Goal: Task Accomplishment & Management: Complete application form

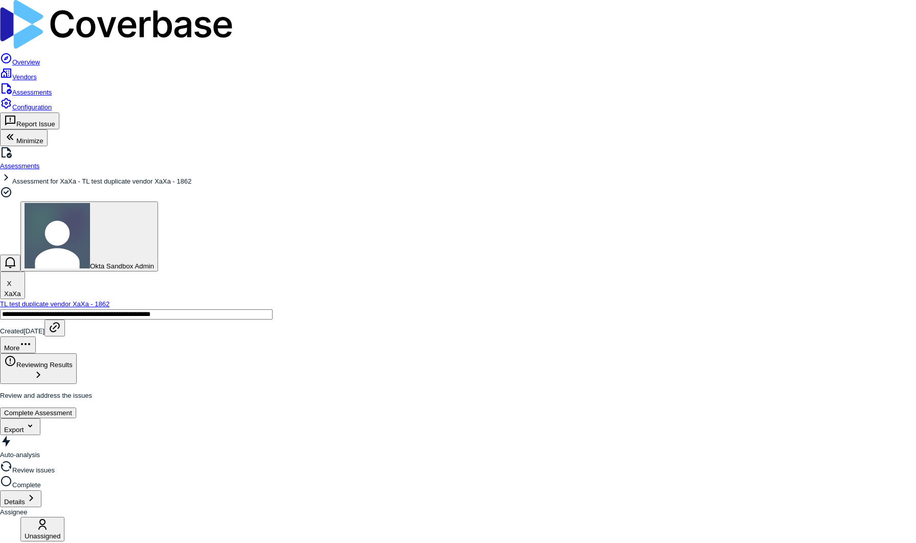
type textarea "*"
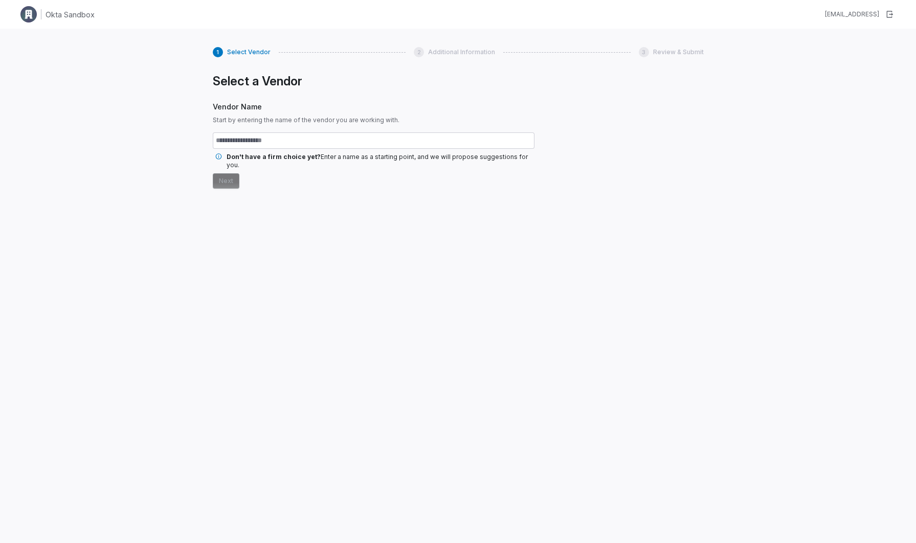
click at [321, 145] on input "text" at bounding box center [374, 141] width 322 height 16
type input "*********"
click at [213, 173] on button "Next" at bounding box center [226, 180] width 27 height 15
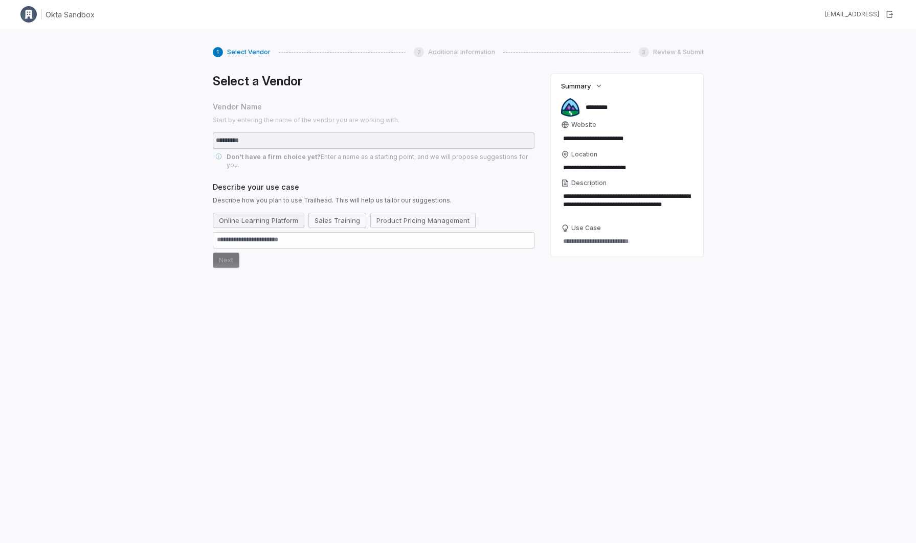
click at [279, 215] on button "Online Learning Platform" at bounding box center [259, 220] width 92 height 15
click at [221, 253] on button "Next" at bounding box center [226, 260] width 27 height 15
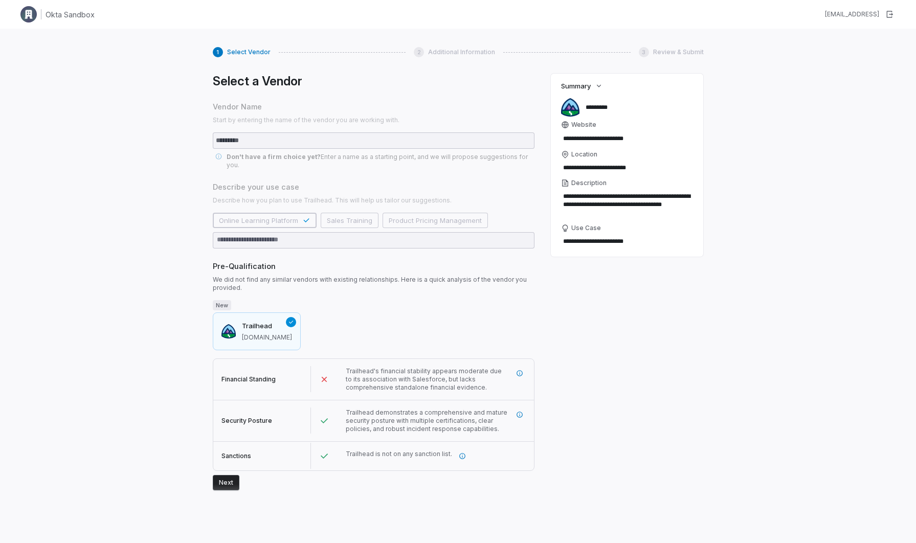
click at [222, 476] on button "Next" at bounding box center [226, 482] width 27 height 15
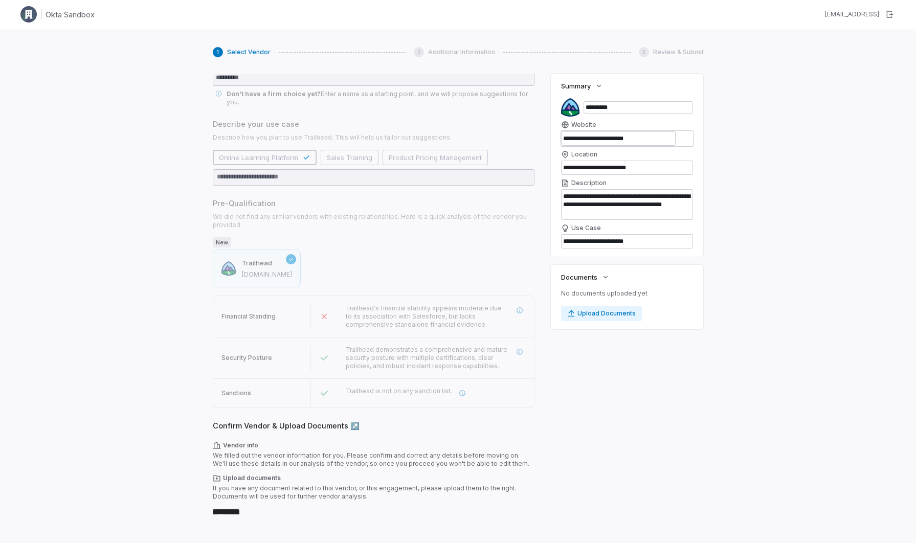
scroll to position [62, 0]
click at [226, 508] on button "Next" at bounding box center [226, 515] width 27 height 15
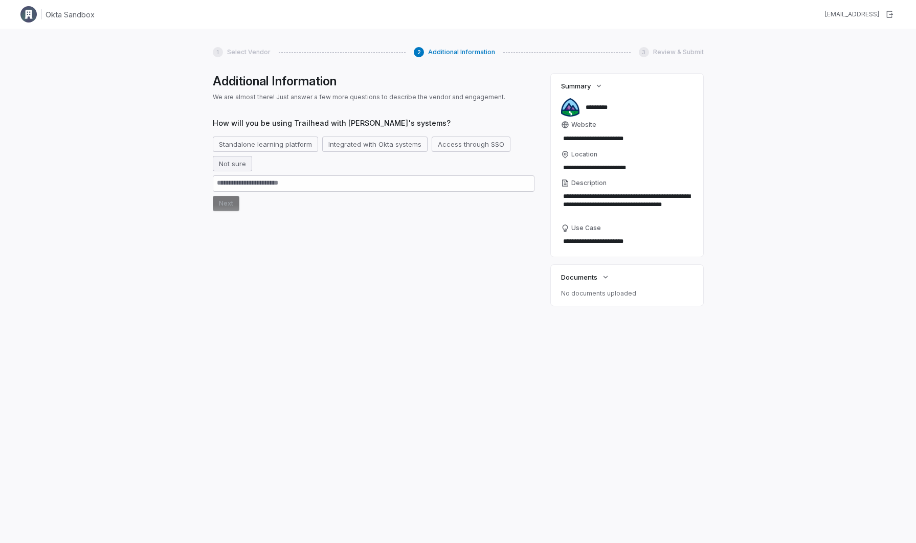
click at [243, 168] on button "Not sure" at bounding box center [232, 163] width 39 height 15
click at [232, 203] on button "Next" at bounding box center [226, 203] width 27 height 15
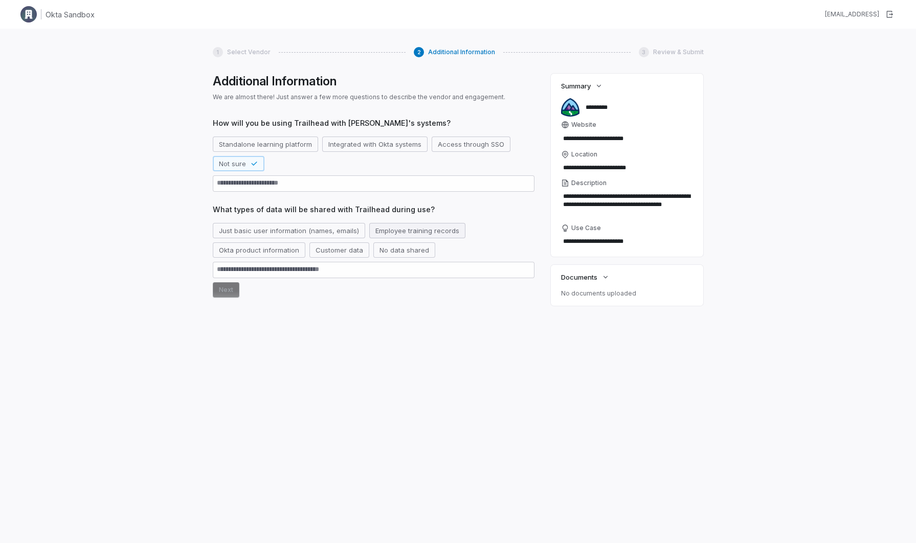
click at [444, 232] on button "Employee training records" at bounding box center [417, 230] width 96 height 15
click at [253, 233] on button "Just basic user information (names, emails)" at bounding box center [289, 230] width 152 height 15
click at [476, 230] on icon "button" at bounding box center [480, 231] width 8 height 8
click at [222, 292] on button "Next" at bounding box center [226, 289] width 27 height 15
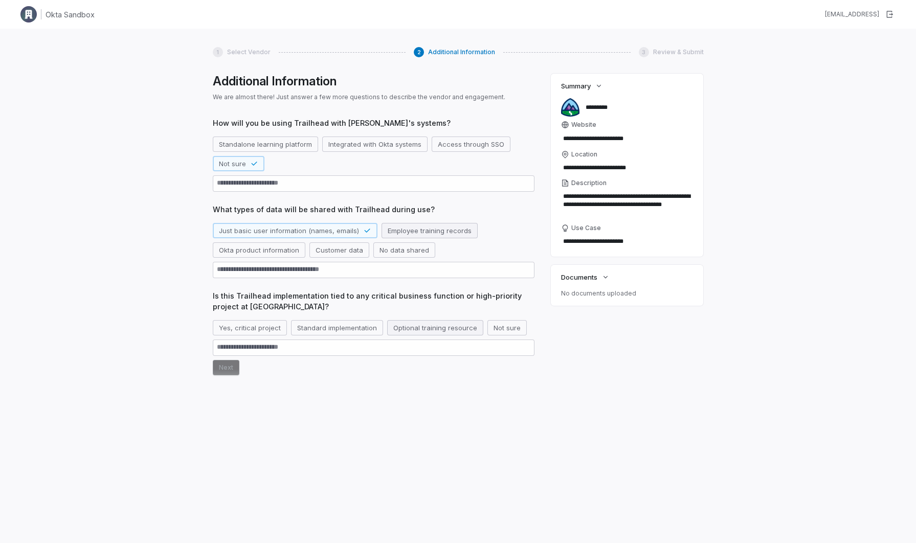
click at [445, 332] on button "Optional training resource" at bounding box center [435, 327] width 96 height 15
click at [231, 380] on button "Next" at bounding box center [226, 387] width 27 height 15
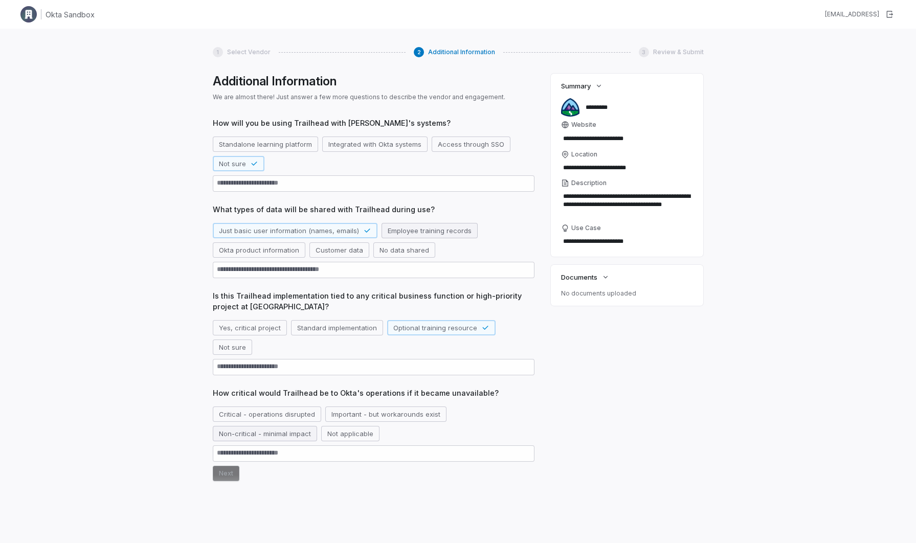
click at [300, 426] on button "Non-critical - minimal impact" at bounding box center [265, 433] width 104 height 15
click at [221, 466] on button "Next" at bounding box center [226, 473] width 27 height 15
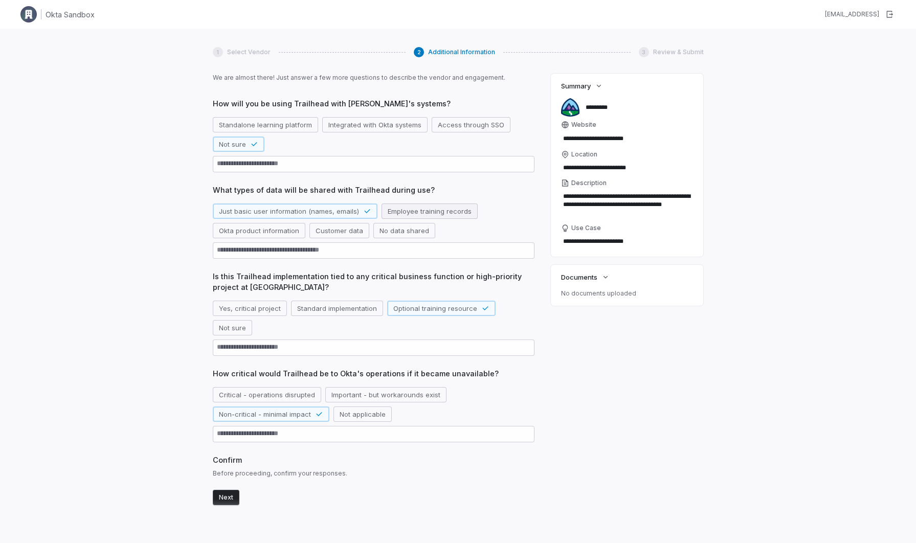
click at [234, 490] on button "Next" at bounding box center [226, 497] width 27 height 15
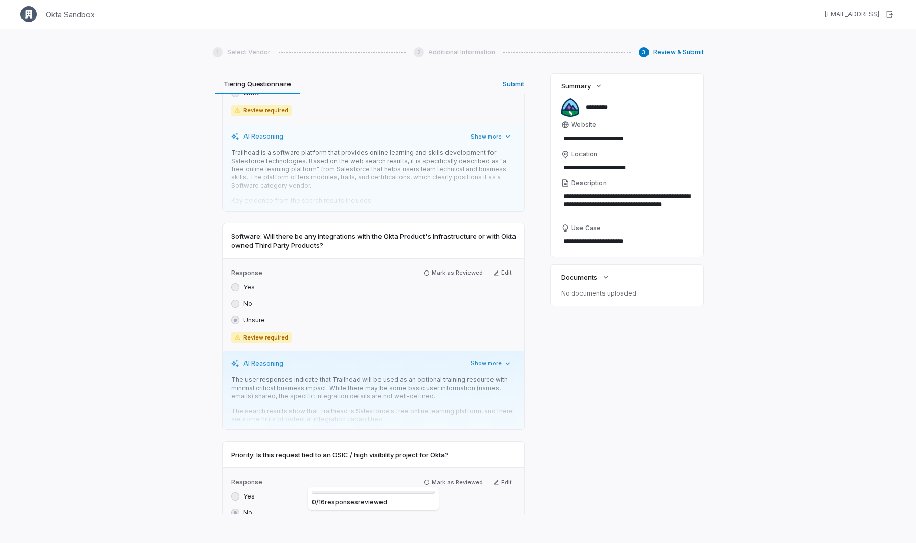
scroll to position [387, 0]
click at [505, 272] on button "Edit" at bounding box center [502, 272] width 27 height 12
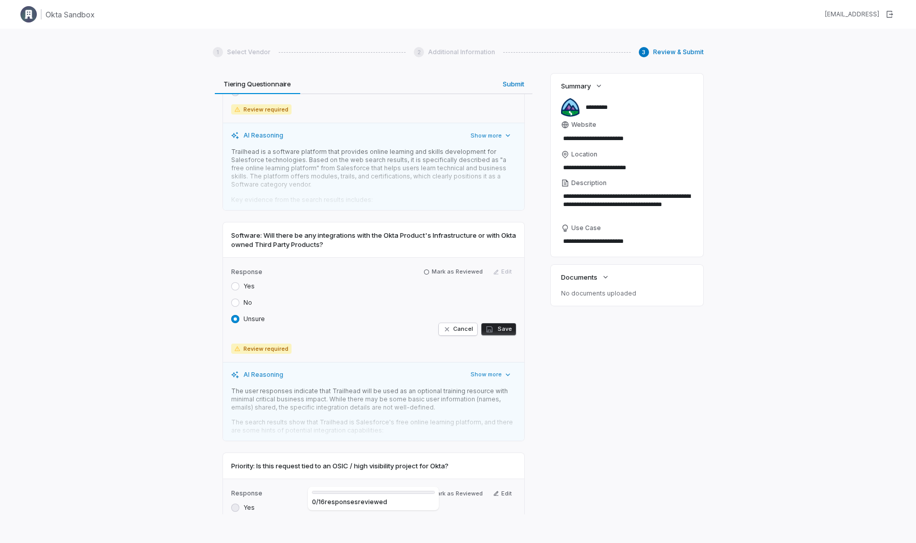
click at [238, 304] on button "No" at bounding box center [235, 303] width 8 height 8
click at [508, 331] on button "Save" at bounding box center [498, 329] width 35 height 12
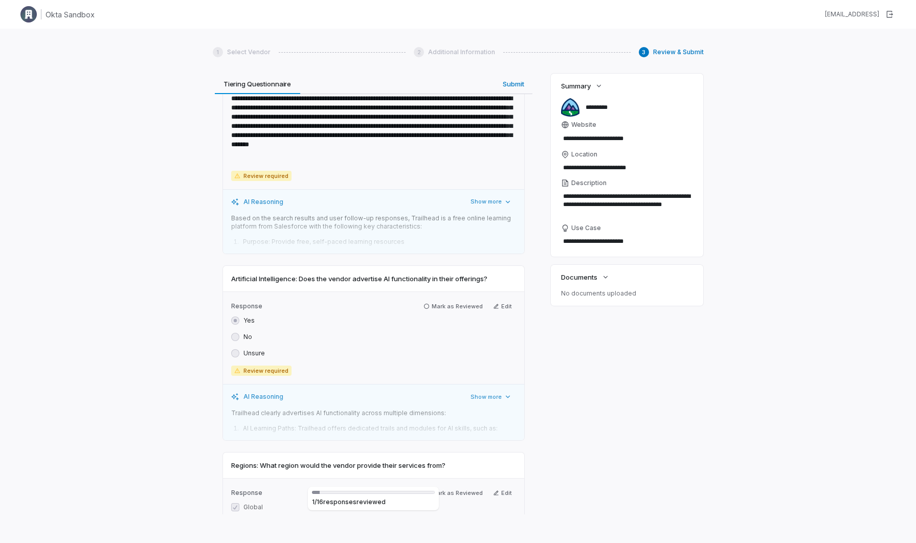
scroll to position [1033, 0]
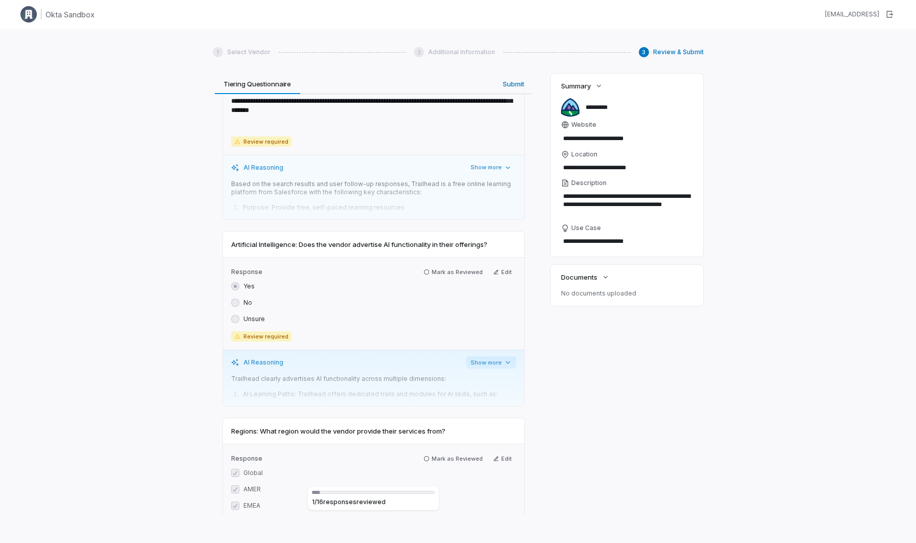
click at [504, 364] on icon "button" at bounding box center [508, 363] width 8 height 8
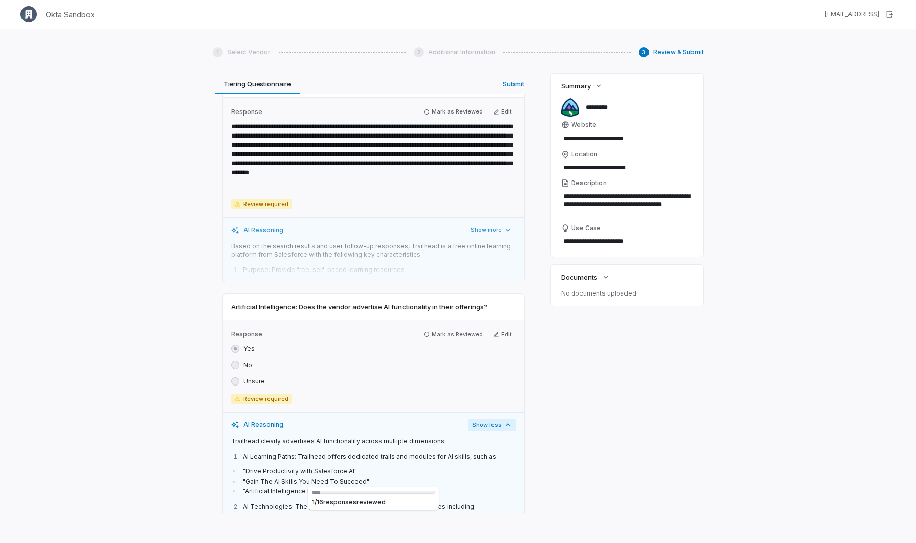
scroll to position [966, 0]
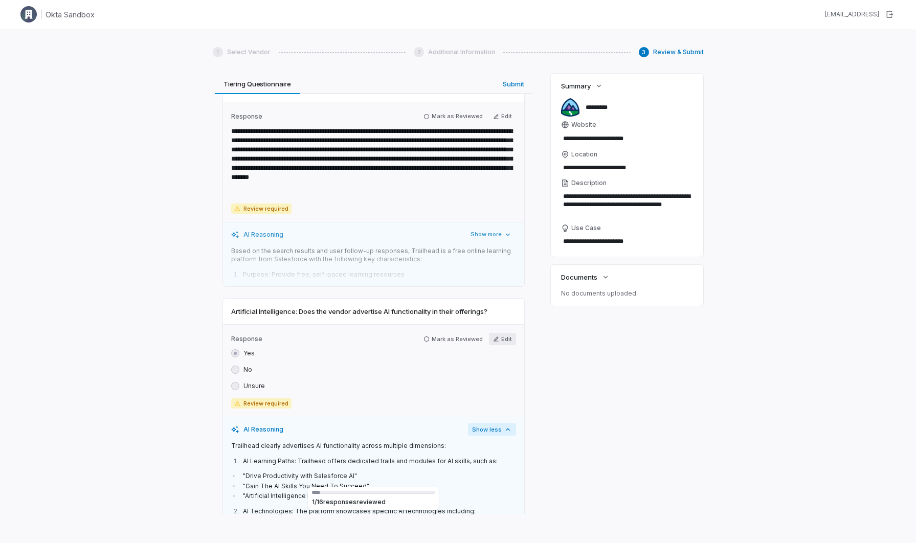
click at [508, 342] on button "Edit" at bounding box center [502, 339] width 27 height 12
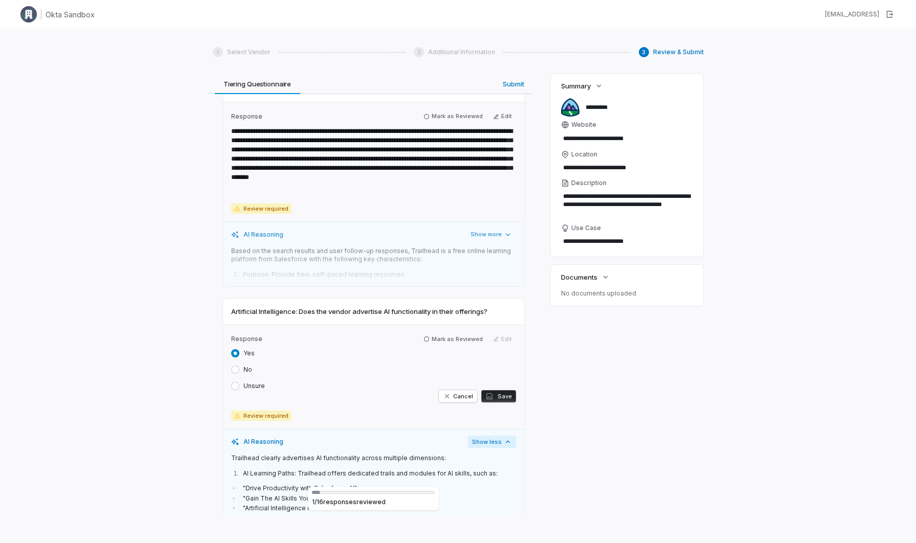
click at [237, 369] on button "No" at bounding box center [235, 370] width 8 height 8
click at [495, 398] on span "button" at bounding box center [491, 396] width 10 height 8
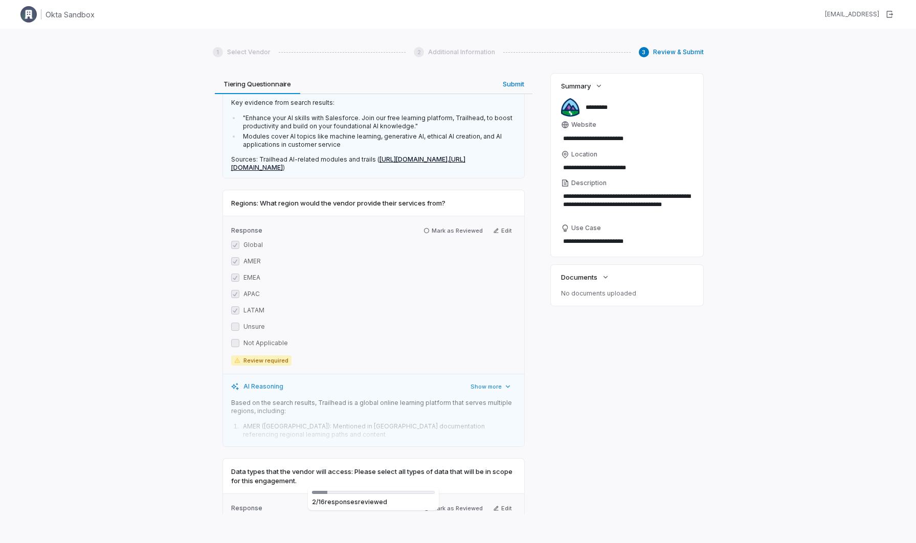
scroll to position [1472, 0]
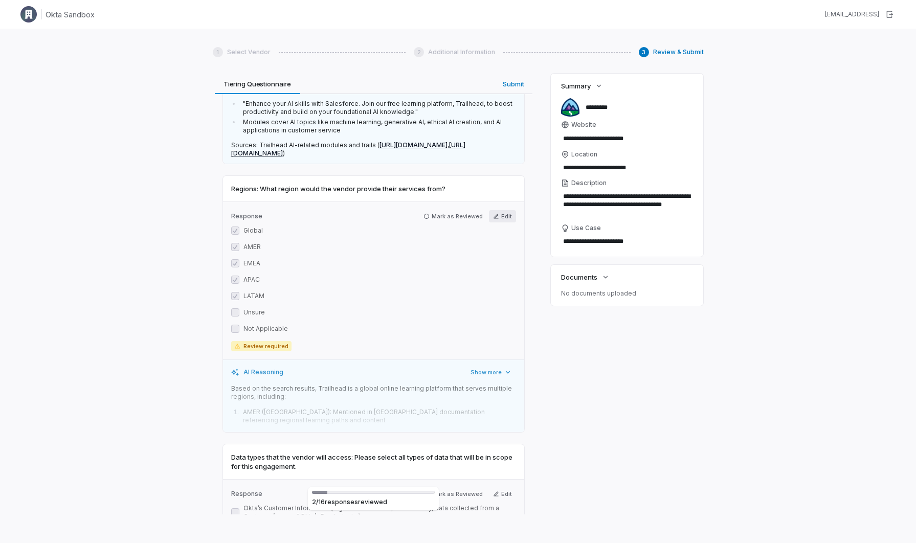
click at [509, 220] on button "Edit" at bounding box center [502, 216] width 27 height 12
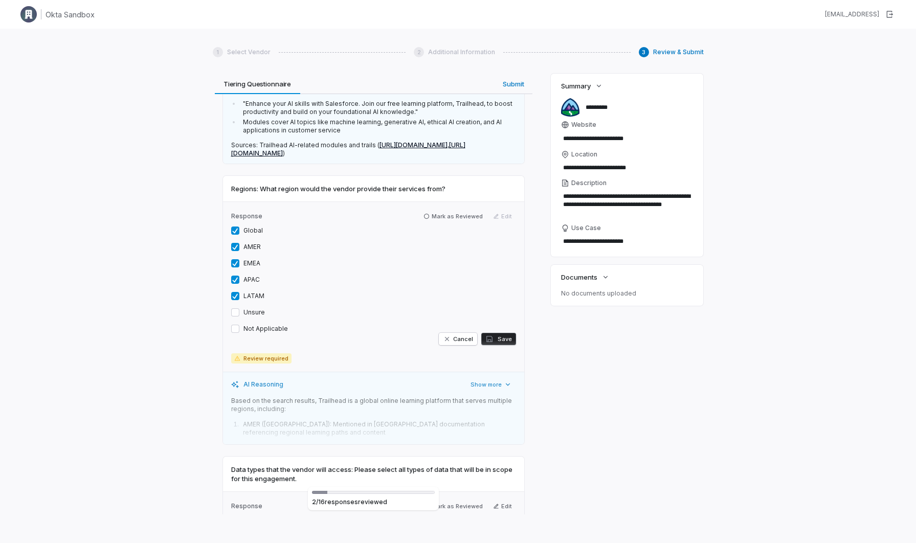
click at [234, 232] on button "Global" at bounding box center [235, 231] width 8 height 8
click at [235, 266] on button "EMEA" at bounding box center [235, 263] width 8 height 8
click at [237, 282] on button "APAC" at bounding box center [235, 280] width 8 height 8
click at [237, 296] on button "LATAM" at bounding box center [235, 296] width 8 height 8
click at [501, 340] on button "Save" at bounding box center [498, 339] width 35 height 12
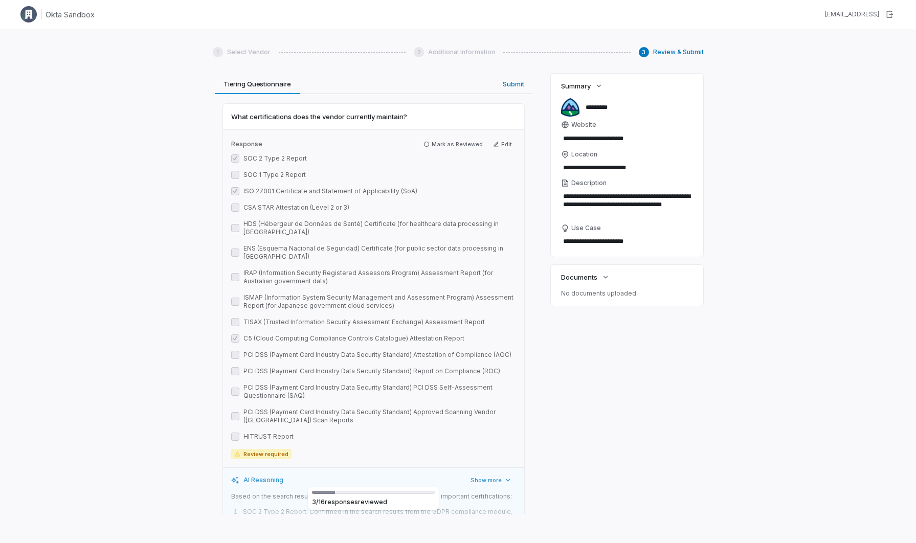
scroll to position [4244, 0]
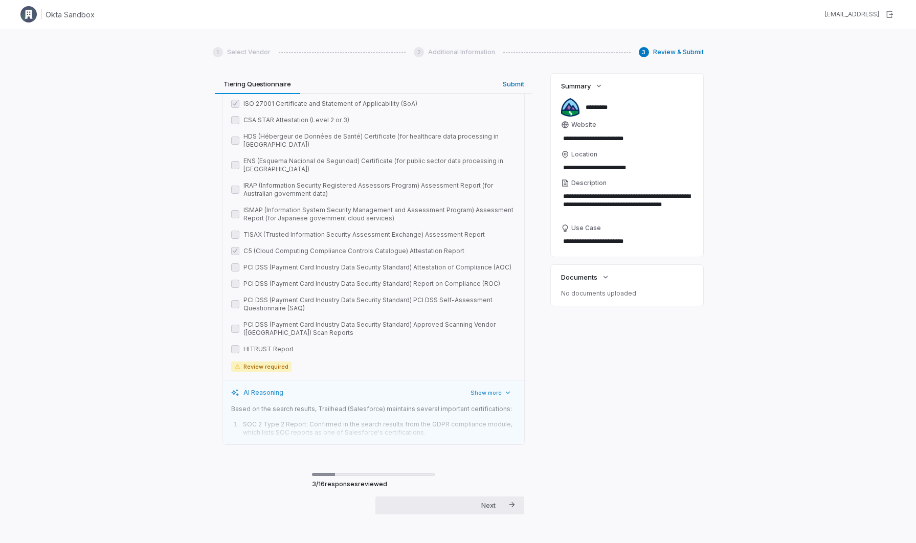
click at [496, 501] on div "Next Submit" at bounding box center [493, 512] width 25 height 22
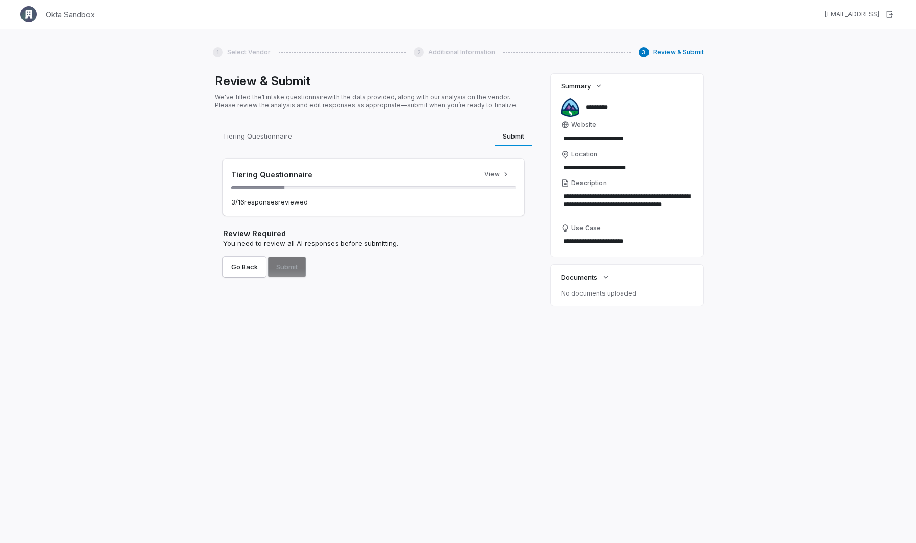
click at [295, 268] on div "Go Back Submit" at bounding box center [373, 267] width 301 height 20
click at [239, 270] on button "Go Back" at bounding box center [244, 267] width 43 height 20
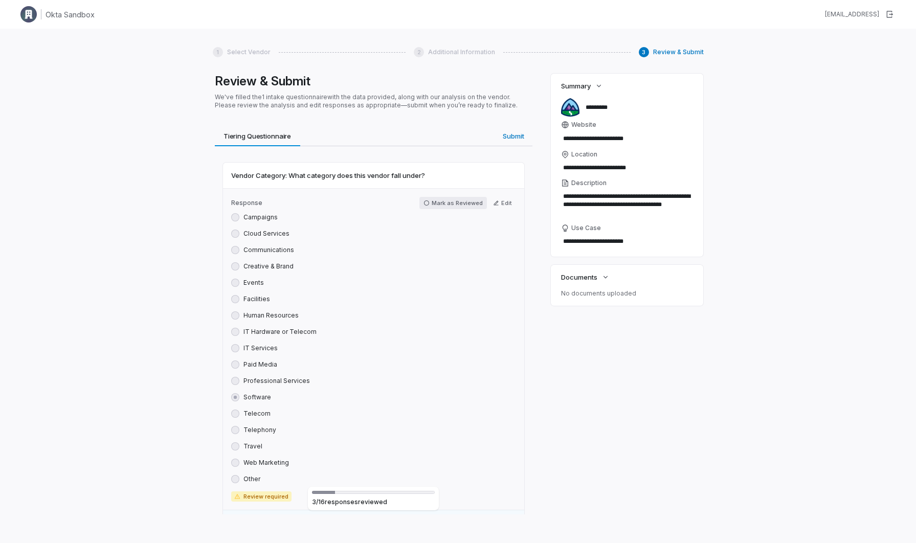
click at [430, 204] on icon "button" at bounding box center [427, 203] width 6 height 6
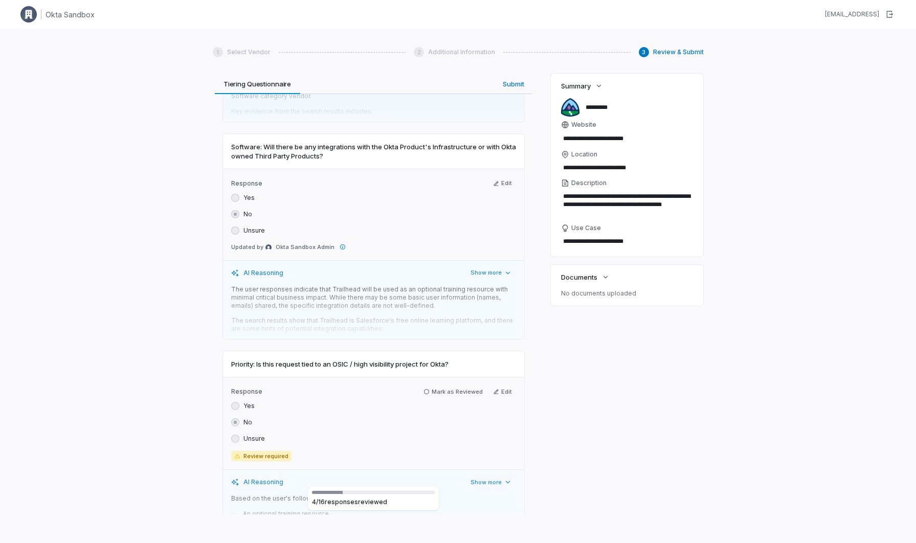
scroll to position [513, 0]
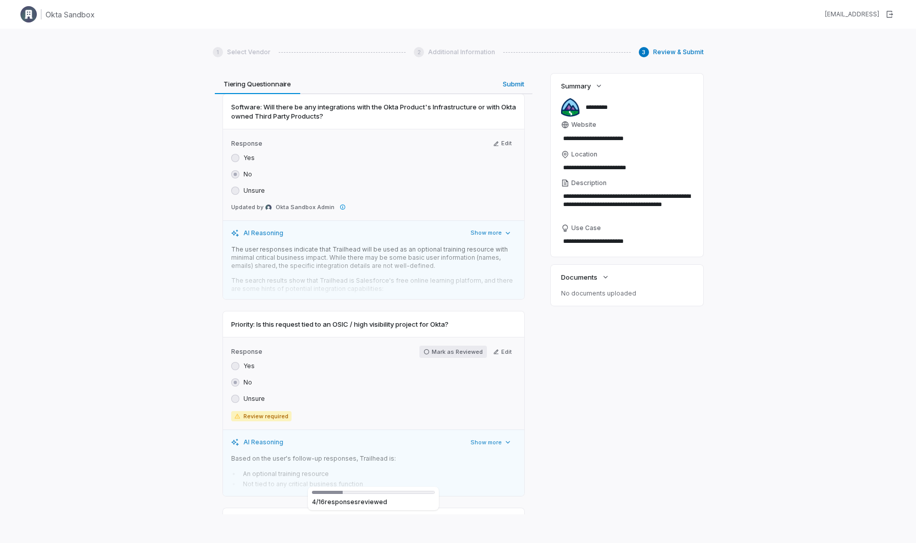
click at [429, 352] on icon "button" at bounding box center [427, 352] width 6 height 6
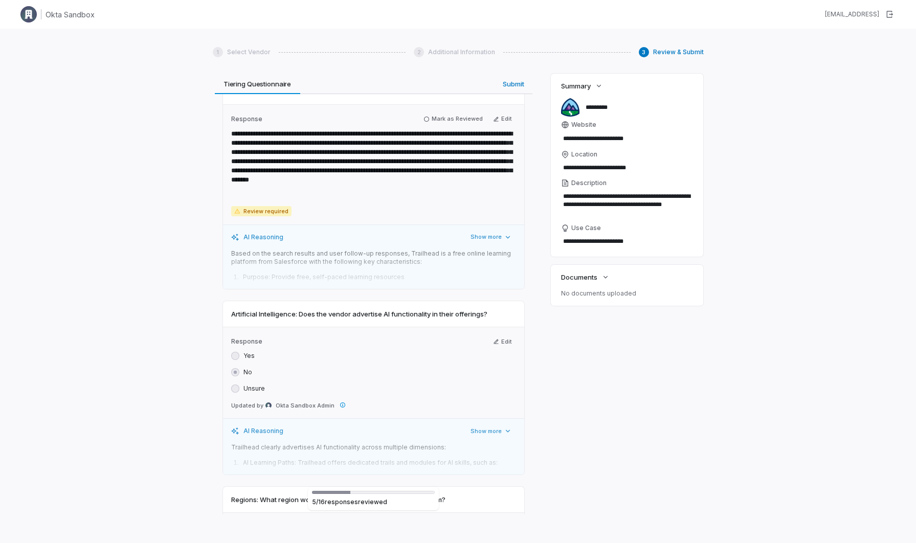
scroll to position [954, 0]
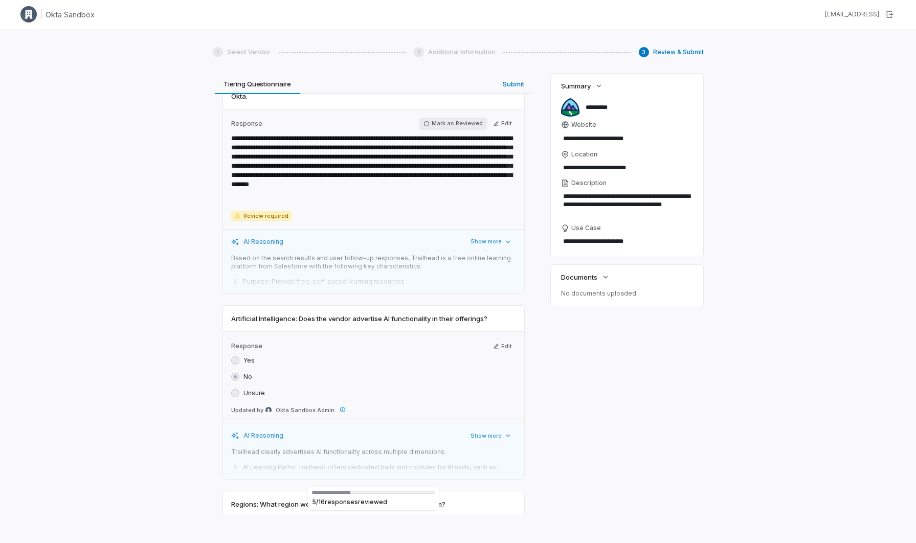
click at [430, 123] on icon "button" at bounding box center [427, 124] width 6 height 6
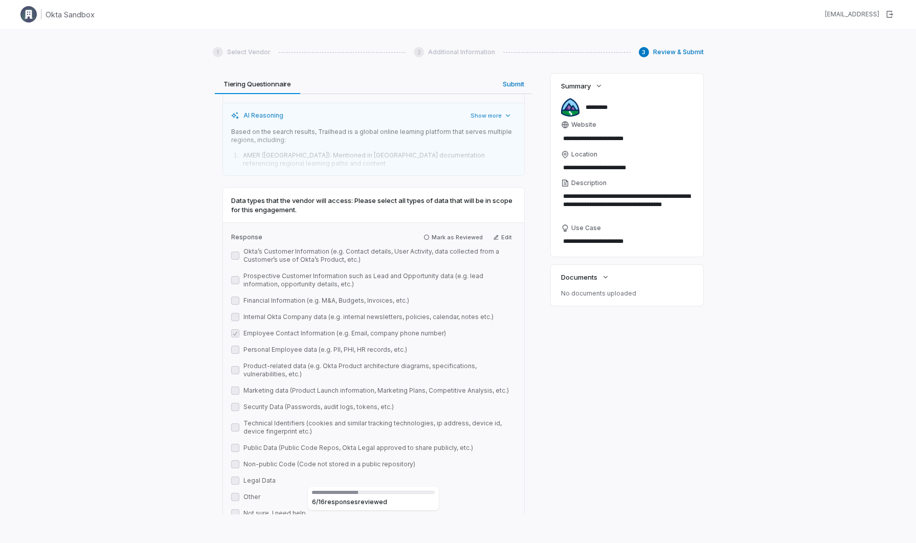
scroll to position [1540, 0]
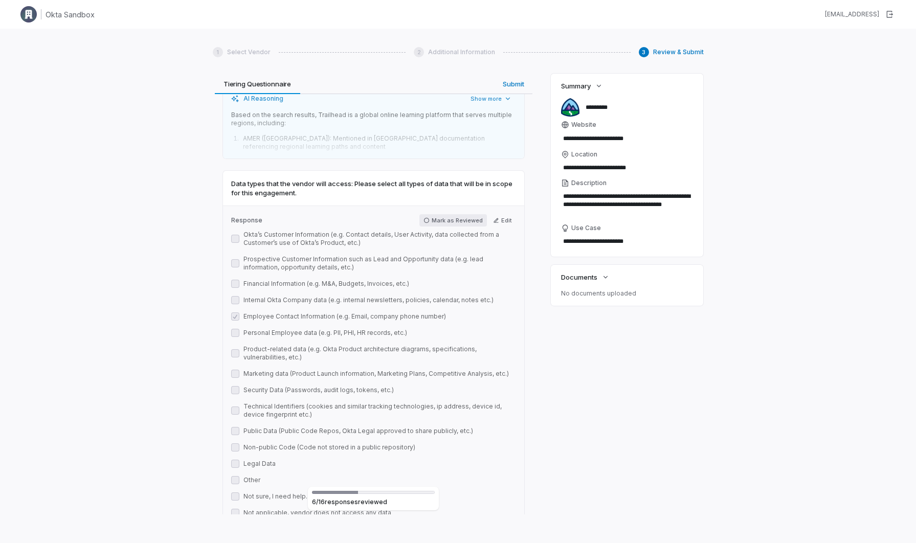
click at [433, 222] on button "Mark as Reviewed" at bounding box center [454, 220] width 68 height 12
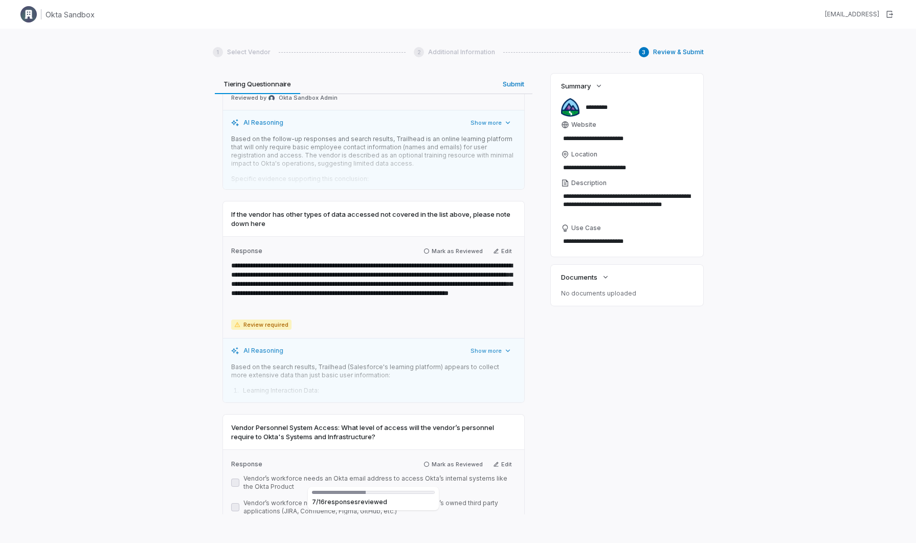
scroll to position [1982, 0]
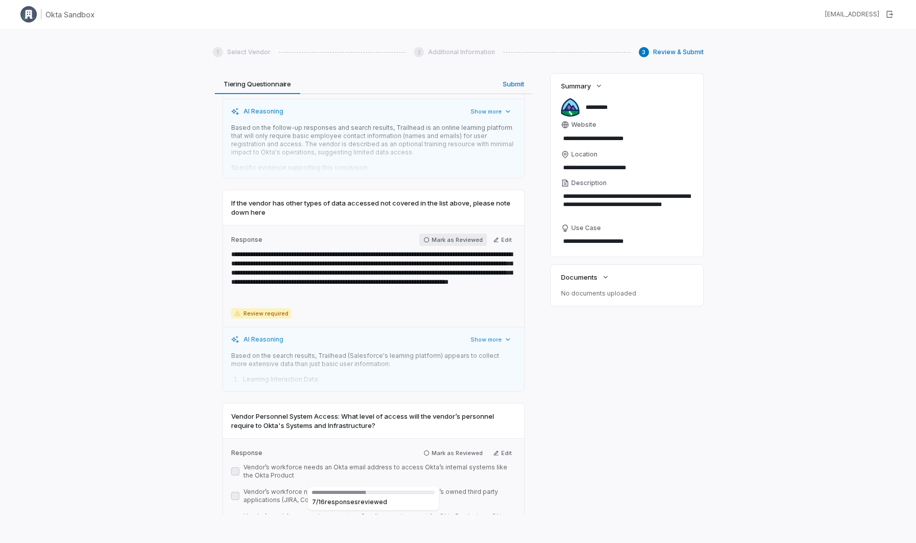
click at [436, 245] on button "Mark as Reviewed" at bounding box center [454, 240] width 68 height 12
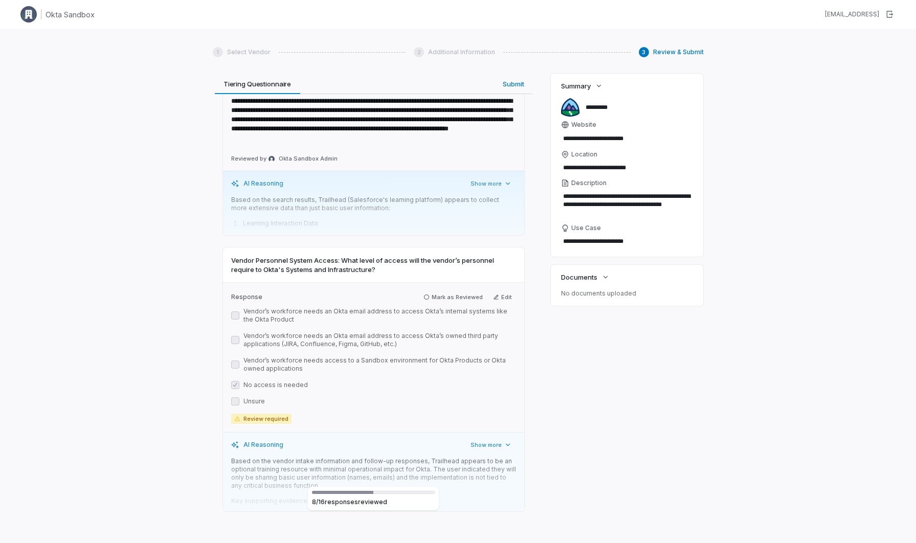
scroll to position [2155, 0]
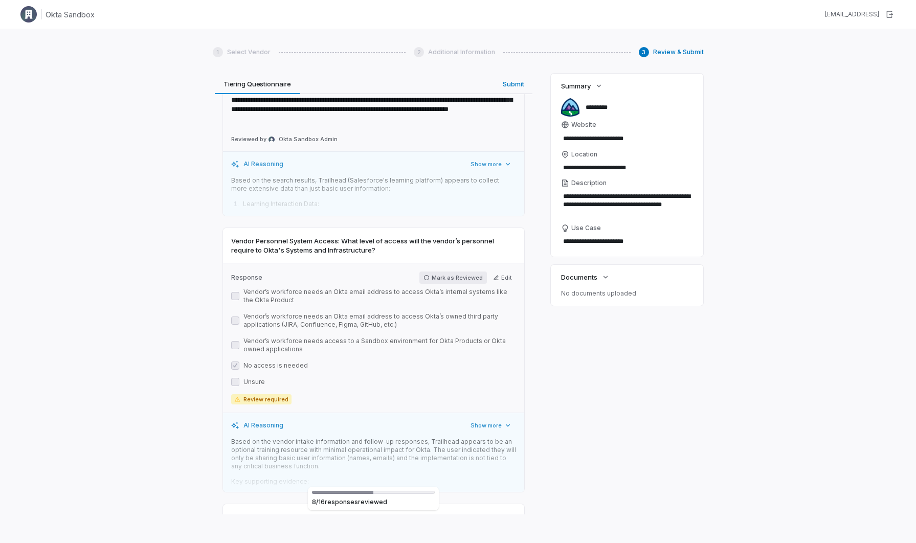
click at [435, 279] on button "Mark as Reviewed" at bounding box center [454, 278] width 68 height 12
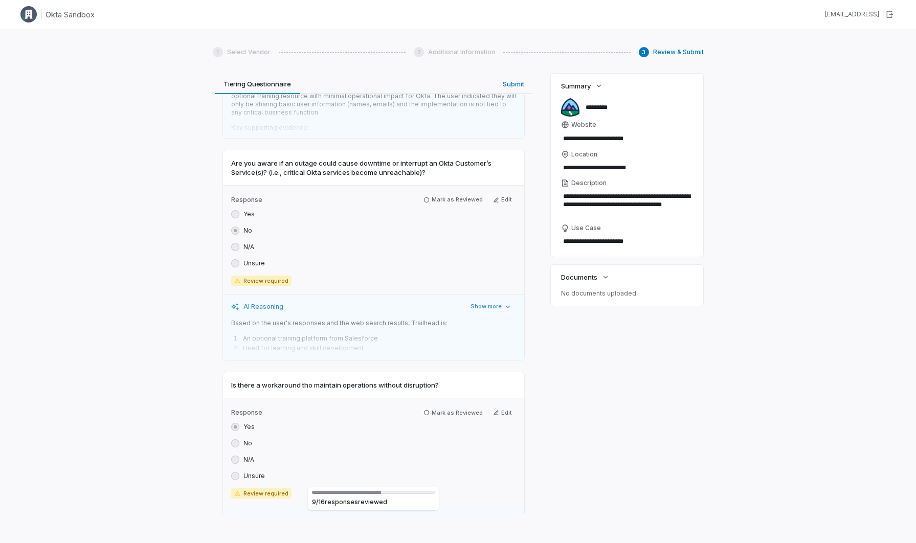
scroll to position [2514, 0]
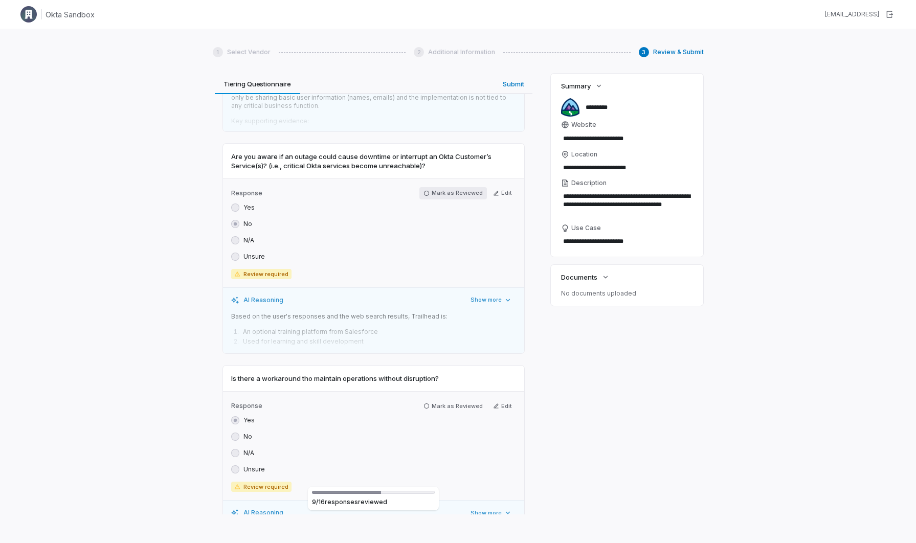
click at [437, 197] on button "Mark as Reviewed" at bounding box center [454, 193] width 68 height 12
click at [430, 403] on icon "button" at bounding box center [427, 404] width 6 height 6
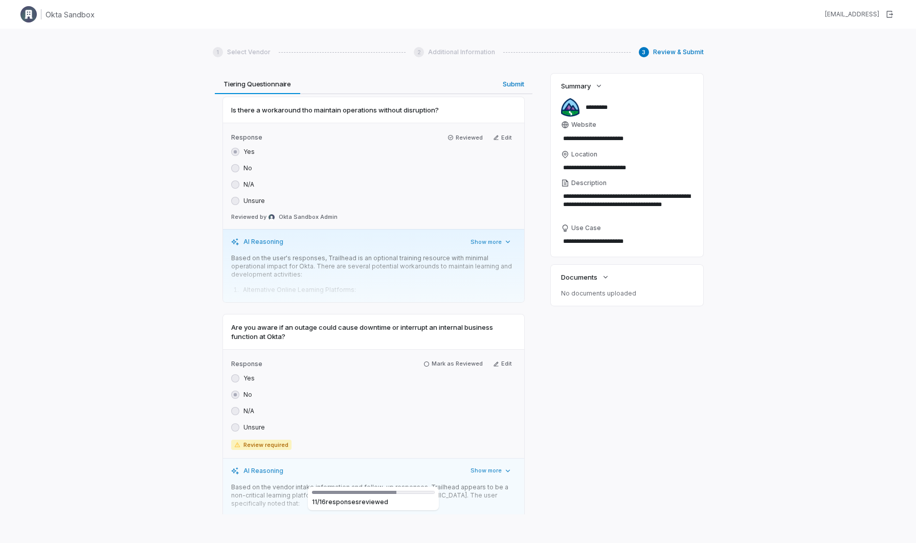
scroll to position [2808, 0]
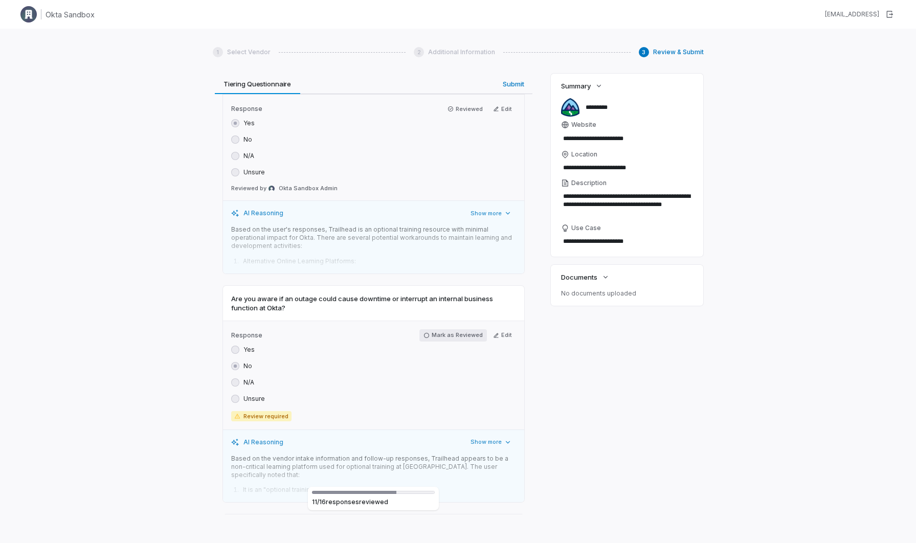
click at [434, 333] on button "Mark as Reviewed" at bounding box center [454, 335] width 68 height 12
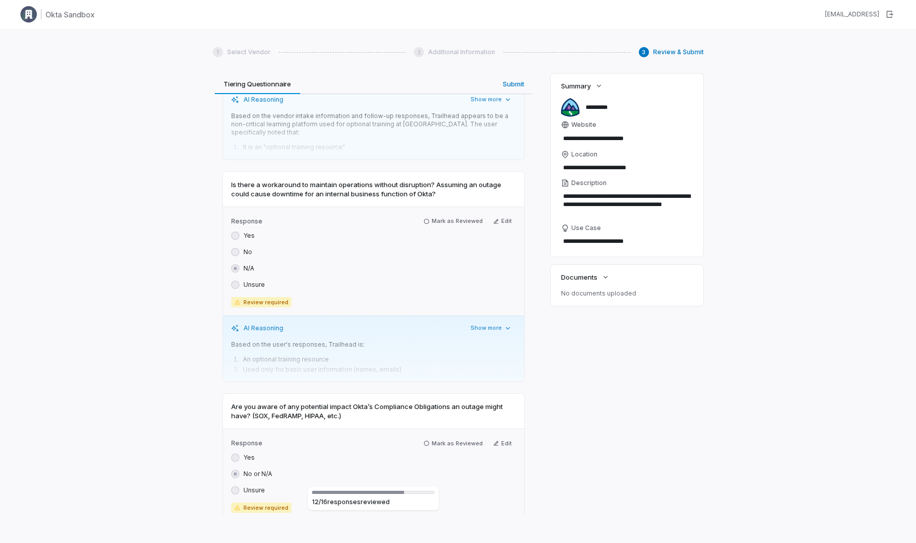
scroll to position [3185, 0]
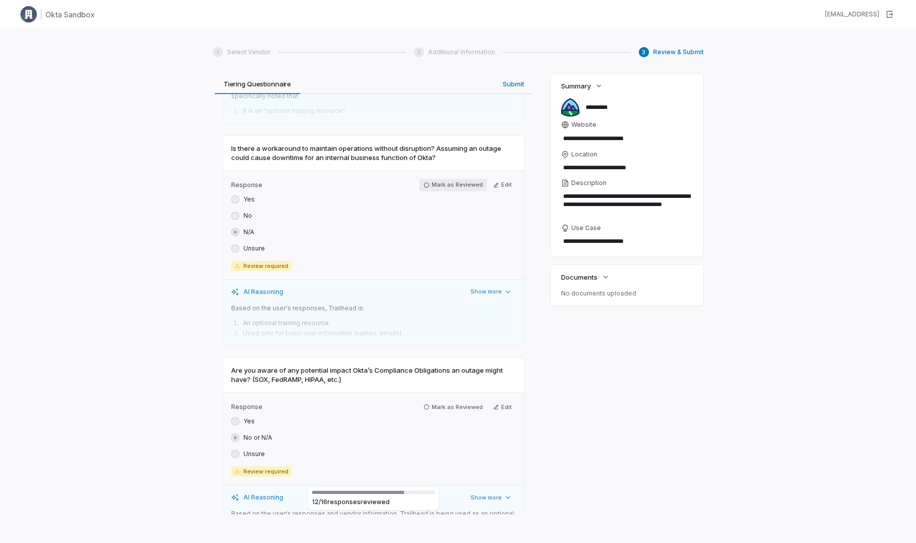
click at [428, 182] on icon "button" at bounding box center [427, 185] width 6 height 6
click at [432, 399] on button "Mark as Reviewed" at bounding box center [454, 405] width 68 height 12
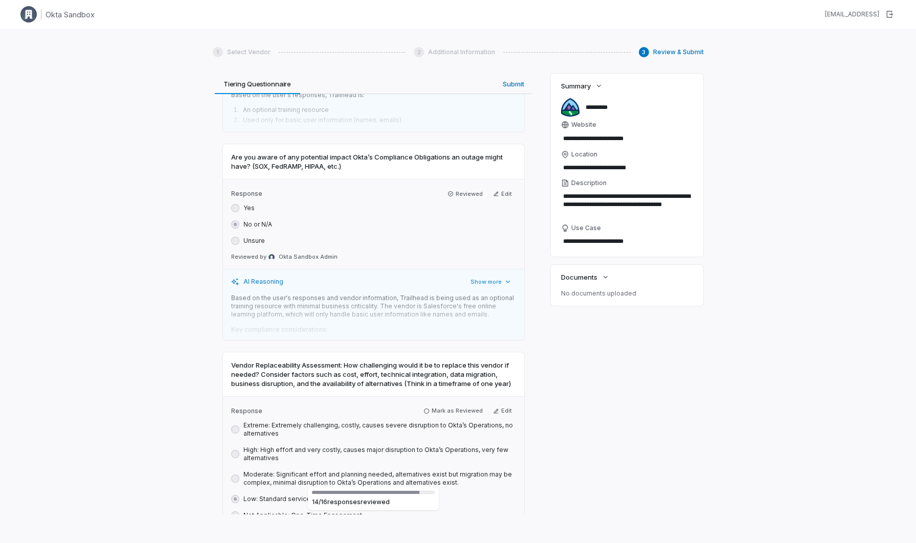
scroll to position [3398, 0]
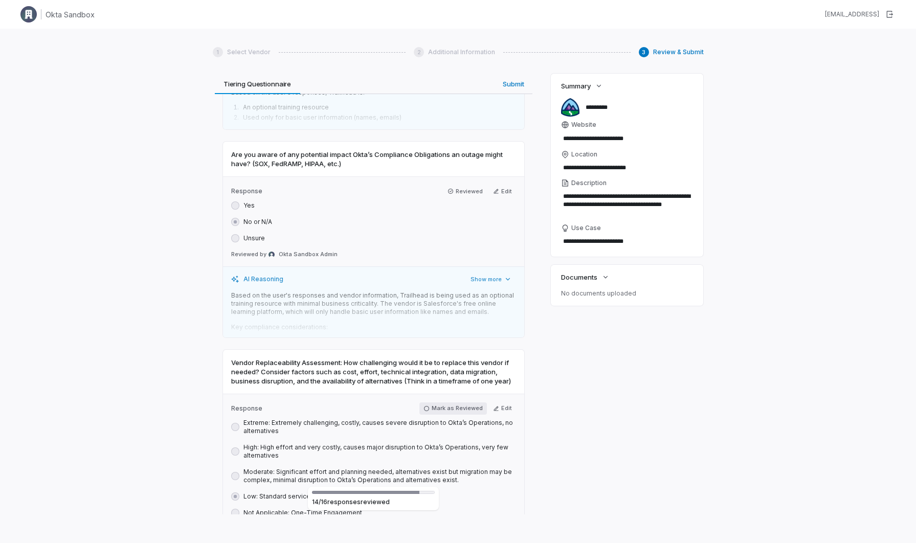
click at [427, 404] on button "Mark as Reviewed" at bounding box center [454, 409] width 68 height 12
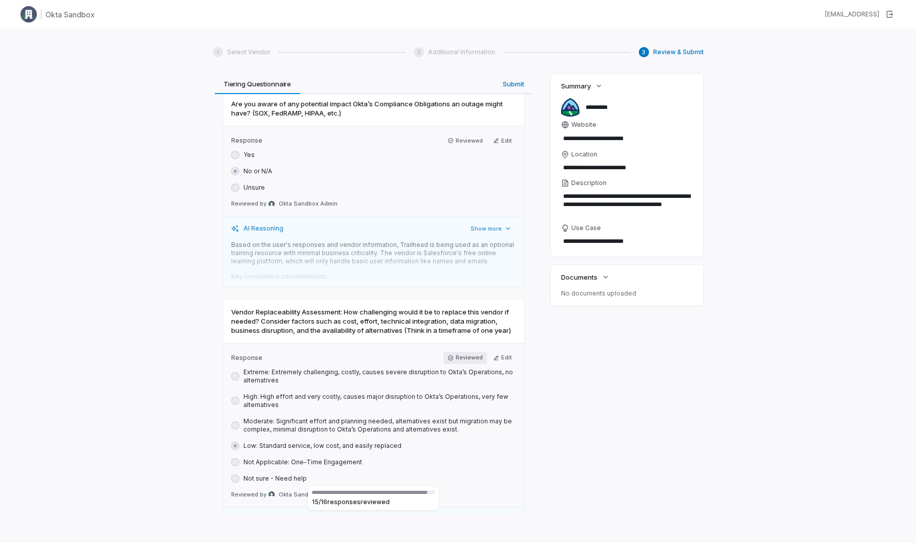
scroll to position [3617, 0]
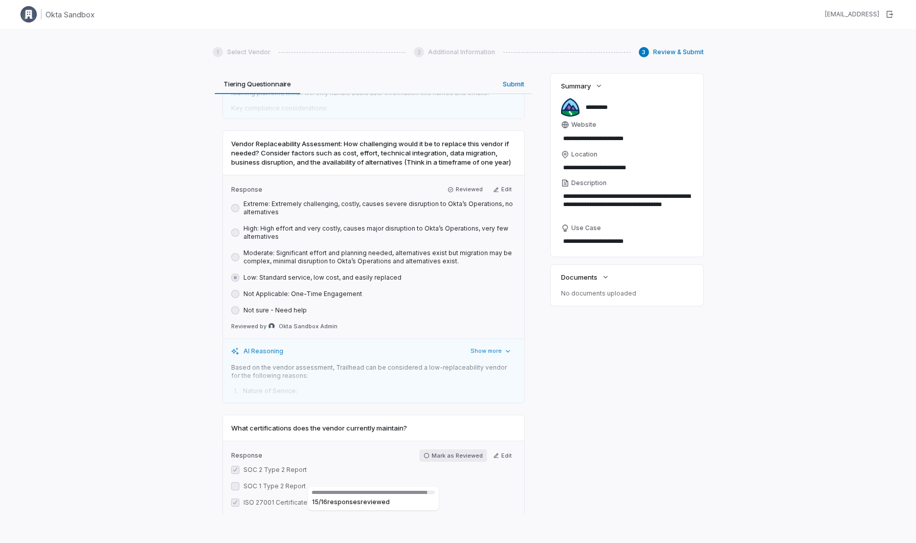
click at [444, 450] on button "Mark as Reviewed" at bounding box center [454, 456] width 68 height 12
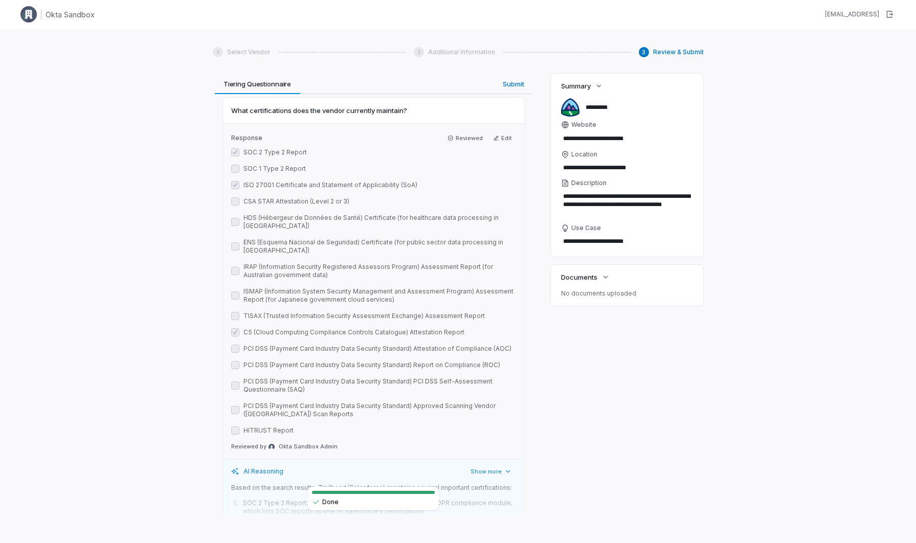
scroll to position [4014, 0]
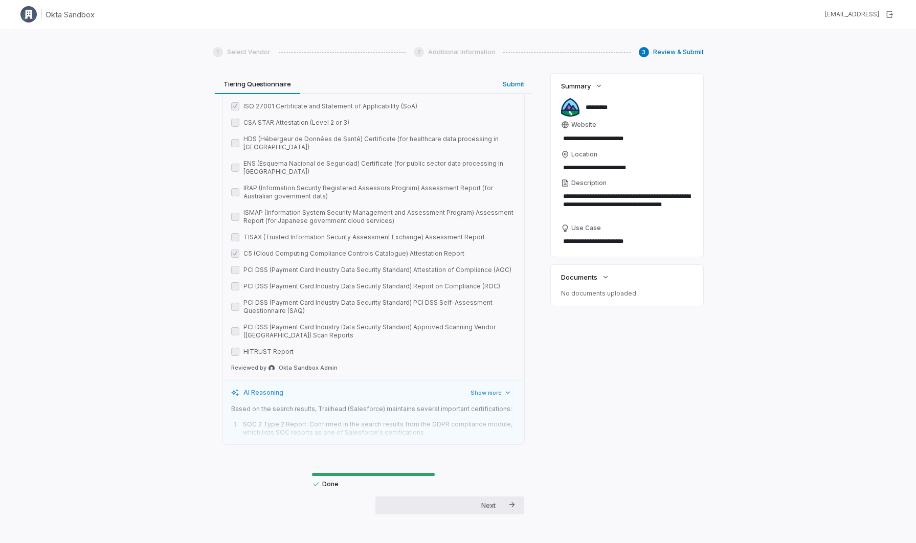
click at [489, 512] on div "Submit" at bounding box center [493, 517] width 25 height 11
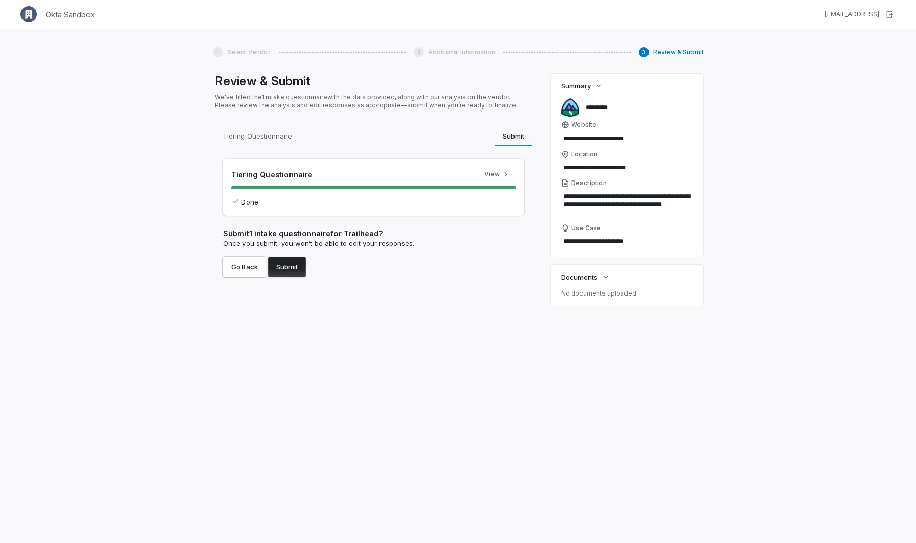
click at [288, 259] on button "Submit" at bounding box center [287, 267] width 38 height 20
type textarea "*"
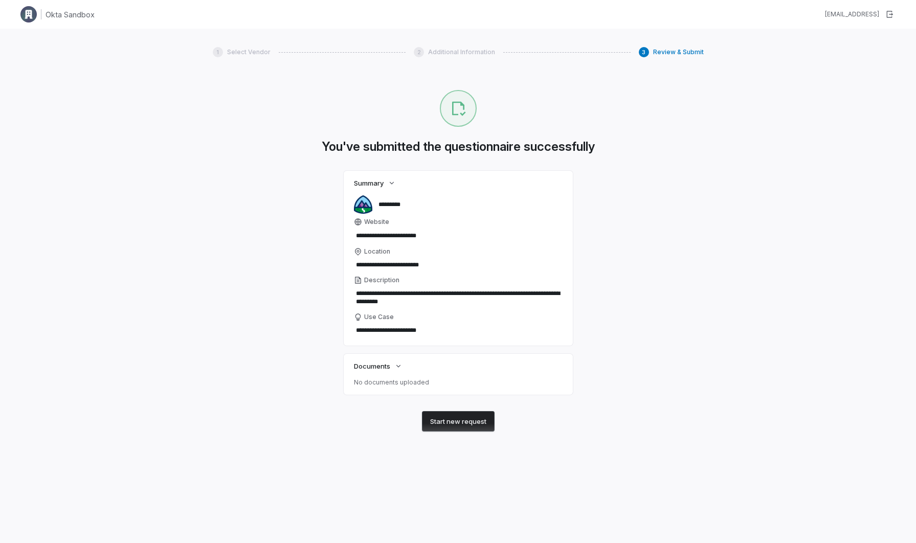
click at [482, 424] on button "Start new request" at bounding box center [458, 421] width 73 height 20
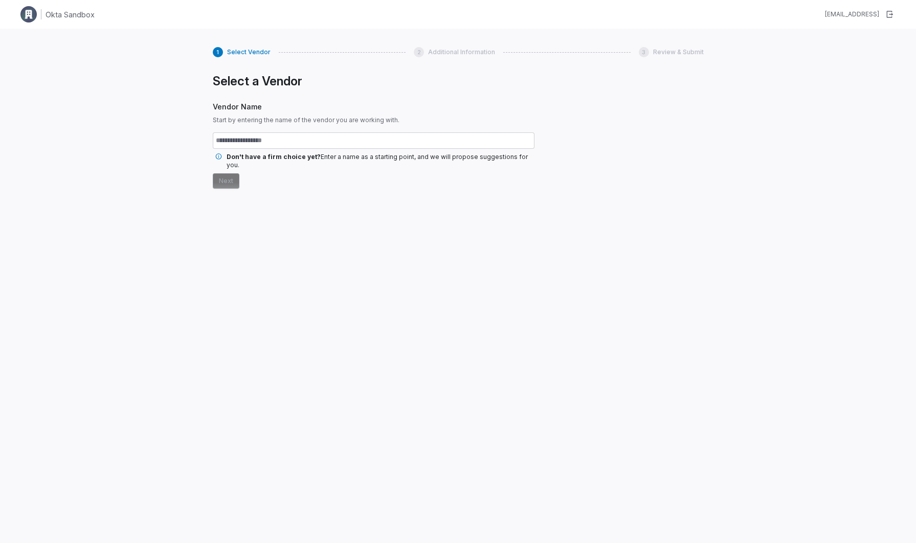
click at [28, 14] on img at bounding box center [28, 14] width 16 height 16
click at [55, 15] on h1 "Okta Sandbox" at bounding box center [70, 14] width 49 height 11
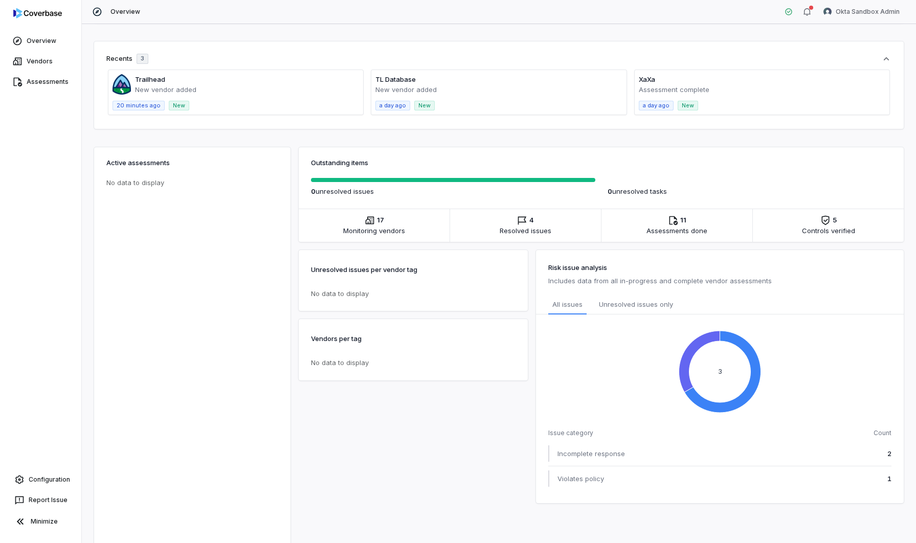
scroll to position [45, 0]
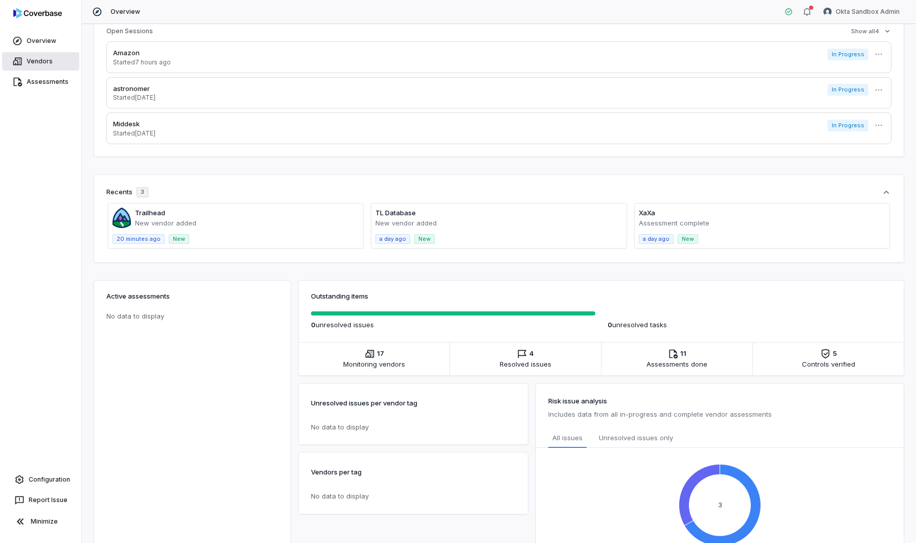
click at [39, 60] on link "Vendors" at bounding box center [40, 61] width 77 height 18
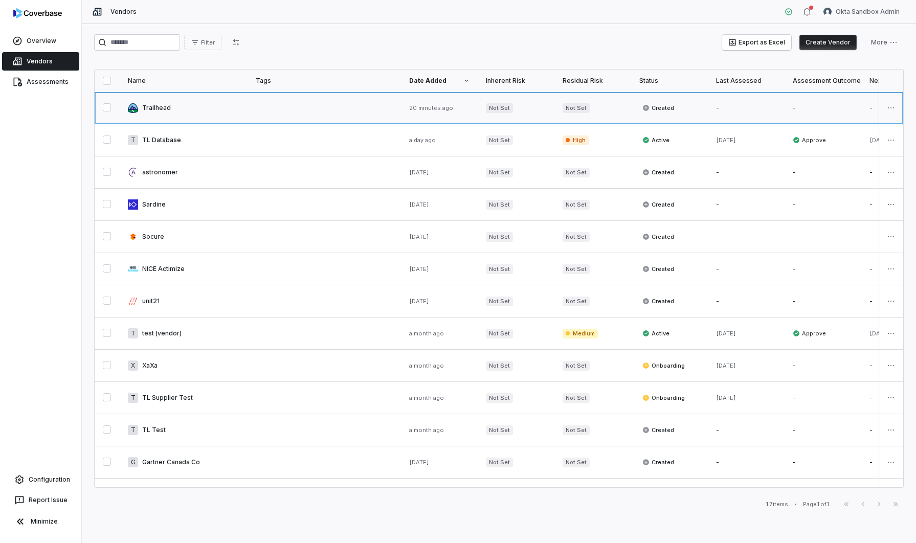
click at [153, 110] on link at bounding box center [184, 108] width 128 height 32
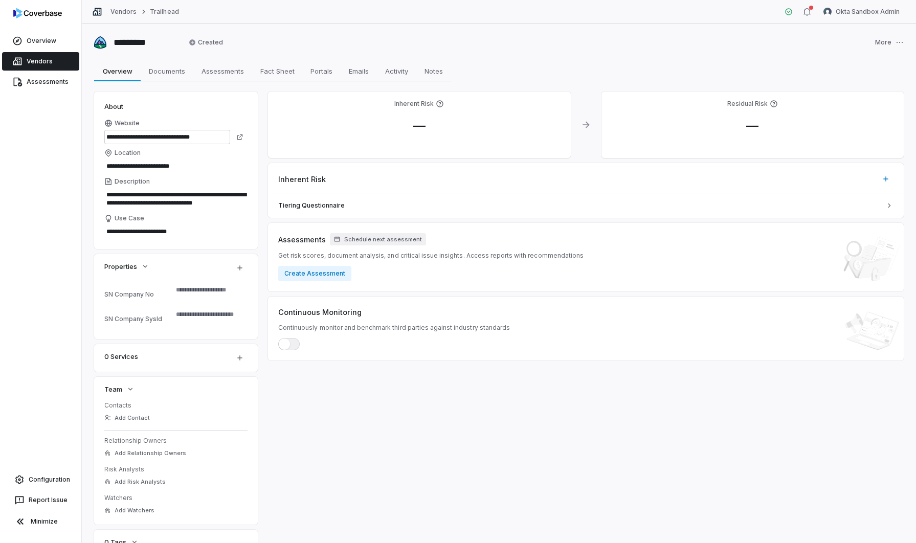
scroll to position [1, 0]
click at [169, 72] on span "Documents" at bounding box center [167, 70] width 45 height 13
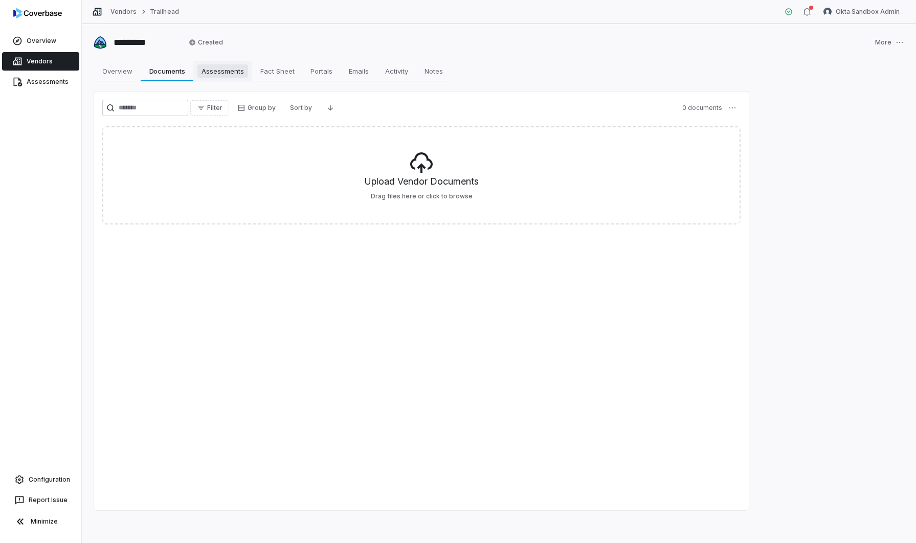
click at [212, 74] on span "Assessments" at bounding box center [222, 70] width 51 height 13
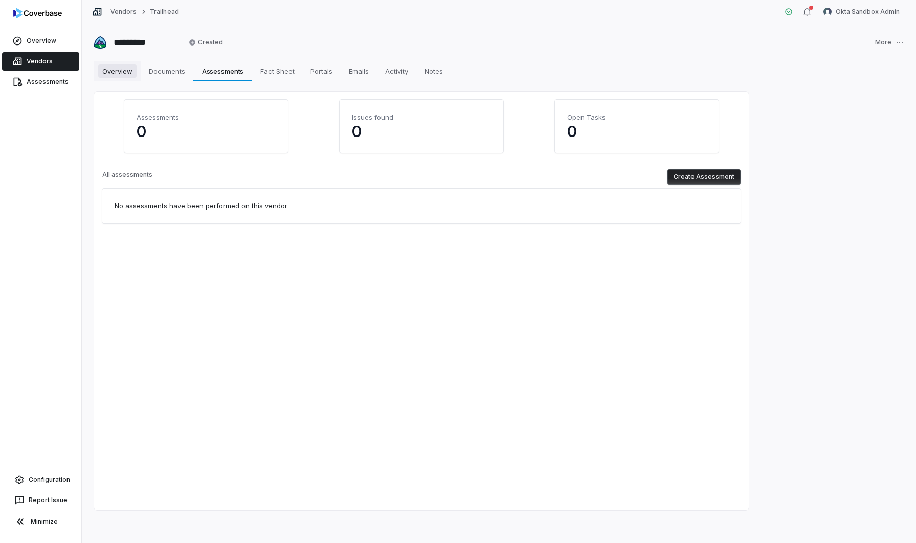
click at [110, 70] on span "Overview" at bounding box center [117, 70] width 38 height 13
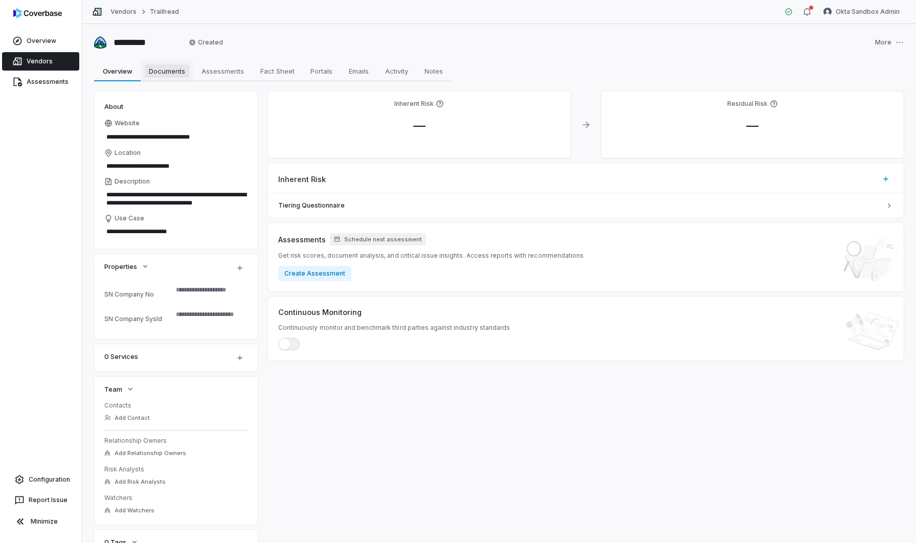
click at [164, 71] on span "Documents" at bounding box center [167, 70] width 45 height 13
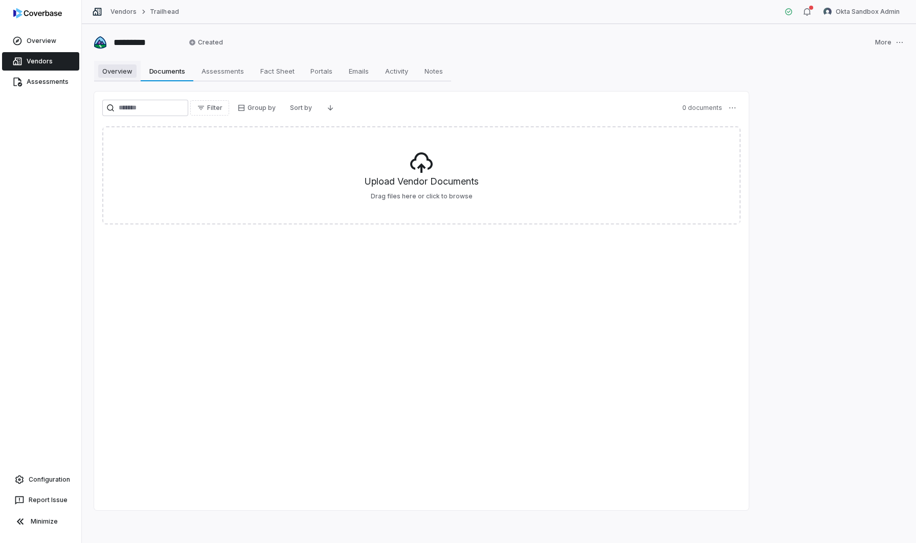
click at [123, 72] on span "Overview" at bounding box center [117, 70] width 38 height 13
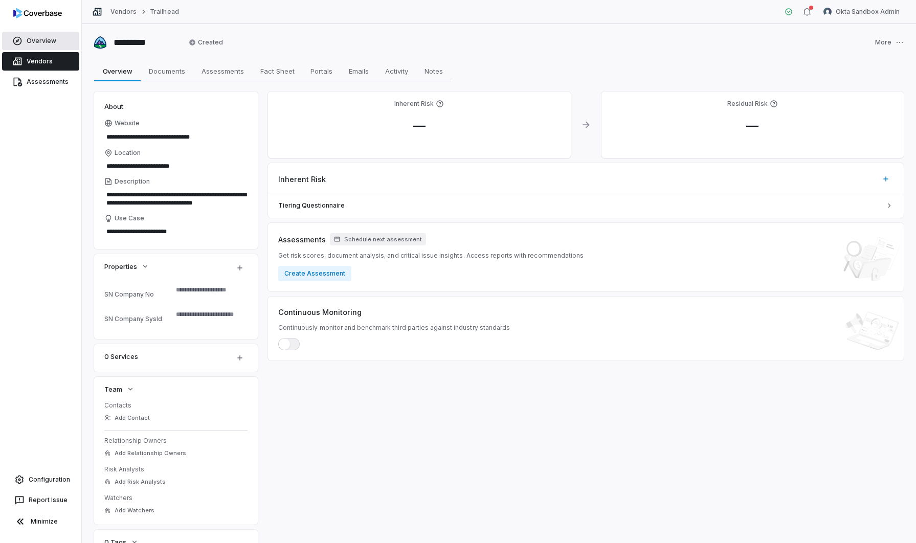
click at [33, 42] on link "Overview" at bounding box center [40, 41] width 77 height 18
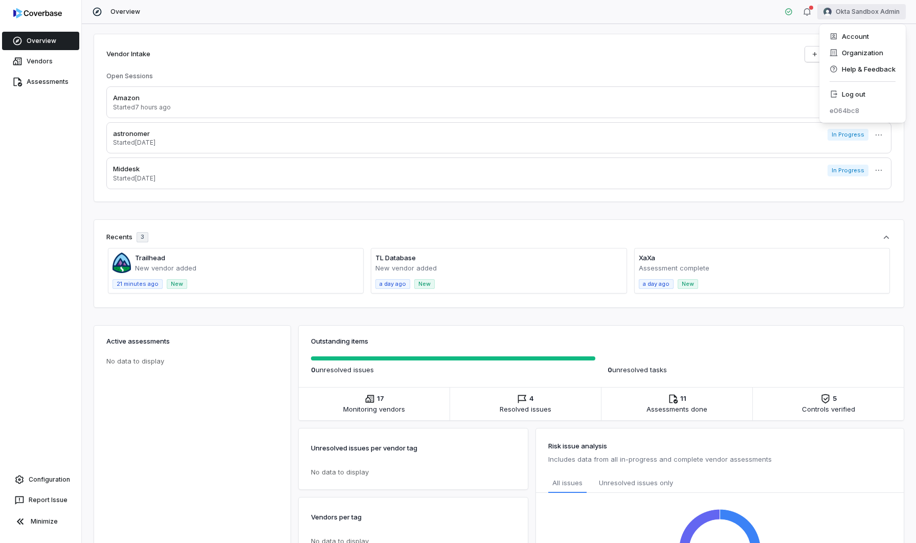
click at [882, 14] on html "Overview Vendors Assessments Configuration Report Issue Minimize Overview Okta …" at bounding box center [458, 271] width 916 height 543
click at [35, 487] on html "Overview Vendors Assessments Configuration Report Issue Minimize Overview Okta …" at bounding box center [458, 271] width 916 height 543
click at [46, 484] on link "Configuration" at bounding box center [40, 480] width 73 height 18
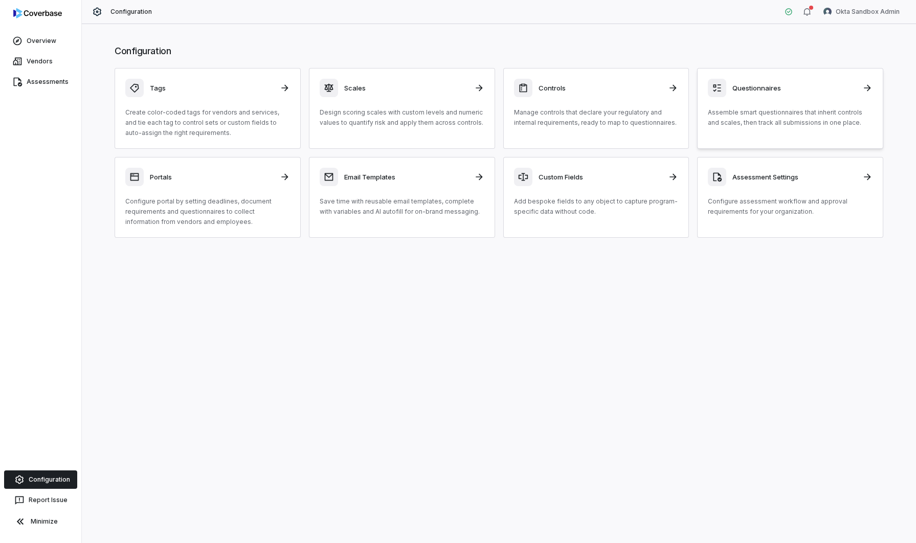
click at [771, 86] on h3 "Questionnaires" at bounding box center [795, 87] width 124 height 9
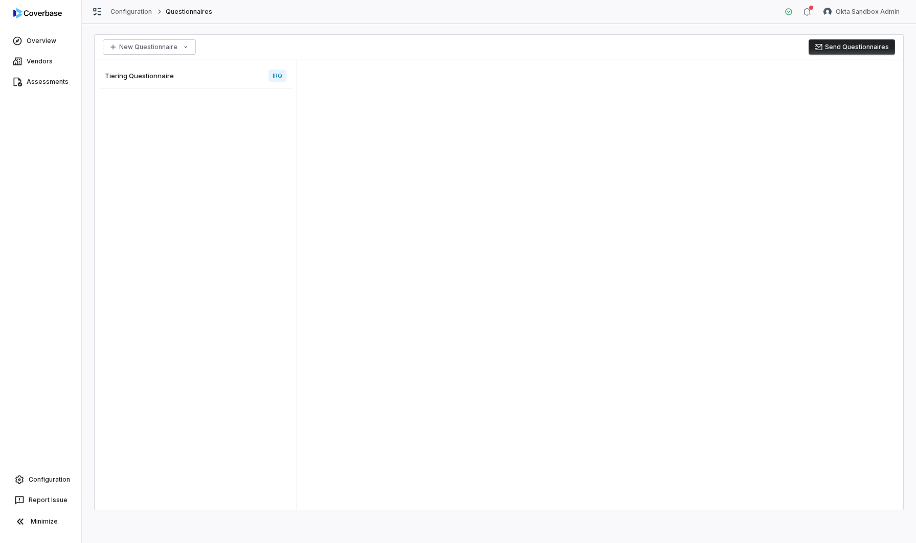
click at [185, 79] on div "Tiering Questionnaire IRQ" at bounding box center [196, 75] width 194 height 25
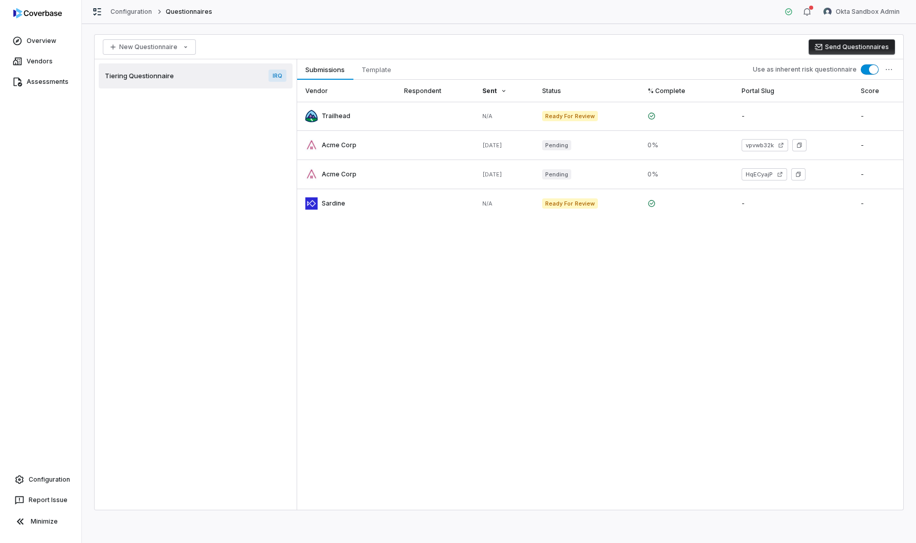
click at [257, 72] on div "Tiering Questionnaire IRQ" at bounding box center [196, 75] width 194 height 25
click at [179, 74] on div "Tiering Questionnaire IRQ" at bounding box center [196, 75] width 194 height 25
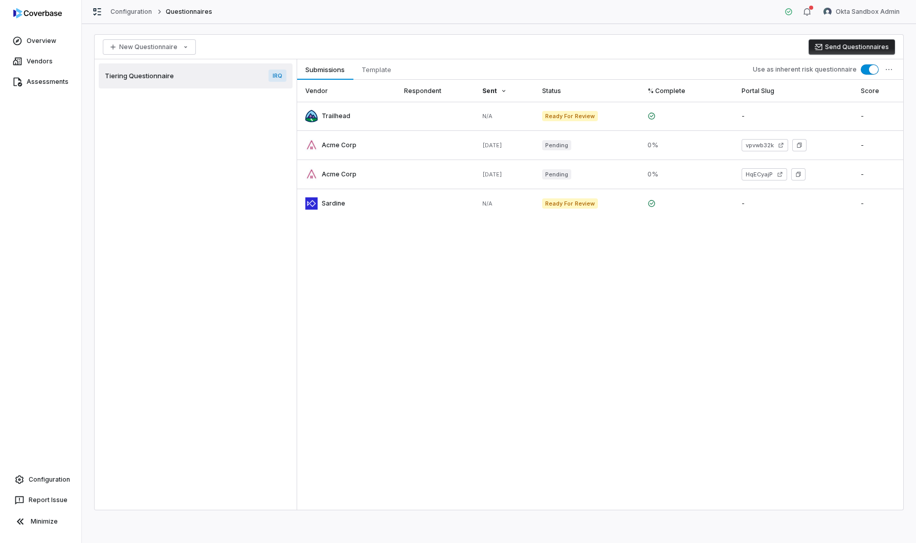
click at [276, 76] on span "IRQ" at bounding box center [278, 76] width 18 height 12
click at [141, 75] on span "Tiering Questionnaire" at bounding box center [139, 75] width 69 height 9
click at [40, 483] on link "Configuration" at bounding box center [40, 480] width 73 height 18
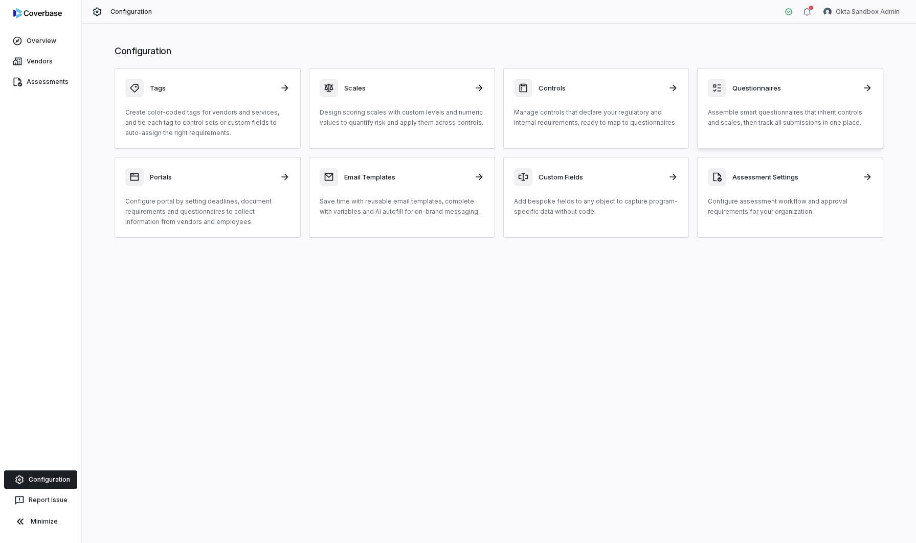
click at [871, 89] on icon at bounding box center [868, 88] width 10 height 10
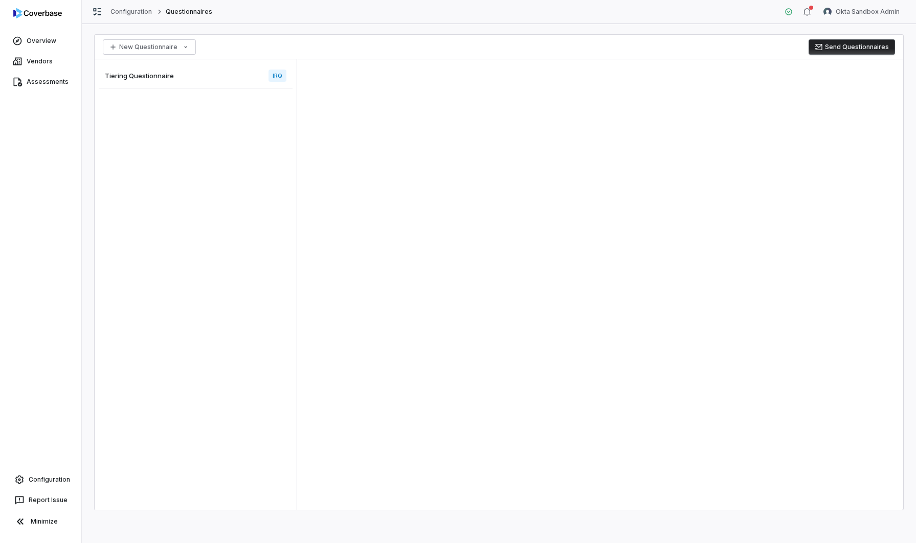
click at [159, 78] on span "Tiering Questionnaire" at bounding box center [139, 75] width 69 height 9
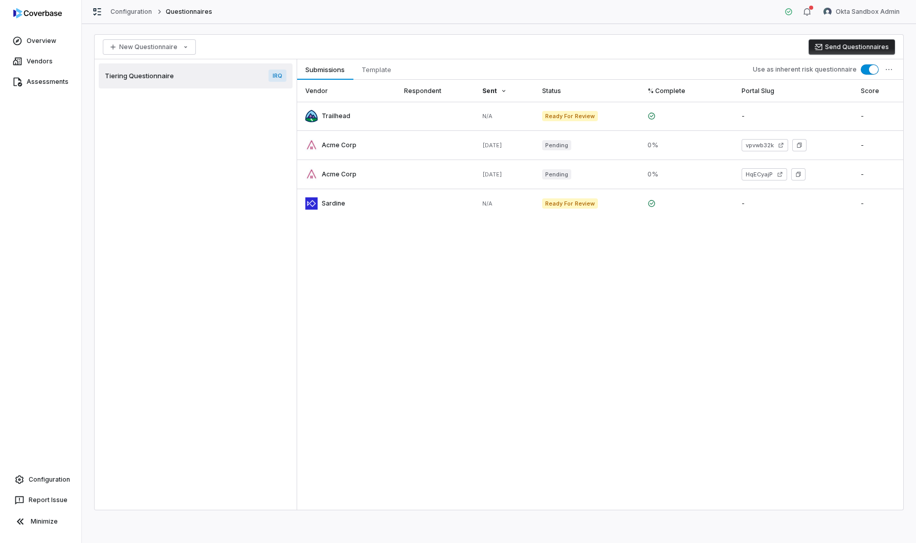
click at [154, 81] on div "Tiering Questionnaire IRQ" at bounding box center [196, 75] width 194 height 25
click at [148, 79] on span "Tiering Questionnaire" at bounding box center [139, 75] width 69 height 9
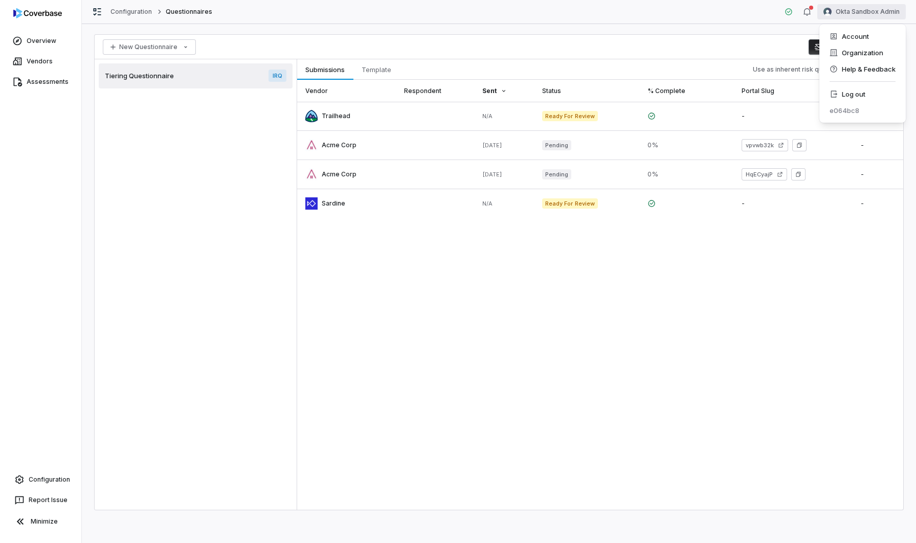
click at [834, 11] on html "Overview Vendors Assessments Configuration Report Issue Minimize Configuration …" at bounding box center [458, 271] width 916 height 543
click at [851, 55] on div "Organization" at bounding box center [863, 53] width 78 height 16
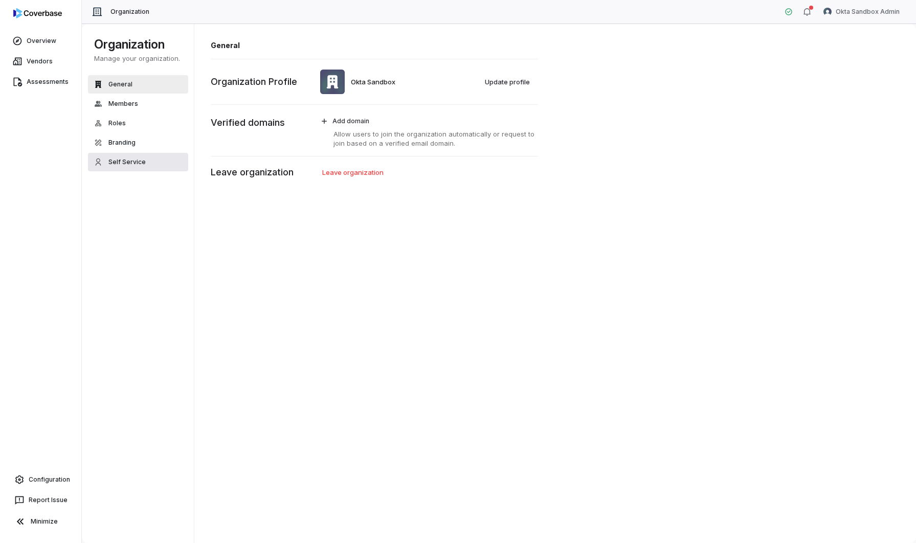
click at [138, 163] on span "Self Service" at bounding box center [126, 162] width 37 height 8
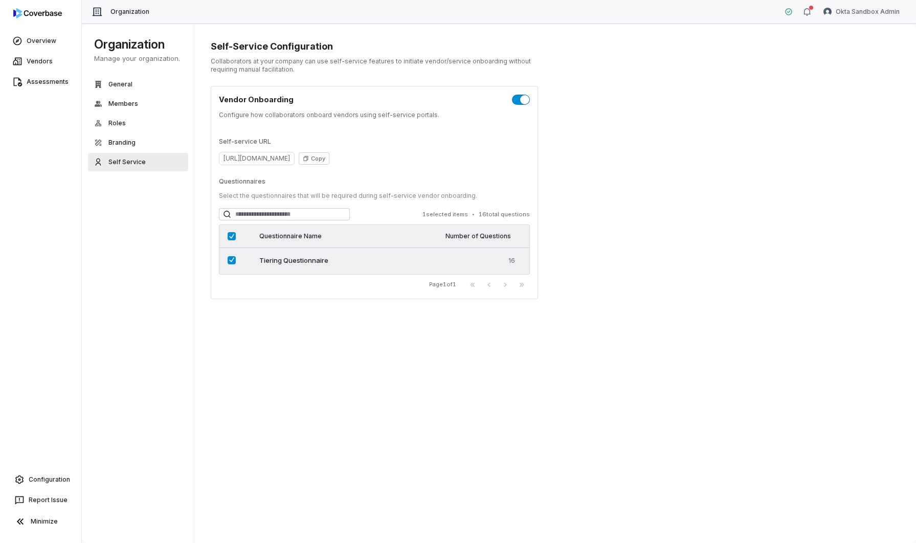
click at [417, 261] on div "16" at bounding box center [458, 261] width 125 height 8
click at [300, 259] on span "Tiering Questionnaire" at bounding box center [293, 261] width 69 height 10
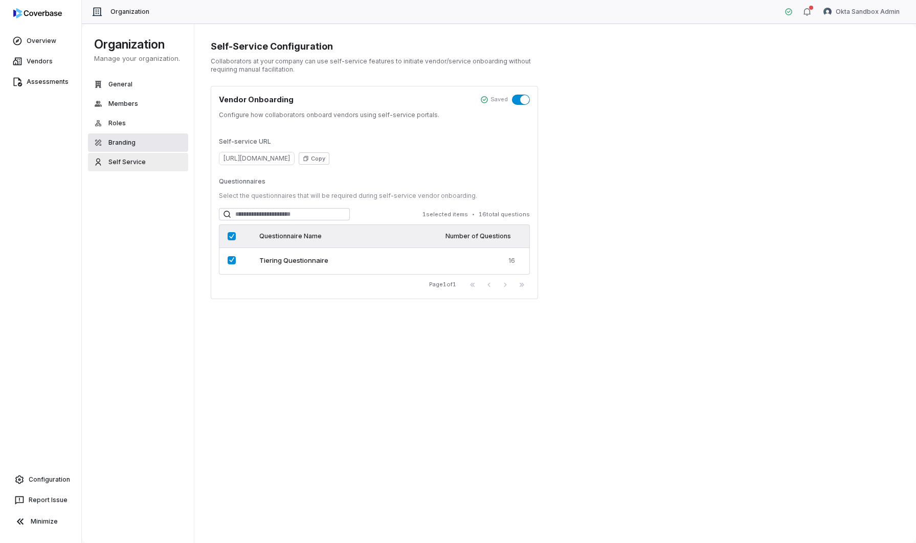
click at [124, 144] on span "Branding" at bounding box center [121, 143] width 27 height 8
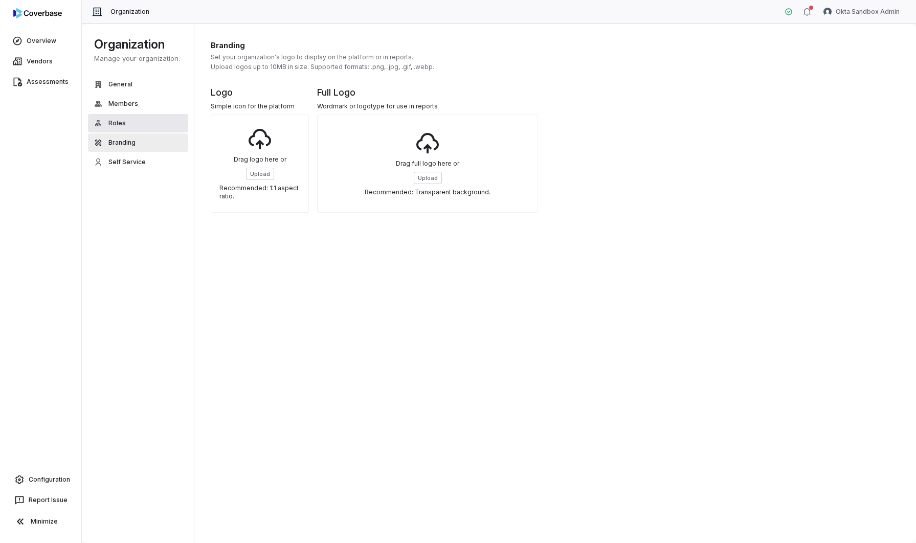
click at [133, 124] on button "Roles" at bounding box center [138, 123] width 100 height 18
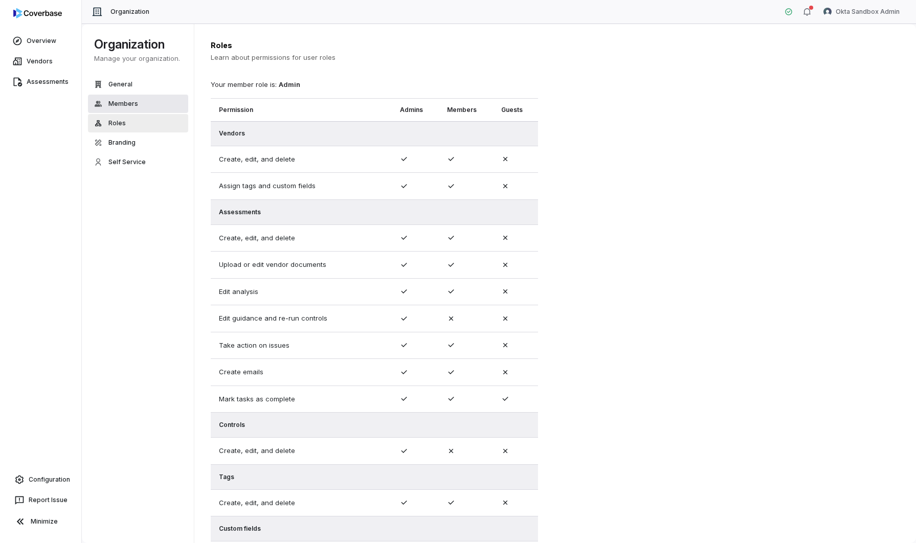
click at [137, 104] on button "Members" at bounding box center [138, 104] width 100 height 18
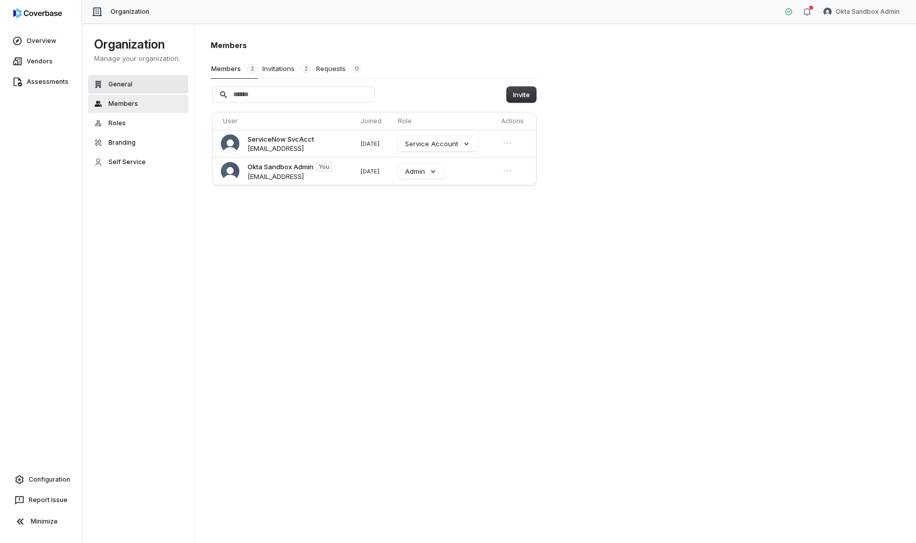
click at [140, 86] on button "General" at bounding box center [138, 84] width 100 height 18
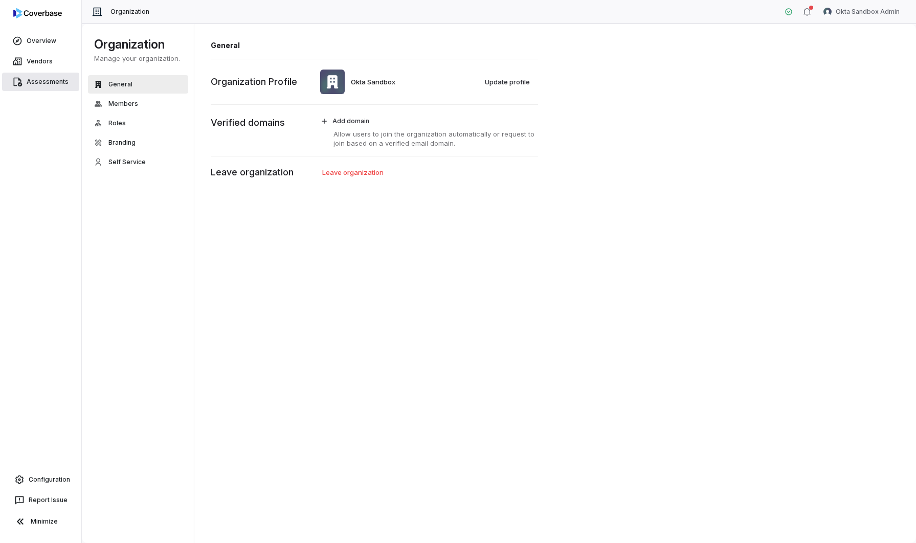
click at [47, 82] on link "Assessments" at bounding box center [40, 82] width 77 height 18
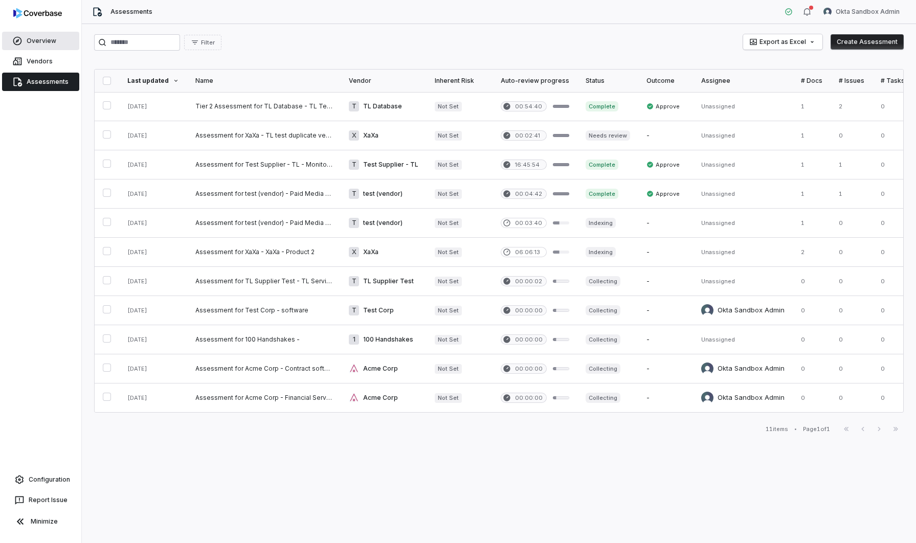
click at [48, 42] on link "Overview" at bounding box center [40, 41] width 77 height 18
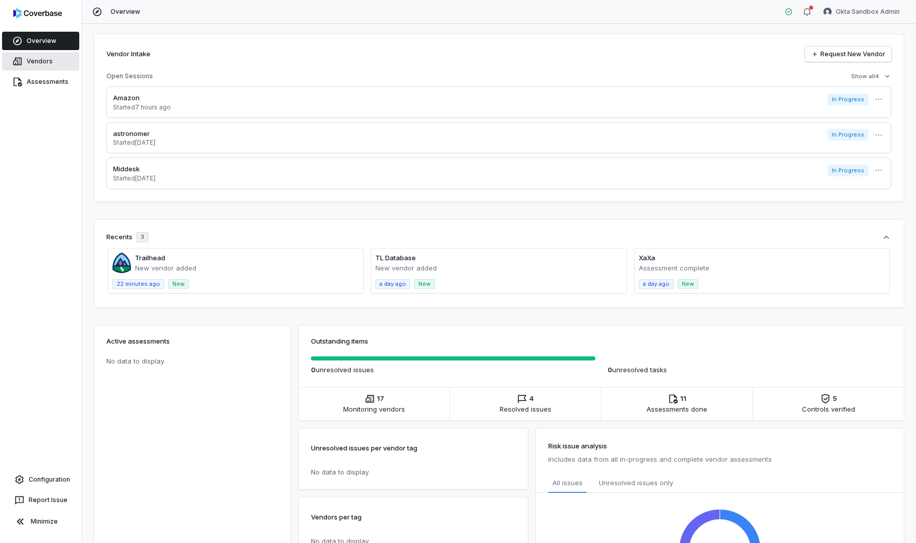
click at [42, 63] on link "Vendors" at bounding box center [40, 61] width 77 height 18
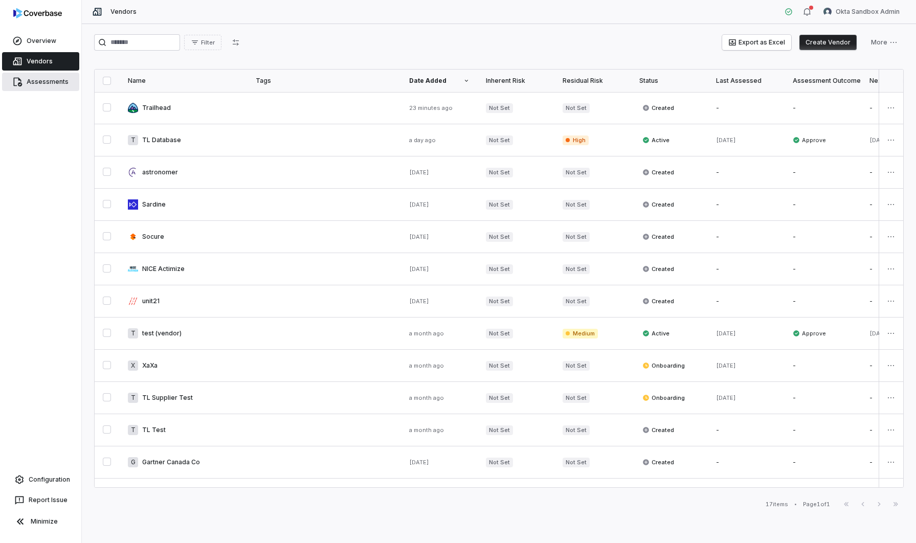
click at [43, 79] on link "Assessments" at bounding box center [40, 82] width 77 height 18
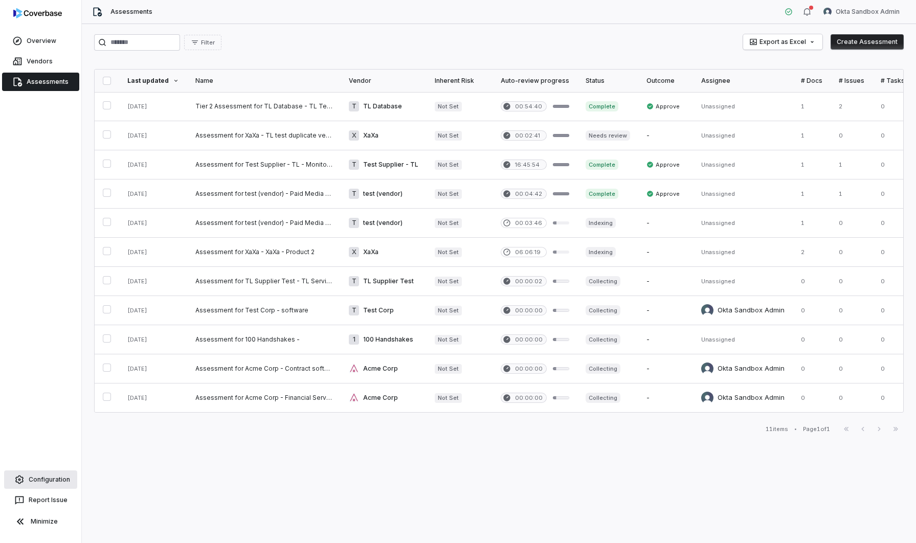
click at [36, 479] on link "Configuration" at bounding box center [40, 480] width 73 height 18
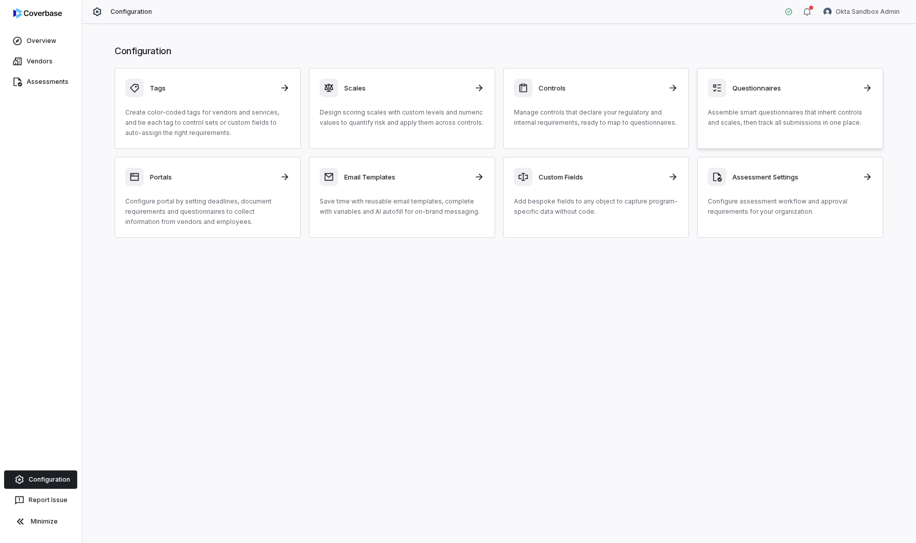
click at [801, 98] on div "Questionnaires Assemble smart questionnaires that inherit controls and scales, …" at bounding box center [790, 103] width 165 height 49
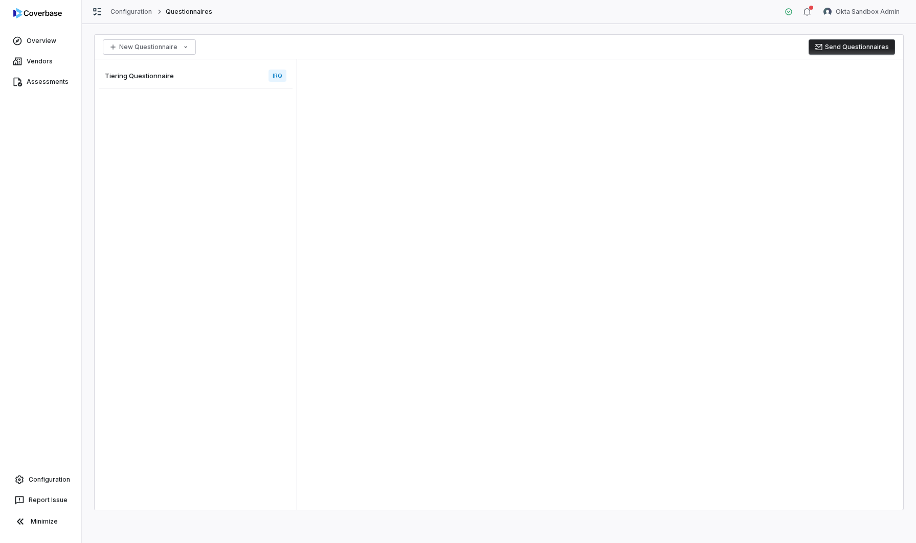
click at [219, 78] on div "Tiering Questionnaire IRQ" at bounding box center [196, 75] width 194 height 25
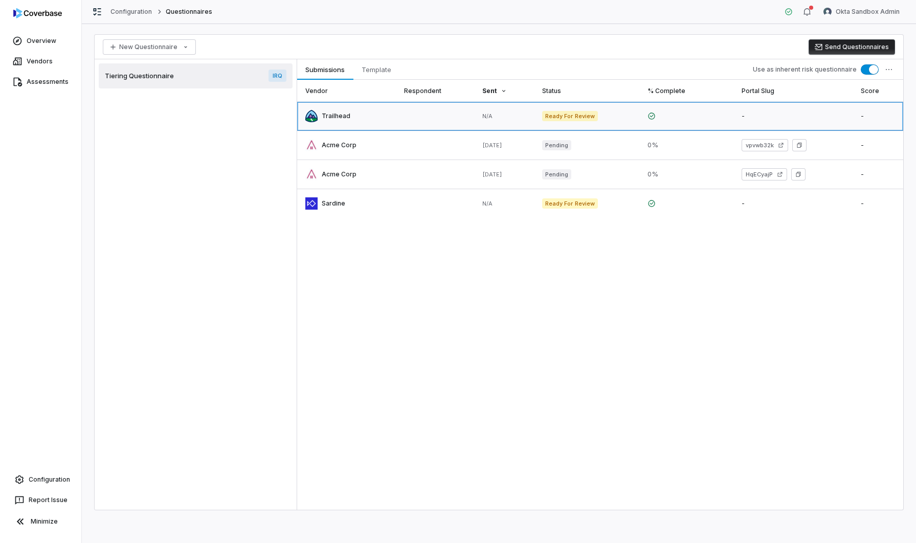
click at [408, 120] on link at bounding box center [435, 116] width 79 height 29
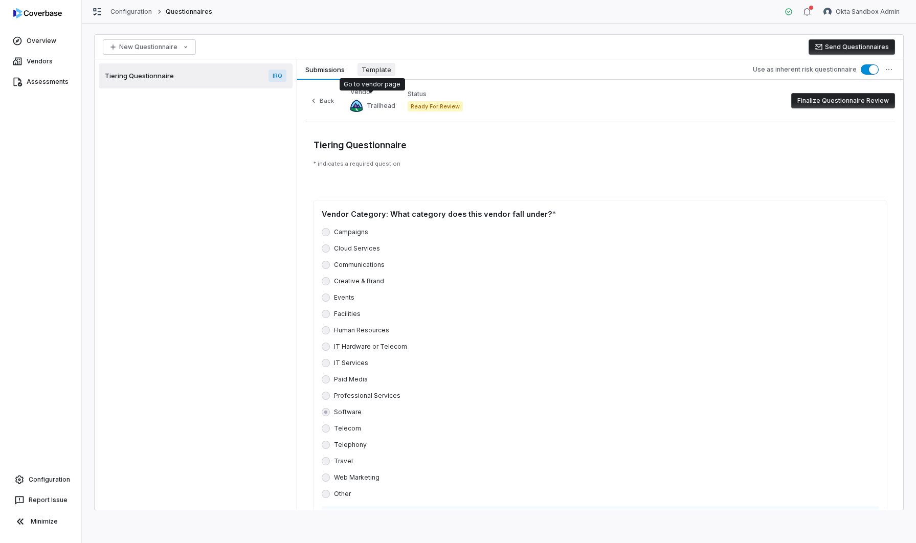
click at [386, 74] on span "Template" at bounding box center [377, 69] width 38 height 13
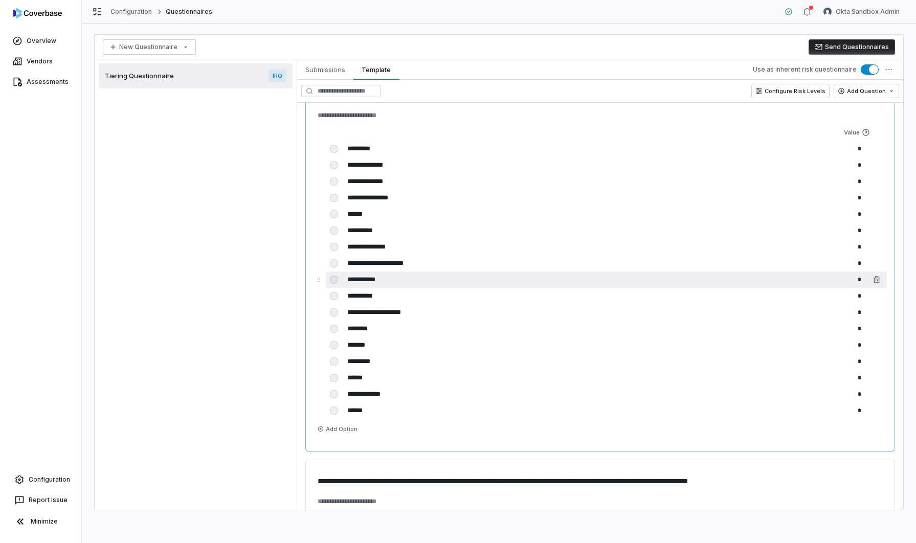
scroll to position [8, 0]
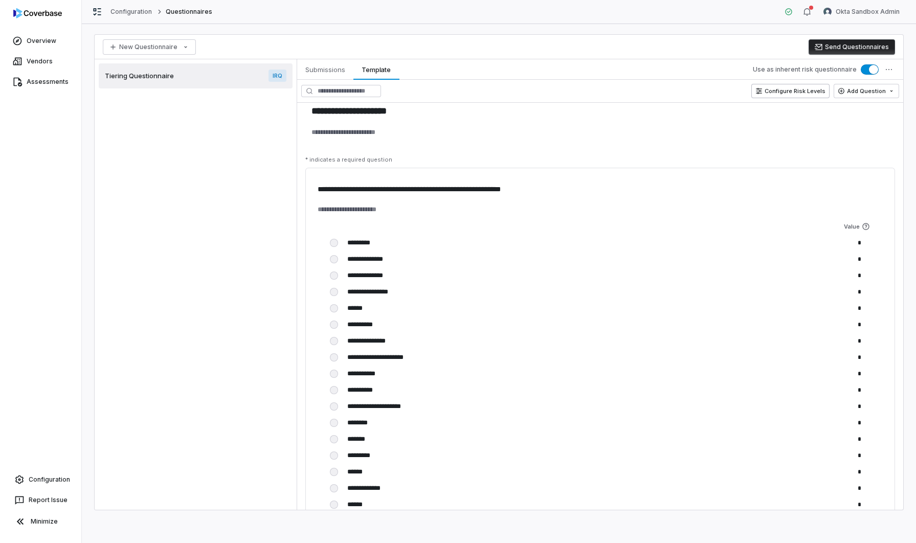
click at [799, 89] on button "Configure Risk Levels" at bounding box center [791, 91] width 78 height 14
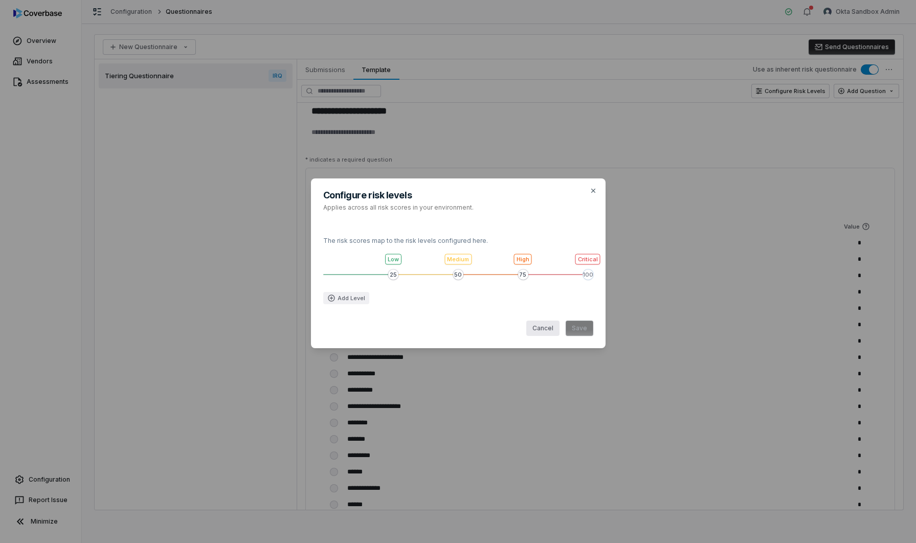
click at [543, 330] on button "Cancel" at bounding box center [542, 328] width 33 height 15
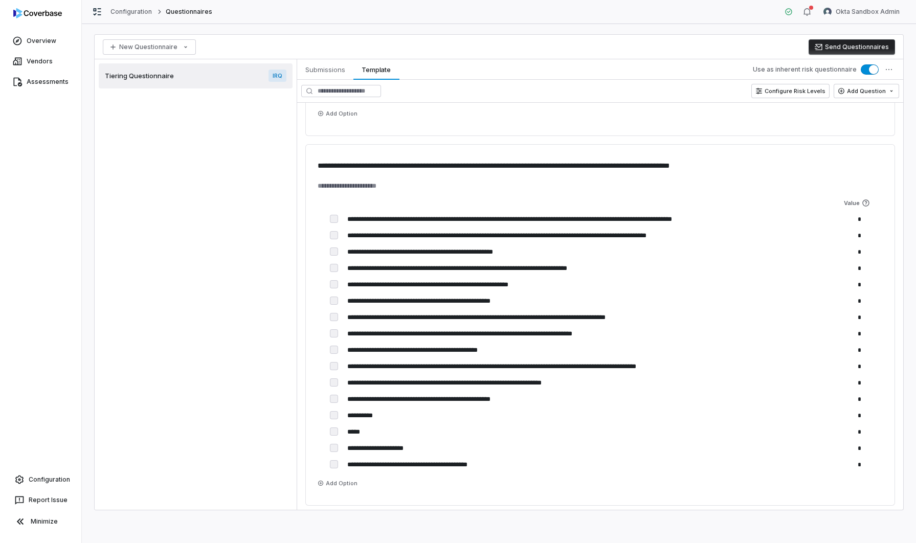
scroll to position [1226, 0]
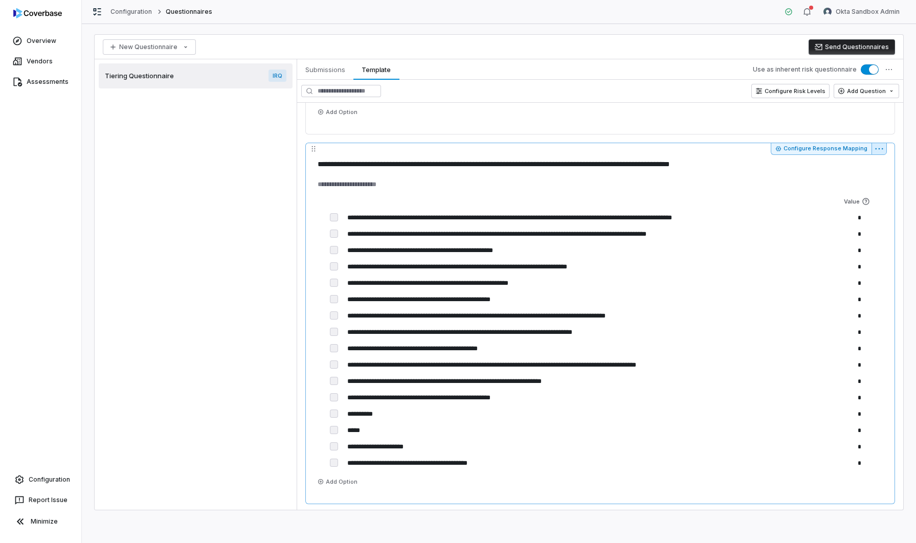
click at [884, 151] on html "**********" at bounding box center [458, 271] width 916 height 543
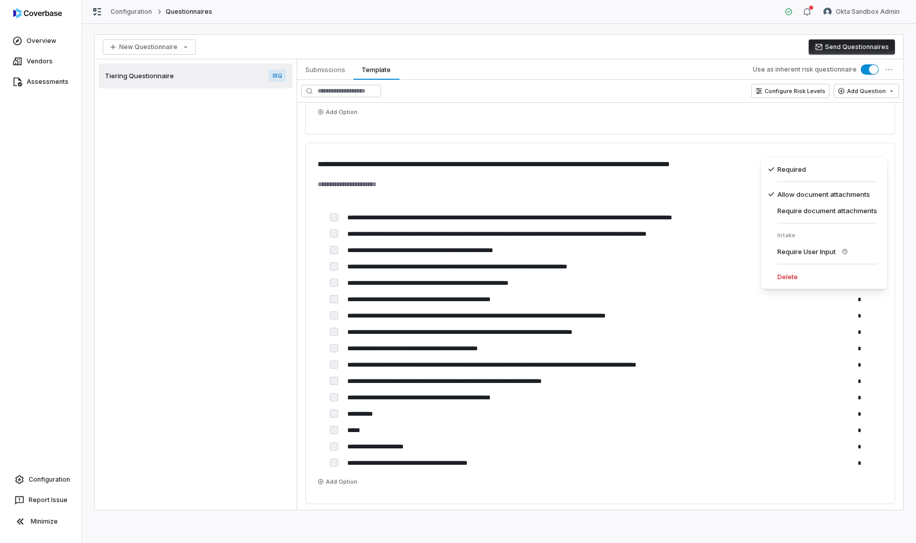
click at [444, 267] on html "**********" at bounding box center [458, 271] width 916 height 543
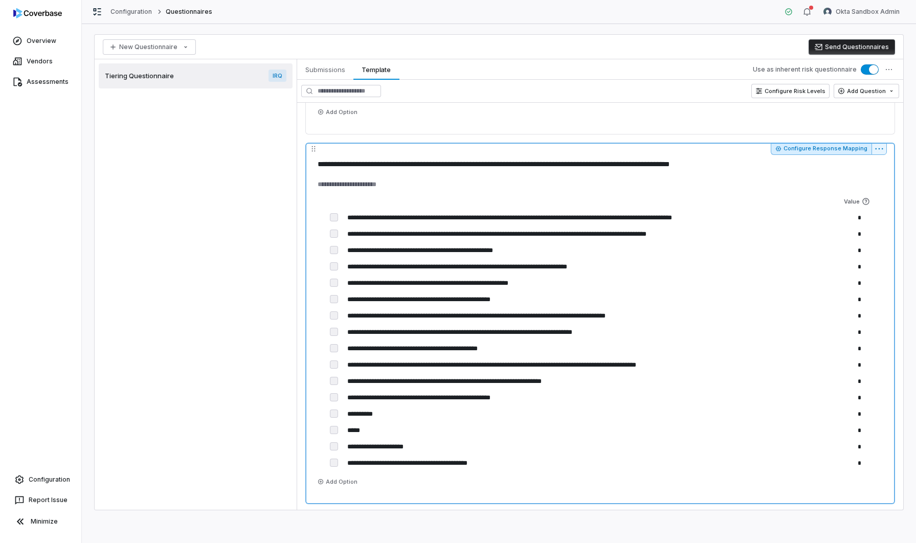
click at [781, 149] on icon "button" at bounding box center [778, 148] width 5 height 5
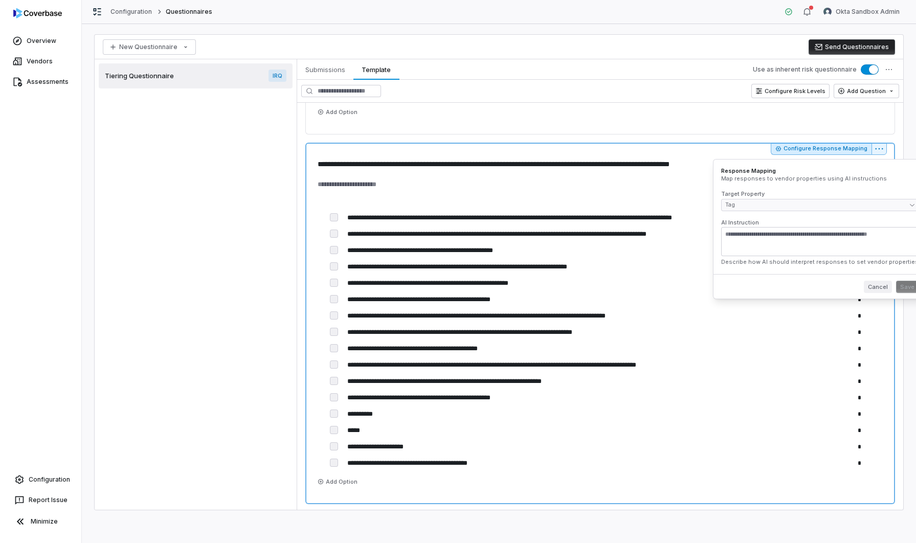
click at [864, 285] on button "Cancel" at bounding box center [878, 287] width 28 height 12
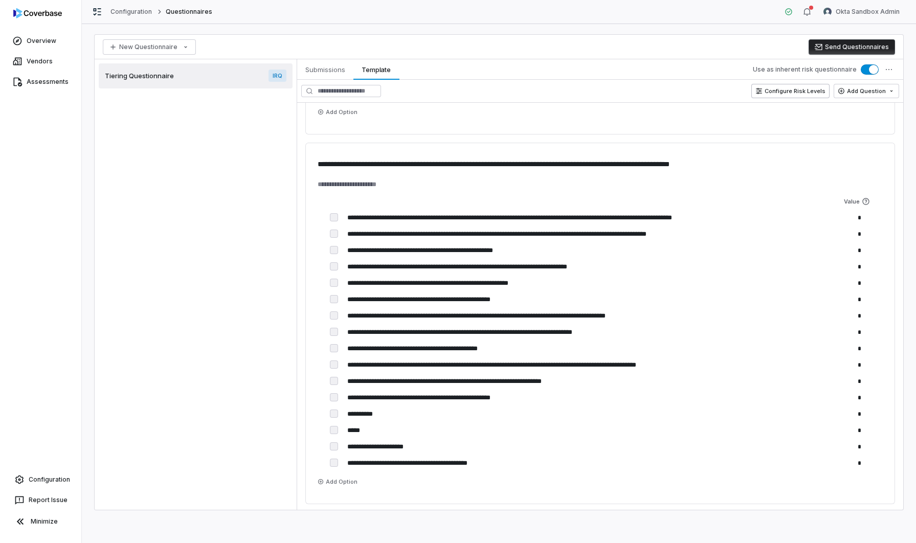
click at [791, 91] on button "Configure Risk Levels" at bounding box center [791, 91] width 78 height 14
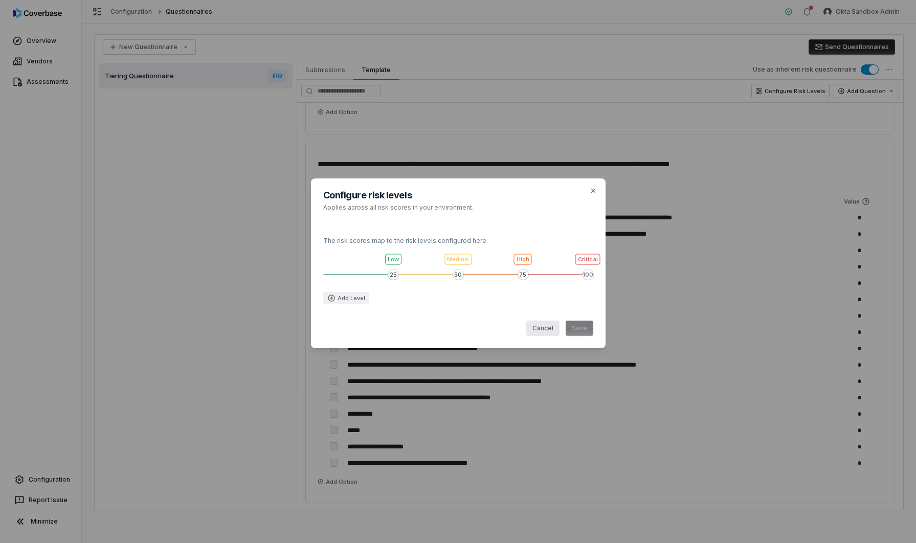
click at [538, 329] on button "Cancel" at bounding box center [542, 328] width 33 height 15
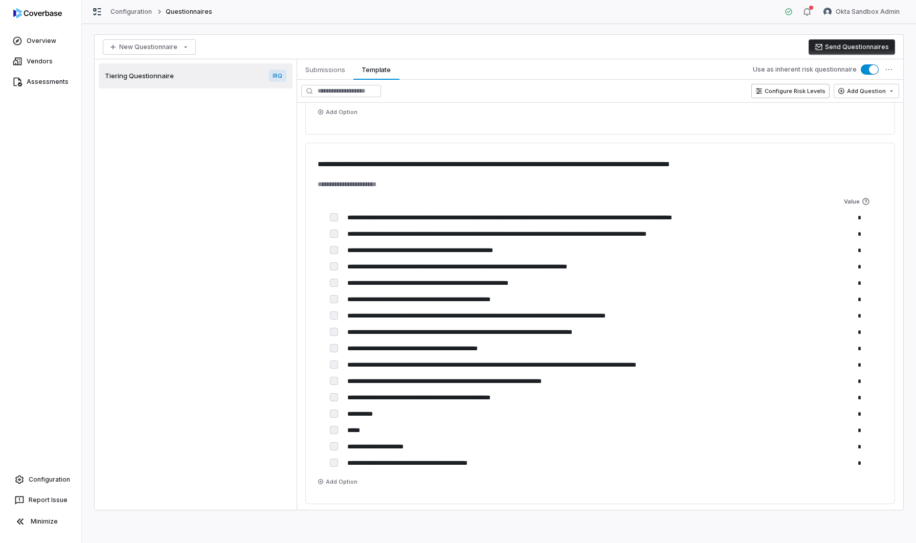
click at [781, 89] on button "Configure Risk Levels" at bounding box center [791, 91] width 78 height 14
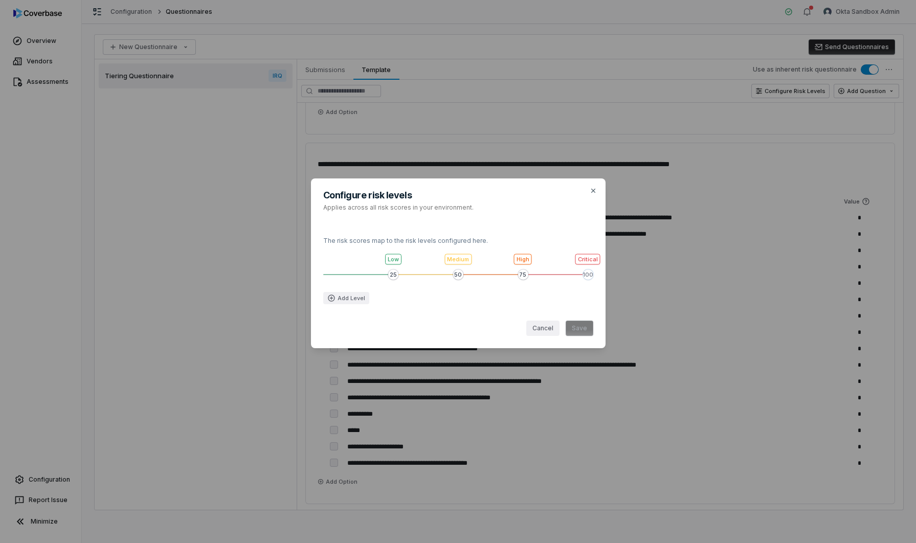
click at [852, 244] on div "Configure risk levels Applies across all risk scores in your environment. The r…" at bounding box center [458, 271] width 916 height 219
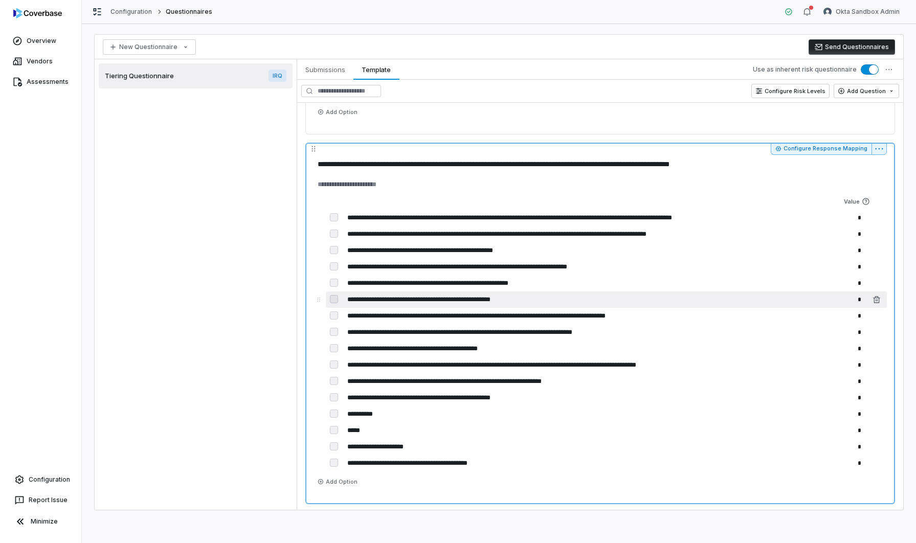
click at [859, 302] on input "*" at bounding box center [844, 300] width 41 height 16
click at [861, 300] on input "*" at bounding box center [844, 300] width 41 height 16
click at [857, 300] on input "*" at bounding box center [844, 300] width 41 height 16
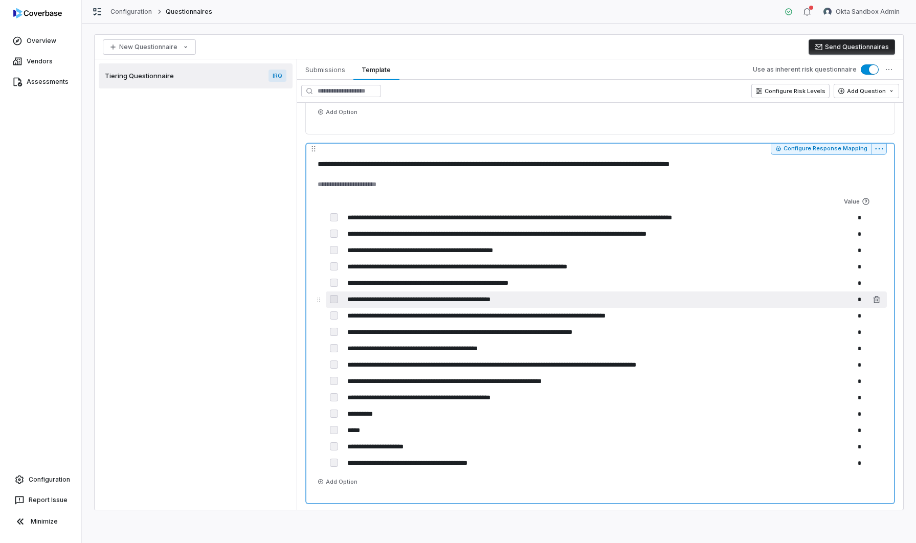
click at [857, 300] on input "*" at bounding box center [844, 300] width 41 height 16
click at [419, 301] on input "**********" at bounding box center [580, 300] width 473 height 16
click at [866, 201] on icon at bounding box center [866, 201] width 8 height 8
click at [350, 483] on button "Add Option" at bounding box center [338, 482] width 48 height 12
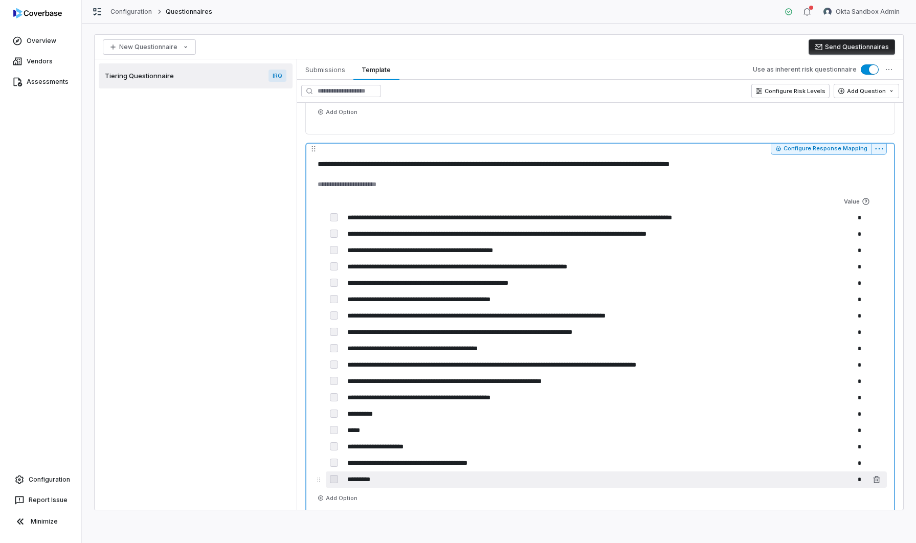
click at [858, 481] on input "*" at bounding box center [844, 480] width 41 height 16
drag, startPoint x: 862, startPoint y: 479, endPoint x: 856, endPoint y: 479, distance: 6.1
click at [856, 479] on input "*" at bounding box center [844, 480] width 41 height 16
click at [875, 479] on icon "button" at bounding box center [877, 480] width 8 height 8
click at [870, 526] on button "Delete" at bounding box center [879, 524] width 48 height 12
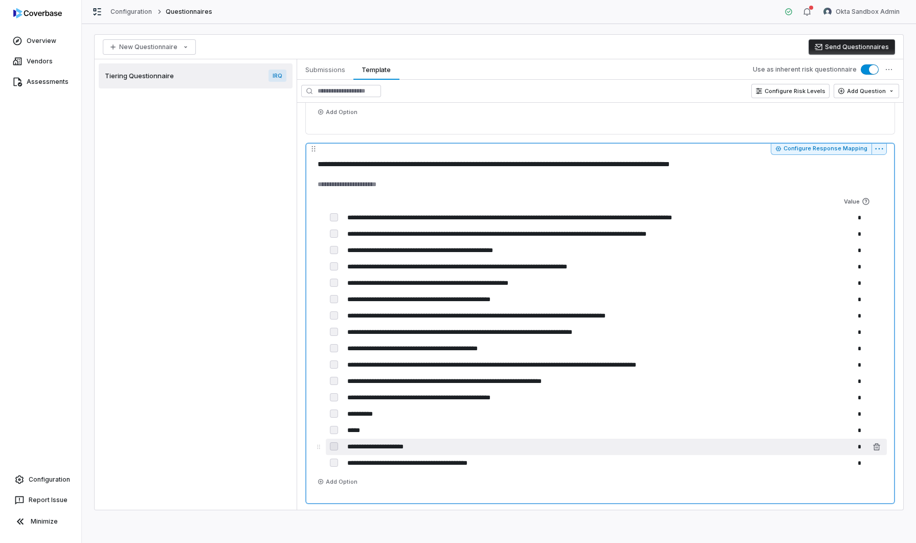
type textarea "*"
click at [859, 451] on input "*" at bounding box center [844, 447] width 41 height 16
drag, startPoint x: 859, startPoint y: 451, endPoint x: 863, endPoint y: 447, distance: 5.5
click at [861, 449] on input "*" at bounding box center [844, 447] width 41 height 16
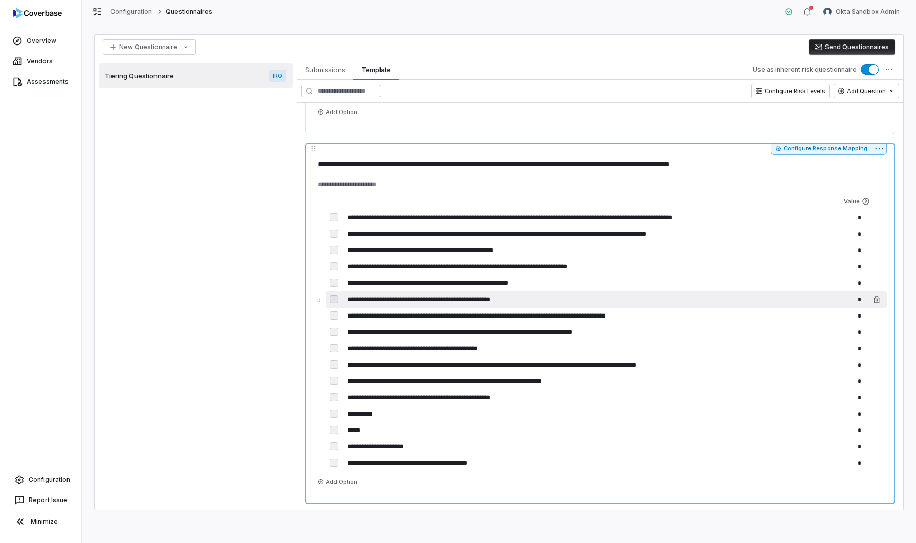
click at [859, 303] on input "*" at bounding box center [844, 300] width 41 height 16
click at [864, 301] on input "*" at bounding box center [844, 300] width 41 height 16
type input "***"
type textarea "*"
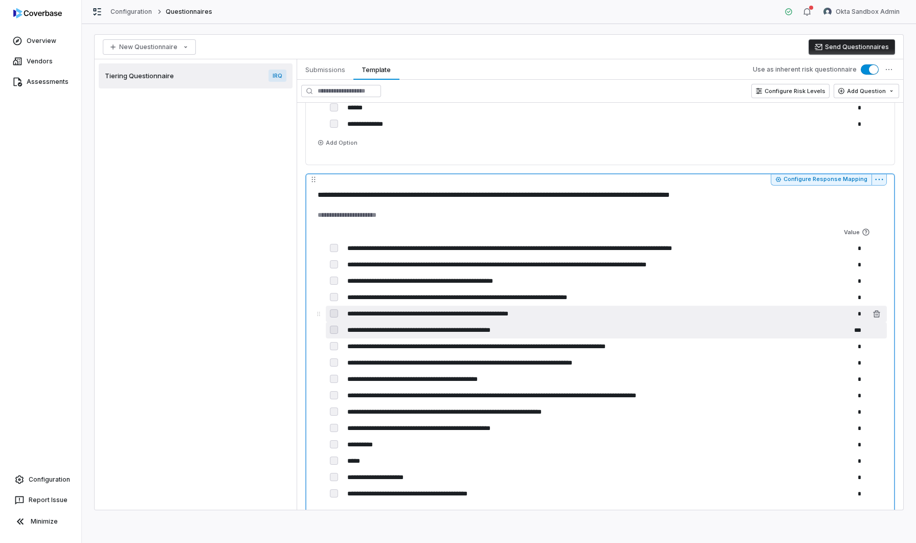
type input "***"
click at [863, 318] on input "*" at bounding box center [844, 314] width 41 height 16
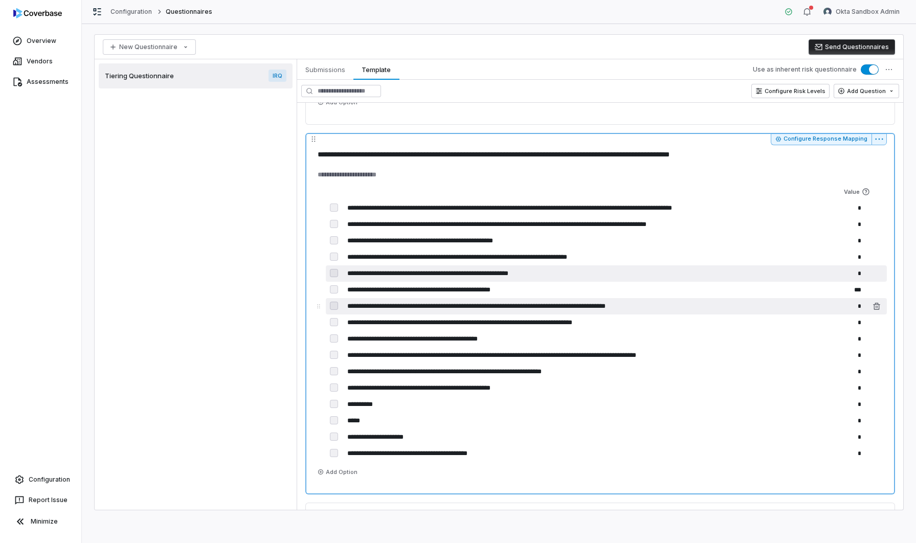
scroll to position [1238, 0]
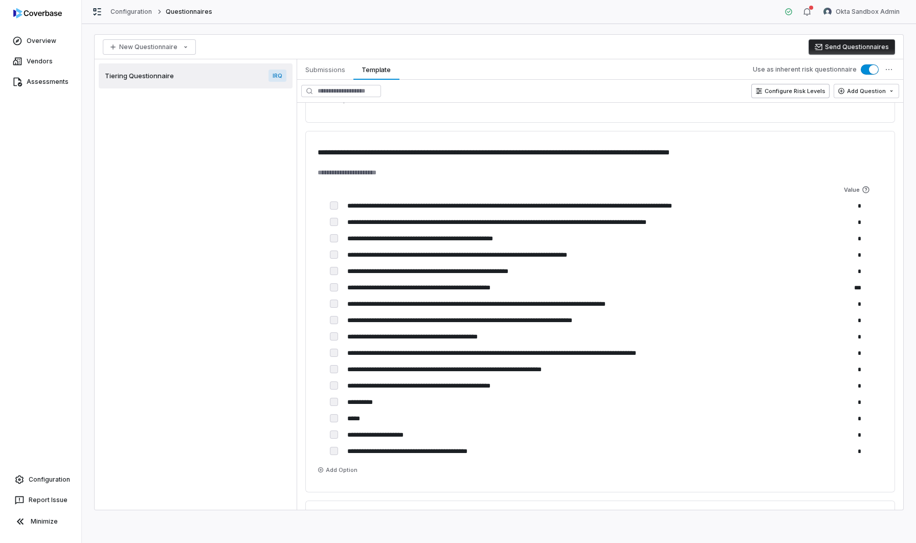
click at [798, 87] on button "Configure Risk Levels" at bounding box center [791, 91] width 78 height 14
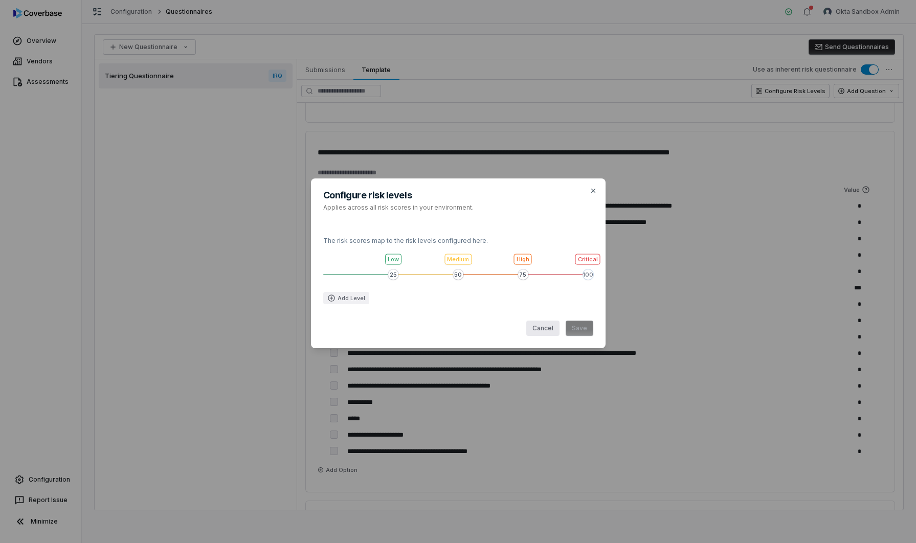
click at [536, 327] on button "Cancel" at bounding box center [542, 328] width 33 height 15
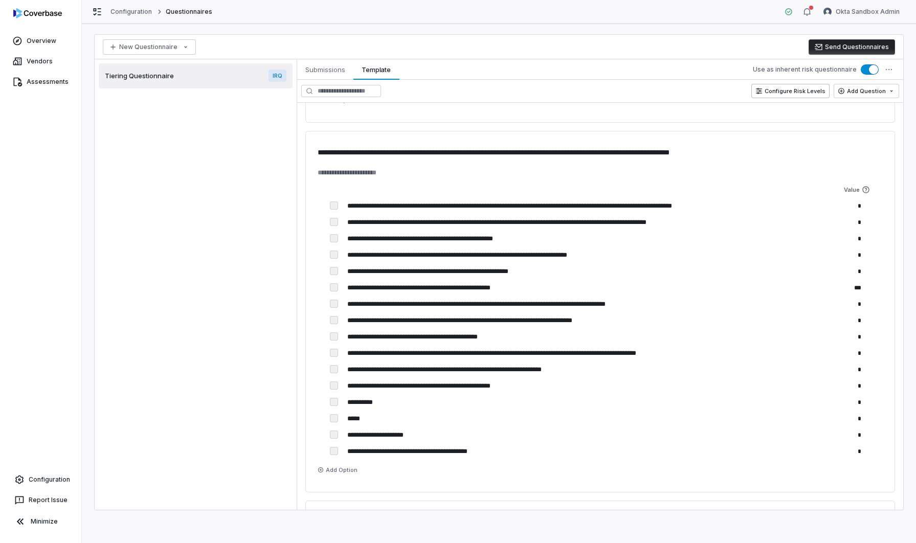
click at [785, 95] on button "Configure Risk Levels" at bounding box center [791, 91] width 78 height 14
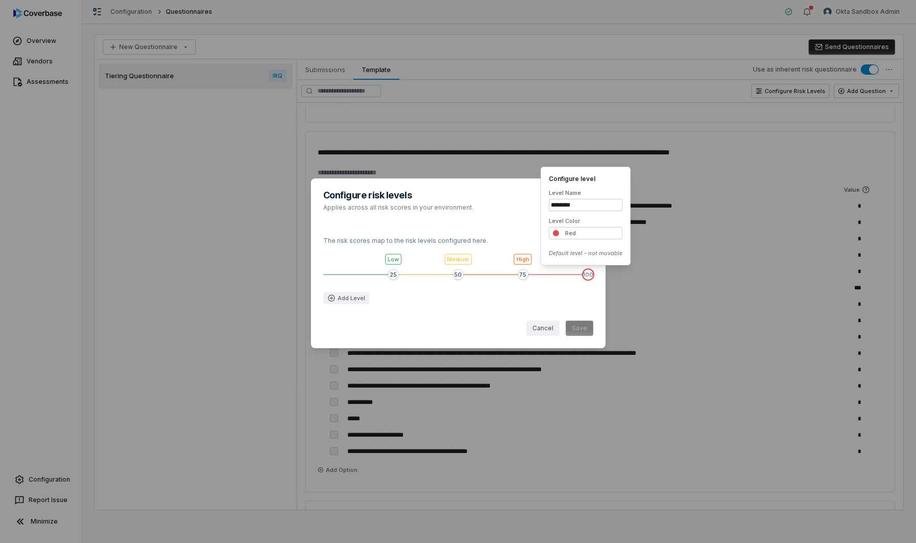
type textarea "*"
click at [653, 282] on div "Configure risk levels Applies across all risk scores in your environment. The r…" at bounding box center [458, 271] width 916 height 219
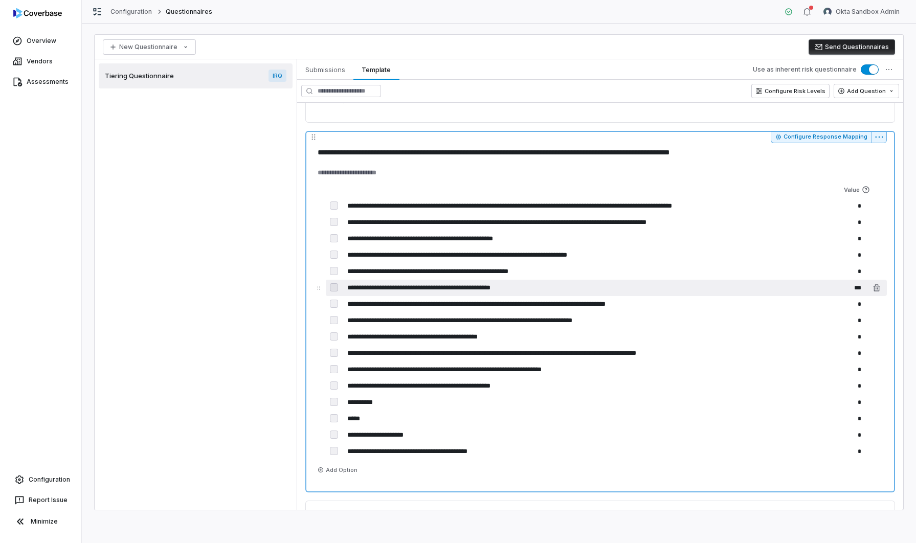
click at [855, 286] on input "***" at bounding box center [844, 288] width 41 height 16
type input "**"
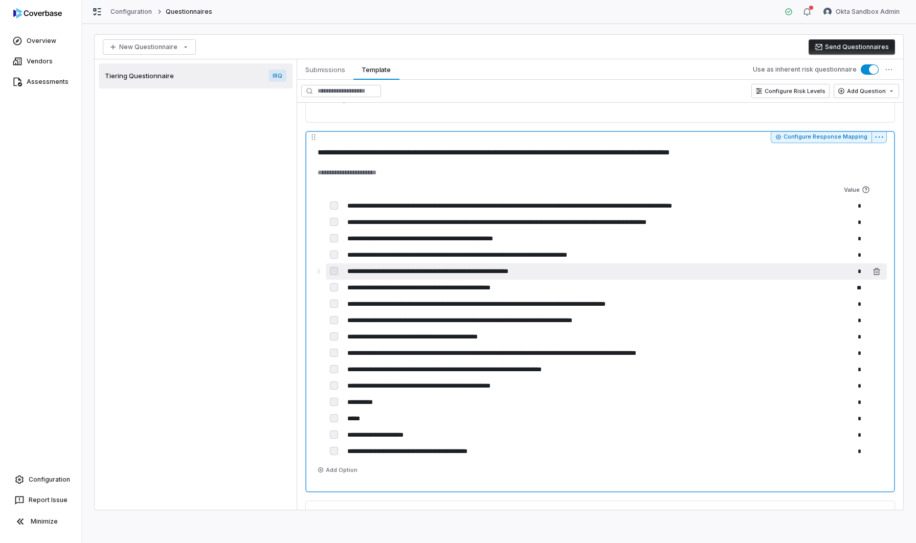
click at [862, 273] on input "*" at bounding box center [844, 271] width 41 height 16
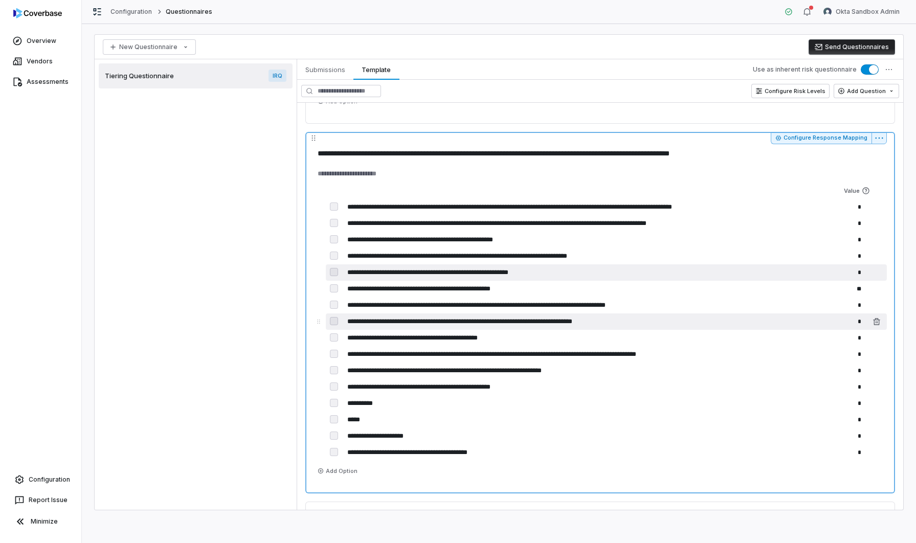
type textarea "*"
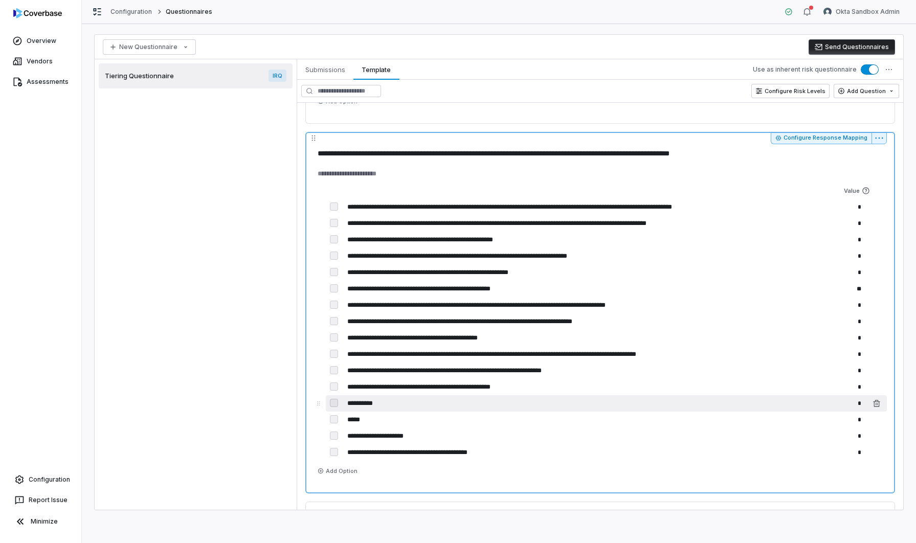
click at [859, 404] on input "*" at bounding box center [844, 403] width 41 height 16
type input "**"
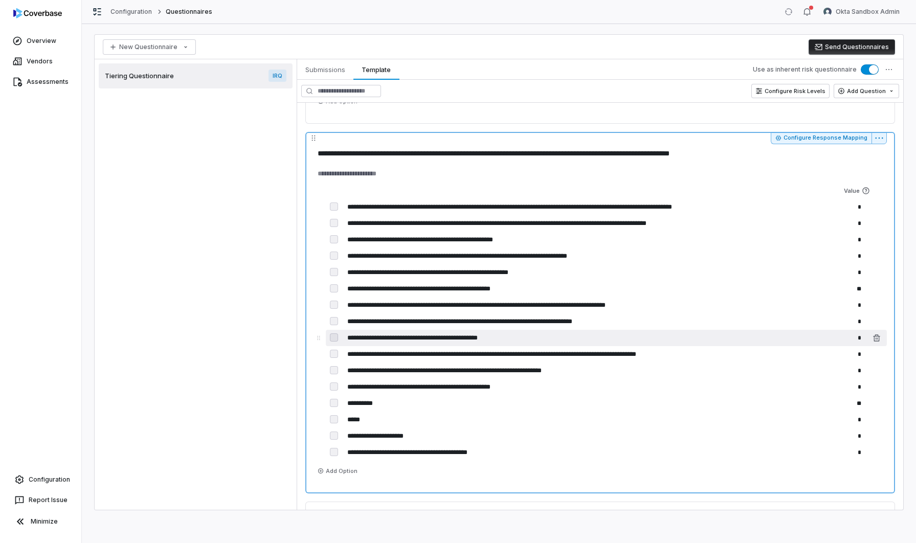
click at [858, 333] on input "*" at bounding box center [844, 338] width 41 height 16
type textarea "*"
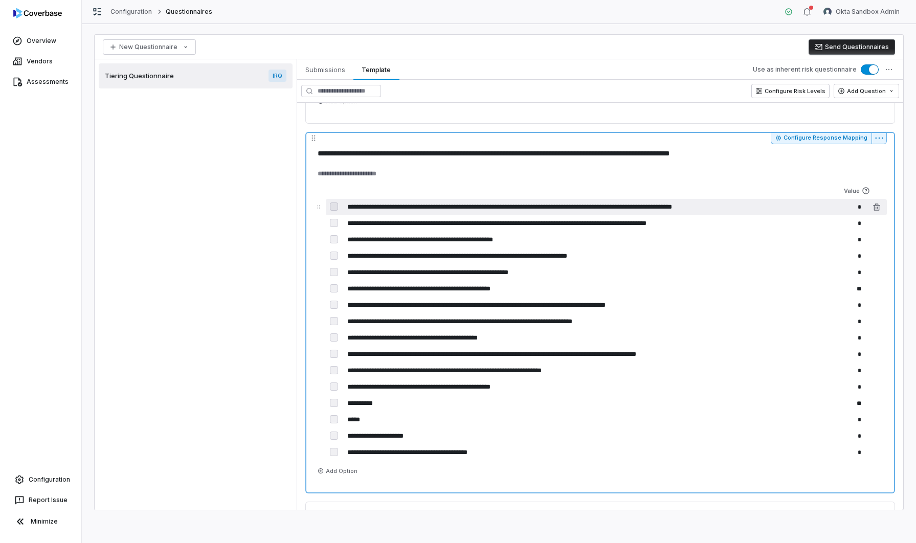
click at [860, 208] on input "*" at bounding box center [844, 207] width 41 height 16
type input "**"
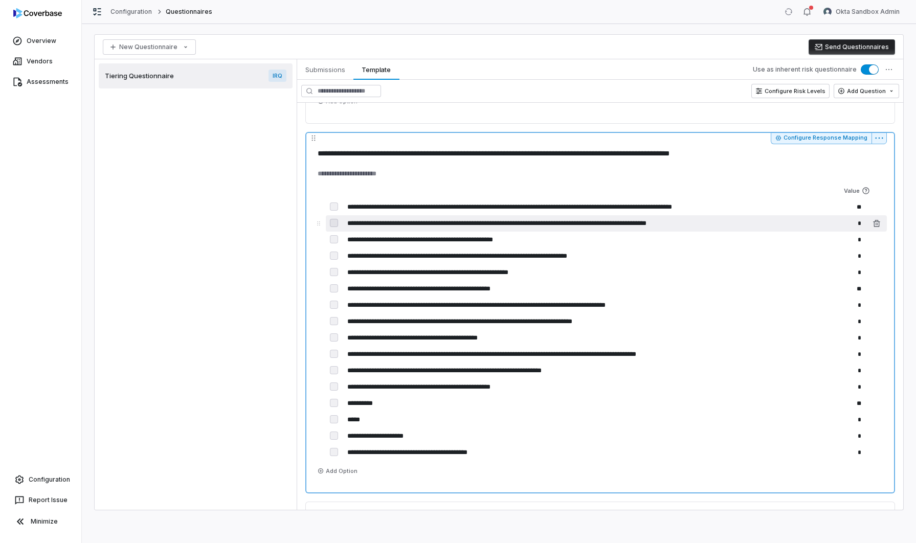
click at [862, 227] on input "*" at bounding box center [844, 223] width 41 height 16
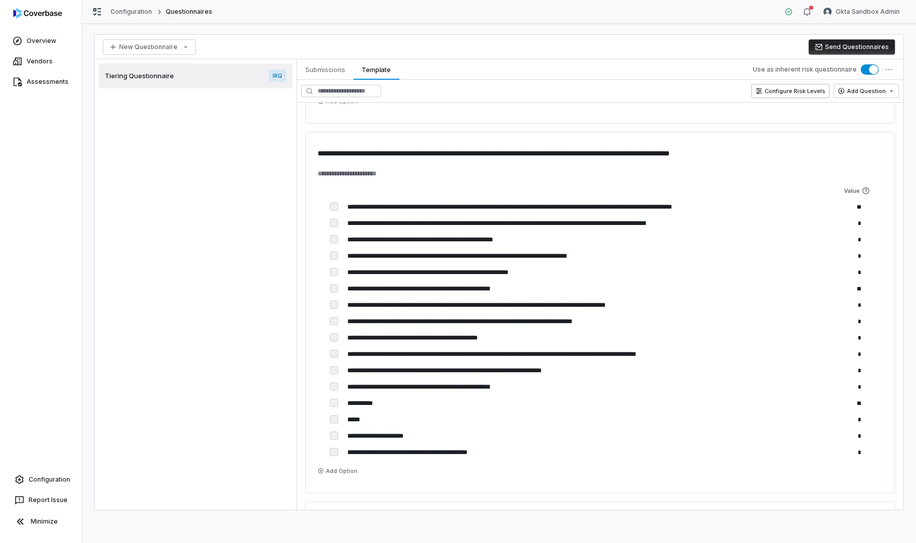
click at [800, 89] on button "Configure Risk Levels" at bounding box center [791, 91] width 78 height 14
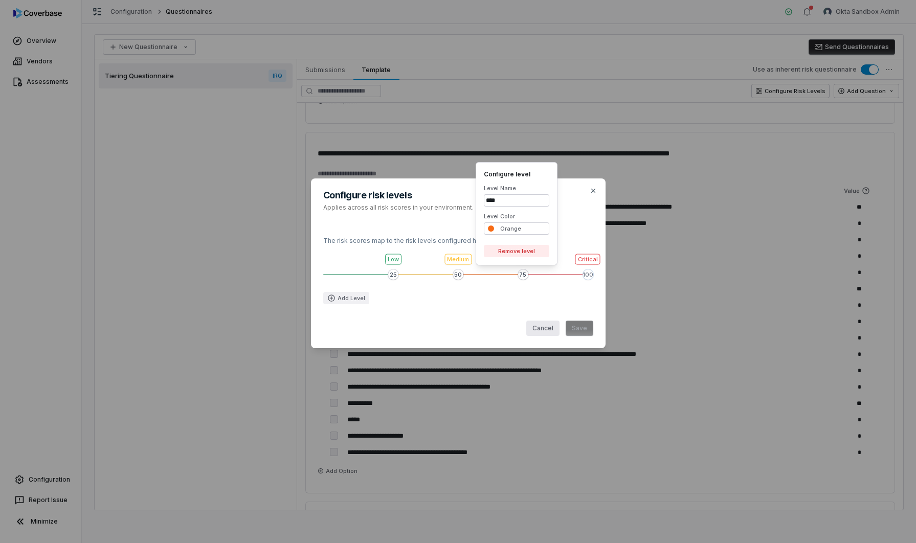
click at [546, 331] on button "Cancel" at bounding box center [542, 328] width 33 height 15
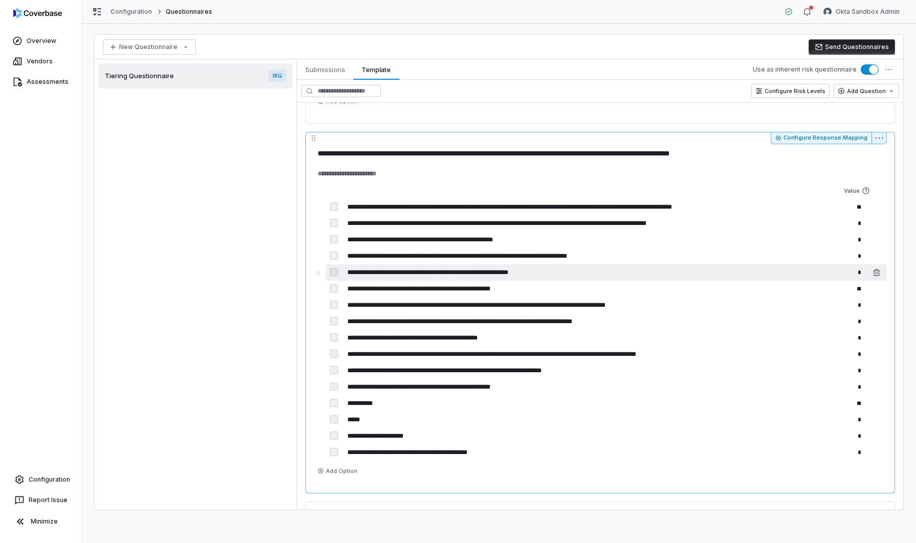
type textarea "*"
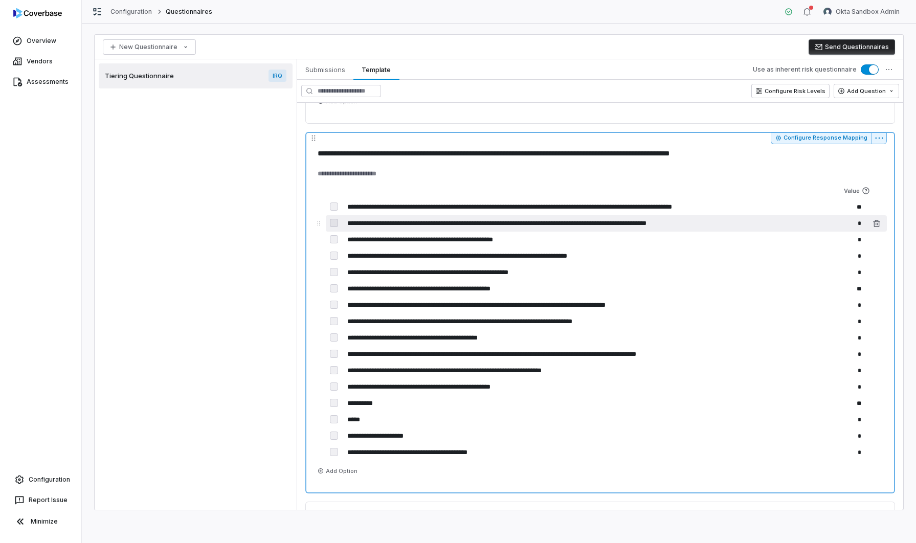
click at [851, 222] on input "*" at bounding box center [844, 223] width 41 height 16
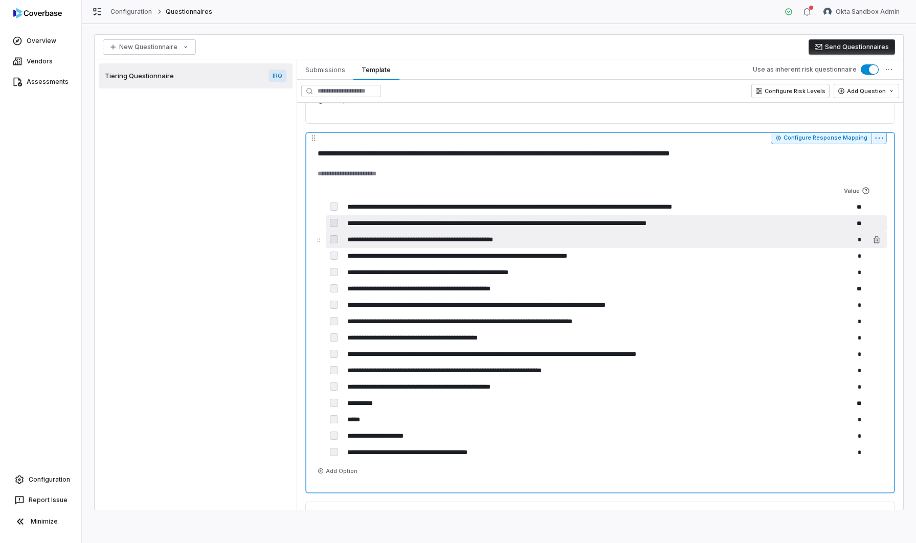
type input "**"
click at [856, 237] on input "*" at bounding box center [844, 240] width 41 height 16
type textarea "*"
drag, startPoint x: 857, startPoint y: 240, endPoint x: 874, endPoint y: 239, distance: 16.9
click at [874, 239] on div "**********" at bounding box center [606, 240] width 561 height 16
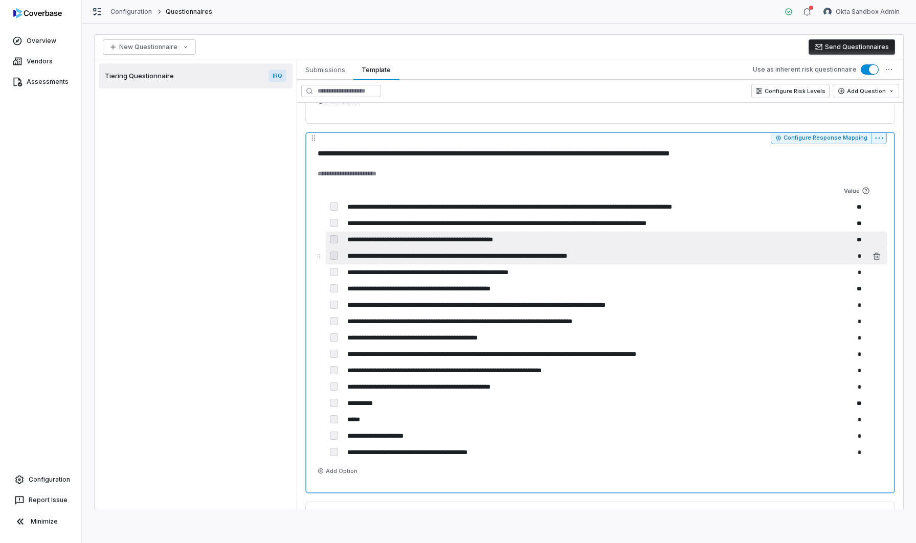
type input "**"
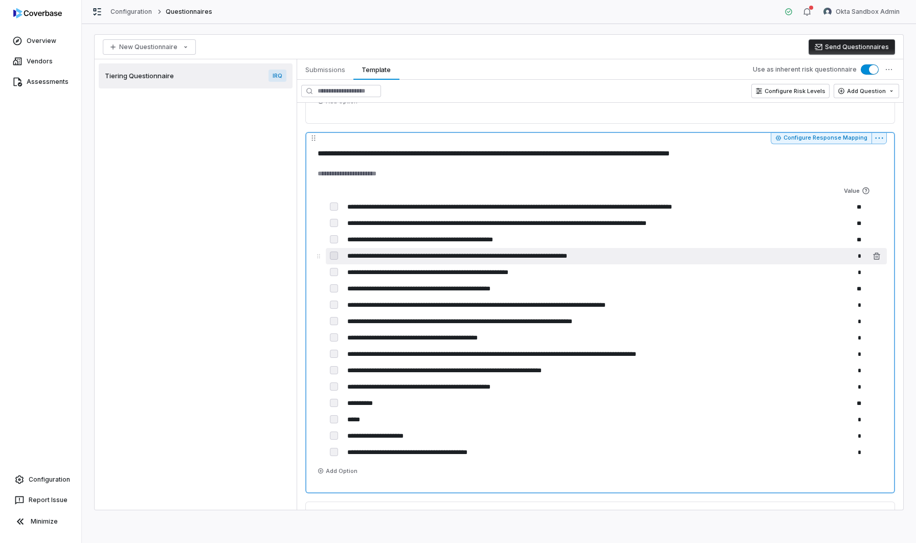
click at [846, 260] on input "*" at bounding box center [844, 256] width 41 height 16
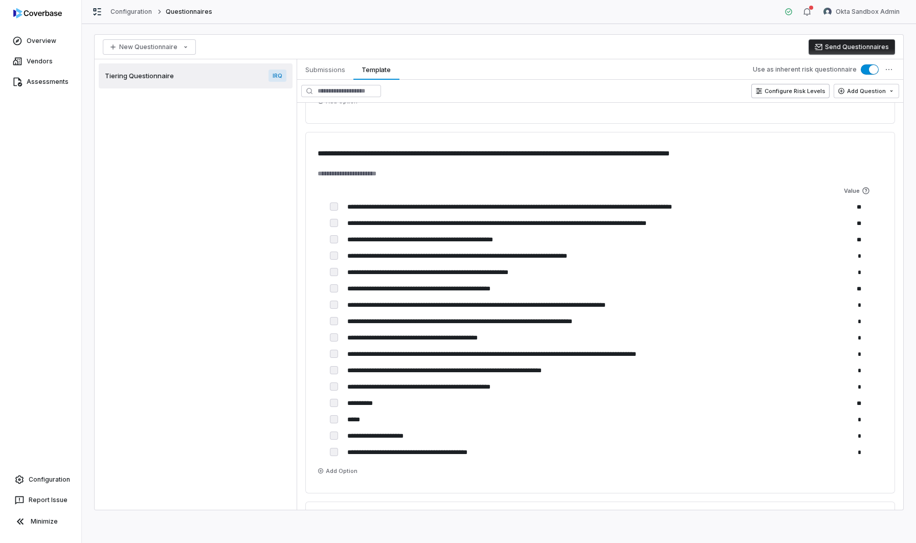
click at [792, 93] on button "Configure Risk Levels" at bounding box center [791, 91] width 78 height 14
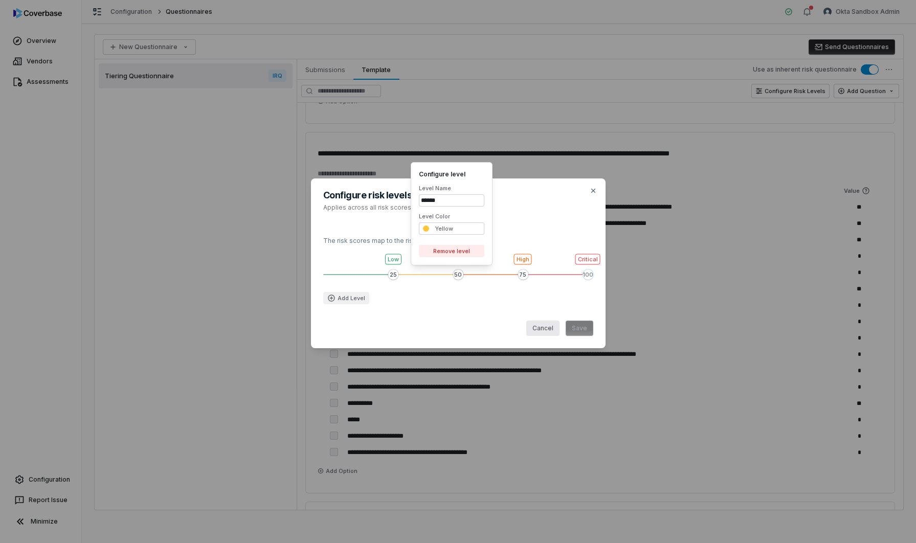
click at [542, 328] on button "Cancel" at bounding box center [542, 328] width 33 height 15
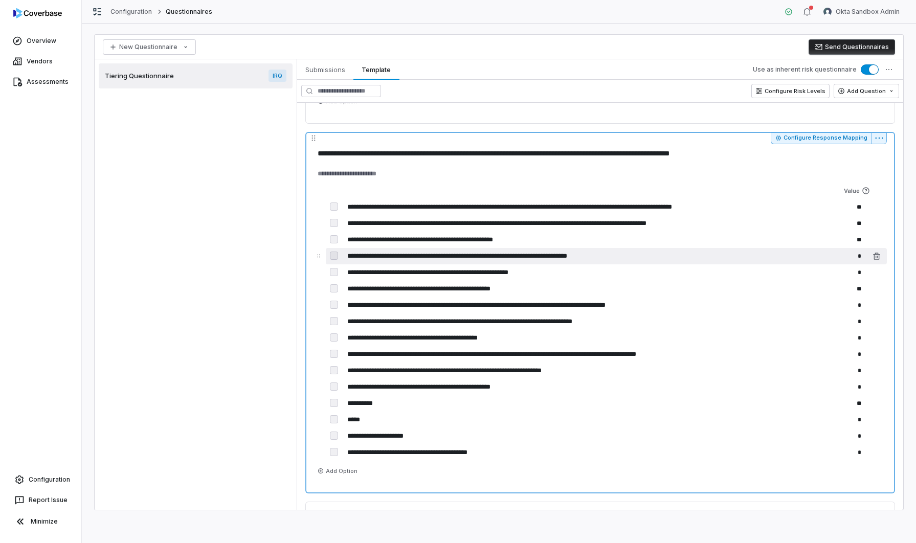
drag, startPoint x: 856, startPoint y: 256, endPoint x: 866, endPoint y: 257, distance: 9.7
click at [866, 257] on div "**********" at bounding box center [606, 256] width 561 height 16
type textarea "*"
type input "**"
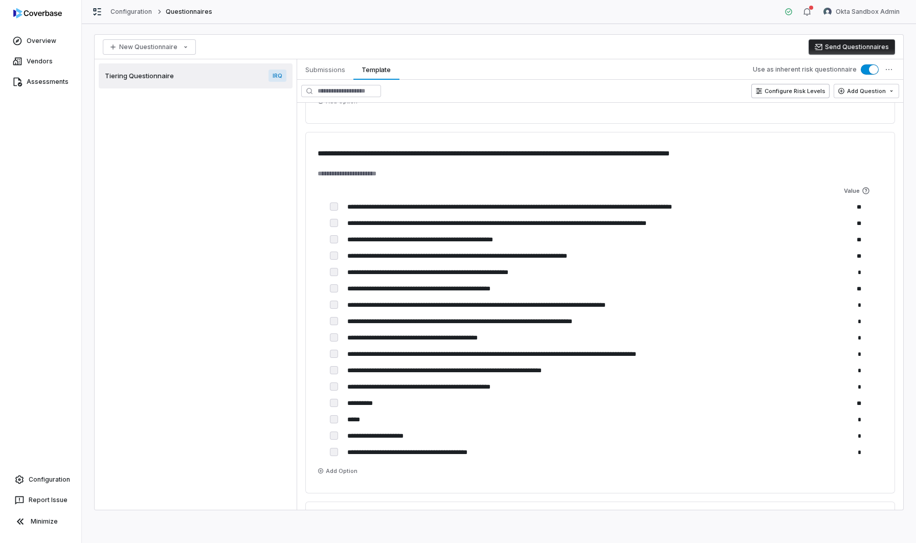
click at [804, 92] on button "Configure Risk Levels" at bounding box center [791, 91] width 78 height 14
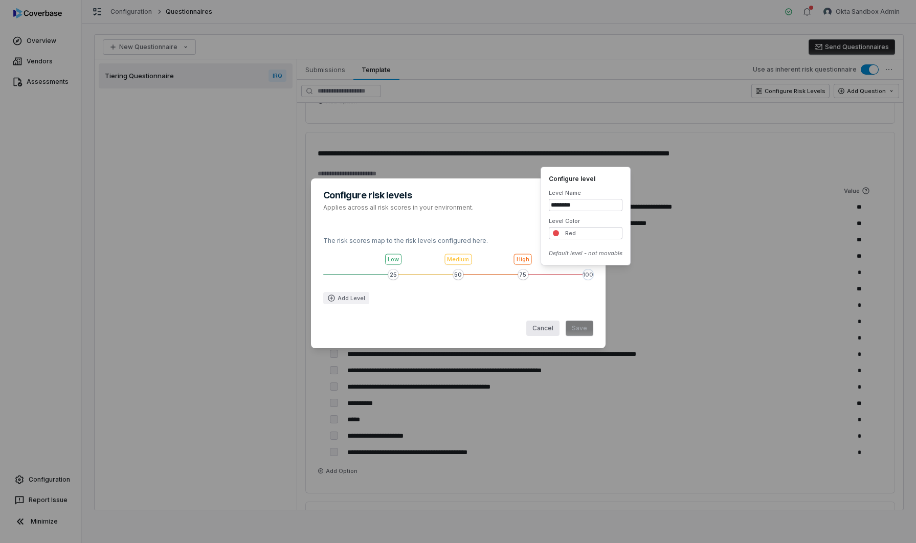
click at [540, 328] on button "Cancel" at bounding box center [542, 328] width 33 height 15
type textarea "*"
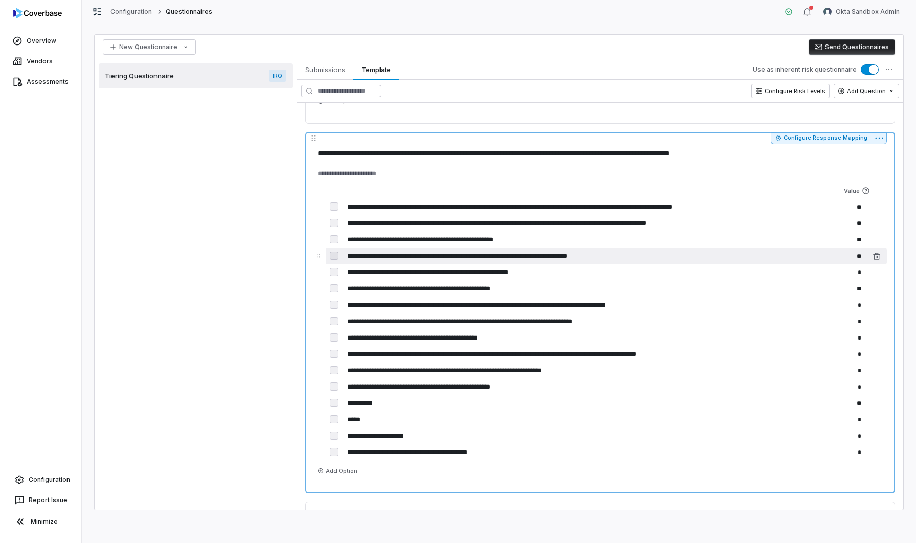
click at [858, 256] on input "**" at bounding box center [844, 256] width 41 height 16
type input "**"
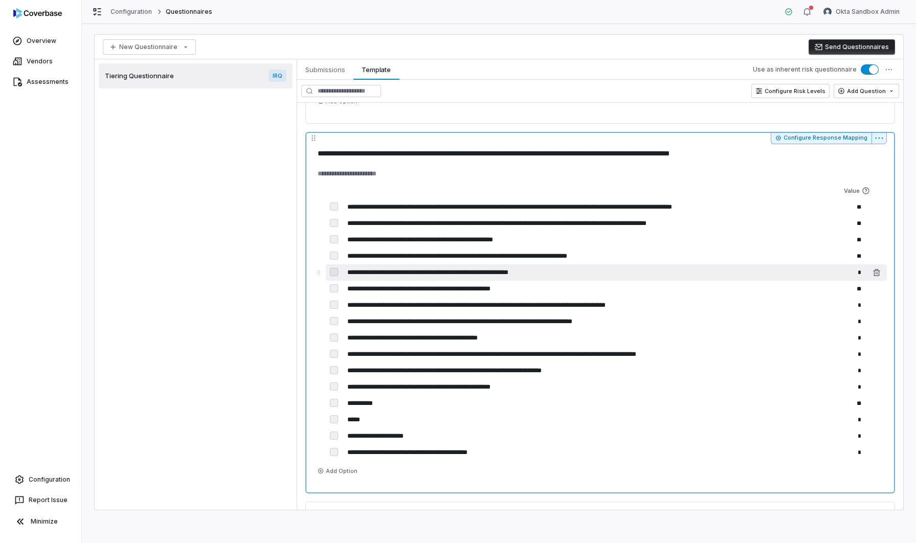
click at [849, 276] on input "*" at bounding box center [844, 272] width 41 height 16
click at [862, 273] on input "*" at bounding box center [844, 272] width 41 height 16
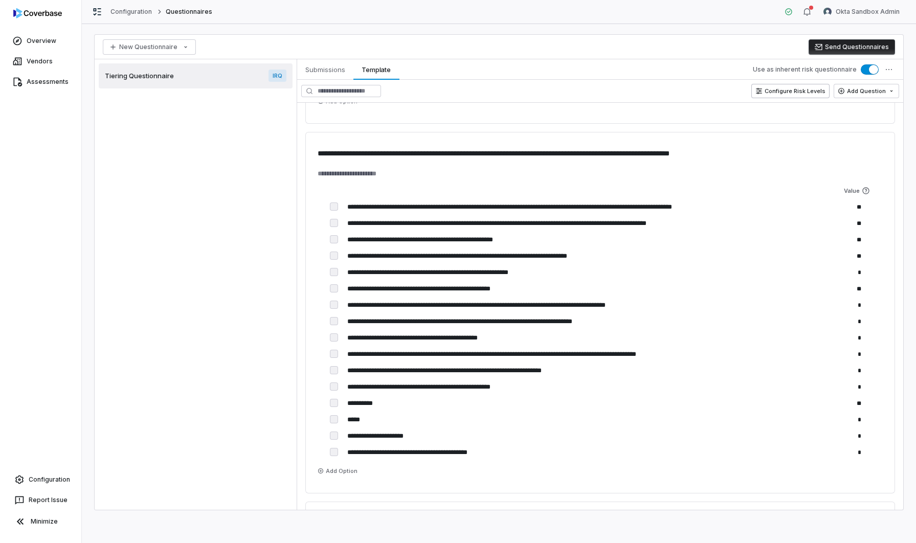
click at [798, 90] on button "Configure Risk Levels" at bounding box center [791, 91] width 78 height 14
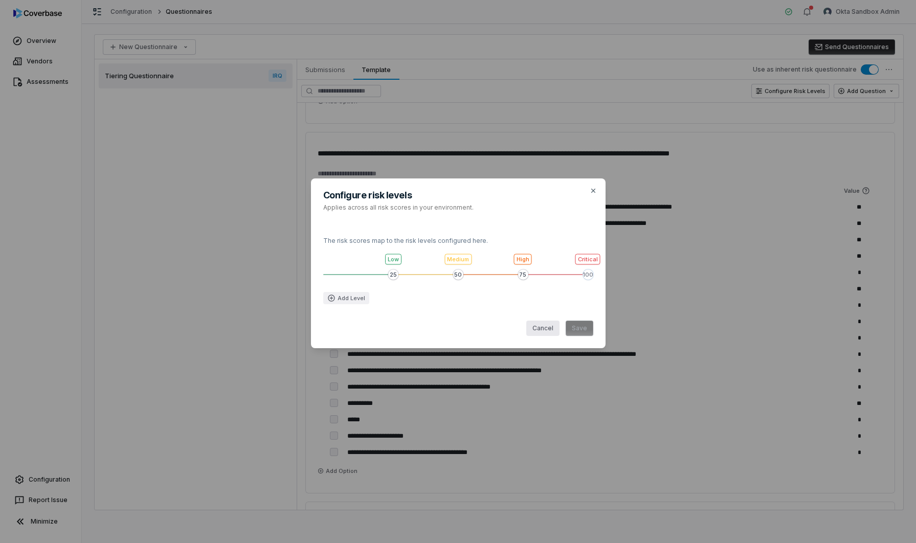
click at [544, 331] on button "Cancel" at bounding box center [542, 328] width 33 height 15
type textarea "*"
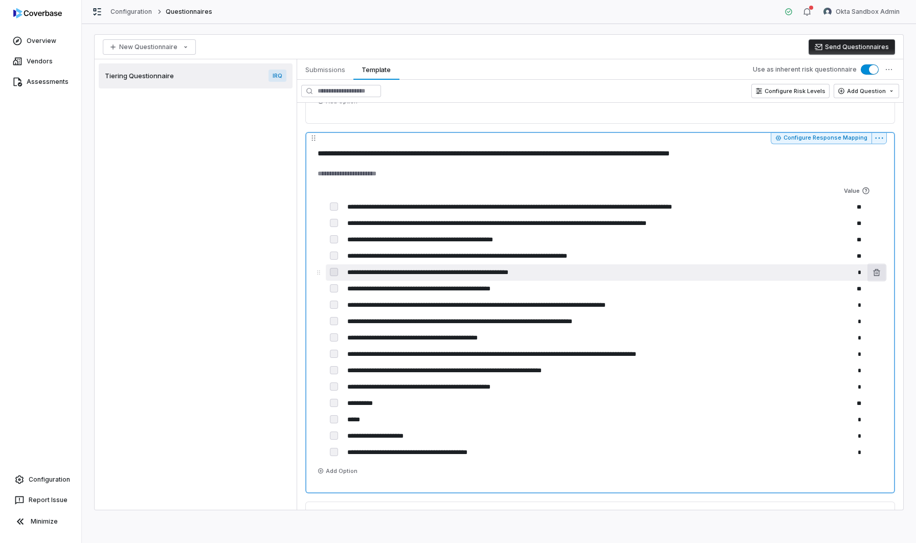
click at [877, 274] on div "**********" at bounding box center [606, 272] width 561 height 16
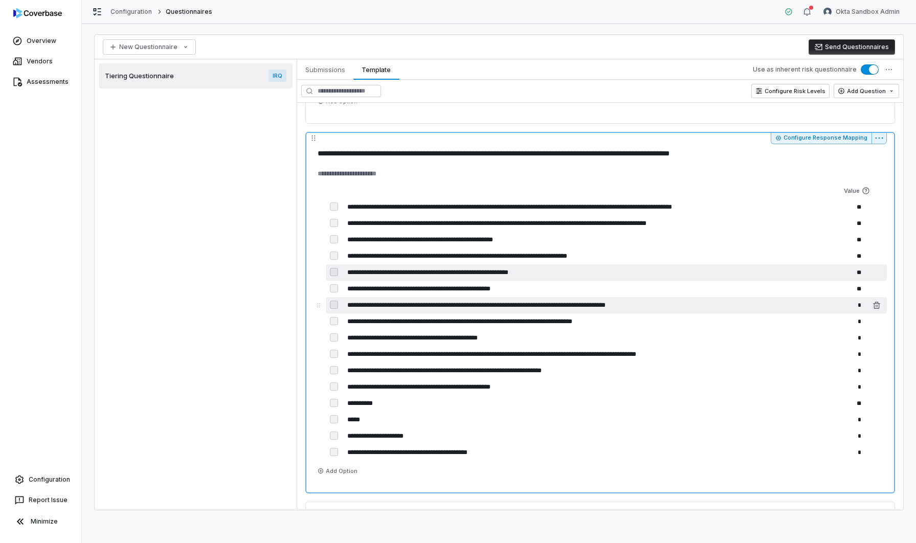
type input "**"
click at [855, 308] on input "*" at bounding box center [844, 305] width 41 height 16
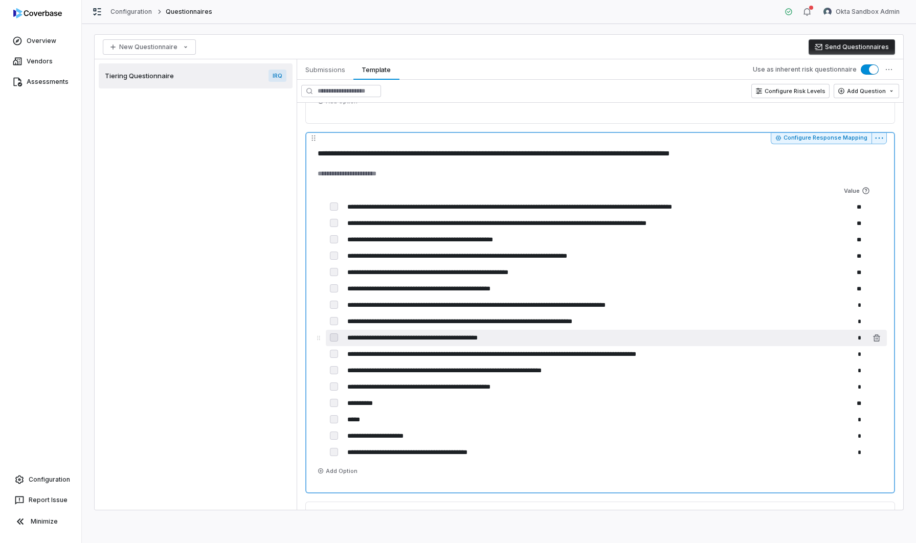
type textarea "*"
drag, startPoint x: 845, startPoint y: 338, endPoint x: 865, endPoint y: 337, distance: 19.4
click at [865, 337] on div "**********" at bounding box center [606, 338] width 561 height 16
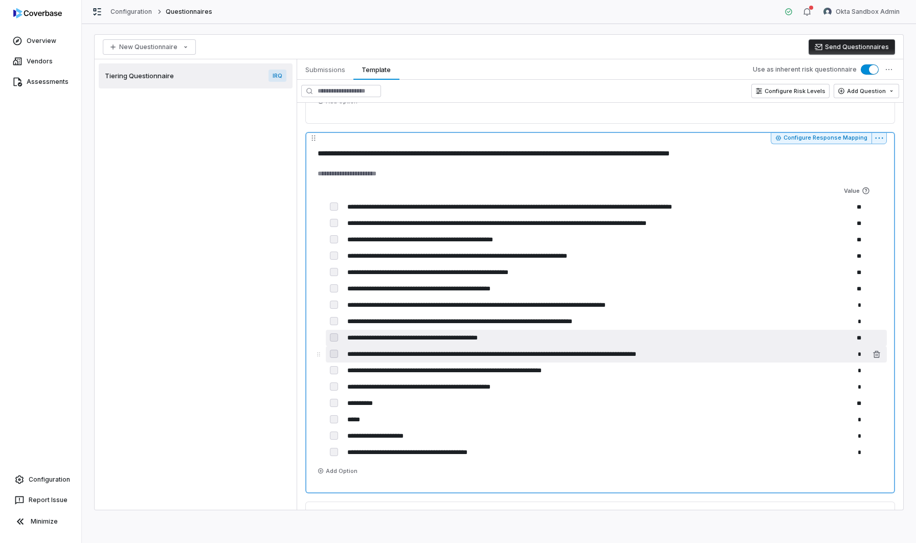
type input "**"
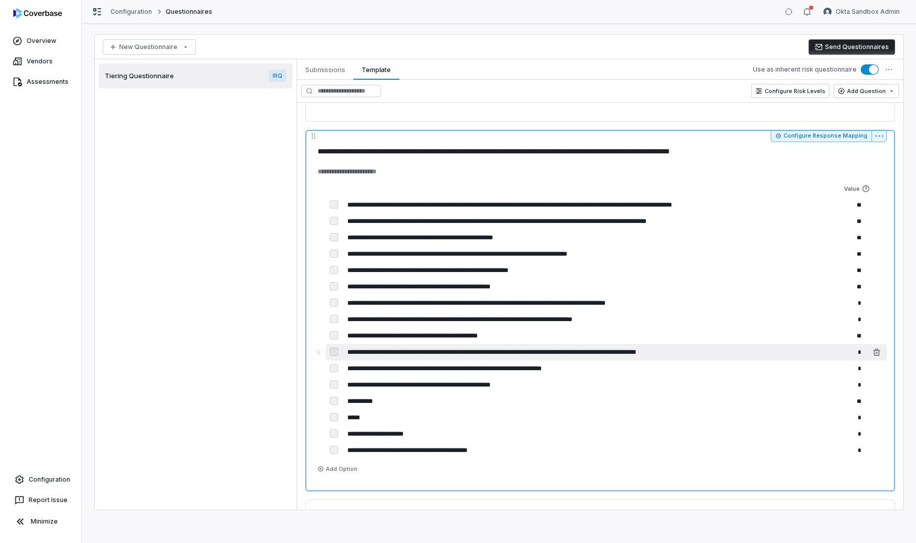
click at [856, 353] on input "*" at bounding box center [844, 352] width 41 height 16
type textarea "*"
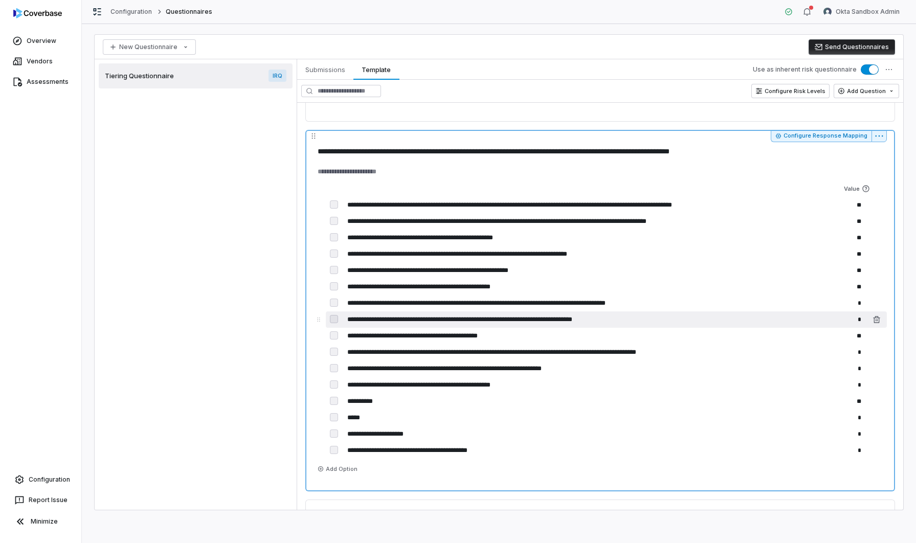
click at [857, 321] on input "*" at bounding box center [844, 320] width 41 height 16
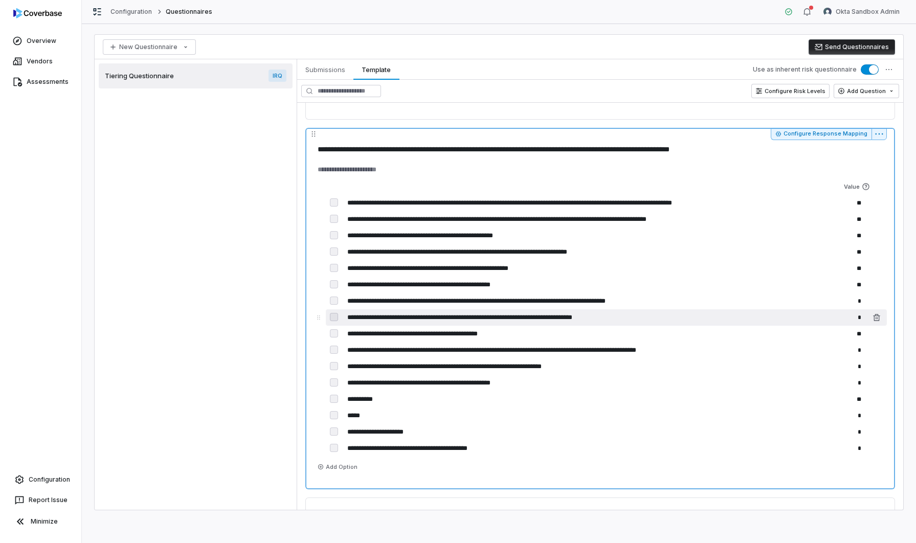
drag, startPoint x: 854, startPoint y: 317, endPoint x: 865, endPoint y: 317, distance: 10.7
click at [865, 317] on div "**********" at bounding box center [606, 318] width 561 height 16
type input "**"
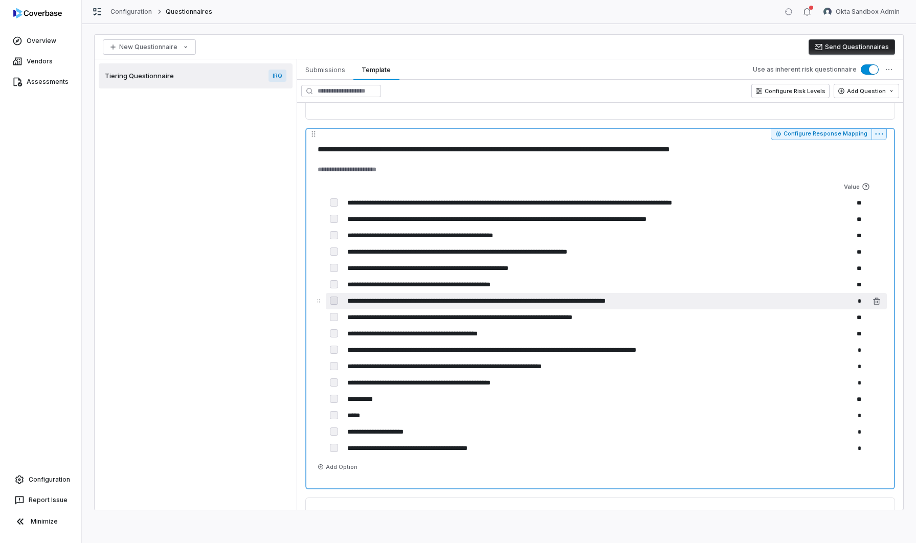
click at [849, 301] on input "*" at bounding box center [844, 301] width 41 height 16
type textarea "*"
drag, startPoint x: 864, startPoint y: 301, endPoint x: 872, endPoint y: 301, distance: 8.7
click at [872, 301] on div "**********" at bounding box center [606, 301] width 561 height 16
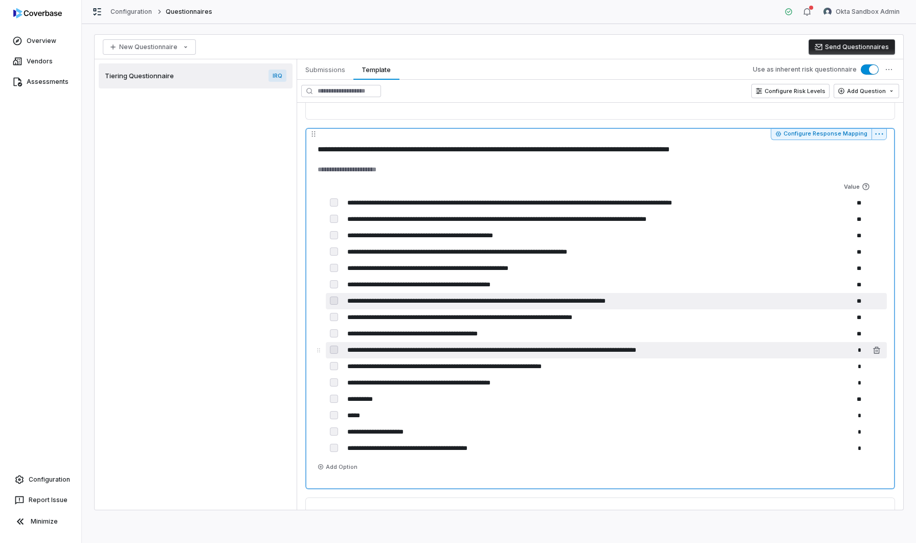
type input "**"
click at [851, 352] on input "*" at bounding box center [844, 350] width 41 height 16
type textarea "*"
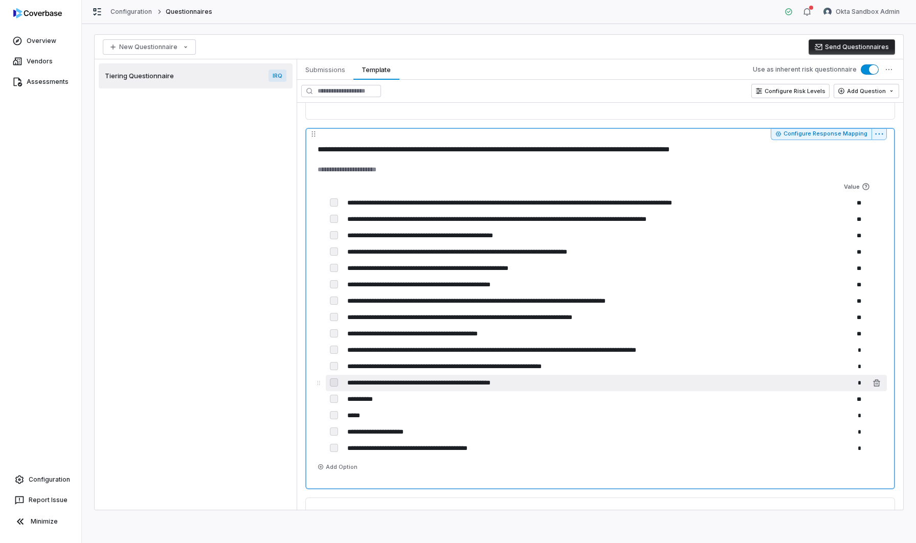
drag, startPoint x: 853, startPoint y: 385, endPoint x: 863, endPoint y: 386, distance: 9.7
click at [863, 386] on input "*" at bounding box center [844, 383] width 41 height 16
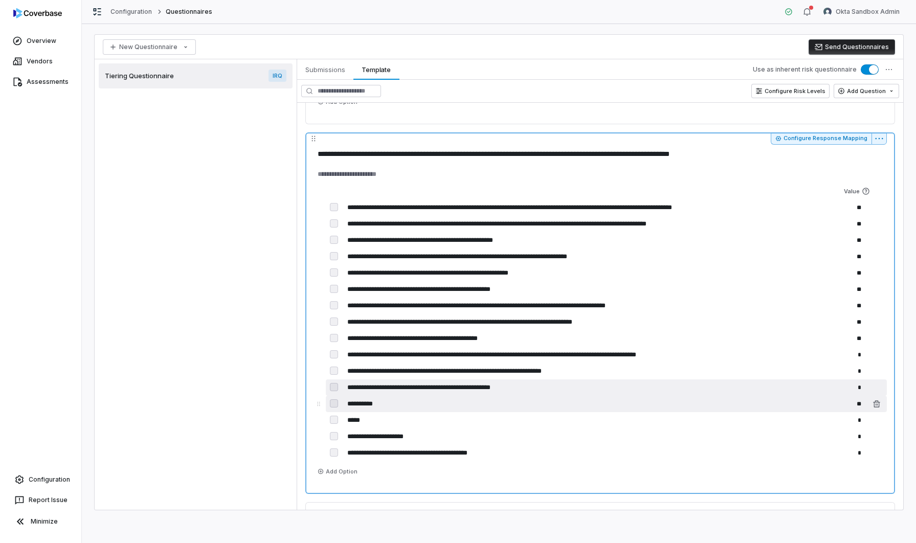
scroll to position [1232, 0]
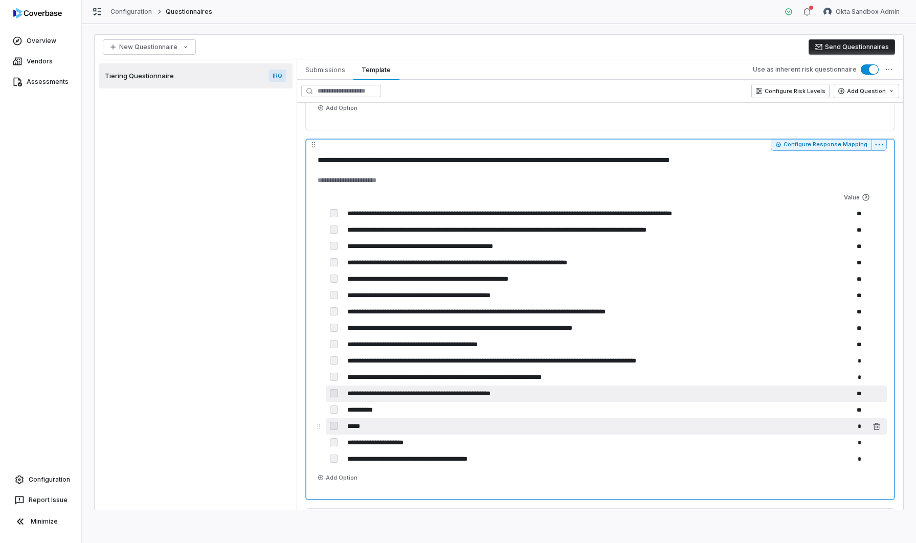
type input "**"
click at [856, 430] on input "*" at bounding box center [844, 426] width 41 height 16
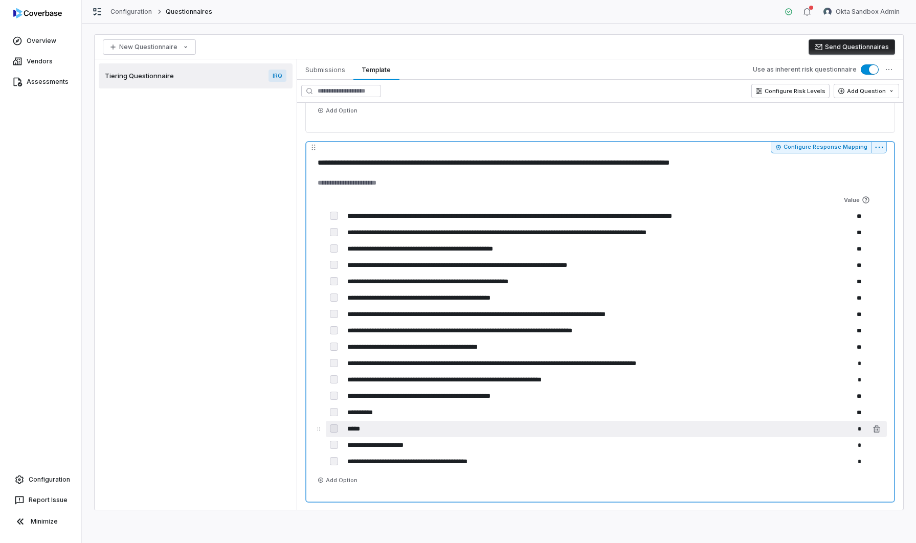
type textarea "*"
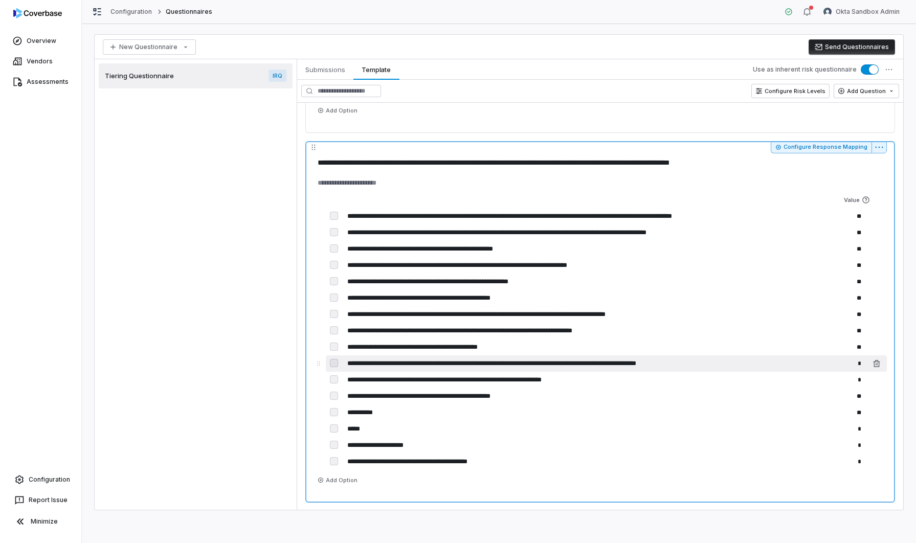
drag, startPoint x: 850, startPoint y: 365, endPoint x: 866, endPoint y: 366, distance: 15.4
click at [866, 366] on div "**********" at bounding box center [606, 364] width 561 height 16
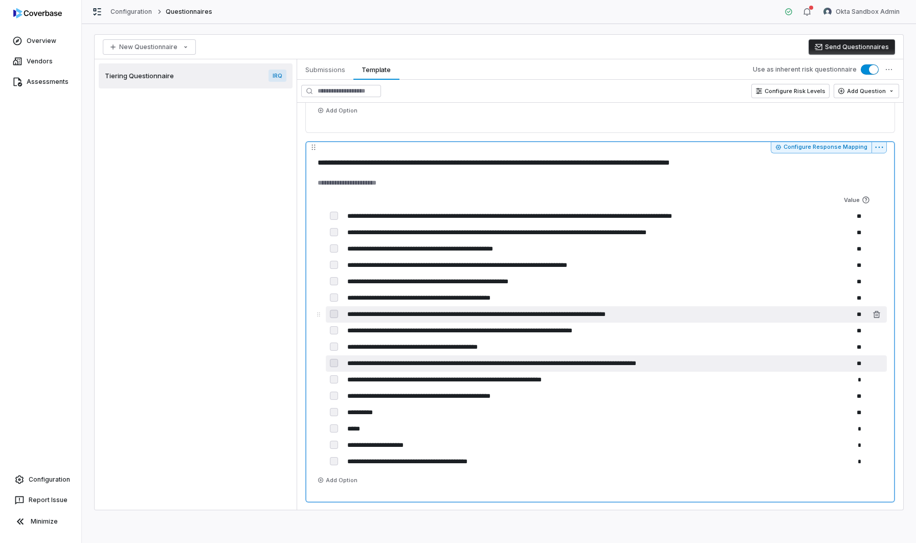
type input "**"
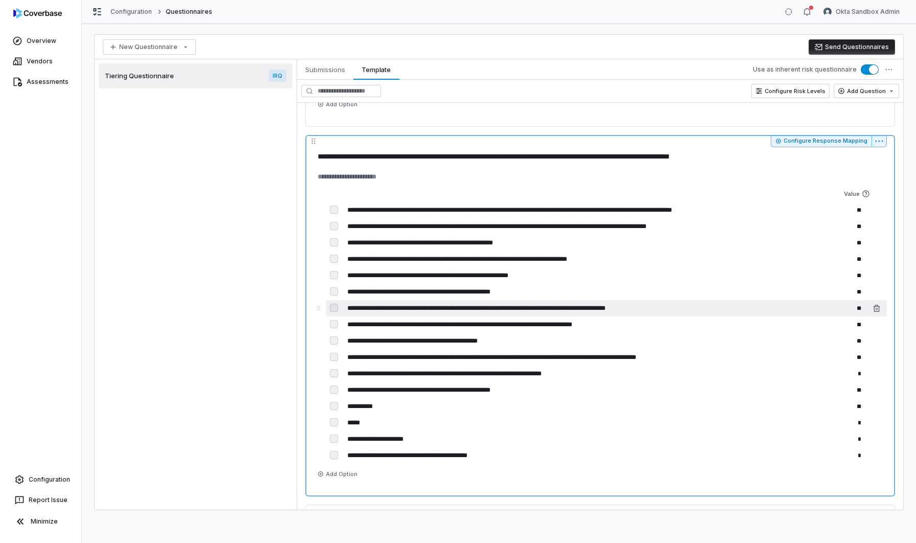
click at [811, 315] on input "**********" at bounding box center [580, 308] width 473 height 16
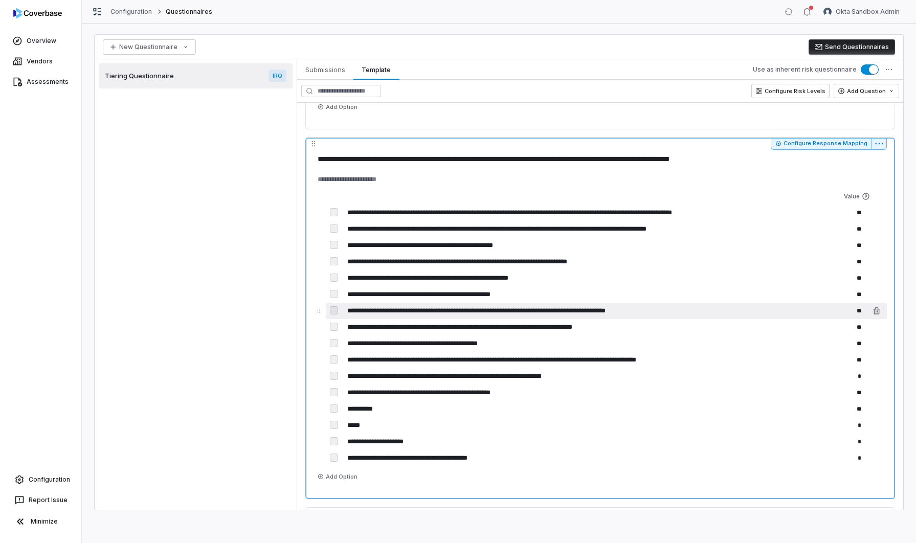
scroll to position [1229, 0]
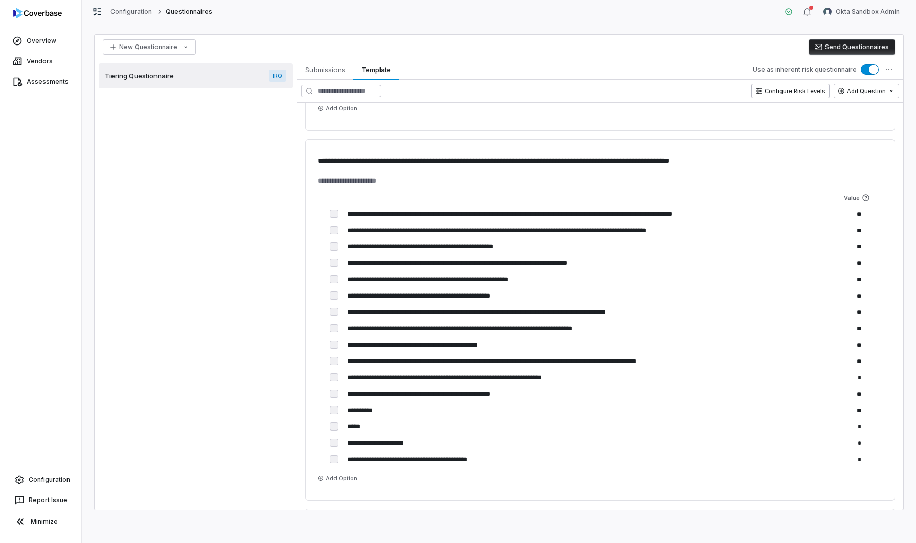
click at [804, 94] on button "Configure Risk Levels" at bounding box center [791, 91] width 78 height 14
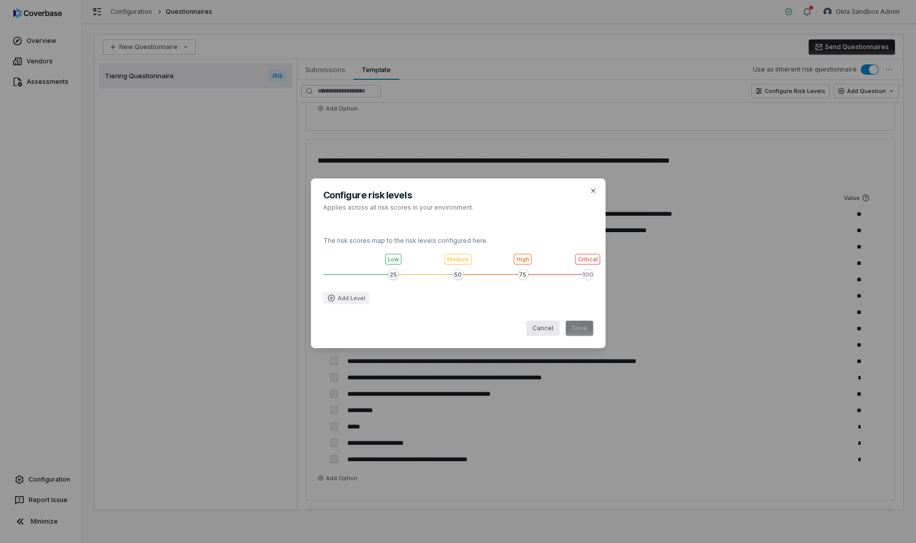
click at [546, 330] on button "Cancel" at bounding box center [542, 328] width 33 height 15
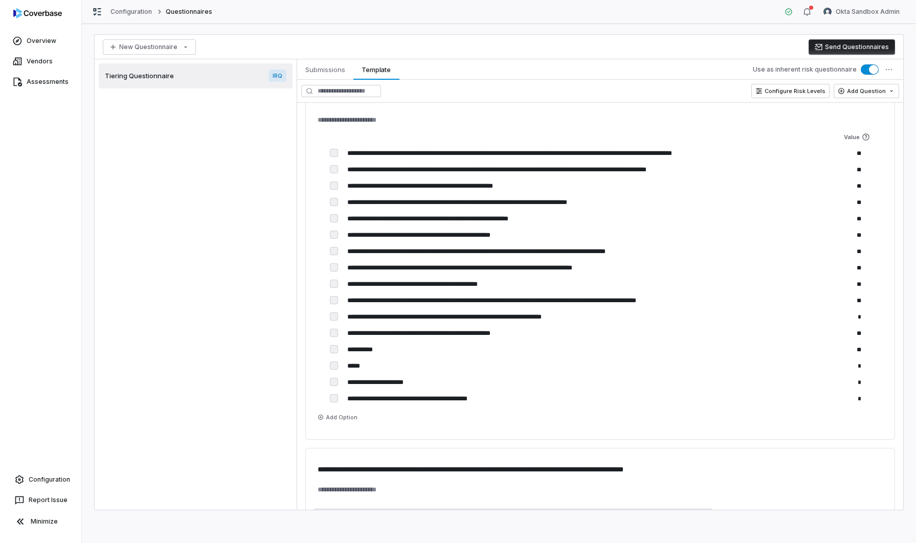
scroll to position [1294, 0]
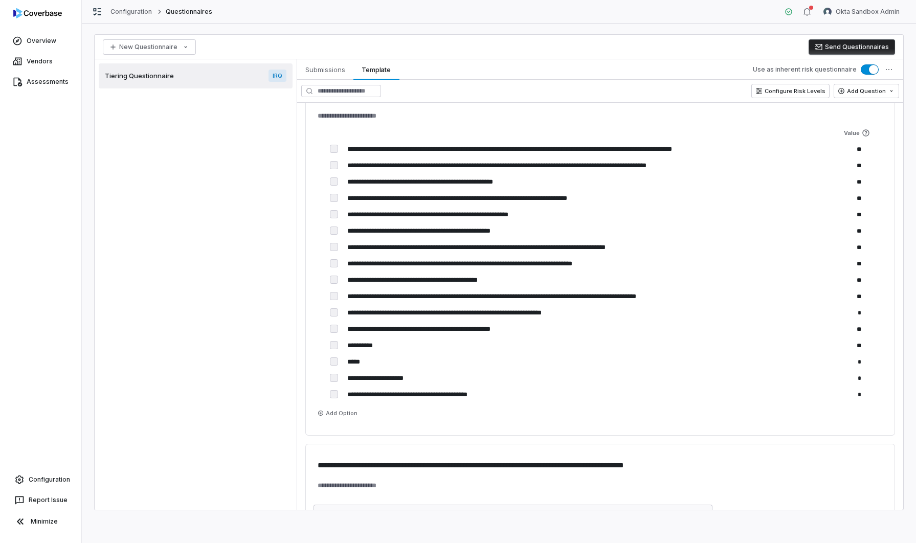
type textarea "*"
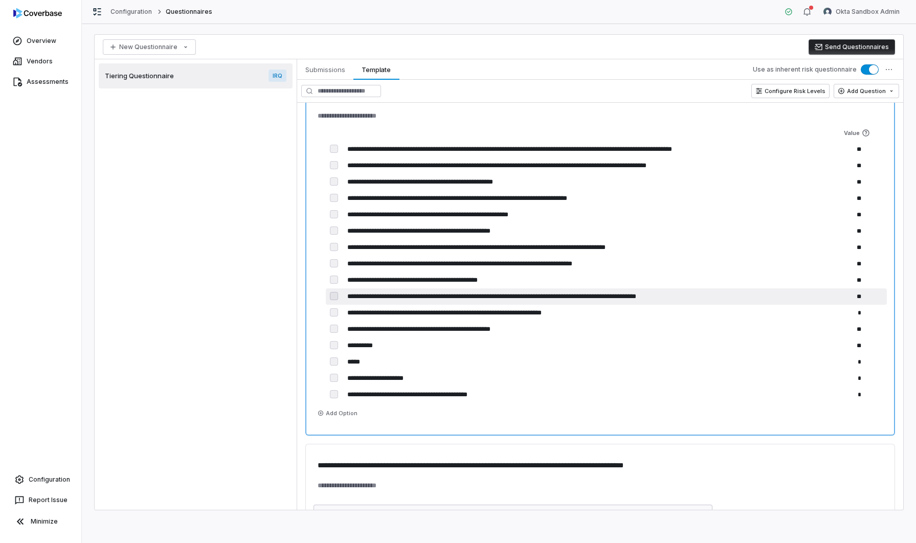
drag, startPoint x: 853, startPoint y: 298, endPoint x: 897, endPoint y: 300, distance: 43.5
click at [899, 300] on div "**********" at bounding box center [600, 546] width 606 height 3328
type input "**"
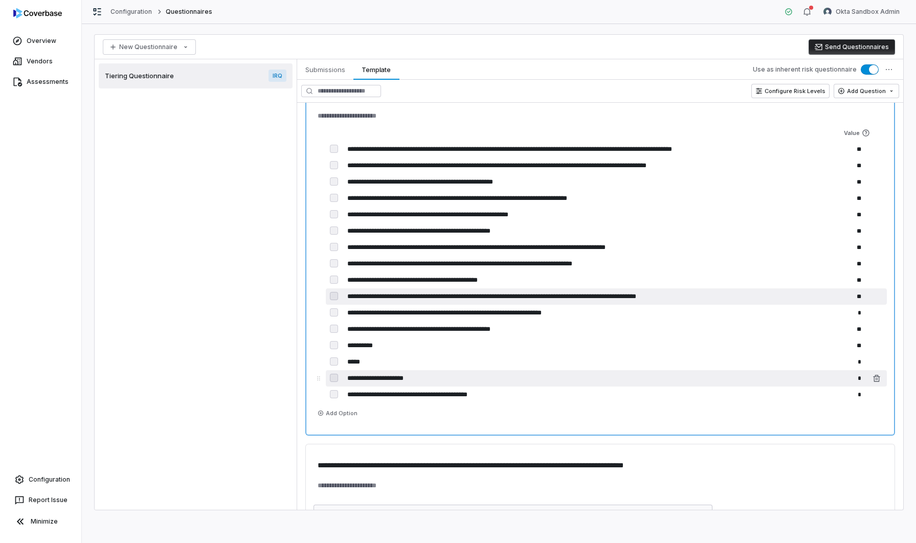
type textarea "*"
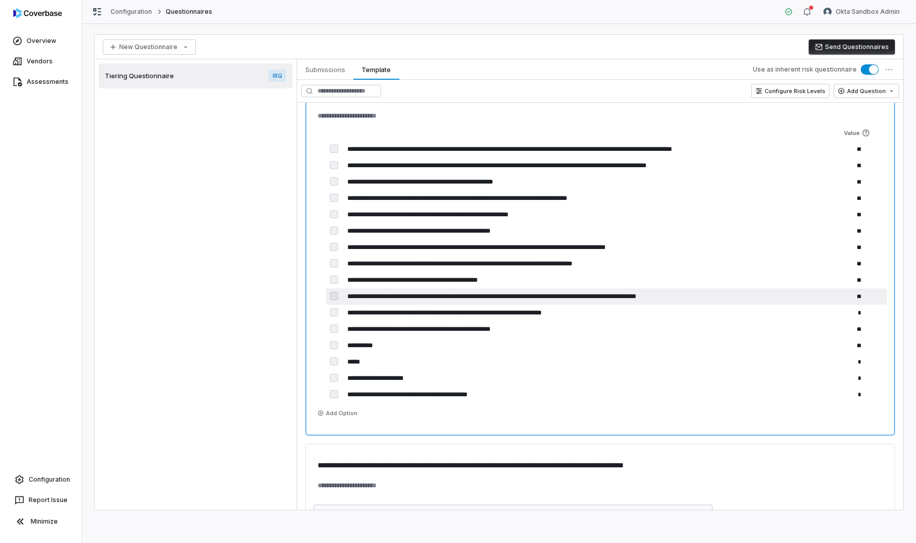
type input "**"
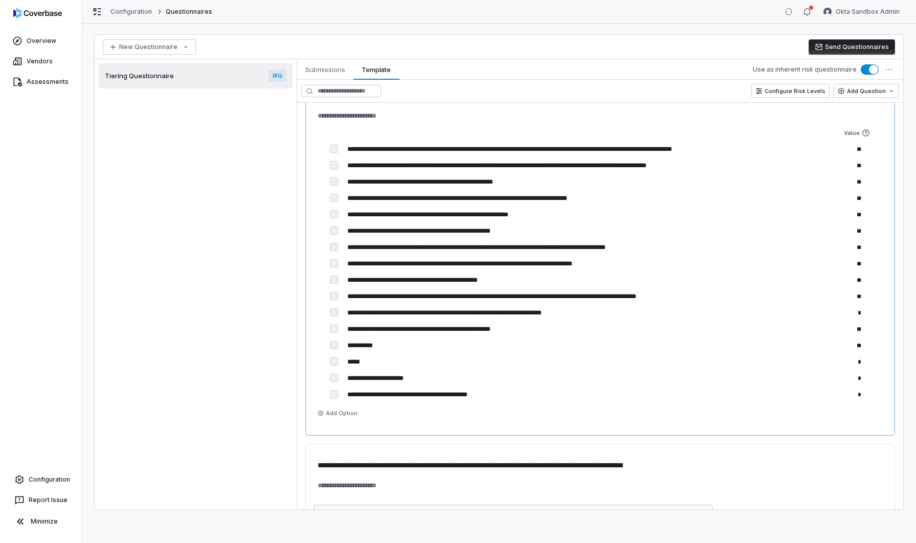
click at [871, 417] on div "**********" at bounding box center [601, 272] width 574 height 295
click at [780, 95] on button "Configure Risk Levels" at bounding box center [791, 91] width 78 height 14
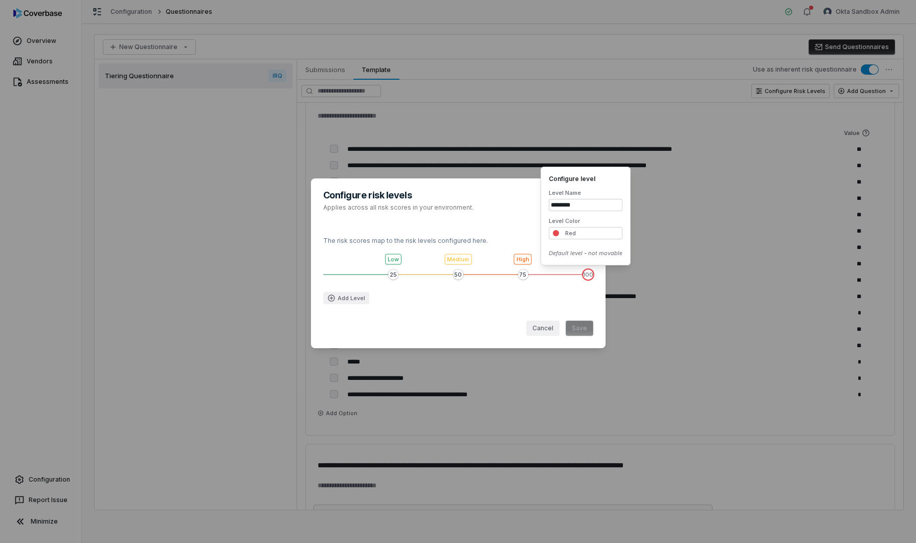
click at [657, 335] on div "Configure risk levels Applies across all risk scores in your environment. The r…" at bounding box center [458, 271] width 916 height 219
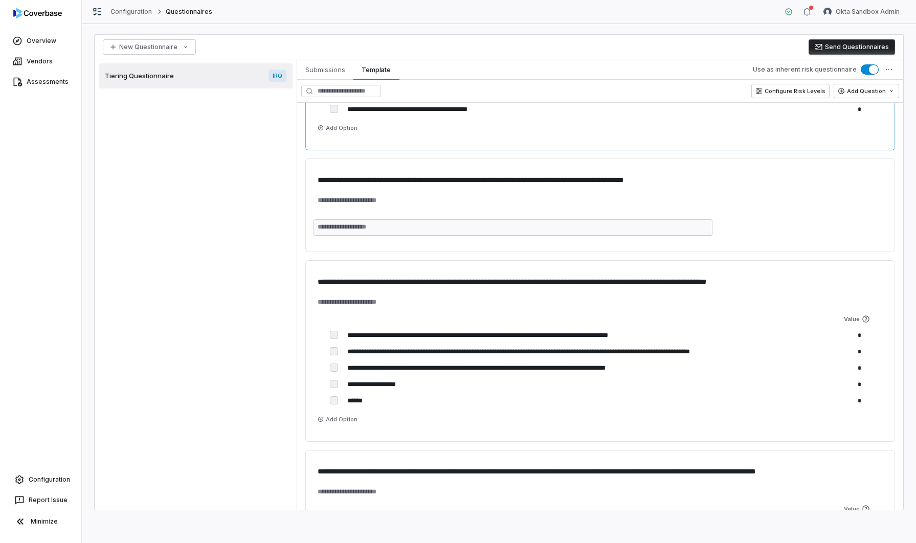
scroll to position [1582, 0]
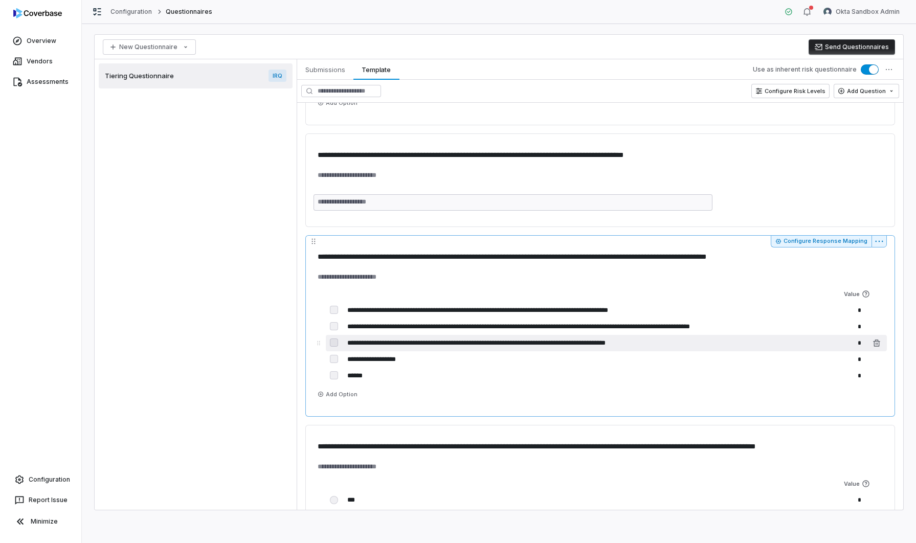
type textarea "*"
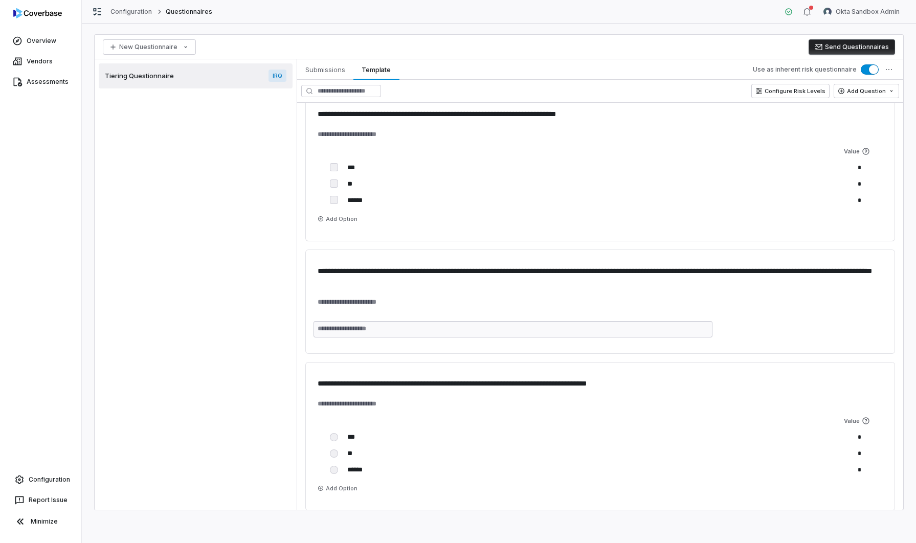
scroll to position [635, 0]
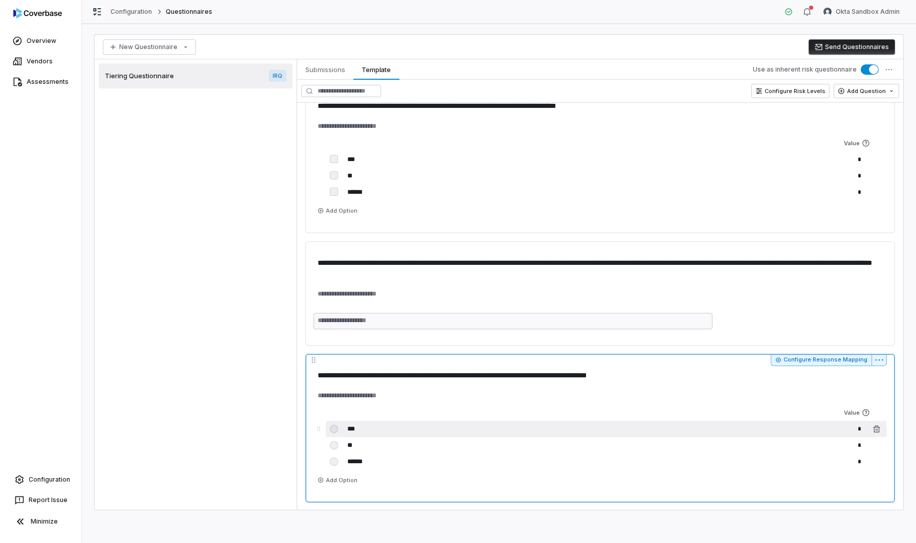
drag, startPoint x: 857, startPoint y: 426, endPoint x: 864, endPoint y: 426, distance: 6.1
click at [864, 426] on input "*" at bounding box center [844, 429] width 41 height 16
type input "*"
type input "**"
type textarea "*"
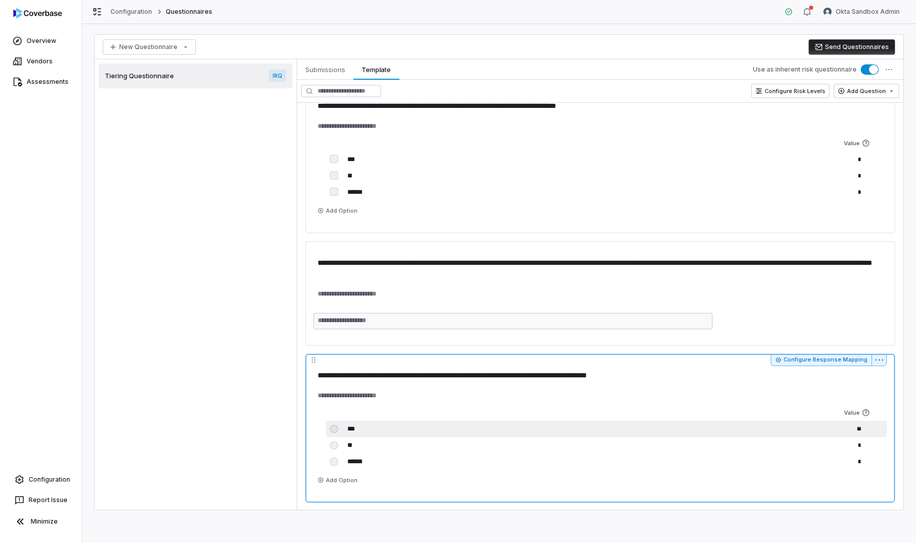
type input "**"
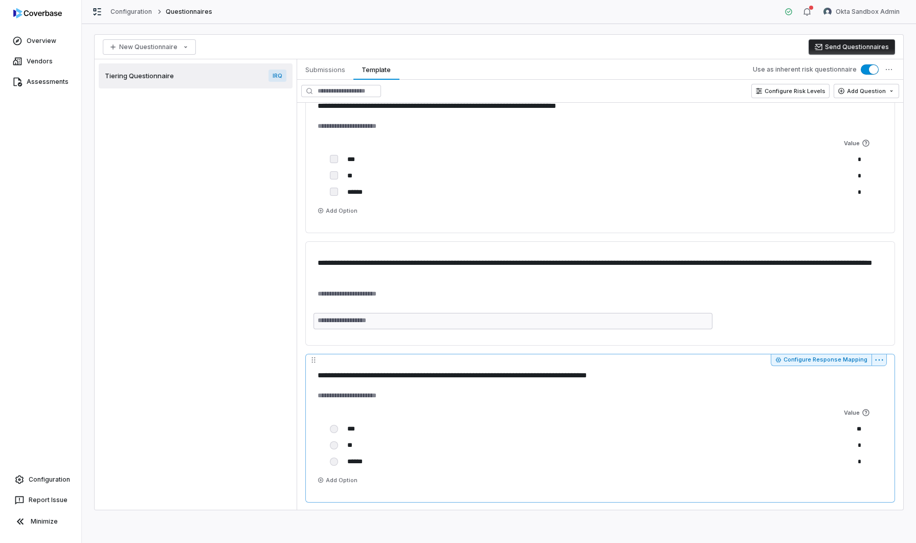
click at [807, 417] on div "Value *** ** ** * ****** * To pick up a draggable item, press the space bar. Wh…" at bounding box center [601, 446] width 574 height 82
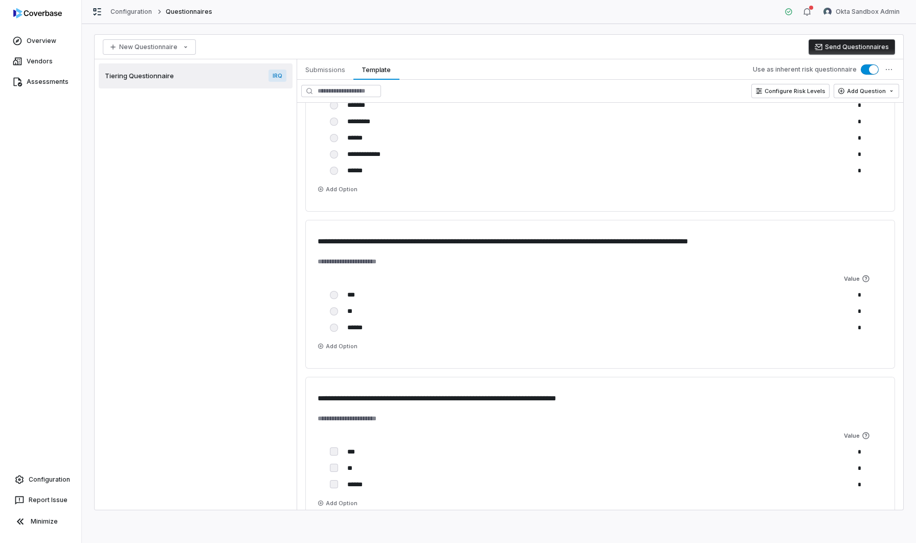
scroll to position [0, 0]
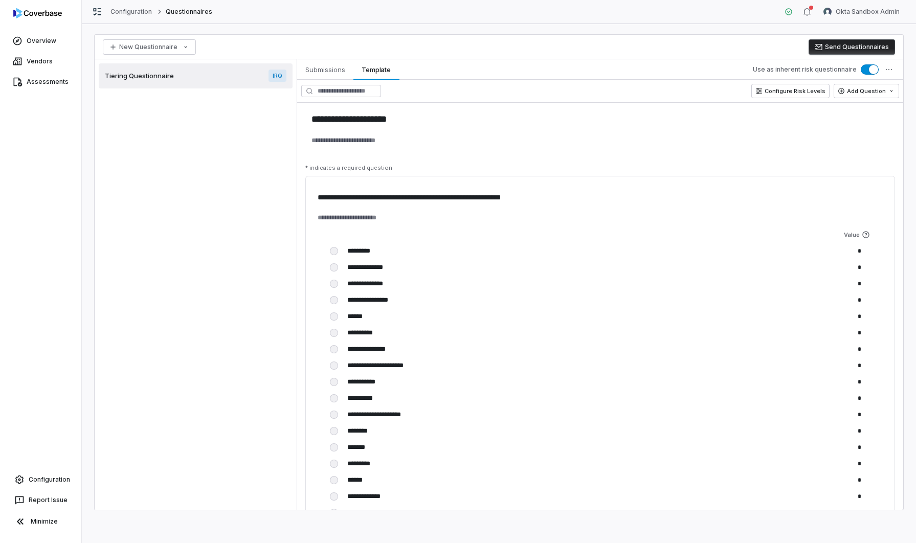
click at [193, 74] on div "Tiering Questionnaire IRQ" at bounding box center [196, 75] width 194 height 25
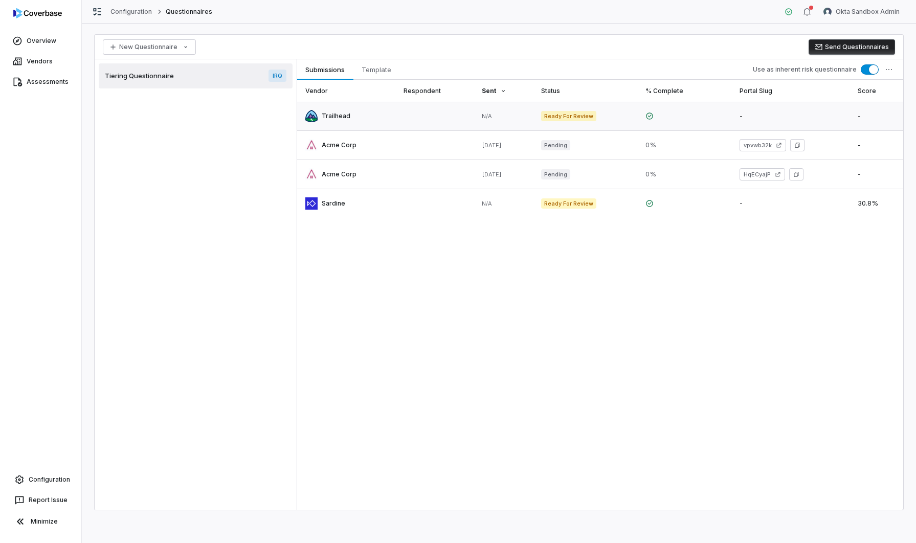
click at [351, 120] on link at bounding box center [346, 116] width 98 height 29
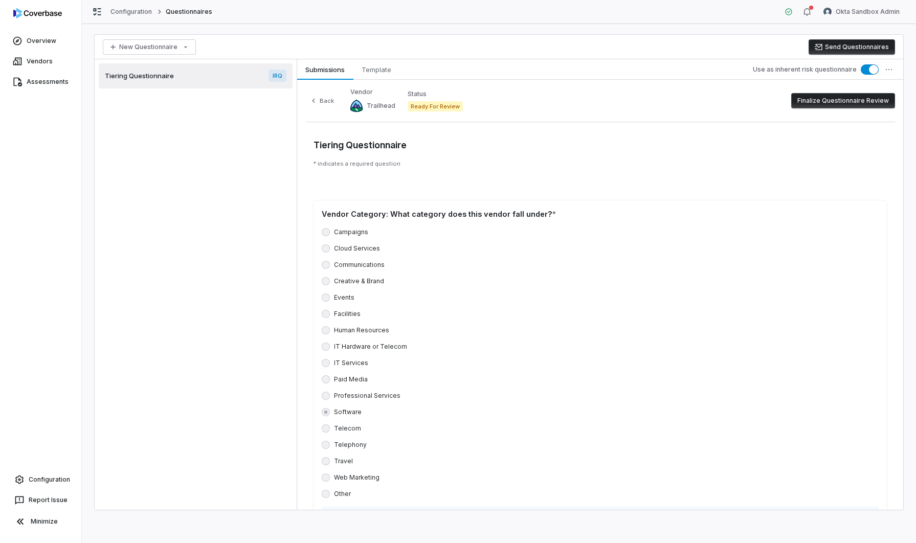
click at [865, 73] on button "Use as inherent risk questionnaire" at bounding box center [870, 69] width 18 height 10
click at [872, 71] on button "Use as inherent risk questionnaire" at bounding box center [870, 69] width 18 height 10
click at [889, 71] on html "Overview Vendors Assessments Configuration Report Issue Minimize Configuration …" at bounding box center [458, 271] width 916 height 543
click at [834, 167] on html "Overview Vendors Assessments Configuration Report Issue Minimize Configuration …" at bounding box center [458, 271] width 916 height 543
click at [47, 82] on link "Assessments" at bounding box center [40, 82] width 77 height 18
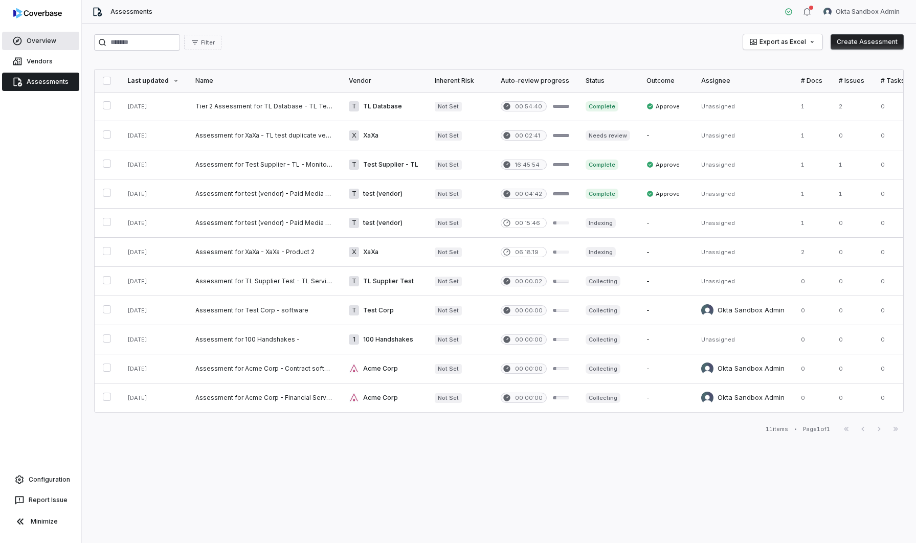
click at [47, 43] on link "Overview" at bounding box center [40, 41] width 77 height 18
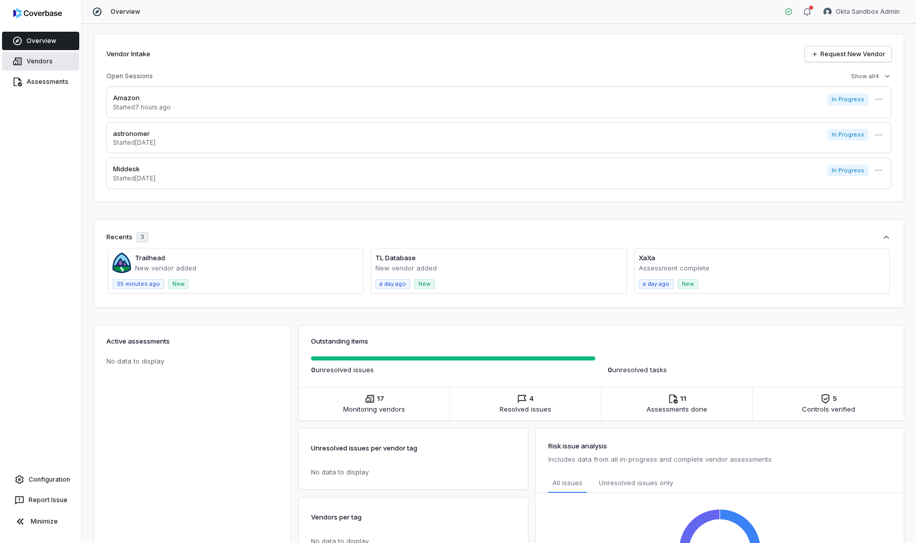
click at [41, 62] on link "Vendors" at bounding box center [40, 61] width 77 height 18
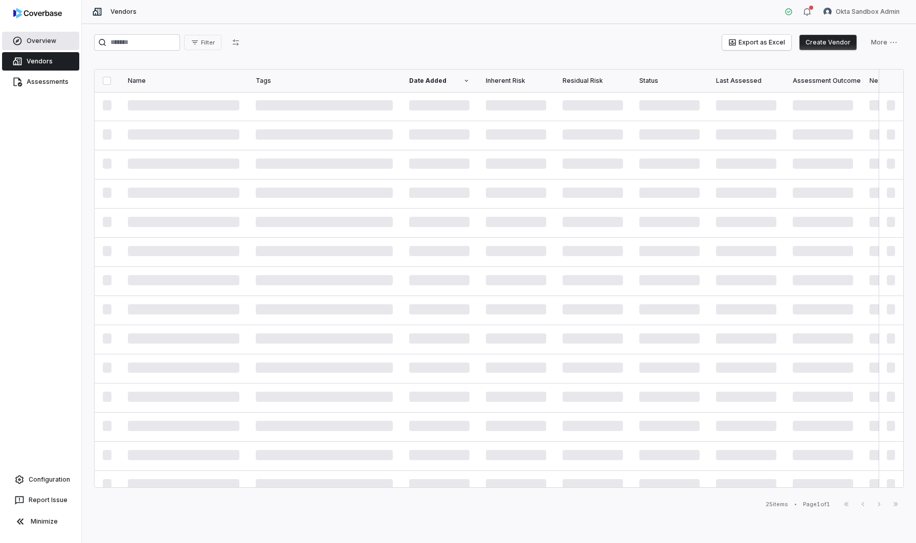
click at [47, 42] on link "Overview" at bounding box center [40, 41] width 77 height 18
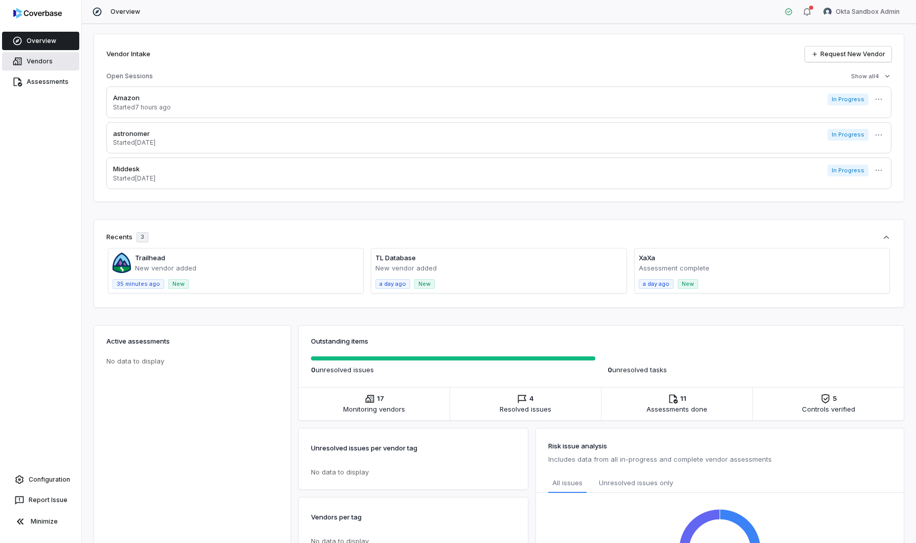
click at [54, 64] on link "Vendors" at bounding box center [40, 61] width 77 height 18
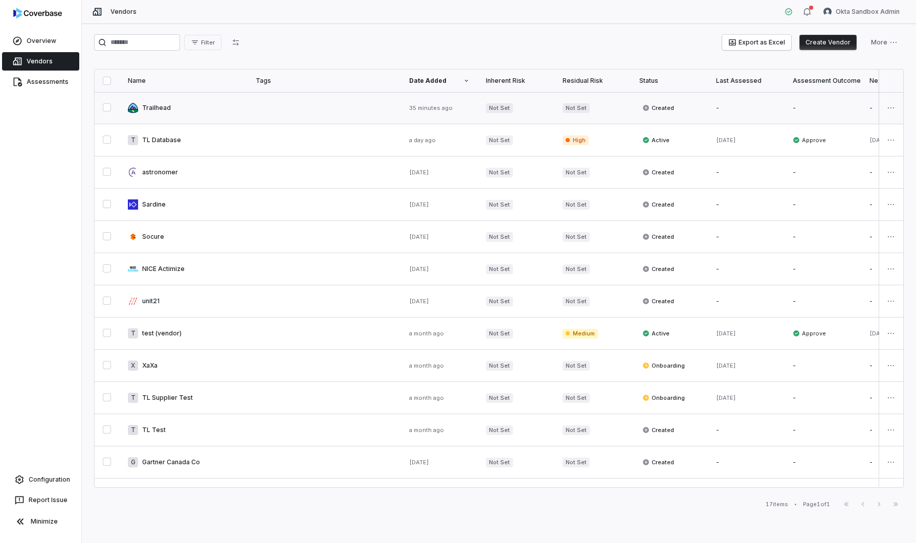
click at [161, 105] on link at bounding box center [184, 108] width 128 height 32
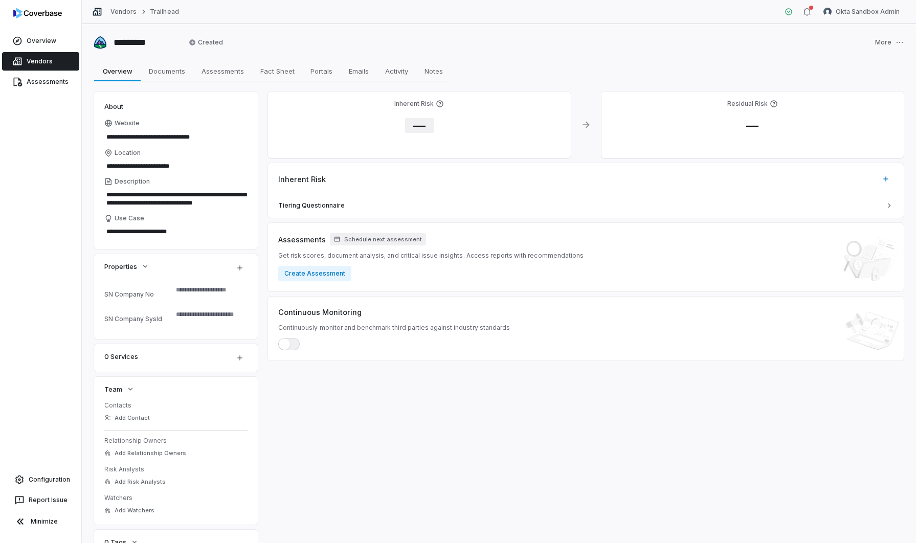
click at [422, 123] on span "—" at bounding box center [419, 125] width 29 height 15
click at [464, 186] on body "**********" at bounding box center [458, 271] width 916 height 543
click at [483, 158] on html "**********" at bounding box center [458, 271] width 916 height 543
click at [480, 184] on body "**********" at bounding box center [458, 271] width 916 height 543
click at [504, 156] on html "**********" at bounding box center [458, 271] width 916 height 543
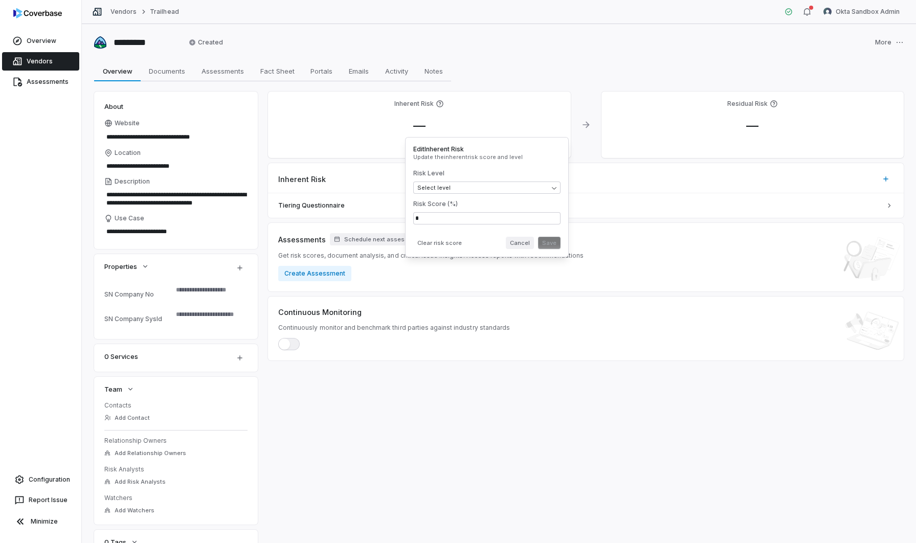
click at [524, 243] on button "Cancel" at bounding box center [520, 243] width 28 height 12
click at [162, 71] on span "Documents" at bounding box center [167, 70] width 45 height 13
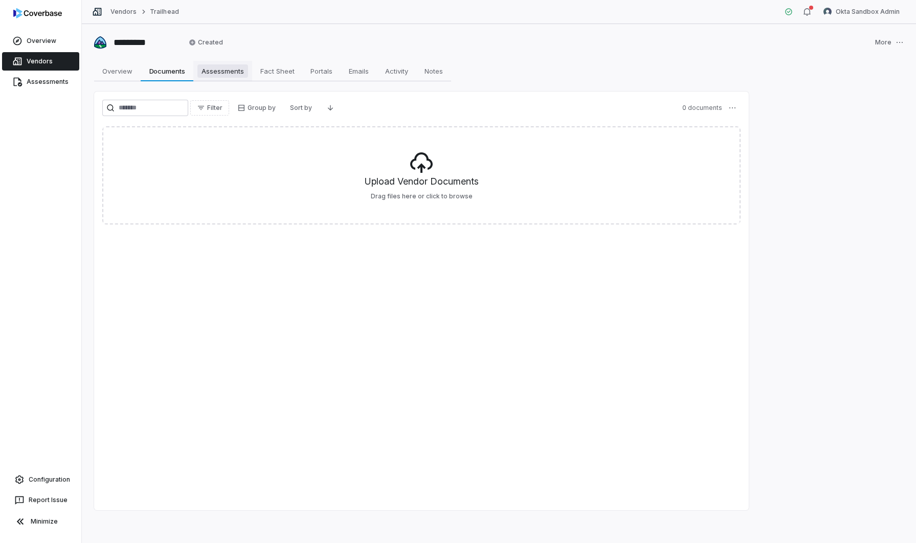
click at [222, 74] on span "Assessments" at bounding box center [222, 70] width 51 height 13
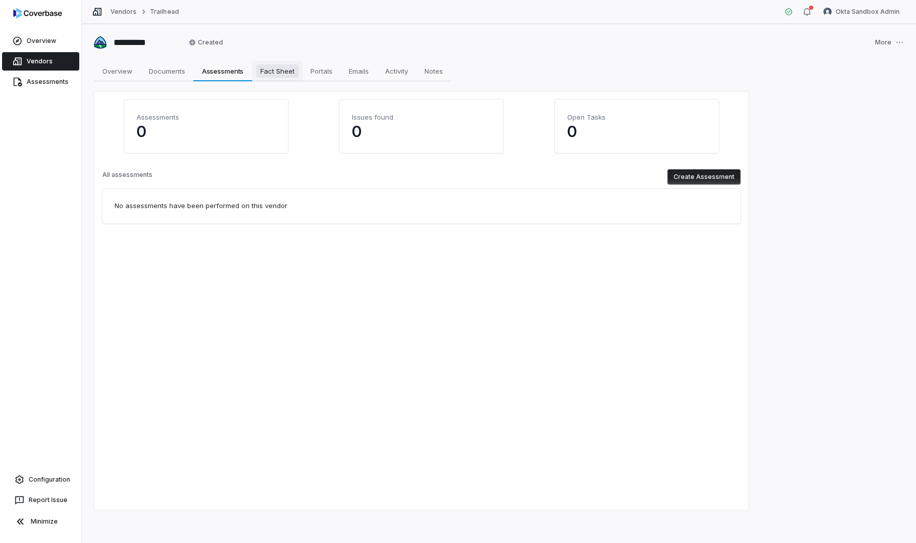
click at [276, 74] on span "Fact Sheet" at bounding box center [277, 70] width 42 height 13
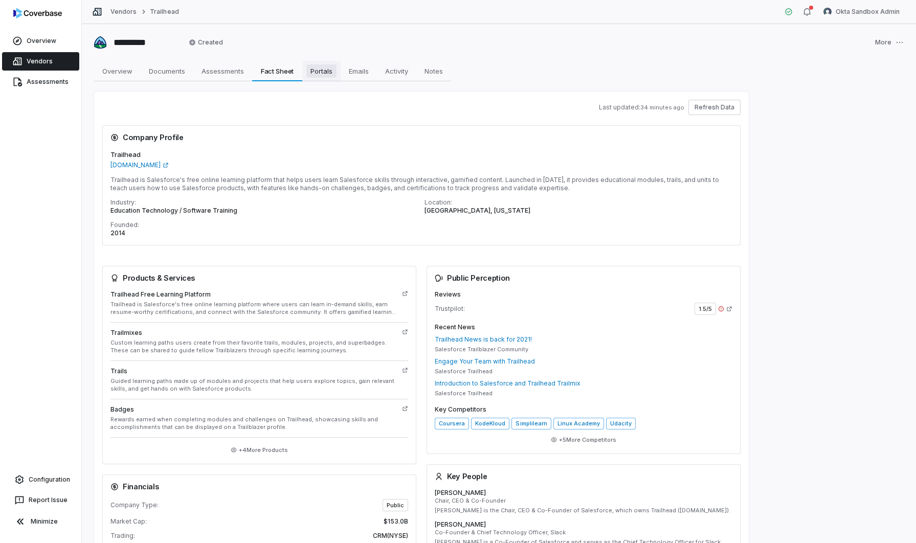
click at [316, 72] on span "Portals" at bounding box center [321, 70] width 30 height 13
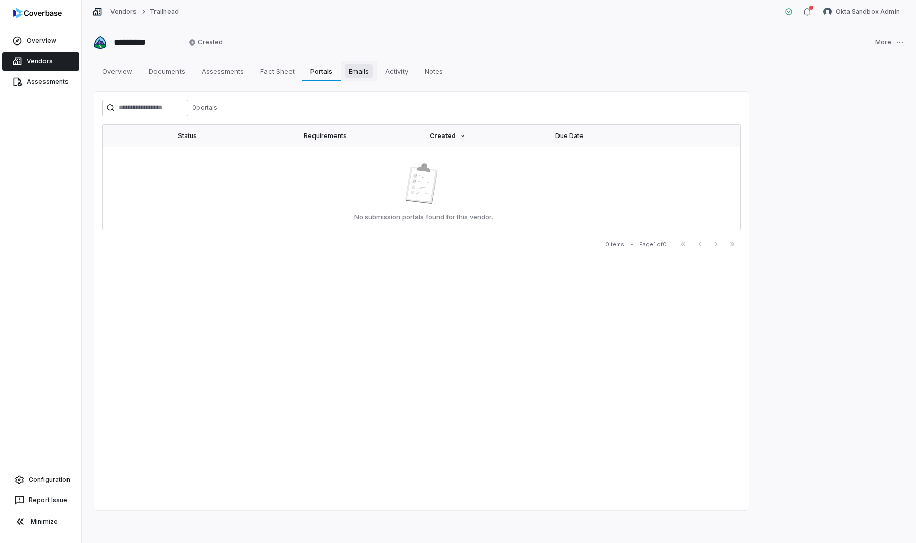
click at [361, 71] on span "Emails" at bounding box center [359, 70] width 28 height 13
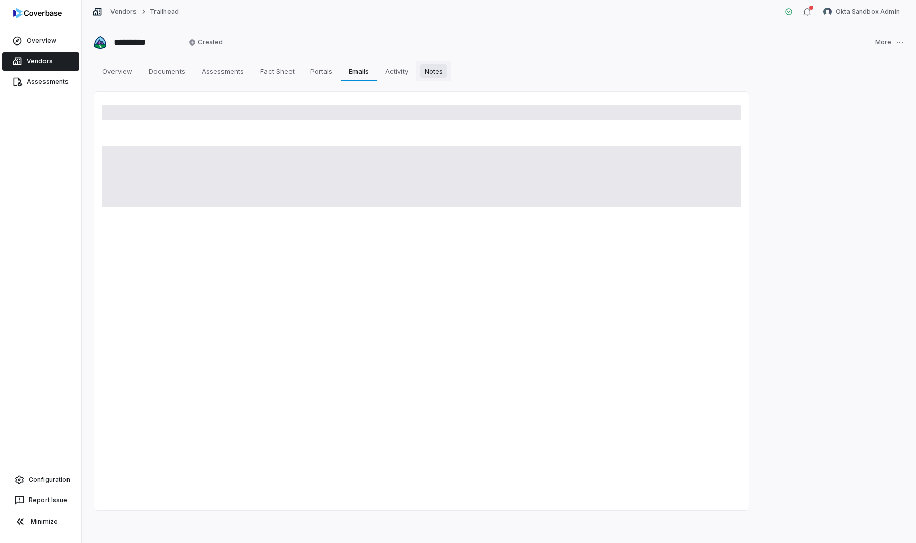
click at [422, 73] on link "Notes Notes" at bounding box center [433, 71] width 35 height 20
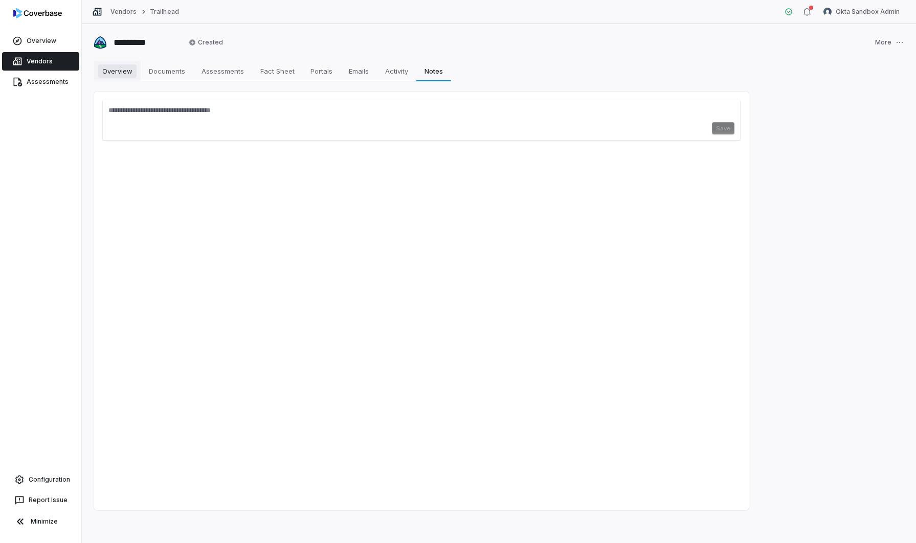
click at [112, 69] on span "Overview" at bounding box center [117, 70] width 38 height 13
type textarea "*"
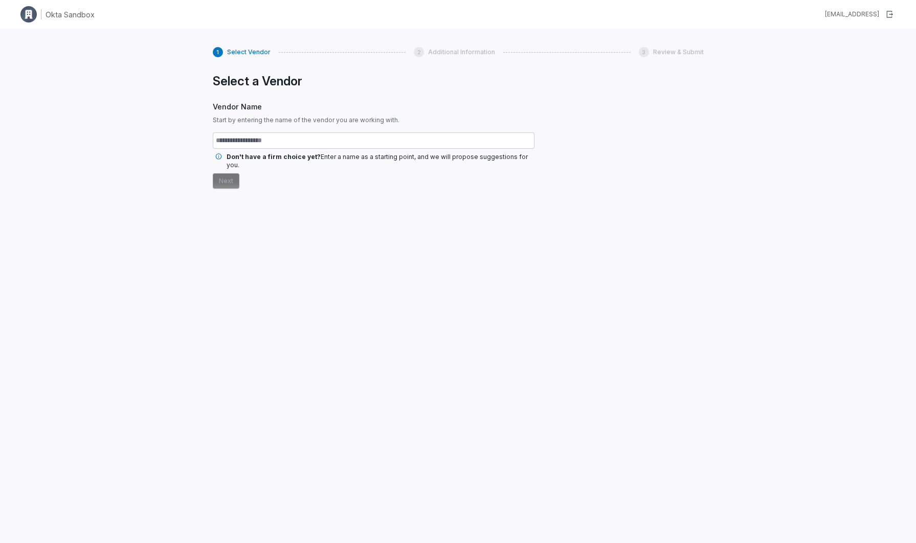
click at [262, 142] on input "text" at bounding box center [374, 141] width 322 height 16
type input "*******"
click at [213, 173] on button "Next" at bounding box center [226, 180] width 27 height 15
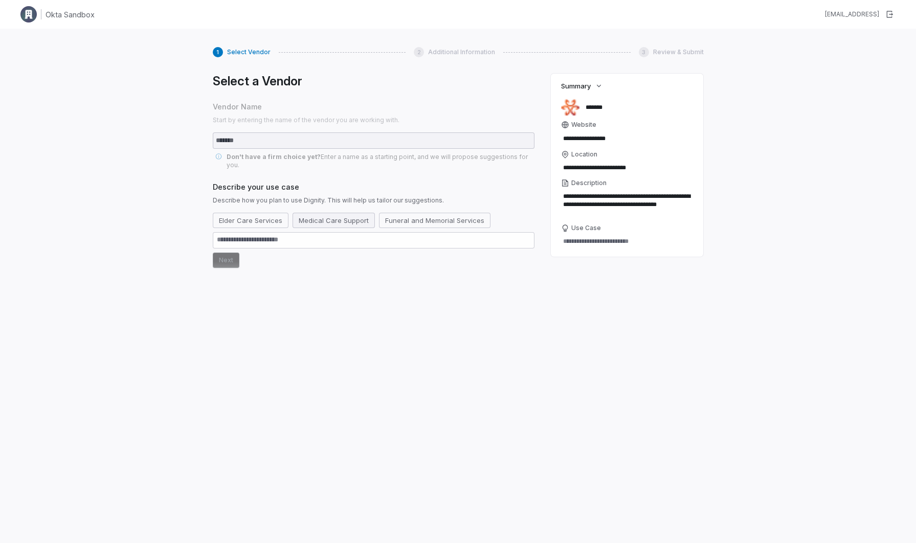
click at [336, 216] on button "Medical Care Support" at bounding box center [334, 220] width 82 height 15
click at [222, 253] on button "Next" at bounding box center [226, 260] width 27 height 15
click at [234, 357] on div "Select a Vendor Vendor Name Start by entering the name of the vendor you are wo…" at bounding box center [374, 294] width 322 height 441
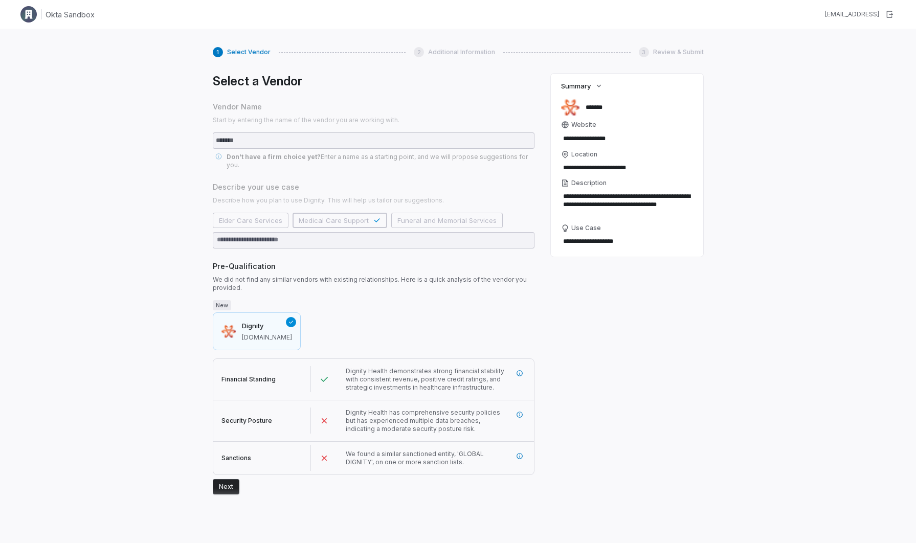
click at [224, 482] on button "Next" at bounding box center [226, 486] width 27 height 15
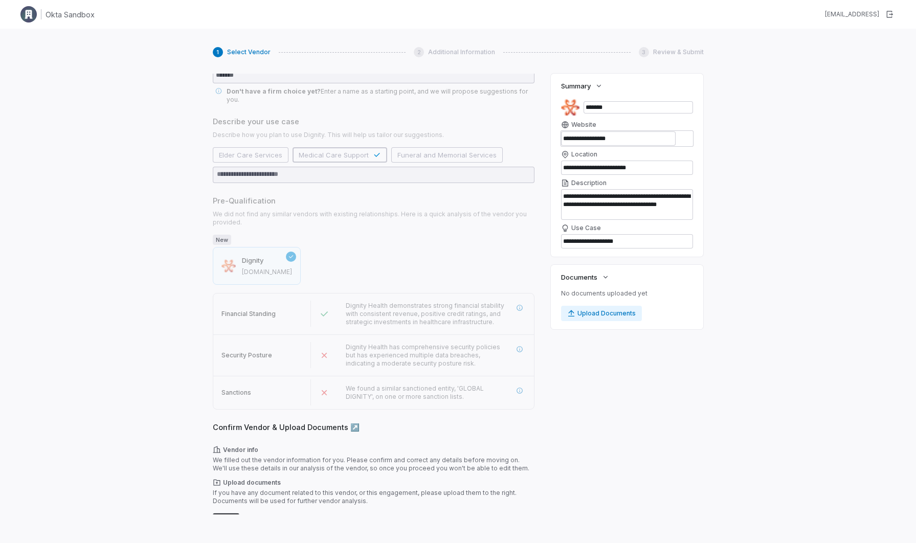
scroll to position [67, 0]
click at [223, 511] on button "Next" at bounding box center [226, 515] width 27 height 15
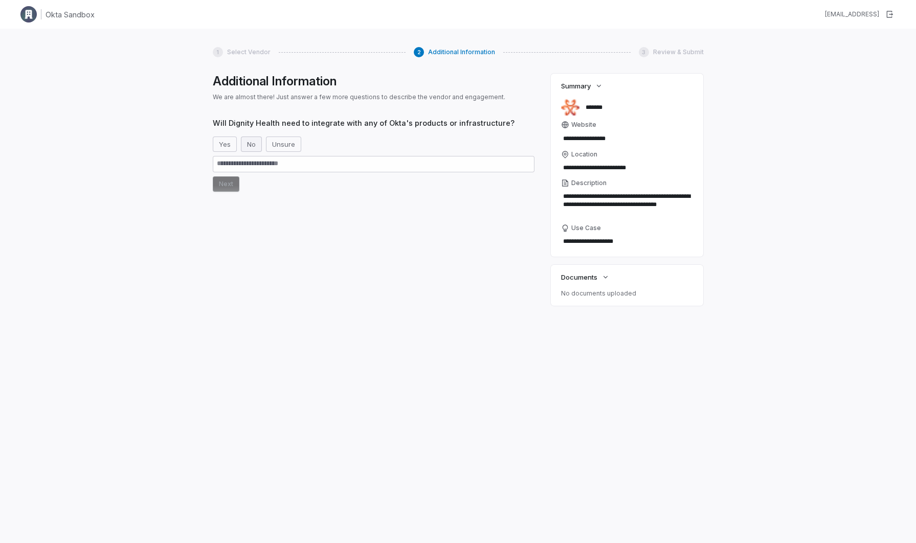
click at [250, 149] on button "No" at bounding box center [251, 144] width 21 height 15
click at [227, 184] on button "Next" at bounding box center [226, 184] width 27 height 15
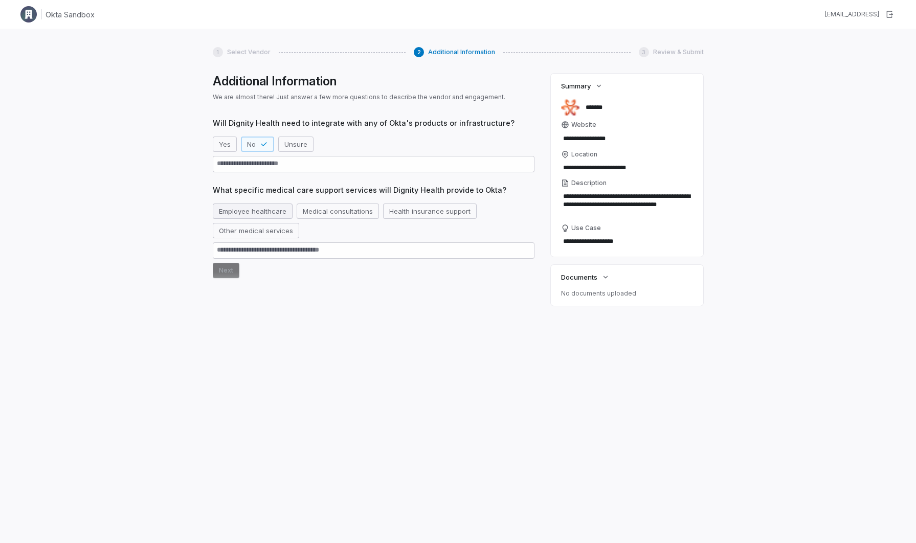
click at [267, 210] on button "Employee healthcare" at bounding box center [253, 211] width 80 height 15
click at [230, 273] on button "Next" at bounding box center [226, 270] width 27 height 15
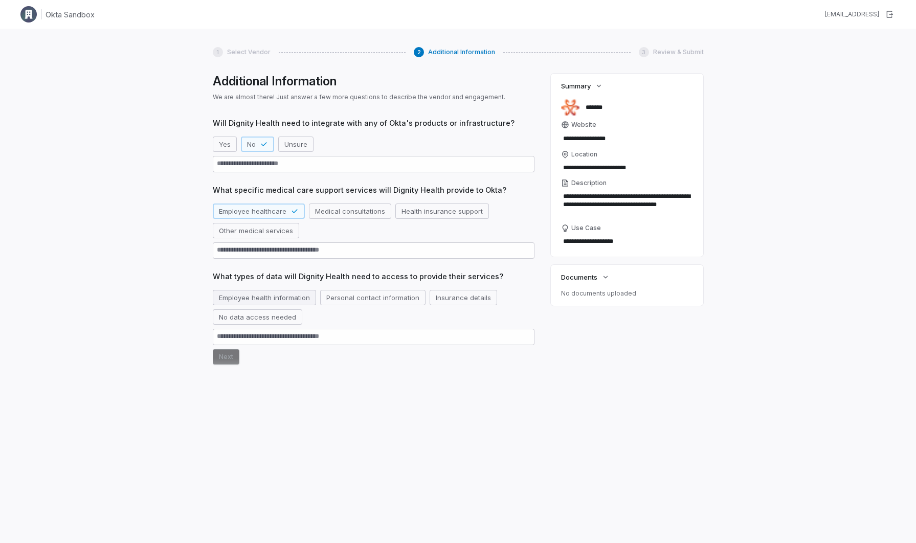
click at [291, 298] on button "Employee health information" at bounding box center [264, 297] width 103 height 15
click at [344, 301] on button "Personal contact information" at bounding box center [385, 297] width 105 height 15
click at [466, 300] on button "Insurance details" at bounding box center [488, 297] width 68 height 15
click at [234, 354] on button "Next" at bounding box center [226, 356] width 27 height 15
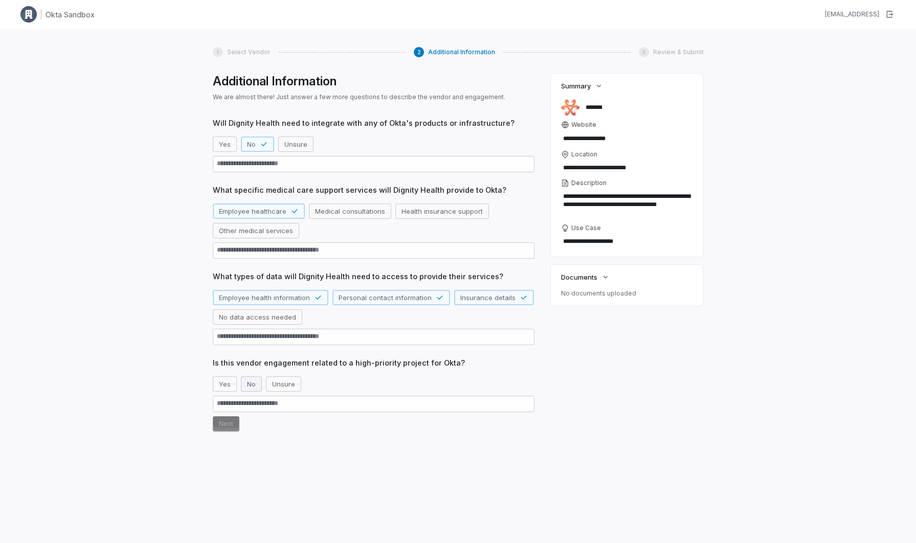
click at [247, 386] on button "No" at bounding box center [251, 384] width 21 height 15
click at [222, 444] on div "Will Dignity Health need to integrate with any of Okta's products or infrastruc…" at bounding box center [374, 293] width 322 height 351
click at [222, 423] on button "Next" at bounding box center [226, 423] width 27 height 15
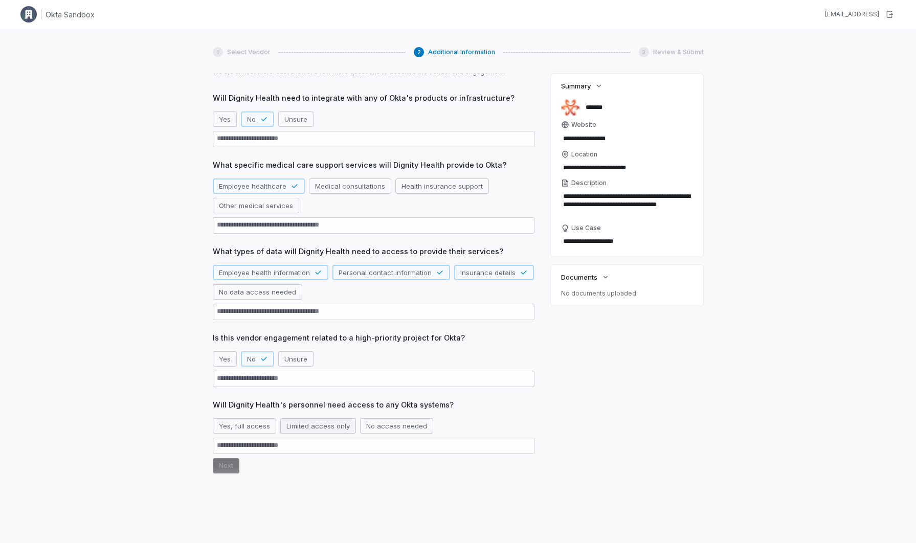
click at [329, 430] on button "Limited access only" at bounding box center [318, 425] width 76 height 15
click at [226, 465] on button "Next" at bounding box center [226, 465] width 27 height 15
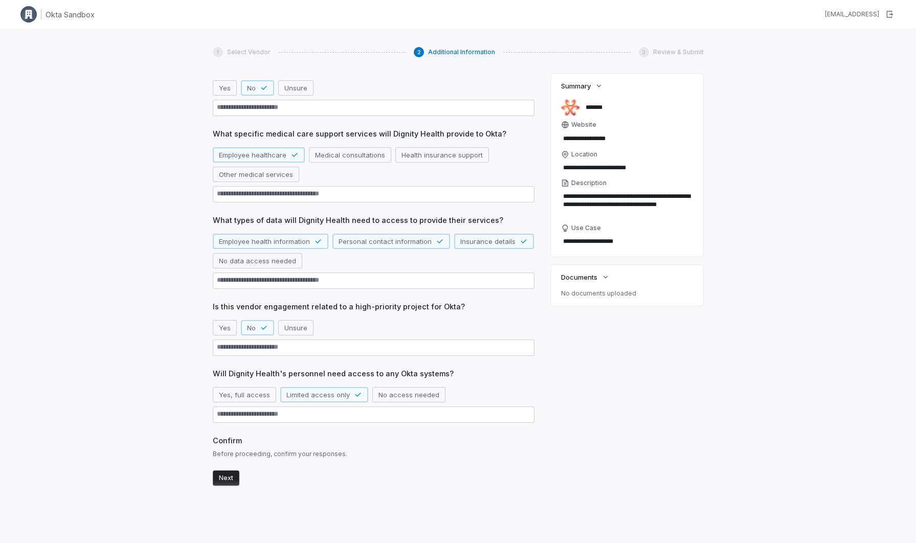
click at [223, 476] on button "Next" at bounding box center [226, 478] width 27 height 15
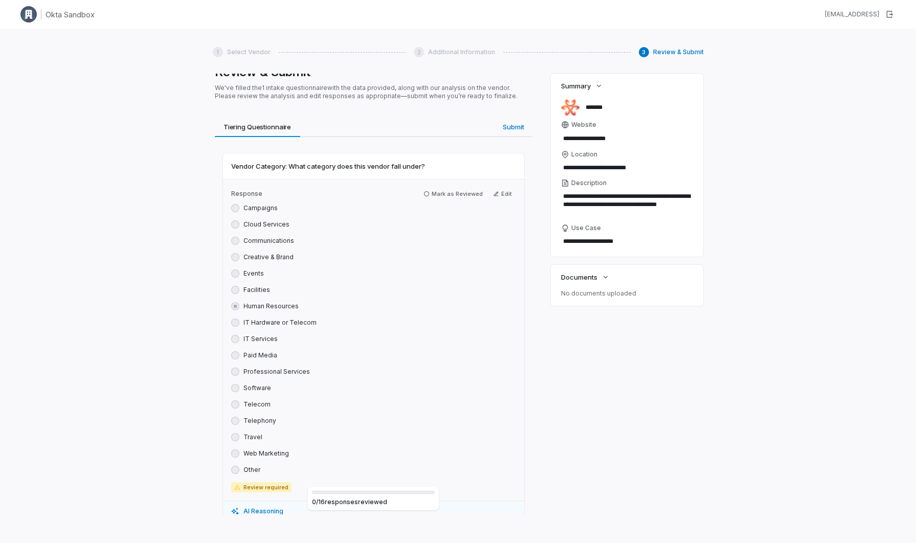
scroll to position [0, 0]
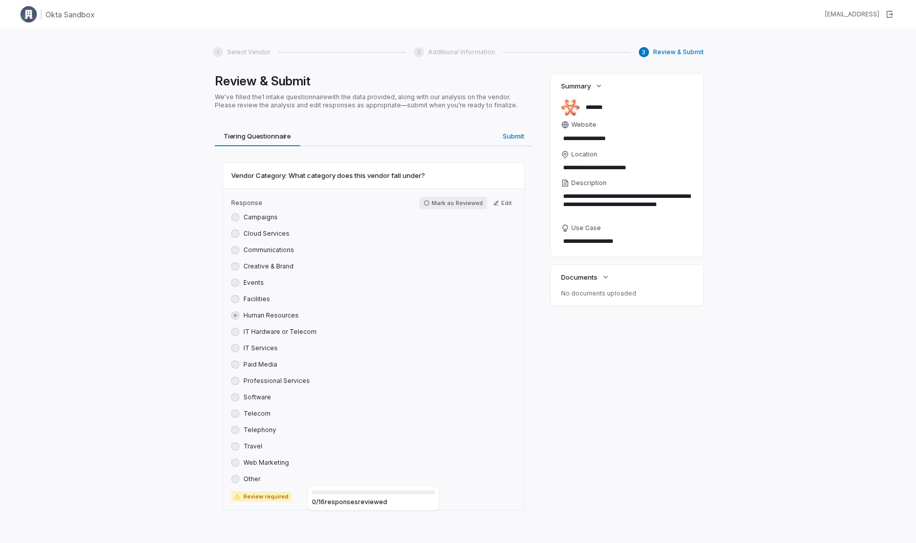
click at [429, 202] on icon "button" at bounding box center [427, 203] width 6 height 6
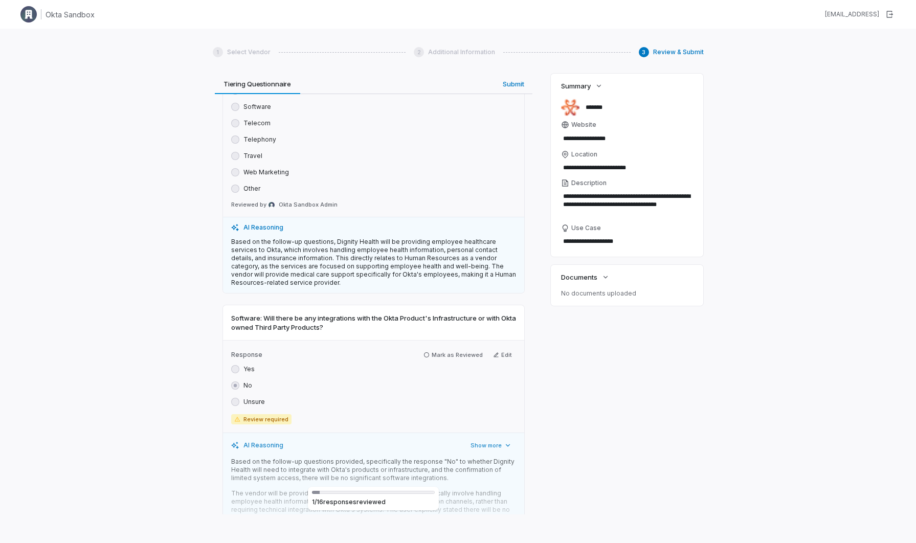
scroll to position [292, 0]
click at [430, 355] on icon "button" at bounding box center [427, 354] width 6 height 6
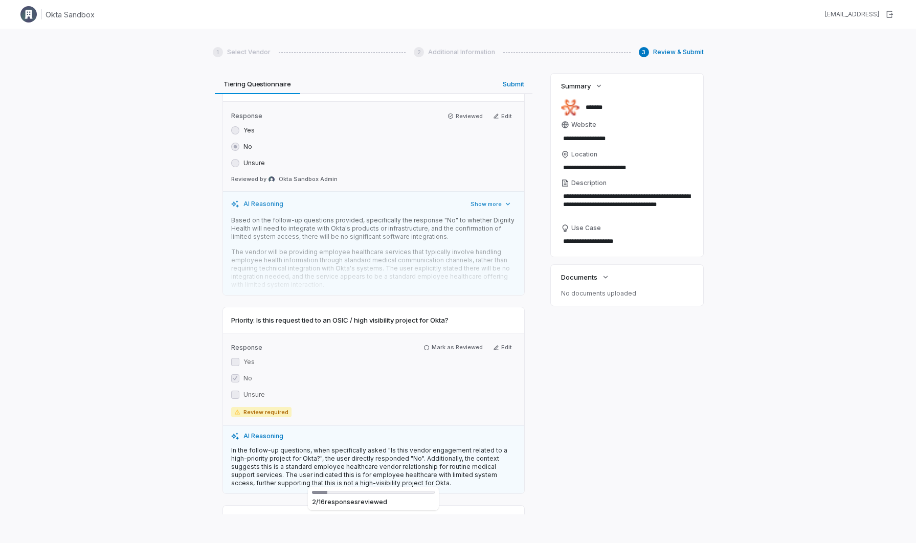
scroll to position [560, 0]
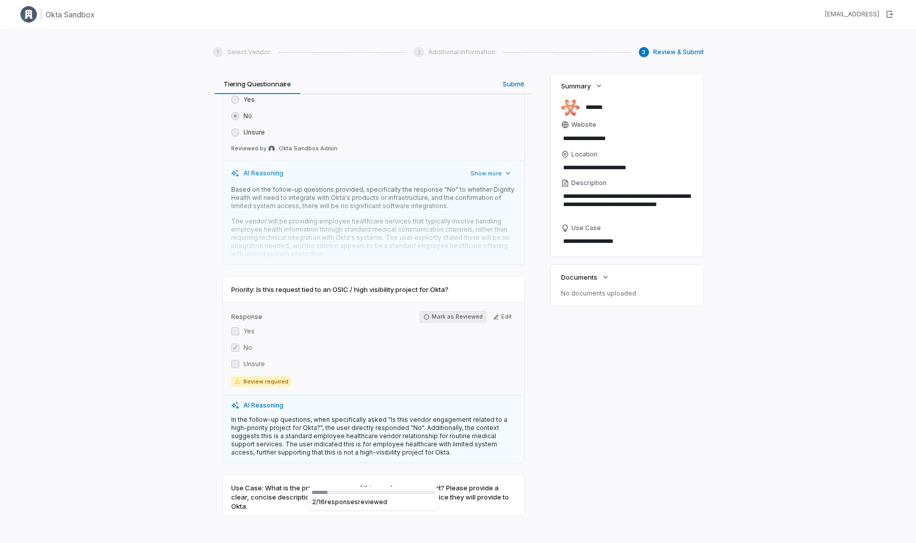
click at [429, 318] on icon "button" at bounding box center [427, 317] width 6 height 6
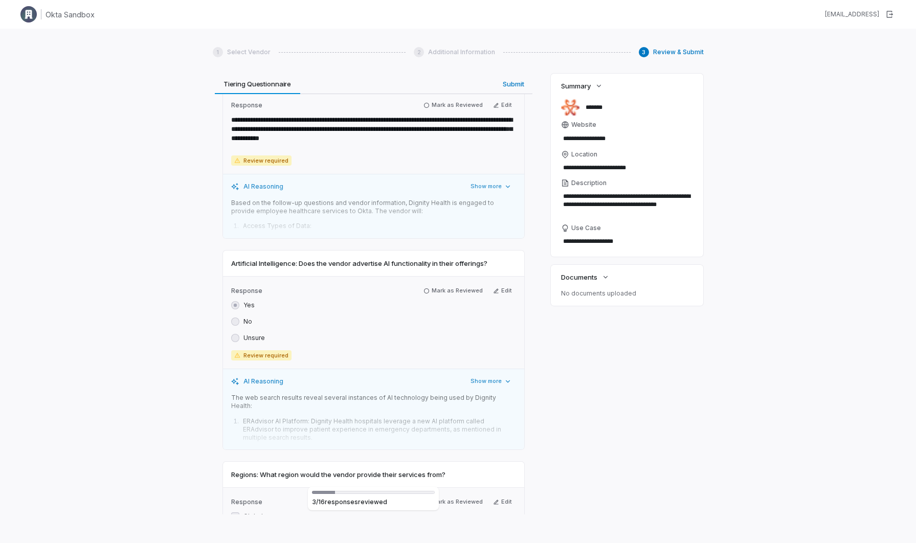
scroll to position [987, 0]
click at [510, 292] on button "Edit" at bounding box center [502, 290] width 27 height 12
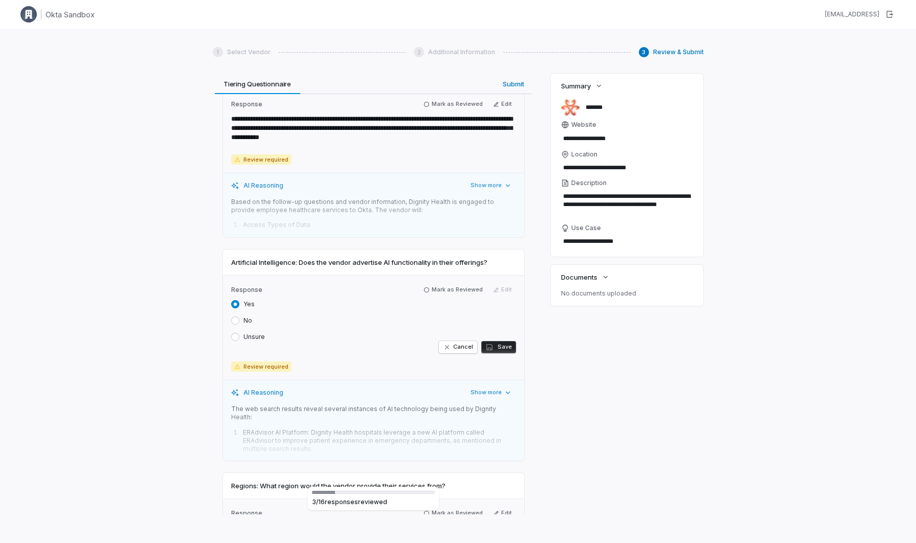
click at [248, 319] on label "No" at bounding box center [248, 321] width 9 height 8
click at [239, 319] on button "No" at bounding box center [235, 321] width 8 height 8
click at [500, 344] on button "Save" at bounding box center [498, 347] width 35 height 12
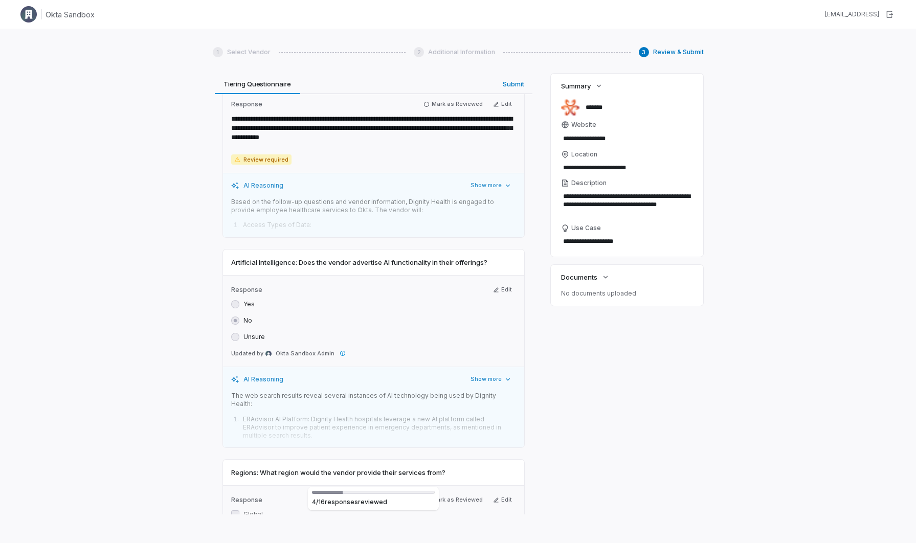
click at [428, 289] on label "Response" at bounding box center [359, 290] width 256 height 8
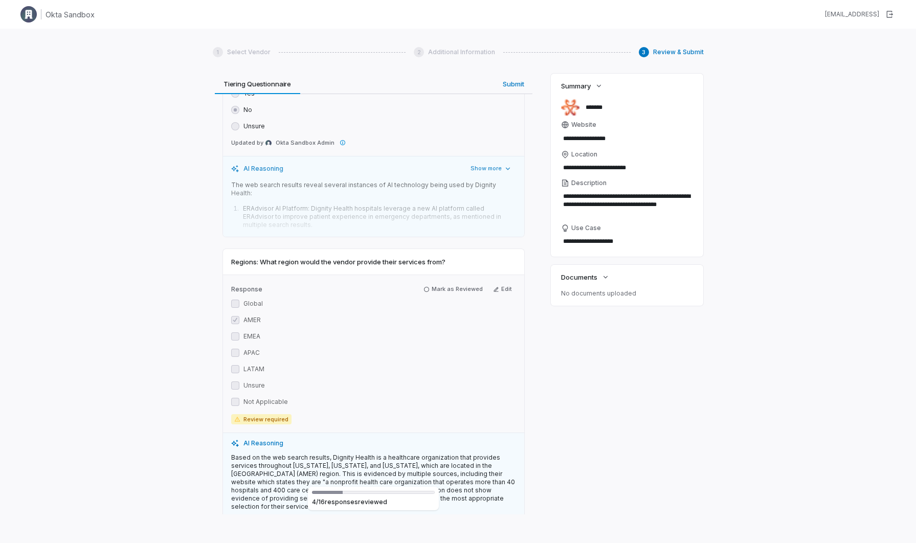
scroll to position [1201, 0]
click at [440, 281] on button "Mark as Reviewed" at bounding box center [454, 287] width 68 height 12
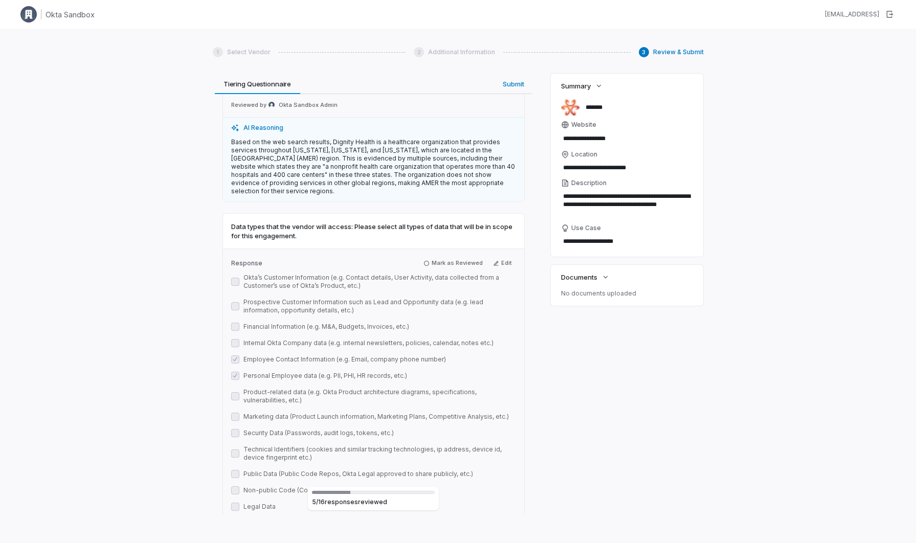
scroll to position [1529, 0]
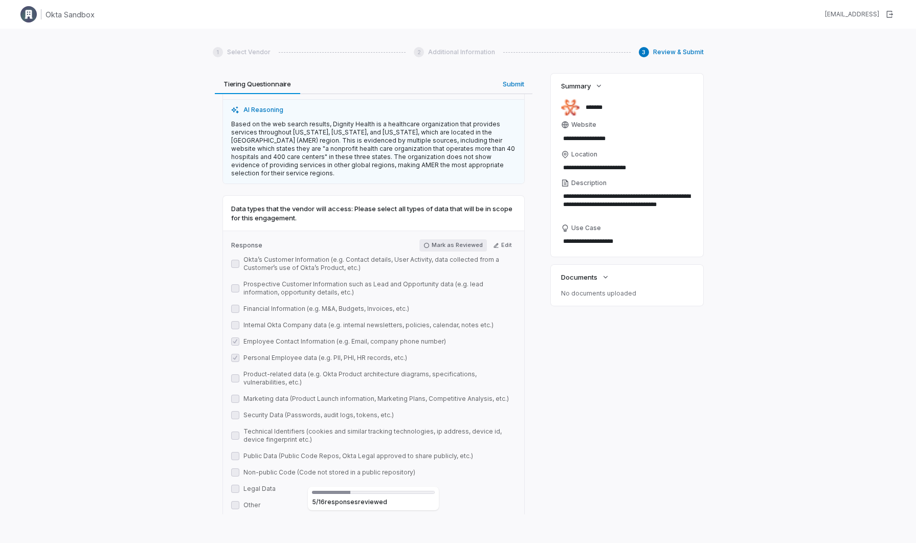
click at [433, 239] on button "Mark as Reviewed" at bounding box center [454, 245] width 68 height 12
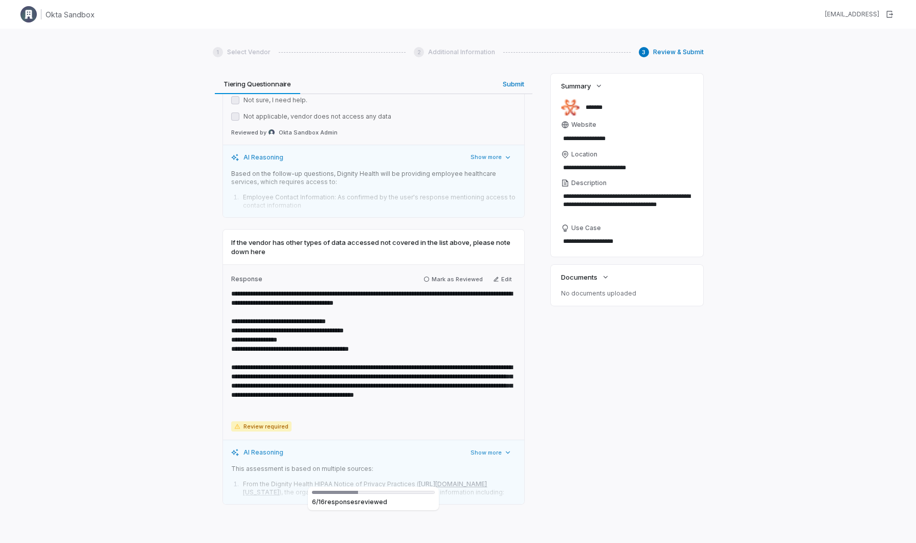
scroll to position [1955, 0]
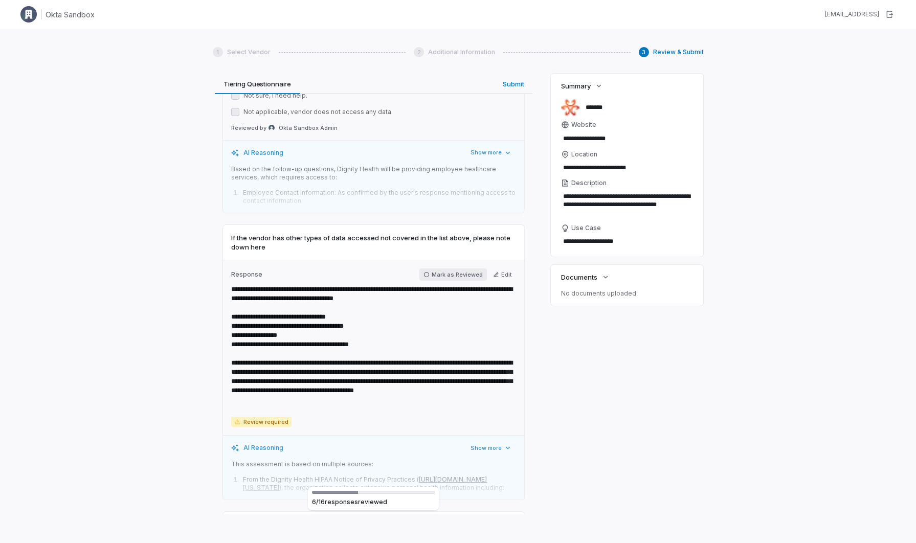
click at [430, 272] on icon "button" at bounding box center [427, 275] width 6 height 6
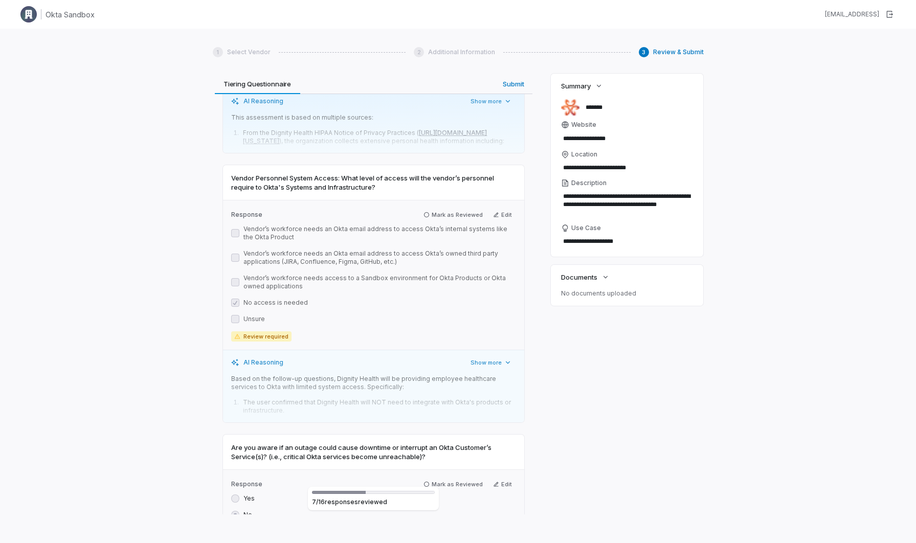
scroll to position [2307, 0]
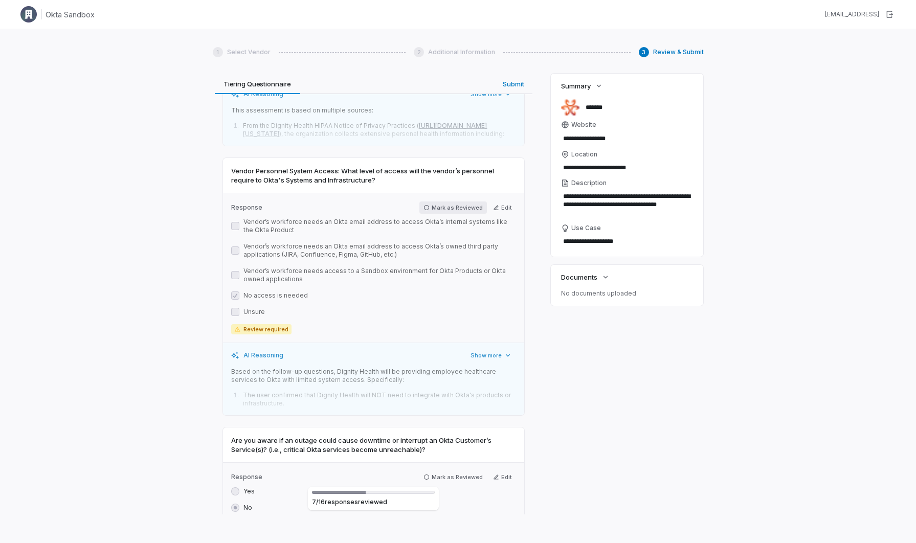
click at [435, 210] on button "Mark as Reviewed" at bounding box center [454, 208] width 68 height 12
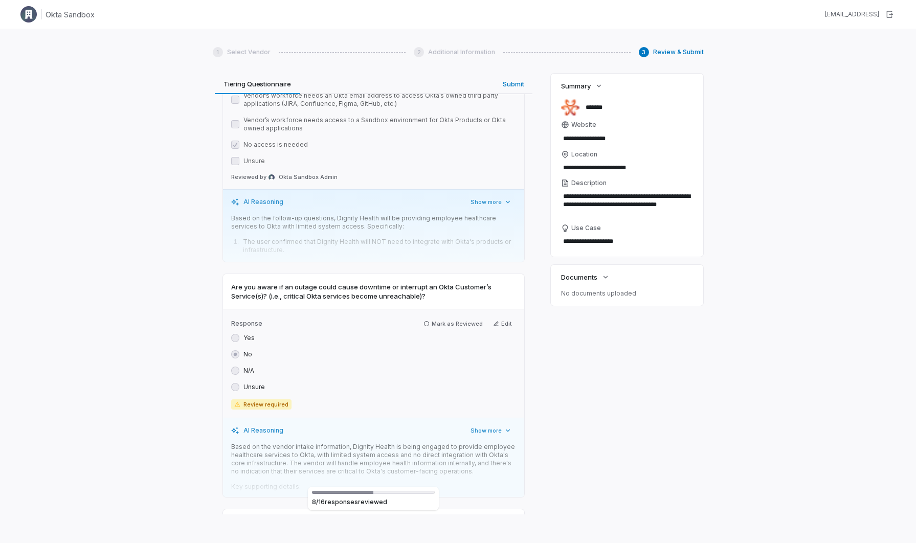
scroll to position [2497, 0]
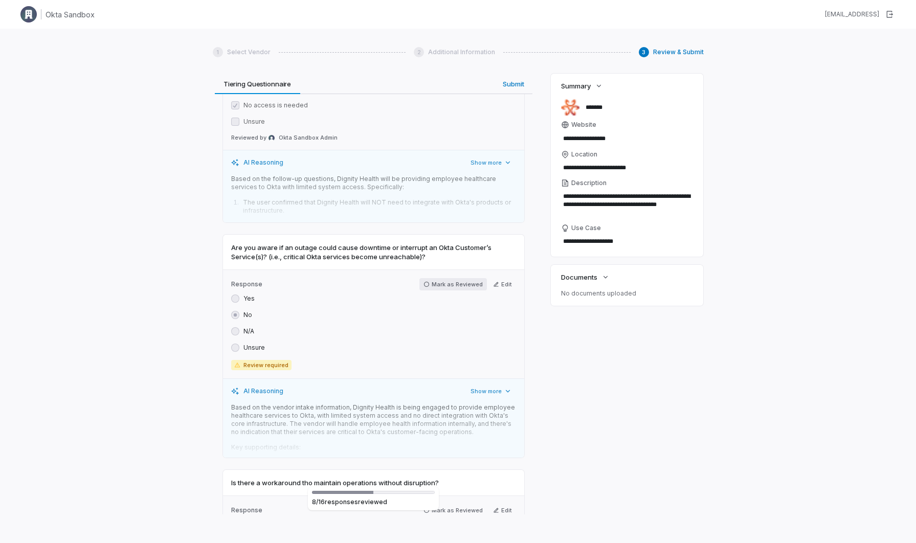
click at [430, 286] on icon "button" at bounding box center [427, 284] width 6 height 6
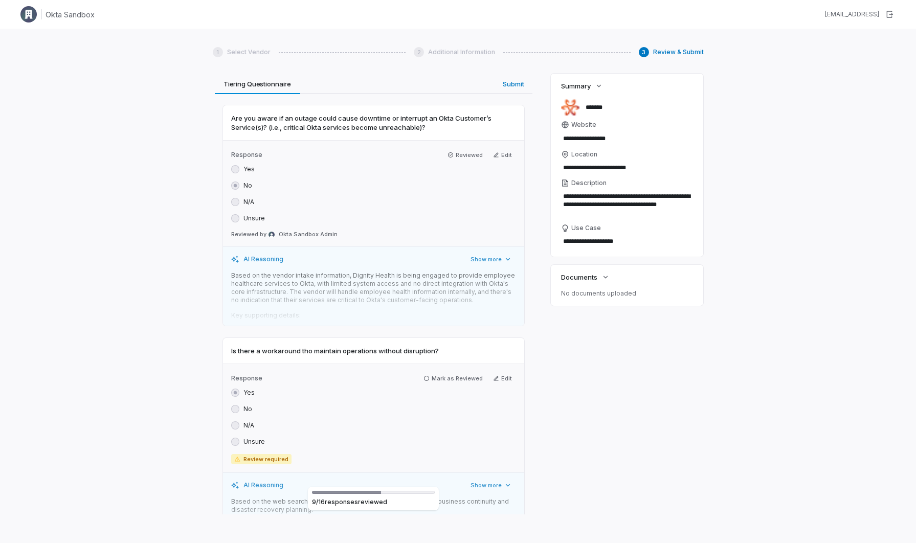
scroll to position [2643, 0]
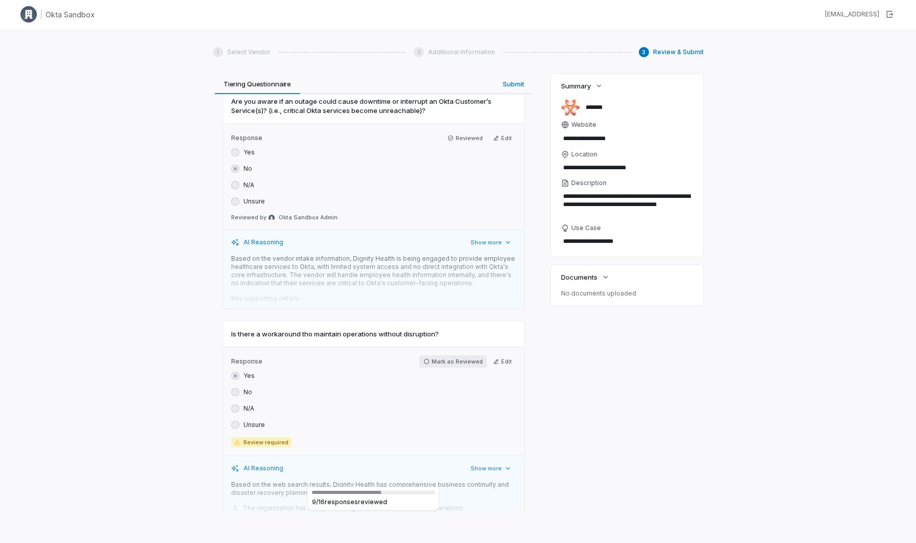
click at [433, 362] on button "Mark as Reviewed" at bounding box center [454, 362] width 68 height 12
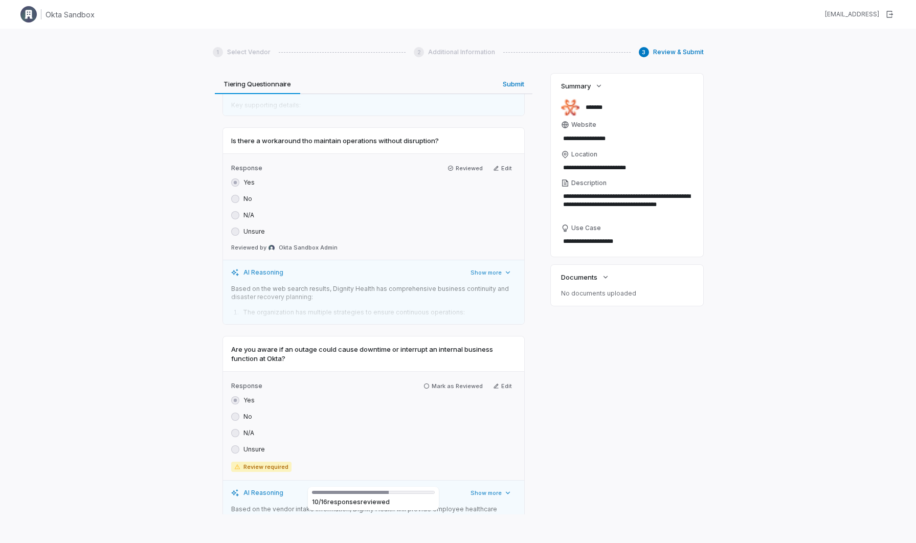
scroll to position [2844, 0]
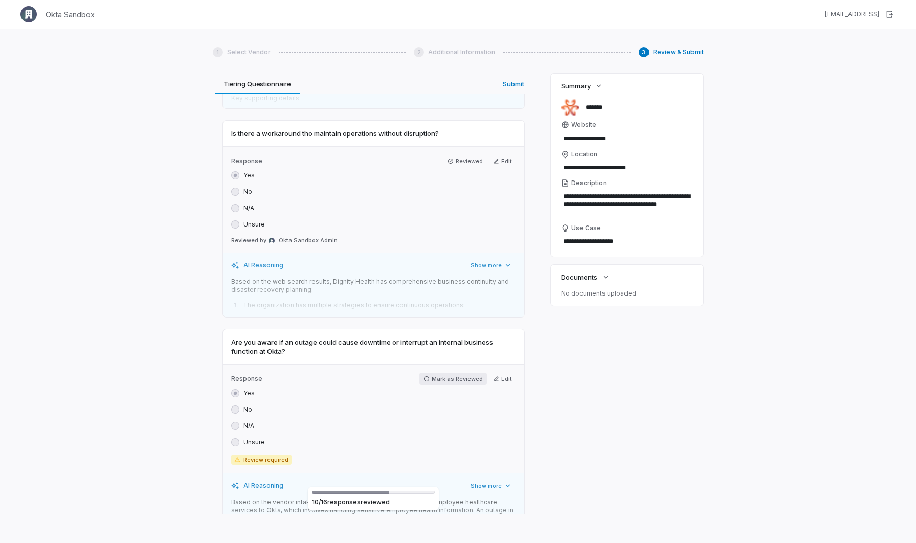
click at [433, 377] on button "Mark as Reviewed" at bounding box center [454, 379] width 68 height 12
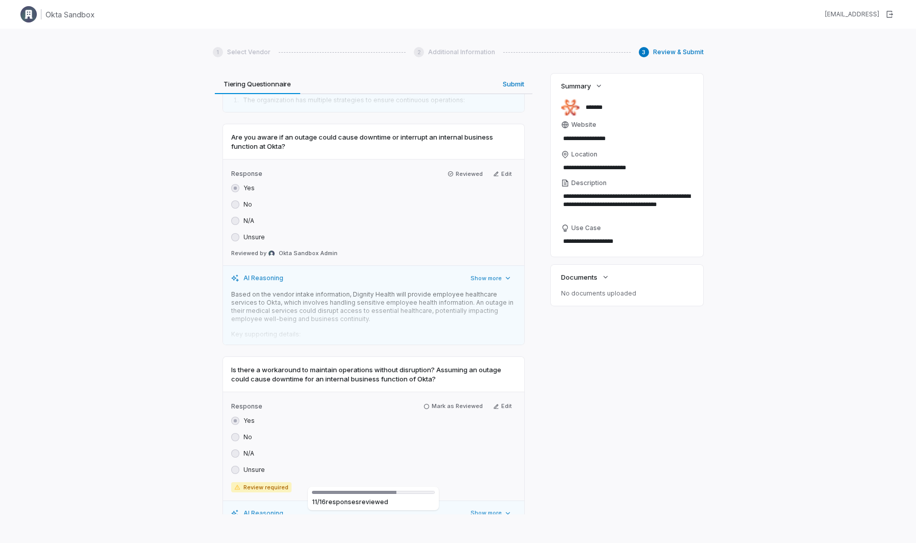
scroll to position [3057, 0]
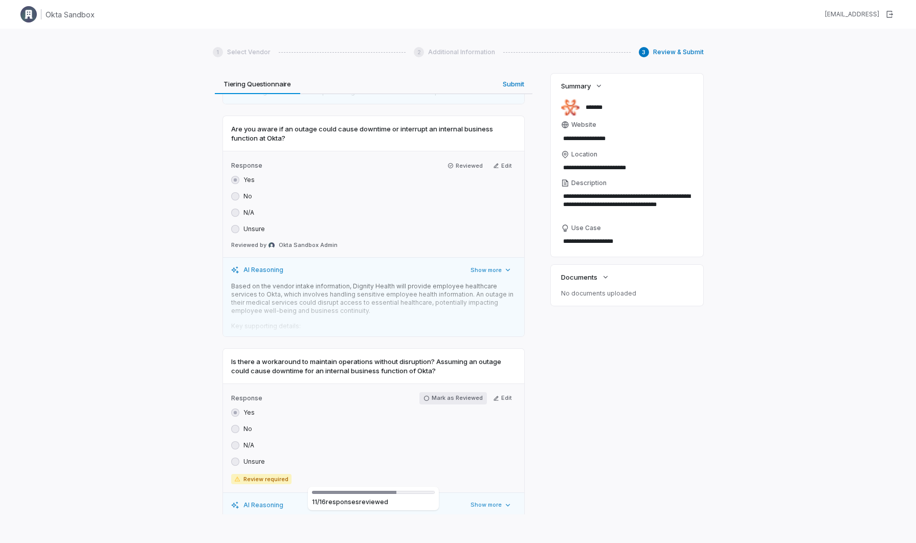
click at [423, 398] on button "Mark as Reviewed" at bounding box center [454, 398] width 68 height 12
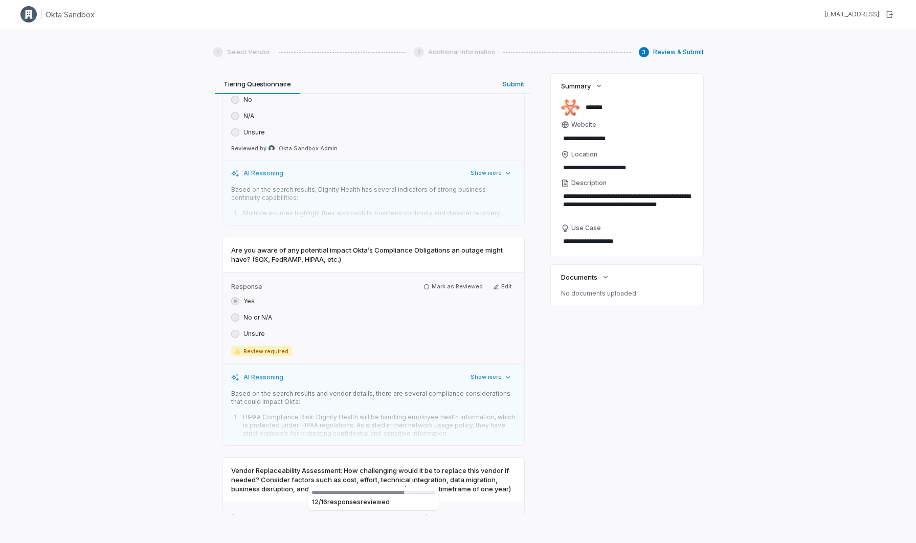
scroll to position [3388, 0]
click at [429, 286] on icon "button" at bounding box center [426, 285] width 5 height 5
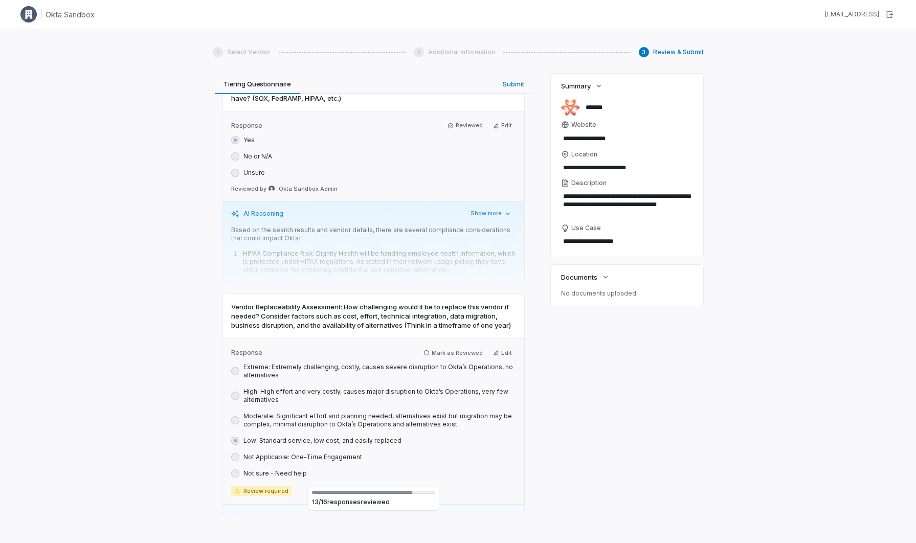
scroll to position [3568, 0]
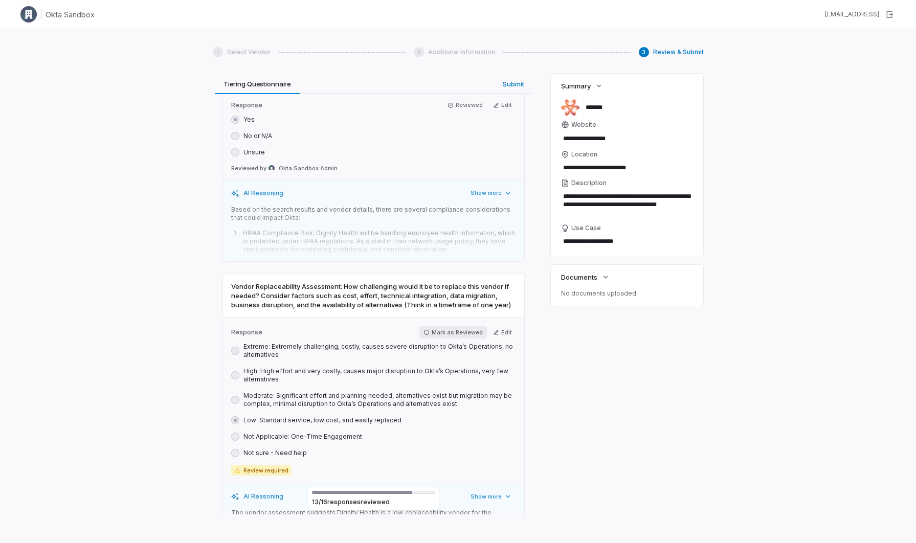
click at [427, 334] on icon "button" at bounding box center [427, 332] width 6 height 6
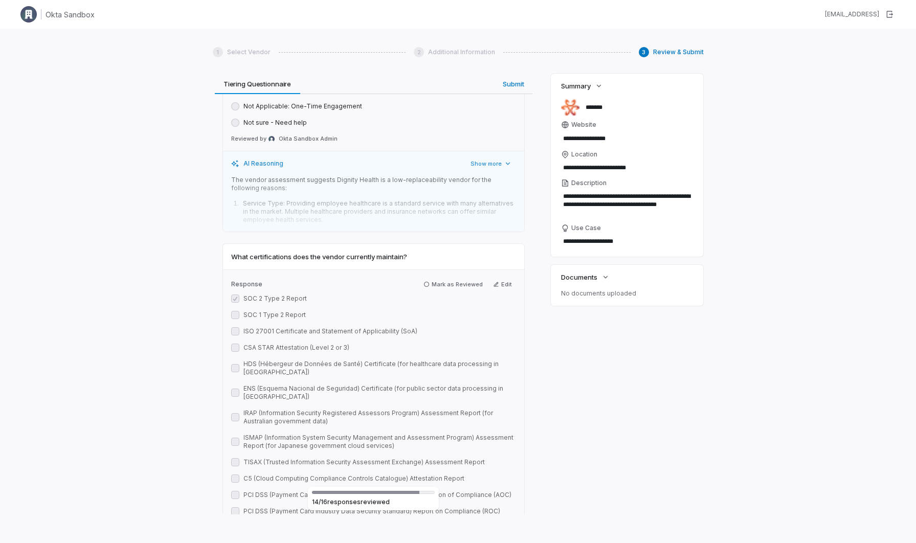
scroll to position [3919, 0]
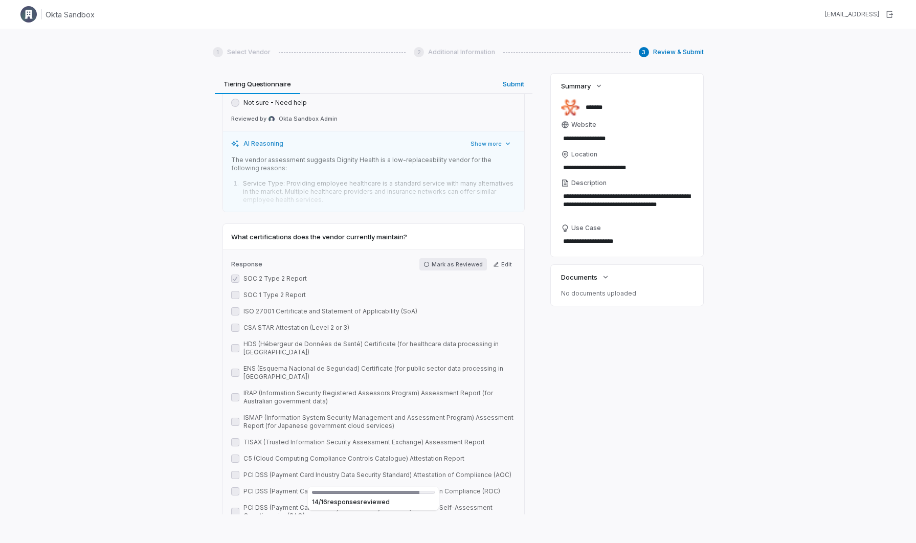
click at [429, 268] on icon "button" at bounding box center [427, 264] width 6 height 6
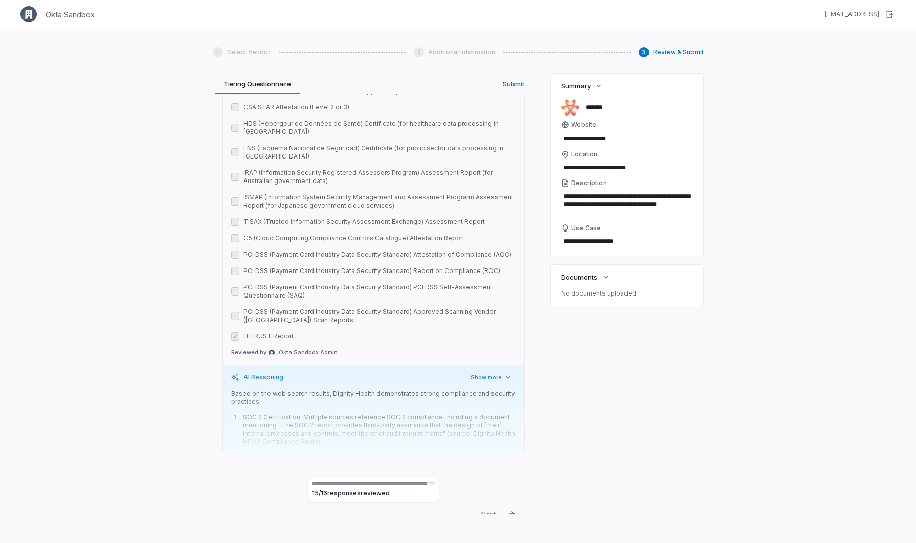
scroll to position [4157, 0]
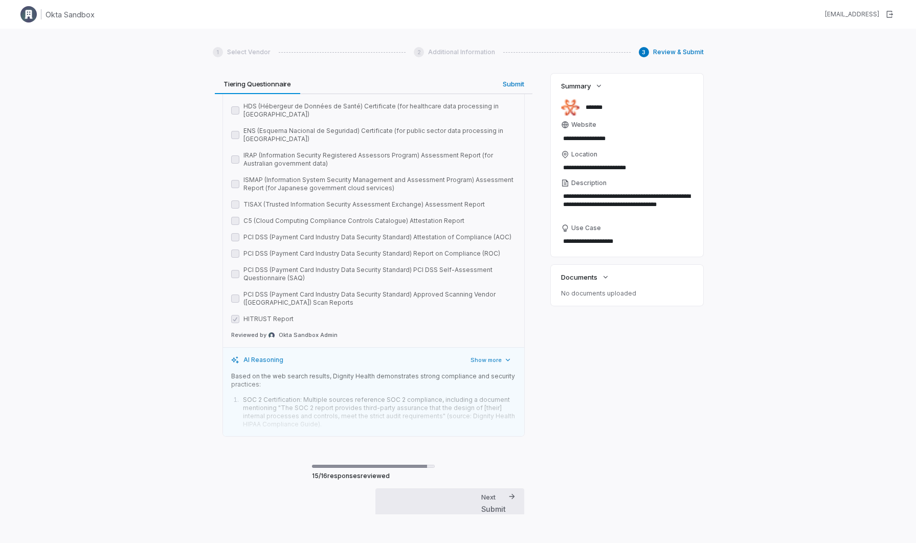
click at [492, 504] on div "Submit" at bounding box center [493, 509] width 25 height 11
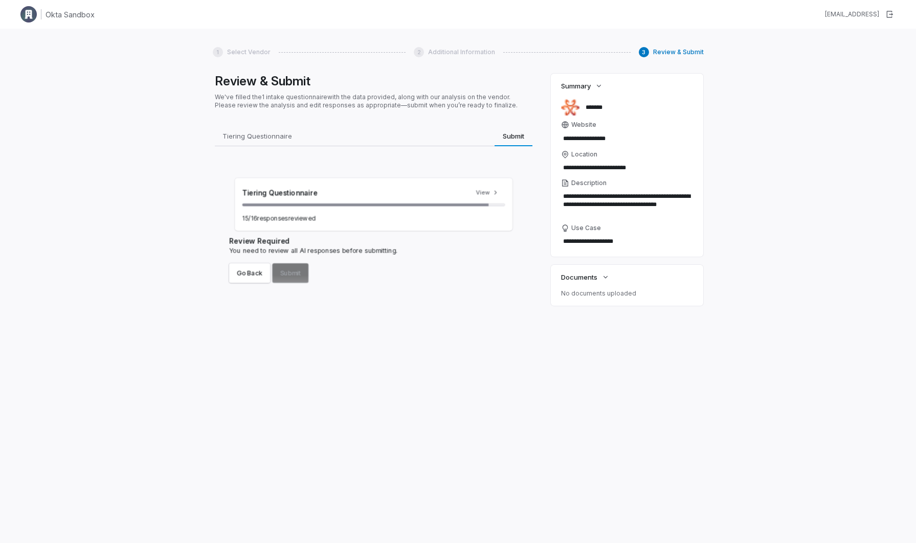
scroll to position [0, 0]
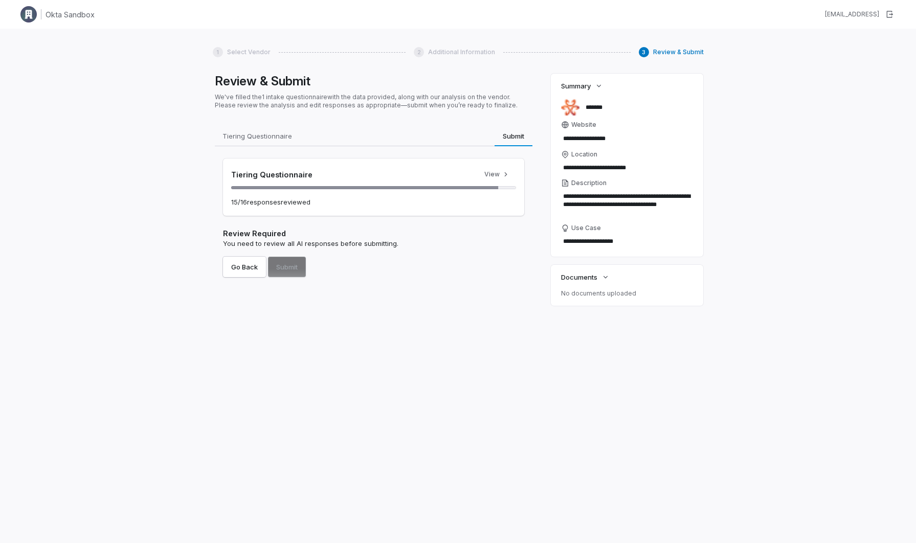
click at [300, 190] on div "Tiering Questionnaire View 15 / 16 response s reviewed" at bounding box center [373, 187] width 301 height 57
click at [491, 173] on button "View" at bounding box center [497, 174] width 38 height 15
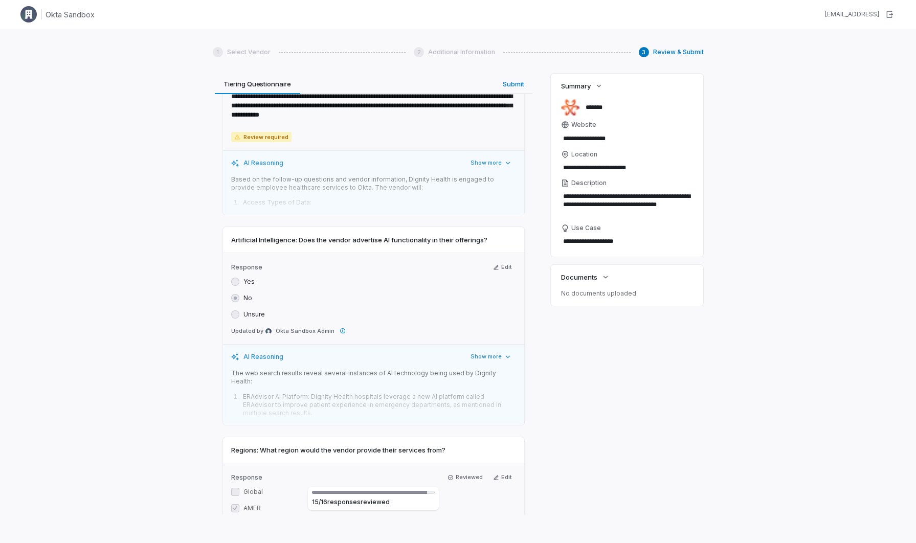
scroll to position [916, 0]
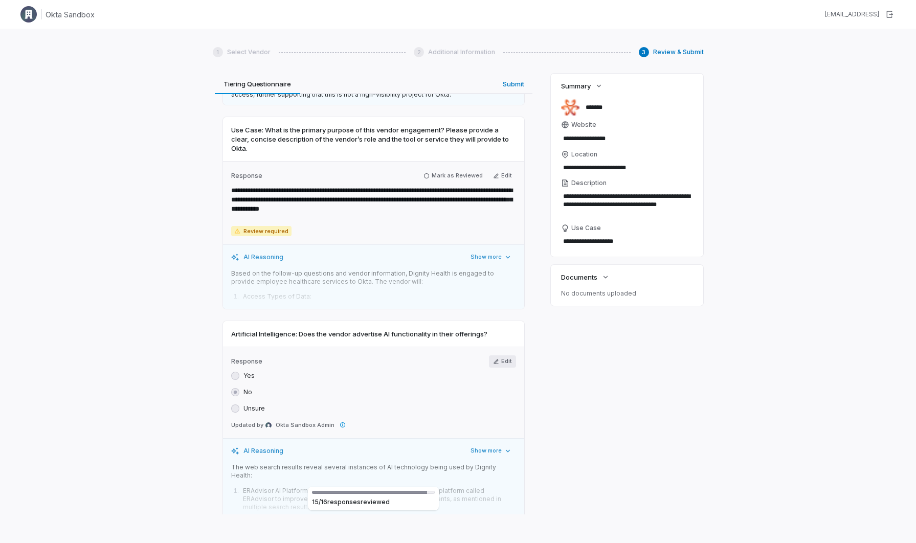
click at [504, 362] on button "Edit" at bounding box center [502, 362] width 27 height 12
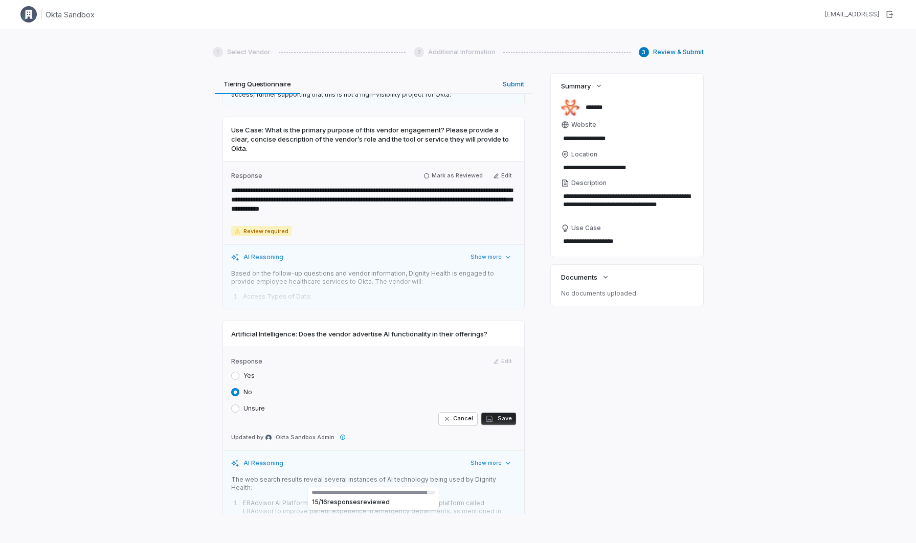
click at [506, 418] on button "Save" at bounding box center [498, 419] width 35 height 12
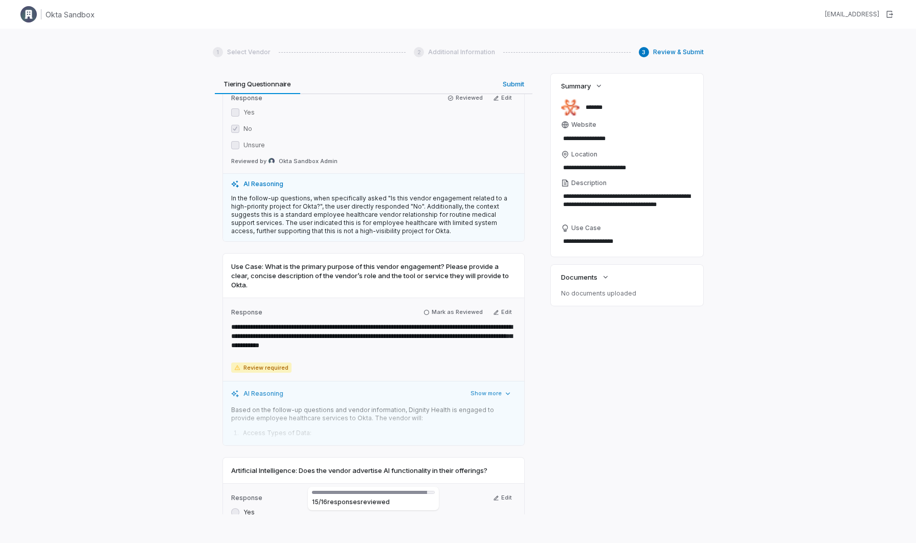
scroll to position [775, 0]
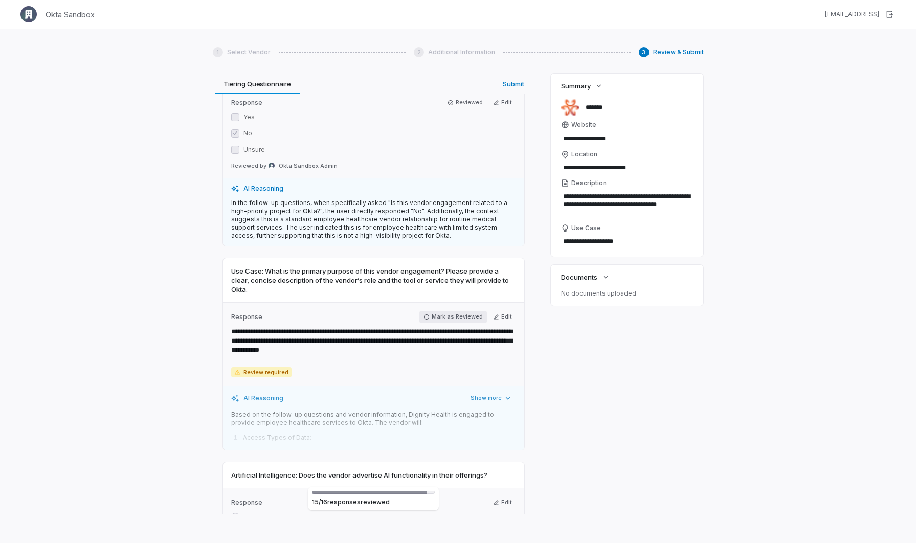
click at [437, 316] on button "Mark as Reviewed" at bounding box center [454, 317] width 68 height 12
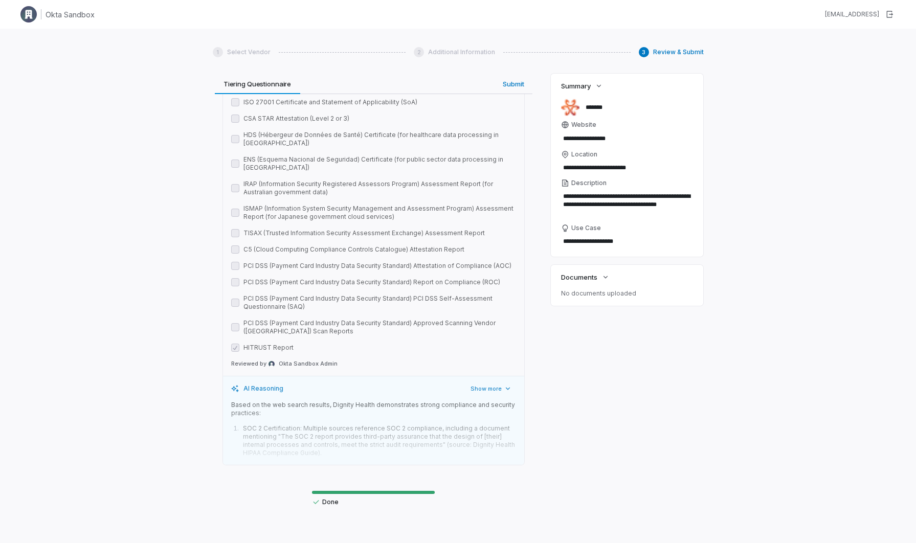
scroll to position [4154, 0]
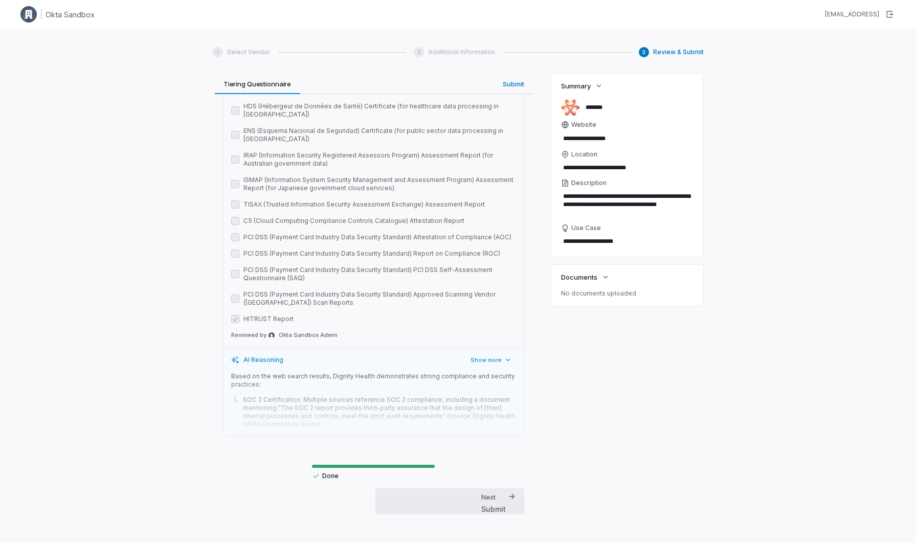
click at [491, 504] on div "Submit" at bounding box center [493, 509] width 25 height 11
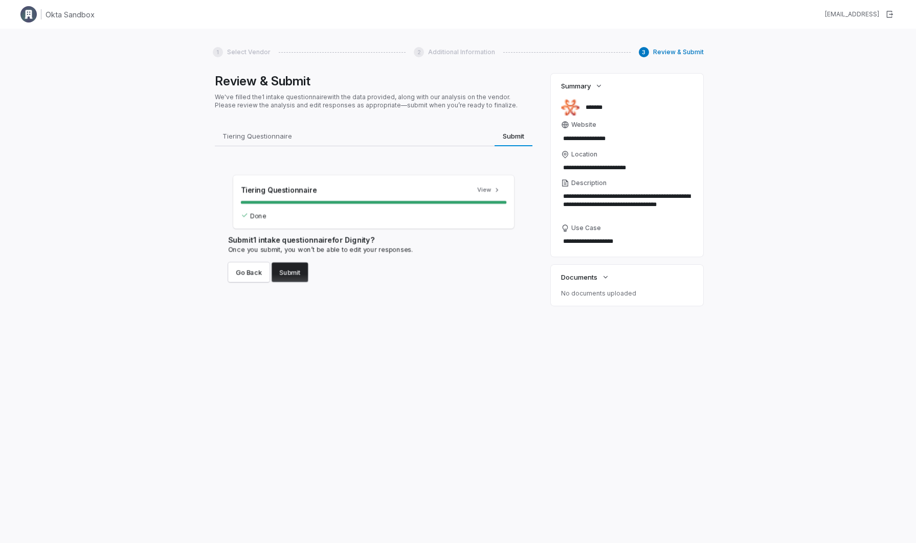
scroll to position [0, 0]
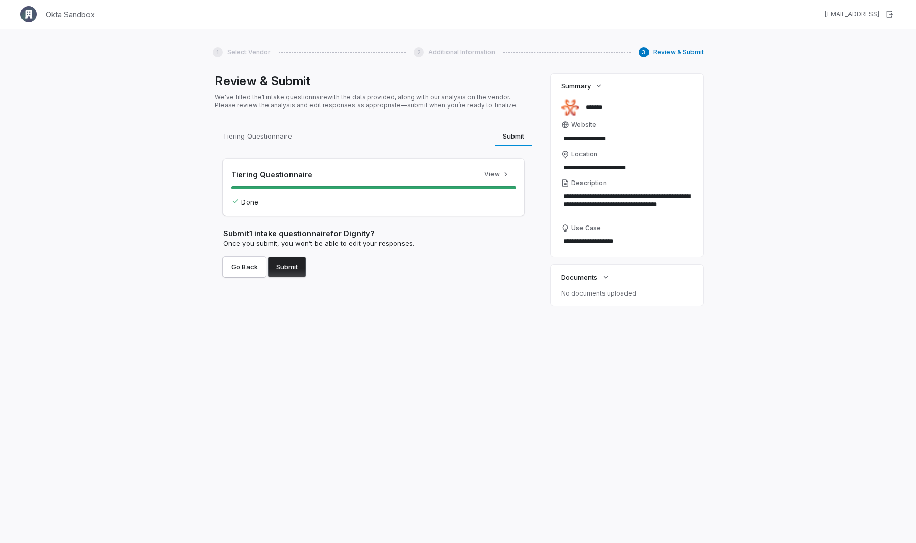
click at [293, 270] on button "Submit" at bounding box center [287, 267] width 38 height 20
type textarea "*"
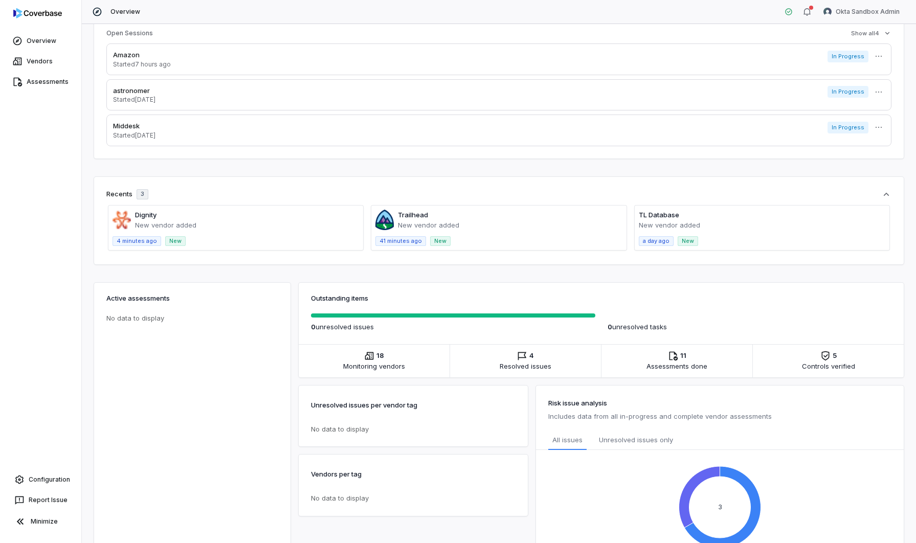
scroll to position [23, 0]
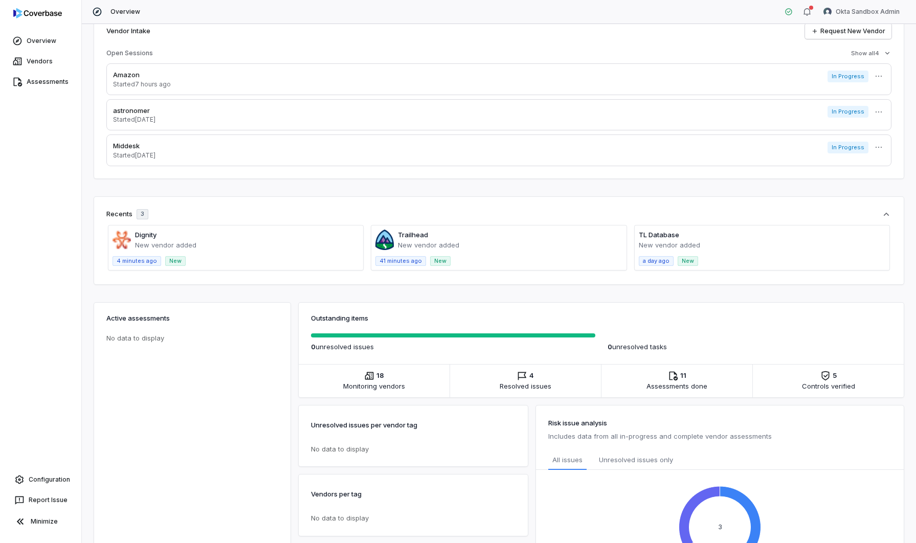
click at [153, 236] on span at bounding box center [235, 248] width 255 height 45
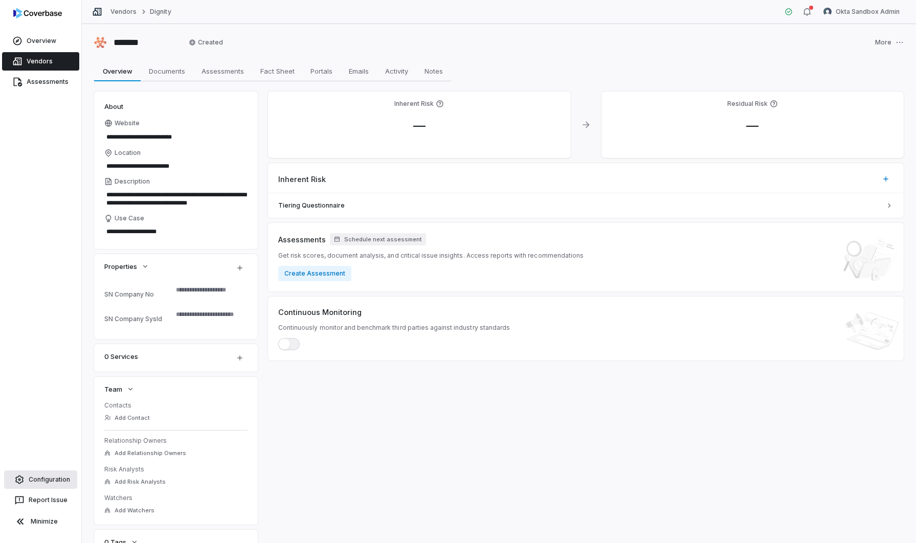
click at [37, 478] on link "Configuration" at bounding box center [40, 480] width 73 height 18
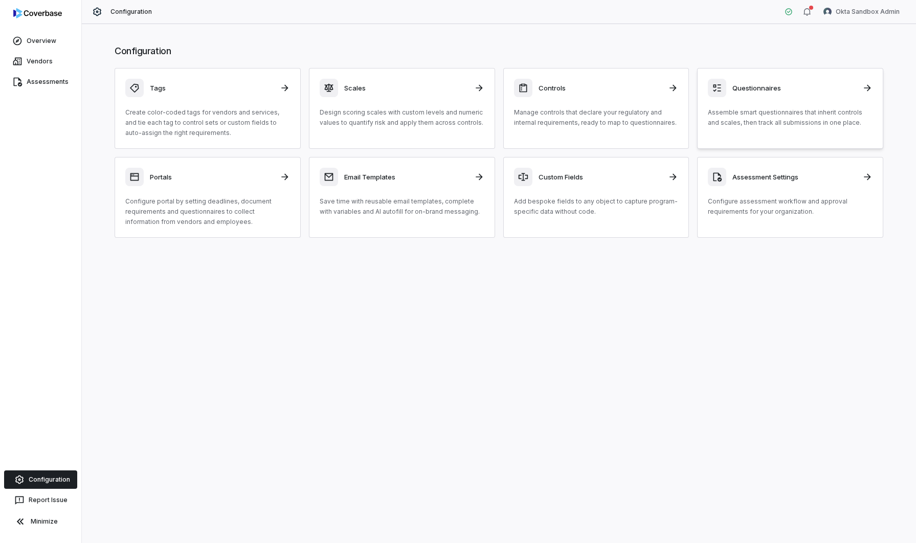
click at [782, 81] on div "Questionnaires" at bounding box center [790, 88] width 165 height 18
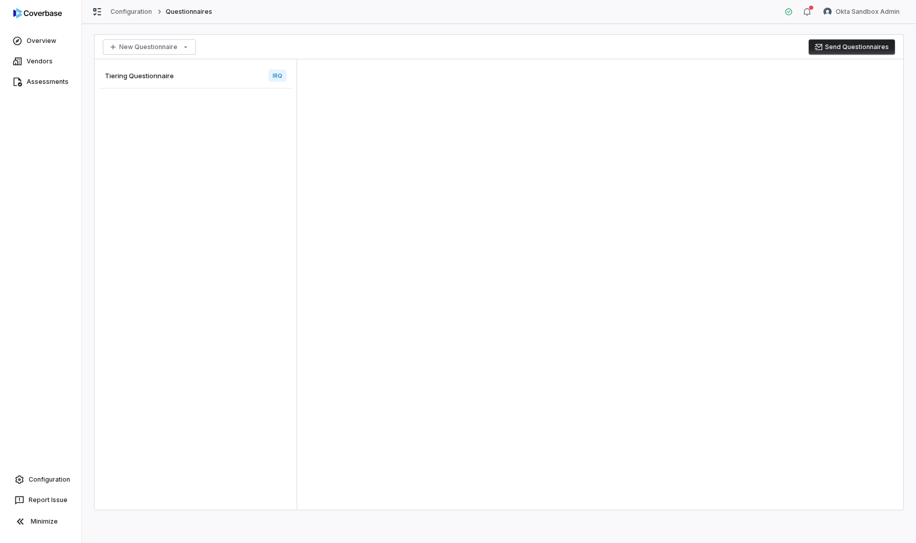
click at [227, 81] on div "Tiering Questionnaire IRQ" at bounding box center [196, 75] width 194 height 25
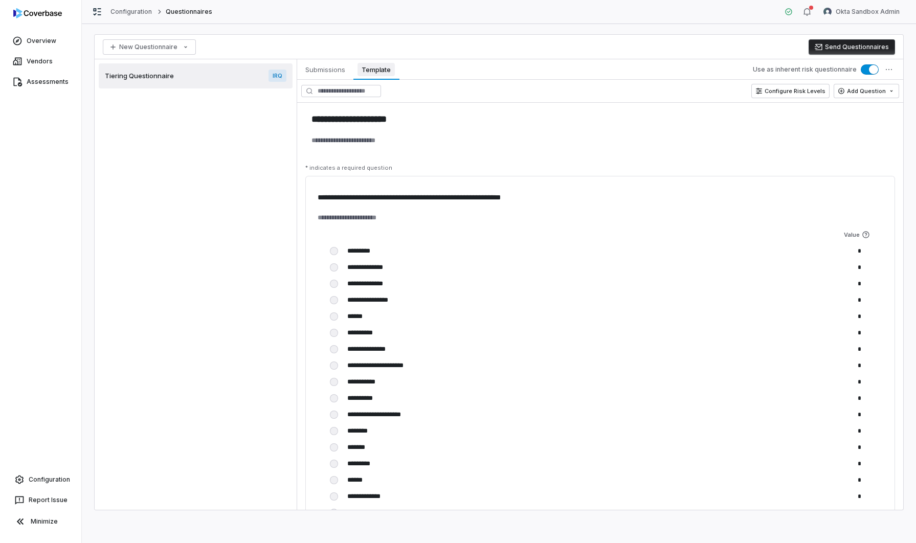
click at [385, 73] on span "Template" at bounding box center [376, 69] width 37 height 13
click at [789, 96] on button "Configure Risk Levels" at bounding box center [791, 91] width 78 height 14
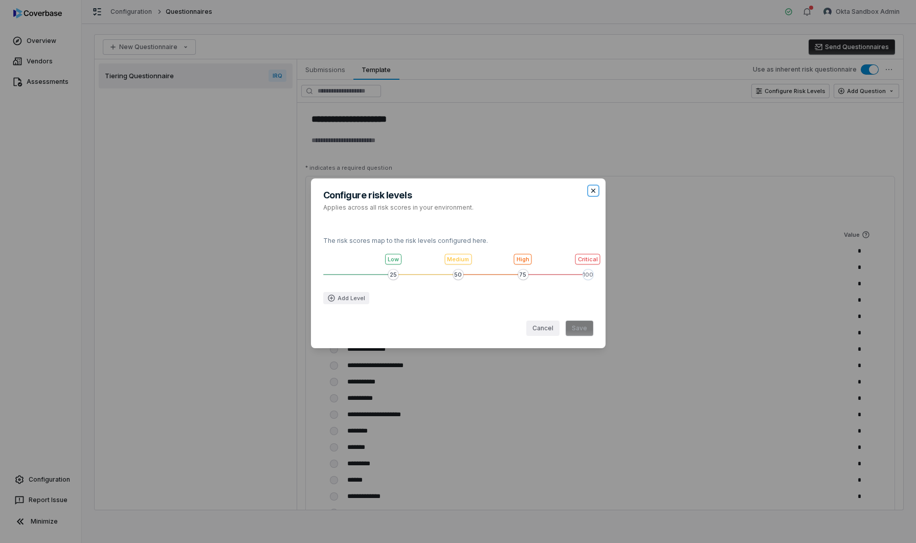
click at [592, 191] on icon "button" at bounding box center [593, 191] width 4 height 4
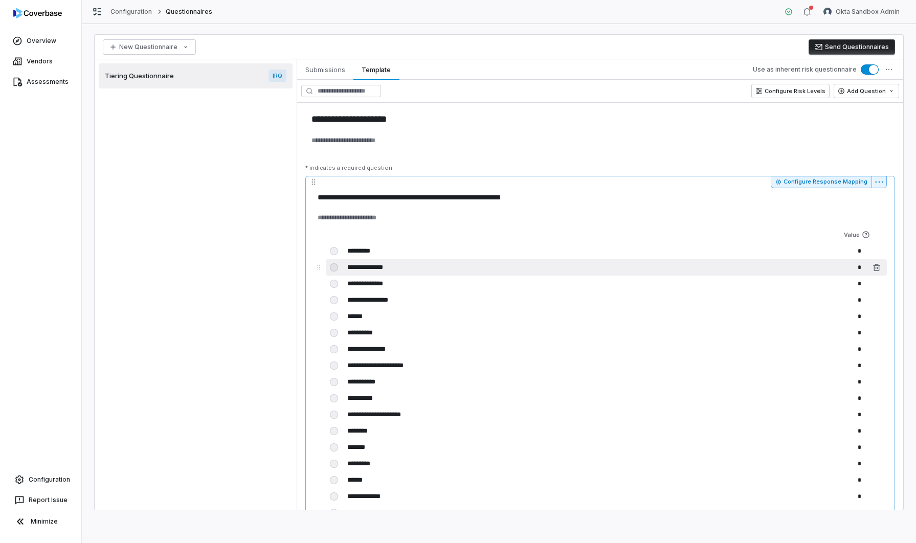
scroll to position [18, 0]
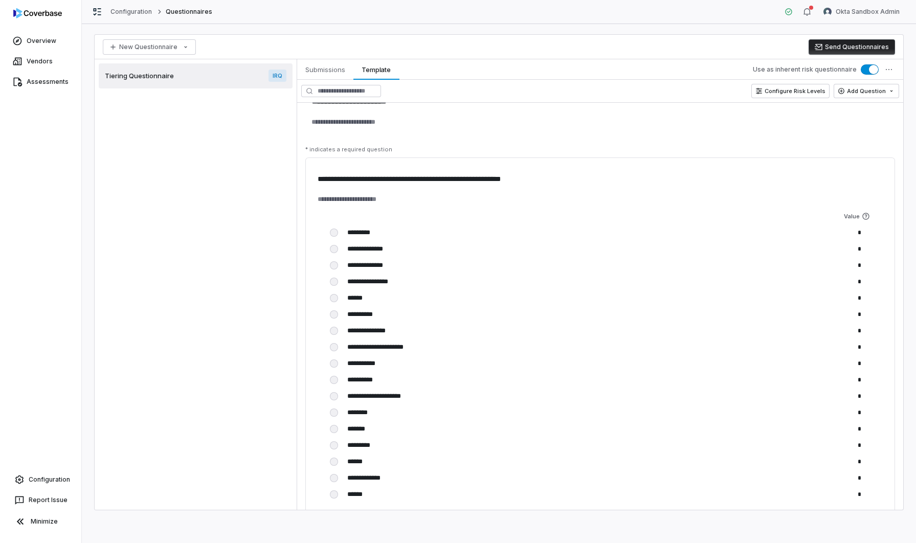
click at [163, 78] on span "Tiering Questionnaire" at bounding box center [139, 75] width 69 height 9
type textarea "*"
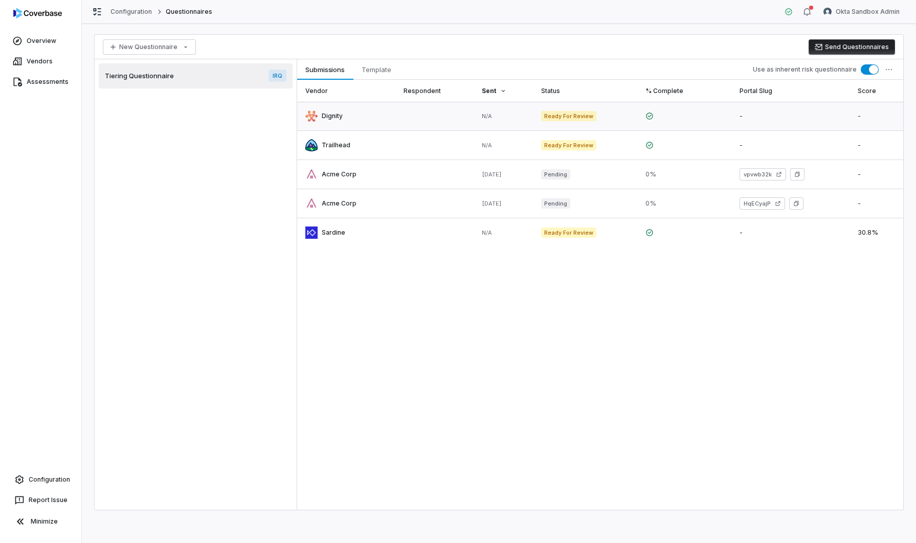
click at [342, 120] on link at bounding box center [346, 116] width 98 height 29
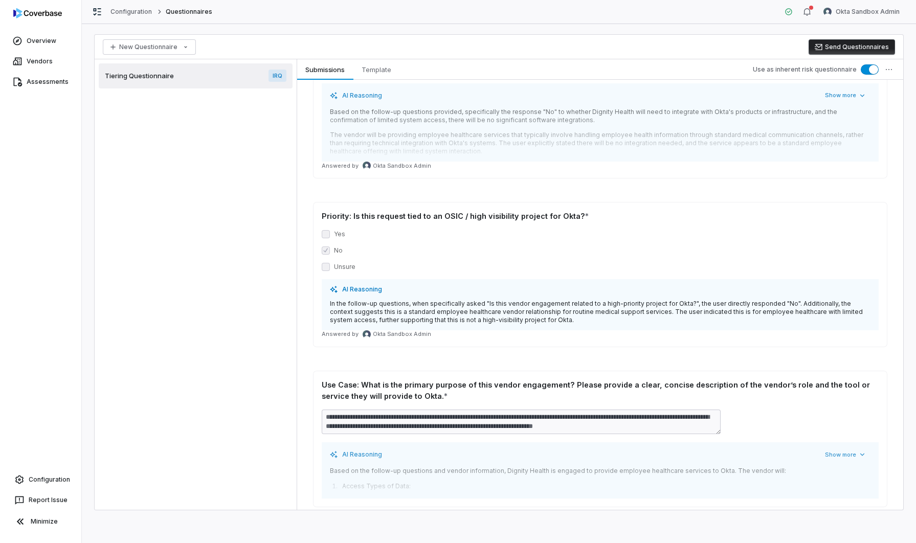
scroll to position [224, 0]
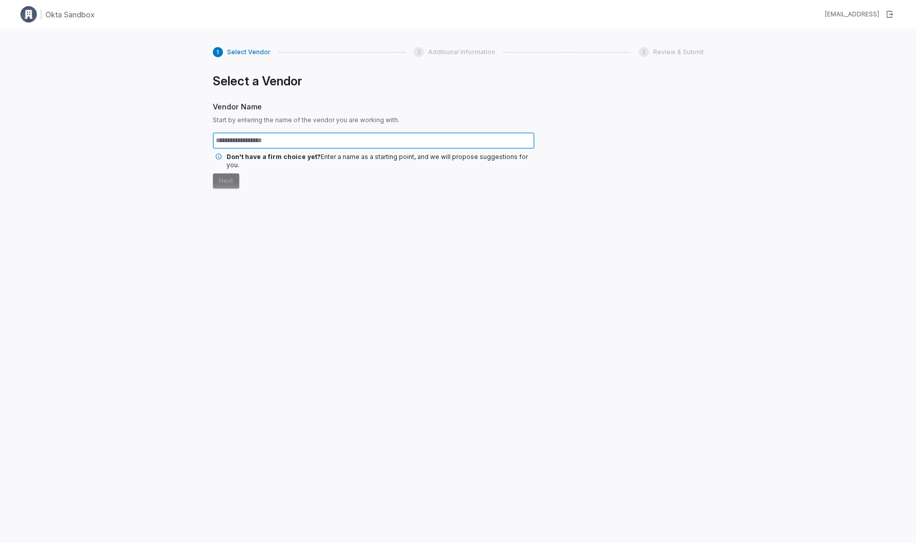
click at [311, 141] on input "text" at bounding box center [374, 141] width 322 height 16
type input "********"
click at [220, 173] on button "Next" at bounding box center [226, 180] width 27 height 15
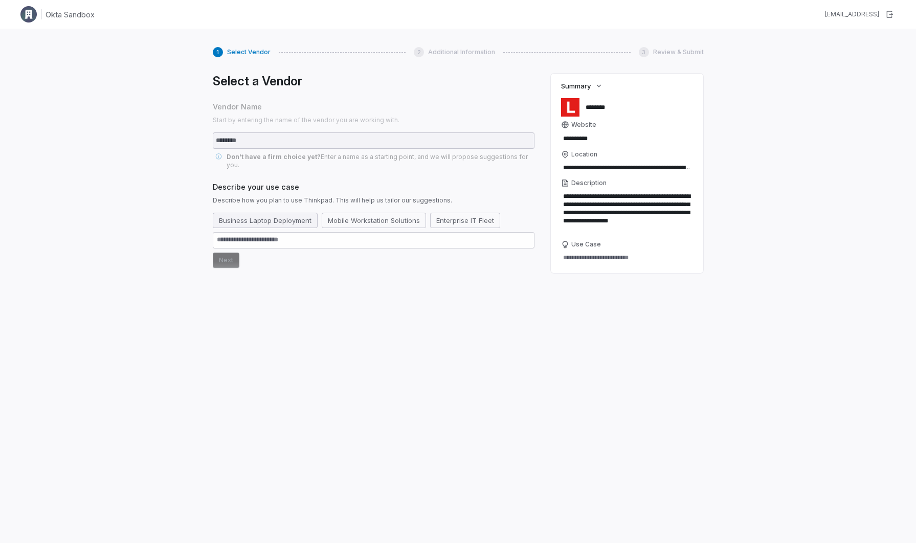
click at [289, 215] on button "Business Laptop Deployment" at bounding box center [265, 220] width 105 height 15
click at [462, 215] on button "Enterprise IT Fleet" at bounding box center [478, 220] width 70 height 15
click at [230, 255] on button "Next" at bounding box center [226, 260] width 27 height 15
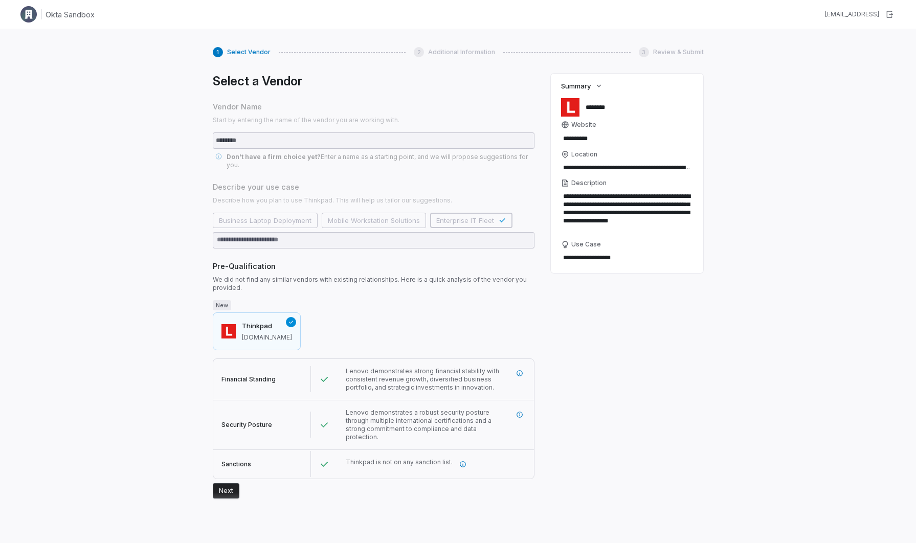
click at [230, 483] on button "Next" at bounding box center [226, 490] width 27 height 15
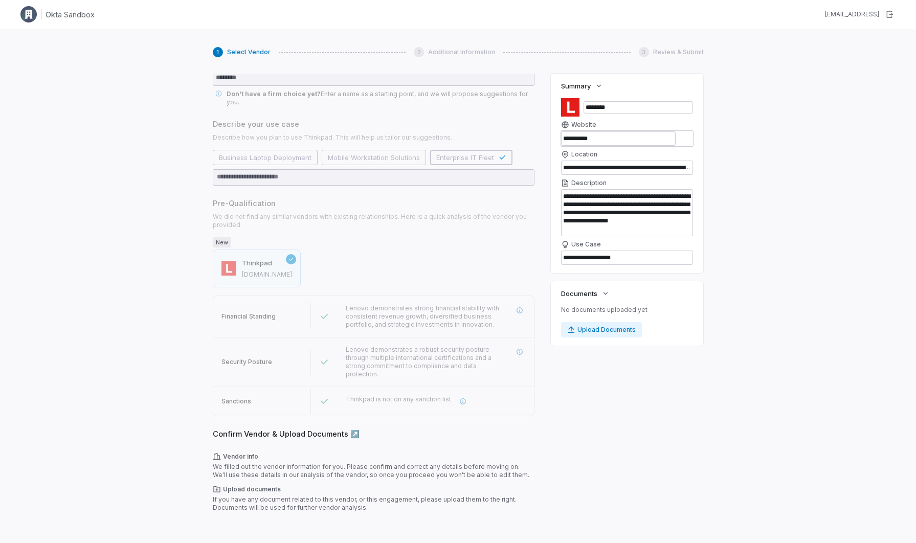
scroll to position [62, 0]
type textarea "*"
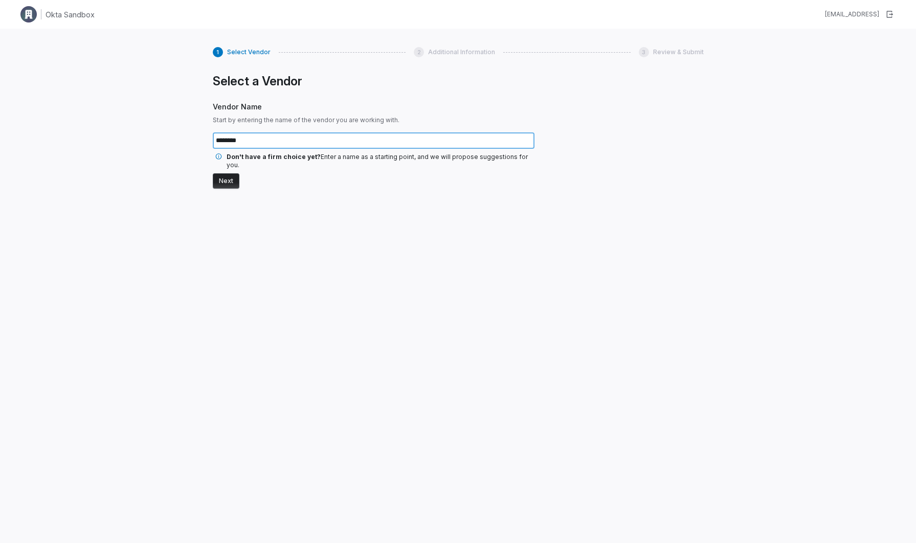
type input "********"
click at [217, 180] on button "Next" at bounding box center [226, 180] width 27 height 15
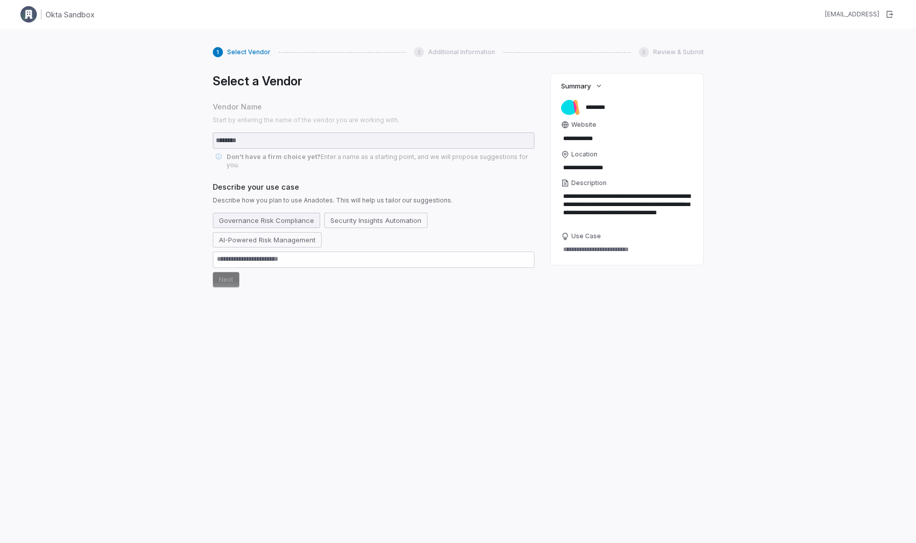
click at [292, 215] on button "Governance Risk Compliance" at bounding box center [266, 220] width 107 height 15
click at [222, 273] on button "Next" at bounding box center [226, 279] width 27 height 15
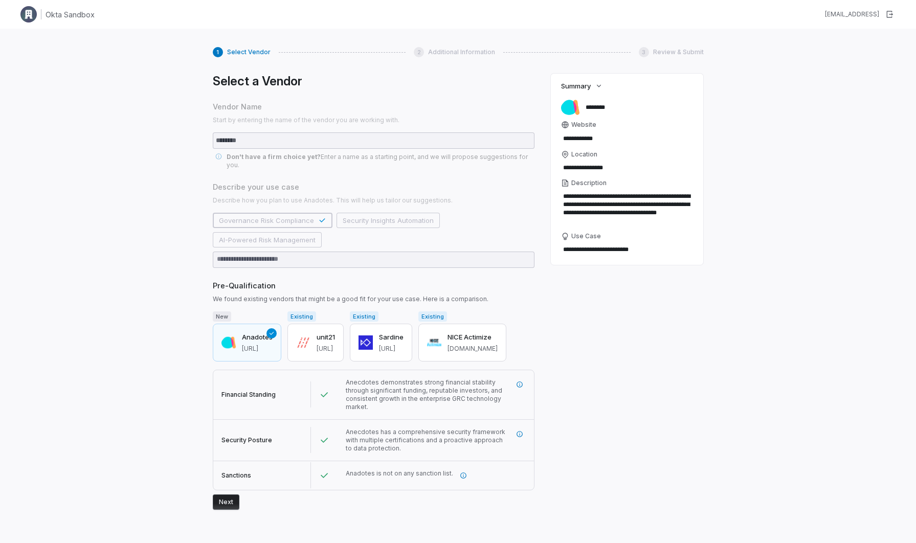
click at [227, 495] on button "Next" at bounding box center [226, 502] width 27 height 15
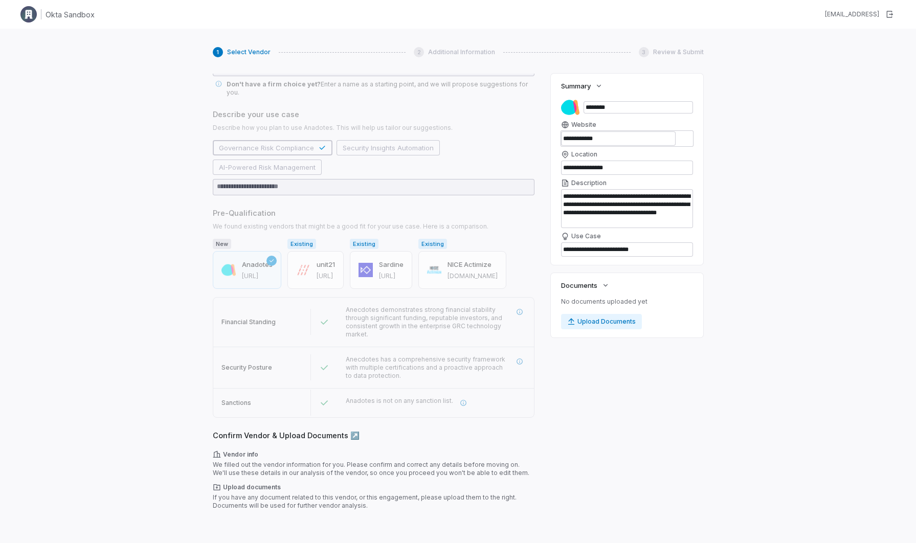
scroll to position [82, 0]
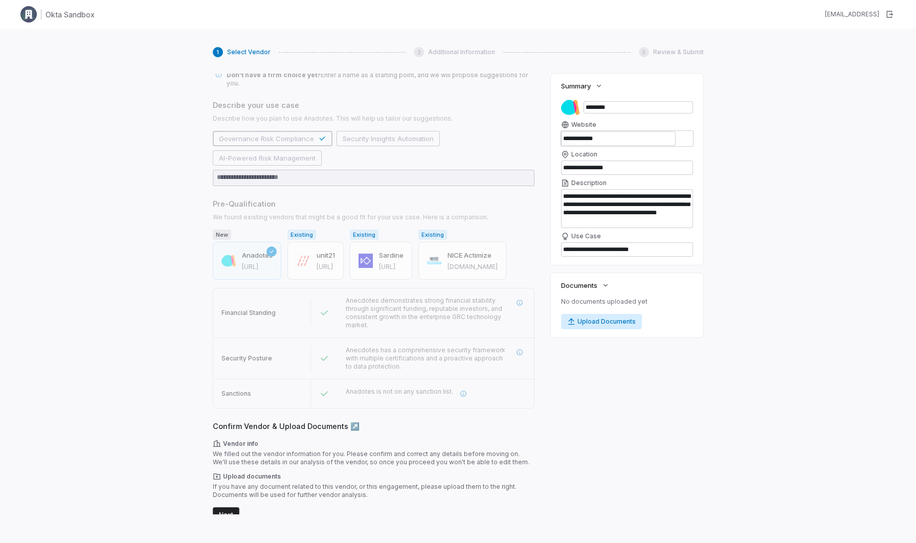
click at [604, 321] on button "Upload Documents" at bounding box center [601, 321] width 81 height 15
click at [227, 510] on button "Next" at bounding box center [226, 515] width 27 height 15
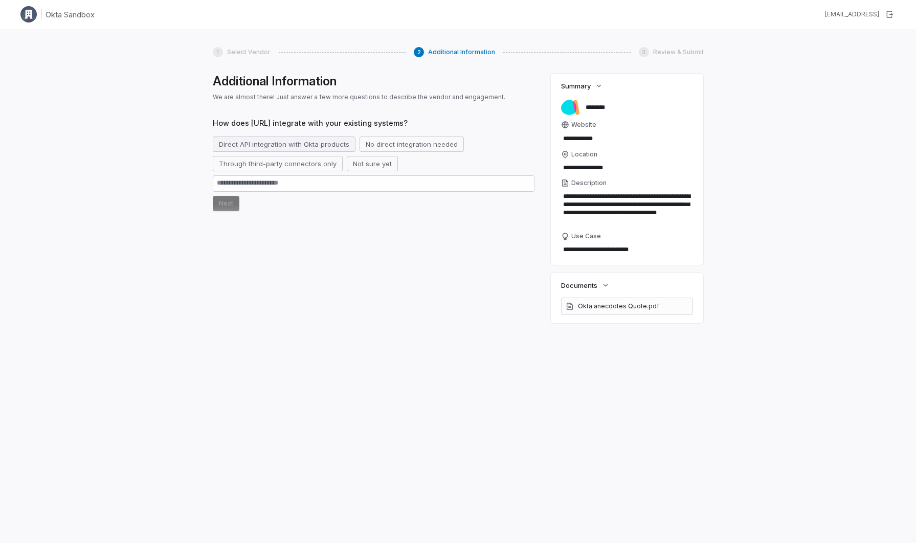
click at [344, 147] on button "Direct API integration with Okta products" at bounding box center [284, 144] width 143 height 15
click at [226, 204] on button "Next" at bounding box center [226, 203] width 27 height 15
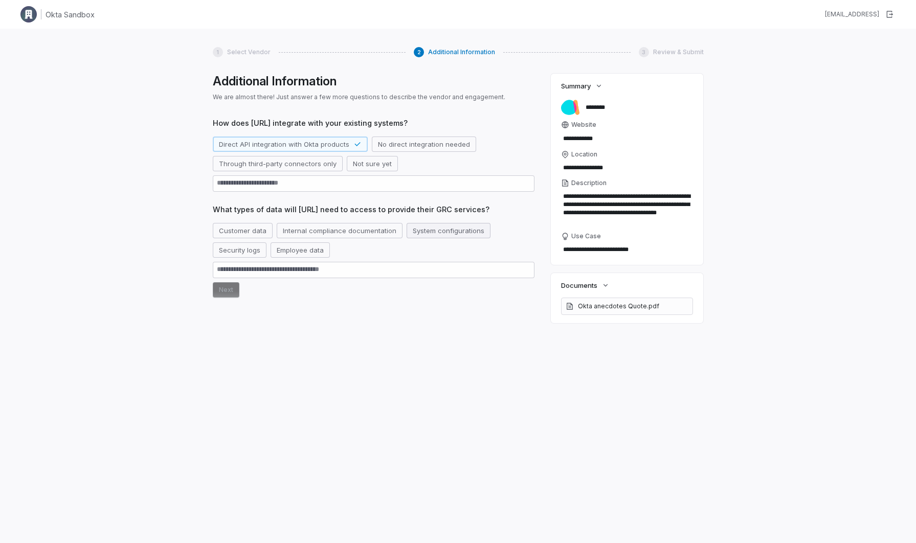
click at [420, 231] on button "System configurations" at bounding box center [449, 230] width 84 height 15
click at [236, 253] on button "Security logs" at bounding box center [240, 250] width 54 height 15
click at [296, 252] on button "Employee data" at bounding box center [312, 250] width 59 height 15
click at [293, 233] on button "Internal compliance documentation" at bounding box center [340, 230] width 126 height 15
click at [229, 290] on button "Next" at bounding box center [226, 289] width 27 height 15
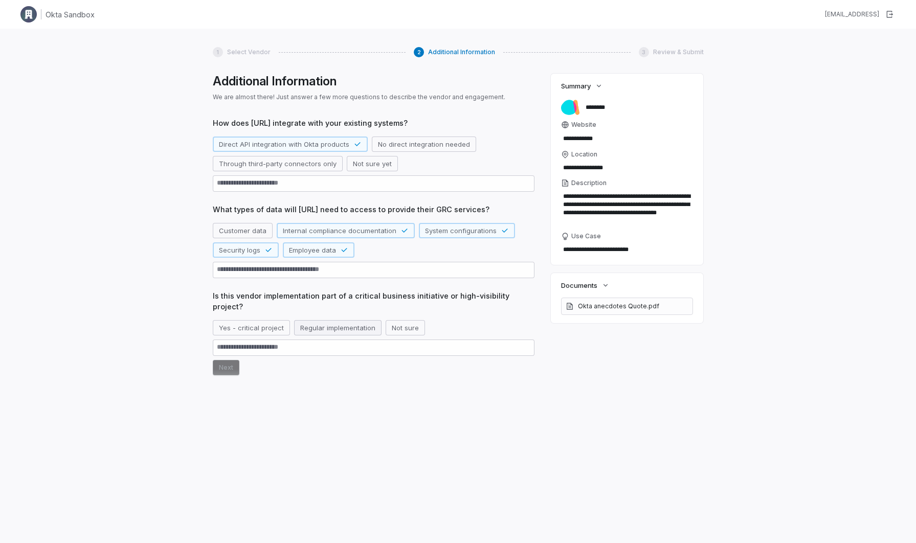
click at [355, 320] on button "Regular implementation" at bounding box center [337, 327] width 87 height 15
click at [221, 360] on button "Next" at bounding box center [226, 367] width 27 height 15
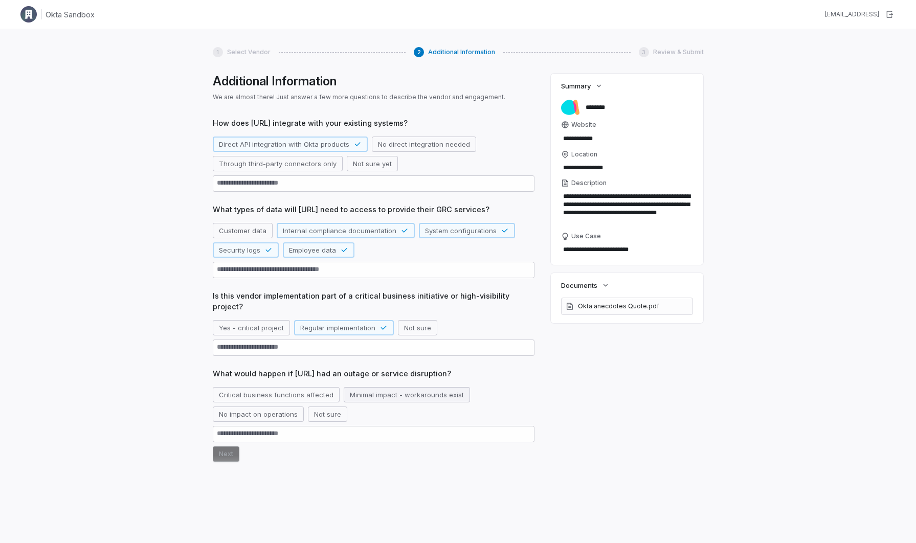
click at [363, 387] on button "Minimal impact - workarounds exist" at bounding box center [407, 394] width 126 height 15
click at [216, 447] on button "Next" at bounding box center [226, 454] width 27 height 15
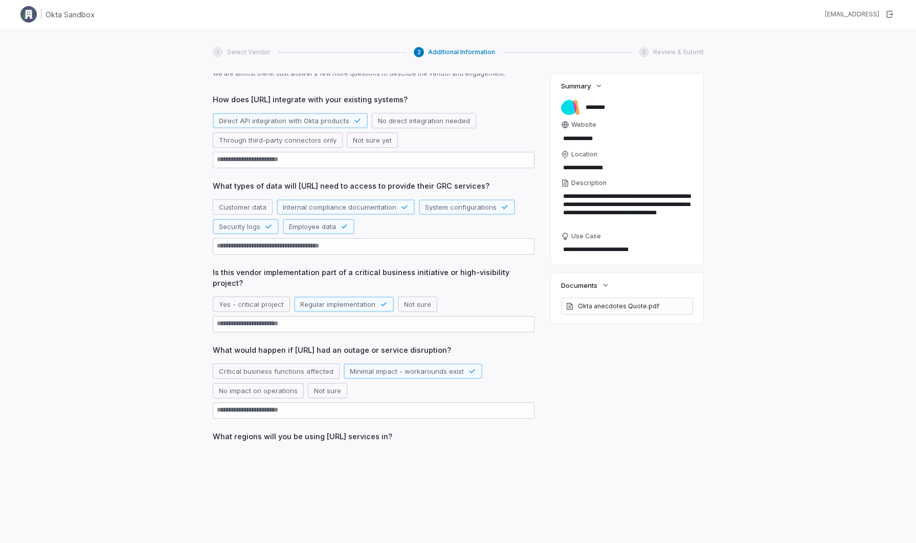
scroll to position [45, 0]
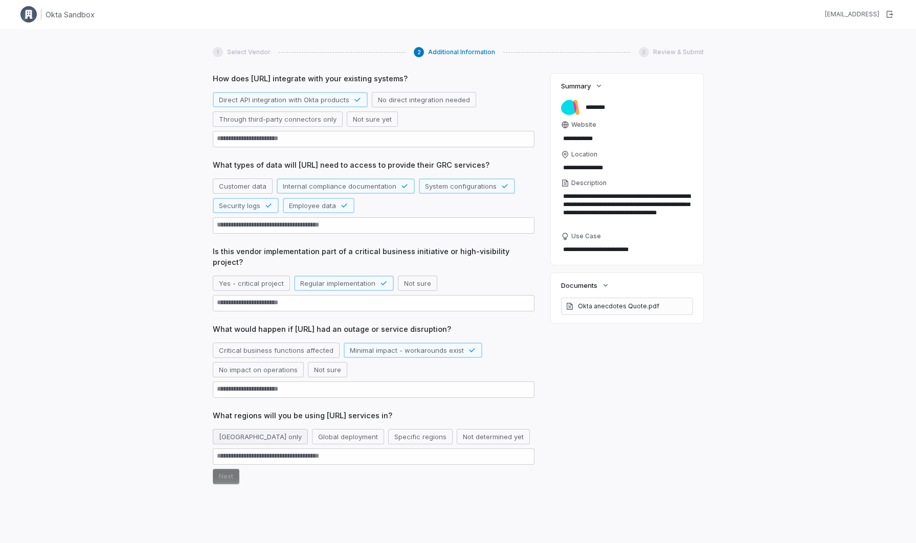
click at [247, 429] on button "North America only" at bounding box center [260, 436] width 95 height 15
click at [223, 489] on button "Next" at bounding box center [226, 496] width 27 height 15
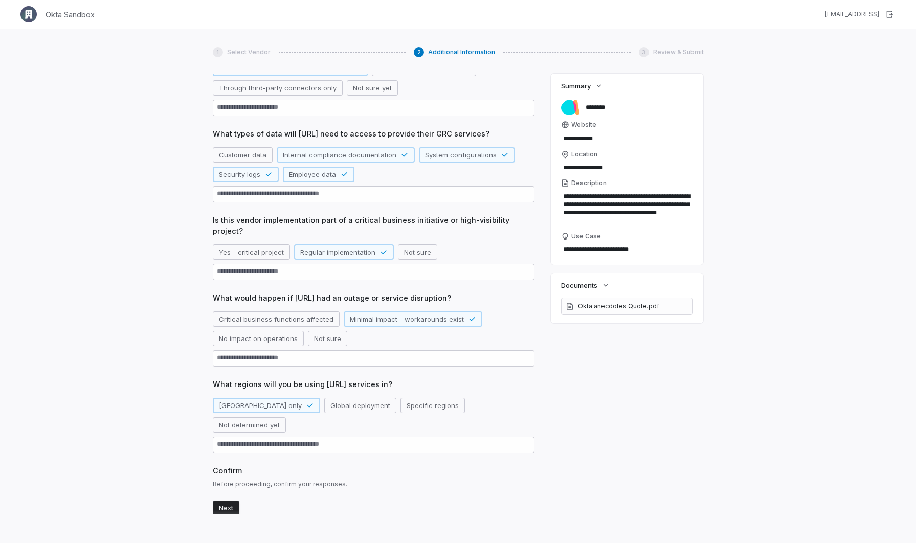
click at [224, 501] on button "Next" at bounding box center [226, 508] width 27 height 15
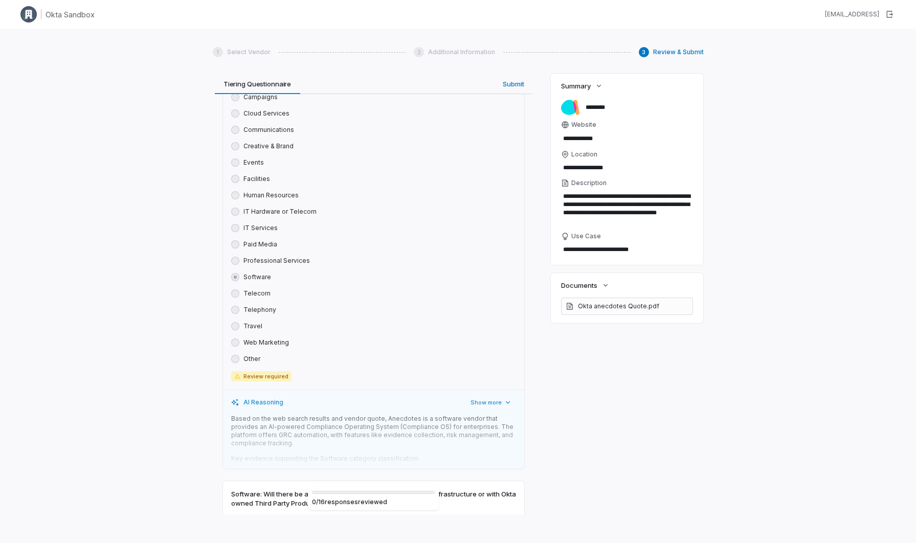
scroll to position [41, 0]
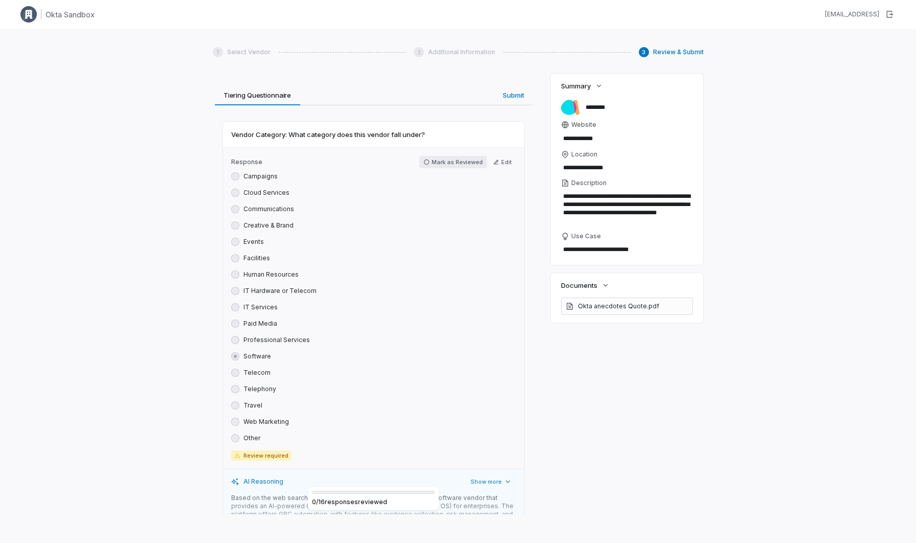
click at [425, 162] on button "Mark as Reviewed" at bounding box center [454, 162] width 68 height 12
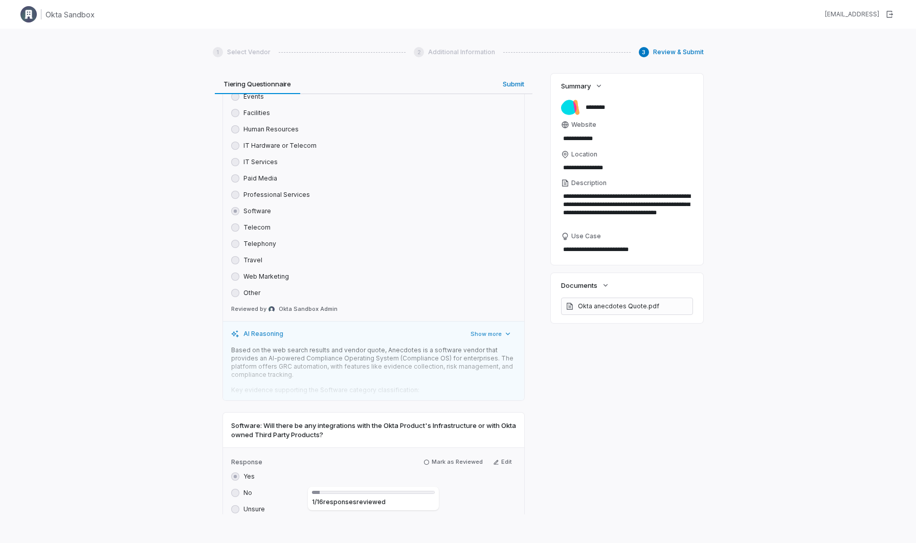
scroll to position [229, 0]
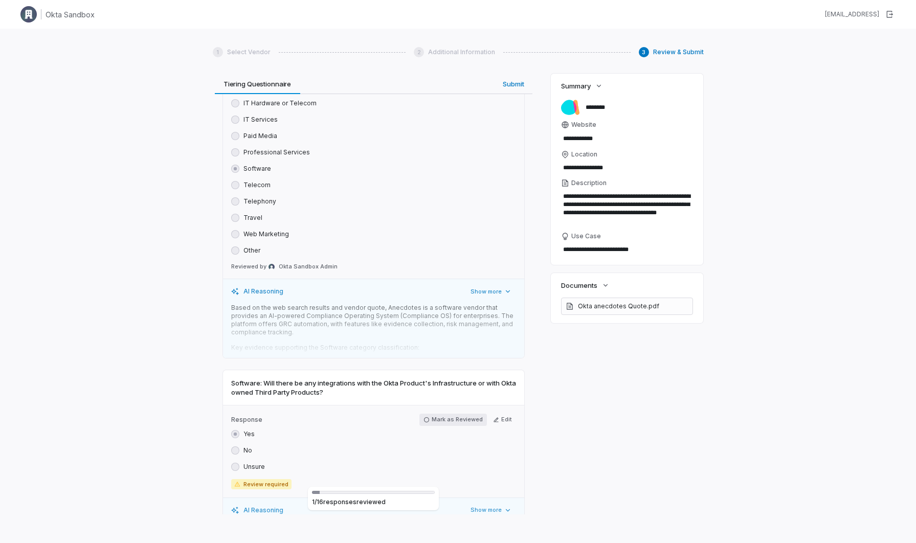
click at [428, 420] on icon "button" at bounding box center [427, 420] width 6 height 6
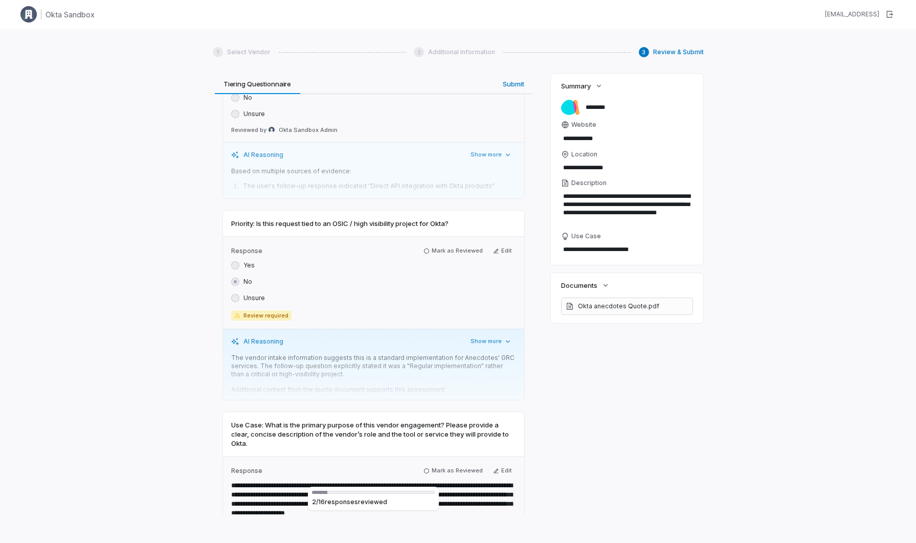
scroll to position [581, 0]
click at [426, 253] on icon "button" at bounding box center [427, 252] width 6 height 6
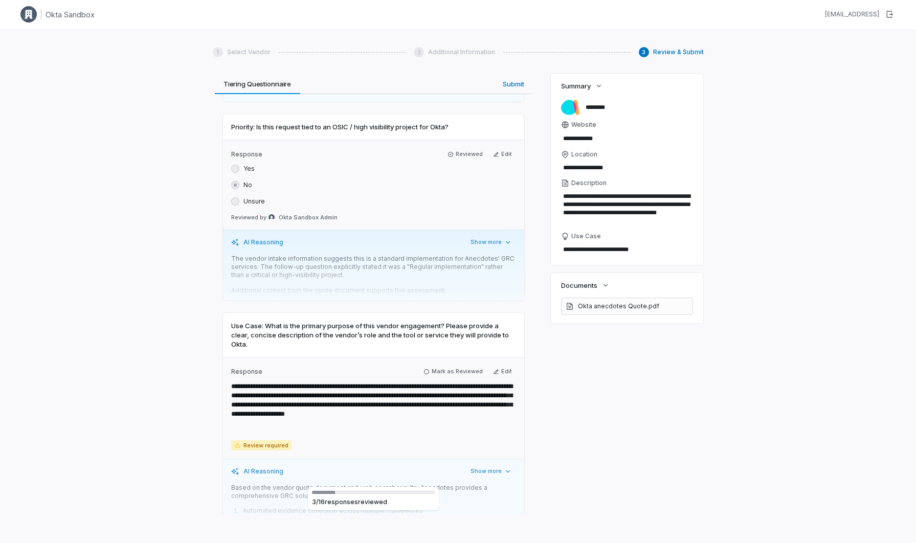
scroll to position [679, 0]
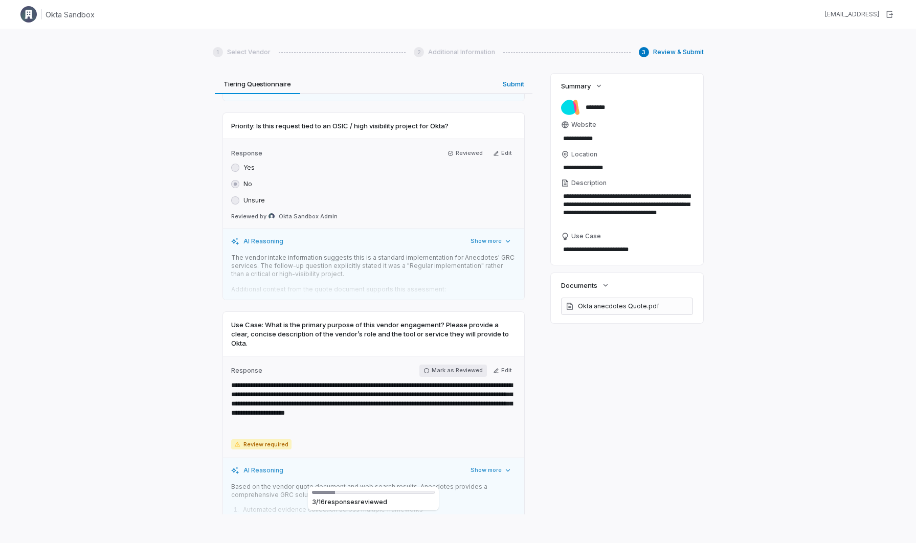
click at [429, 366] on button "Mark as Reviewed" at bounding box center [454, 371] width 68 height 12
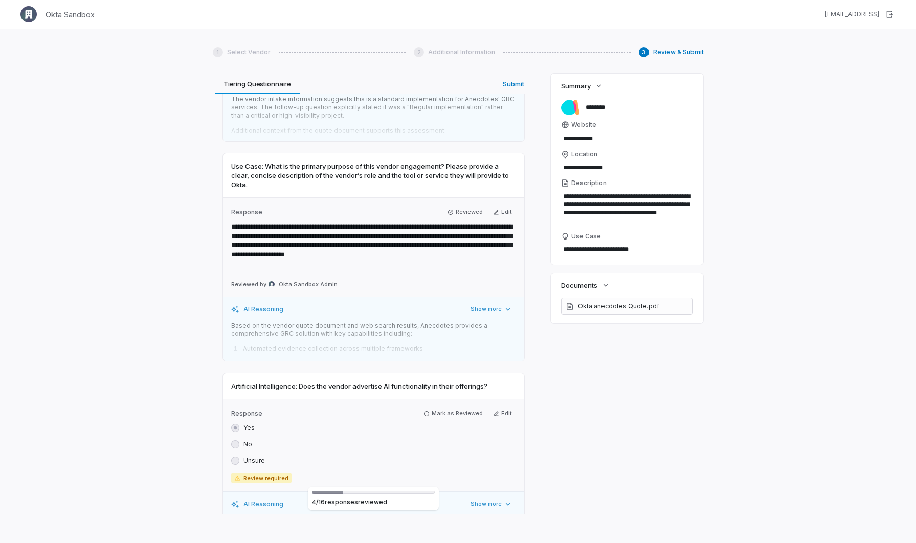
scroll to position [890, 0]
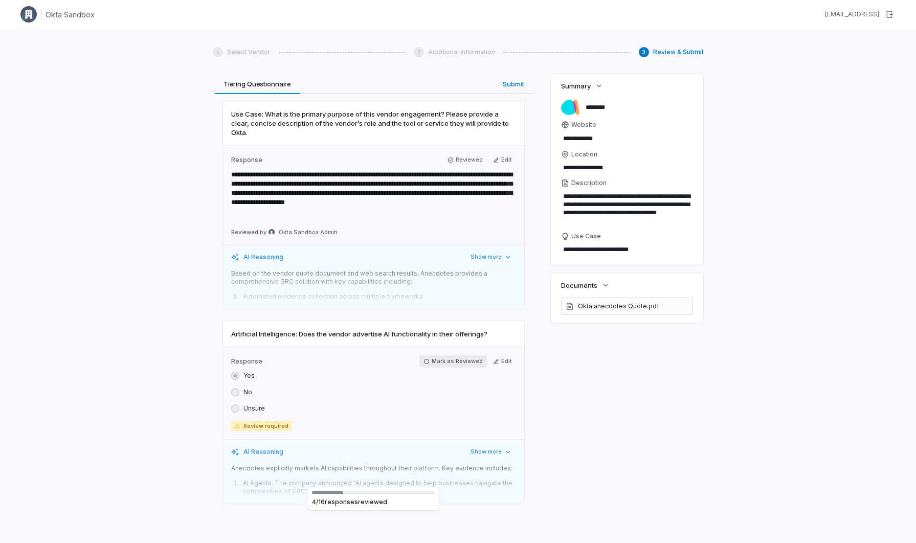
click at [430, 361] on icon "button" at bounding box center [427, 362] width 6 height 6
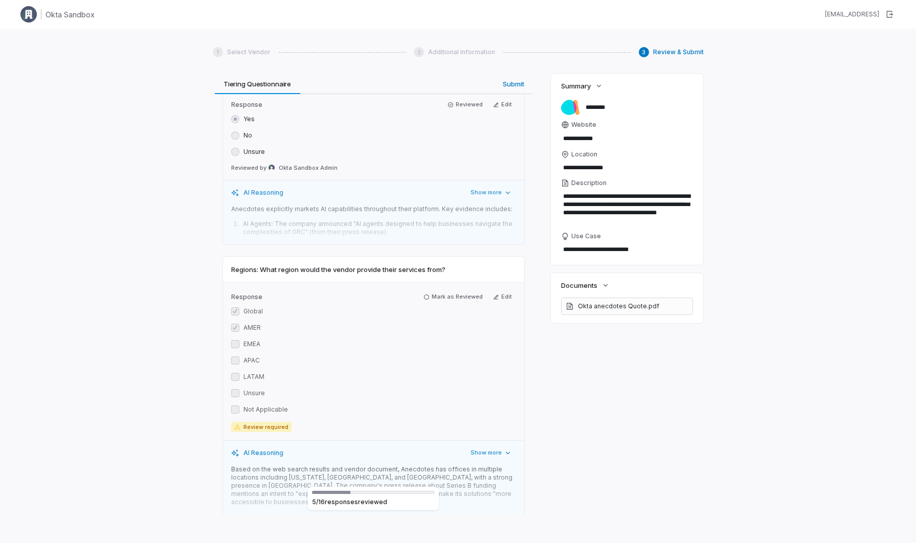
scroll to position [1150, 0]
click at [433, 294] on button "Mark as Reviewed" at bounding box center [454, 295] width 68 height 12
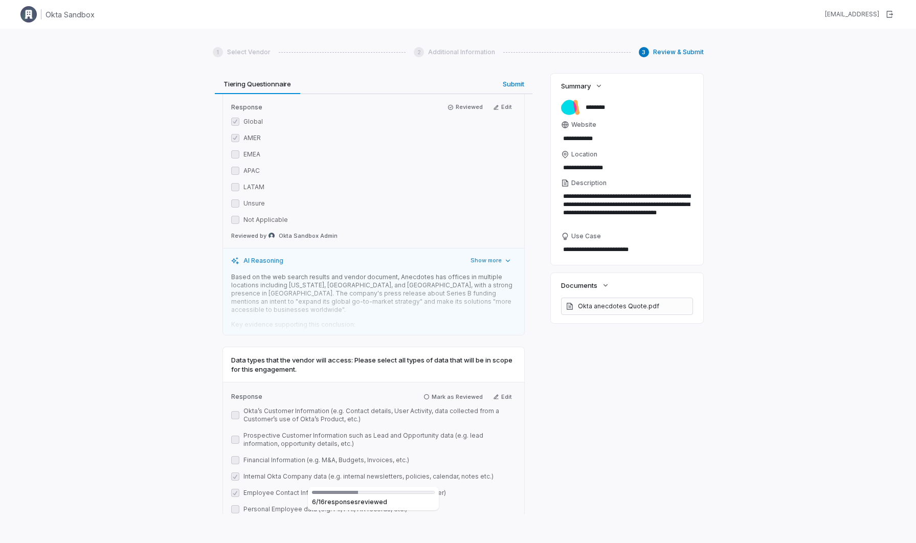
scroll to position [1350, 0]
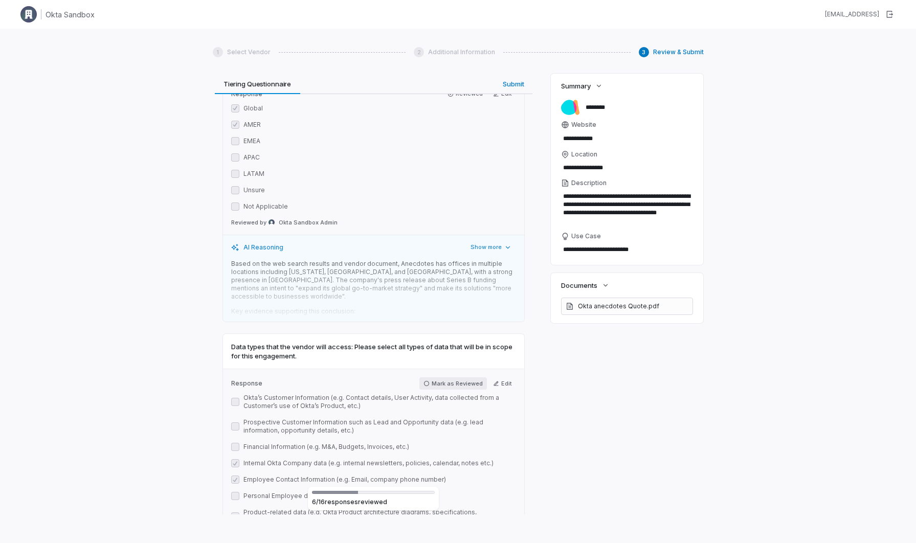
click at [429, 381] on icon "button" at bounding box center [426, 383] width 5 height 5
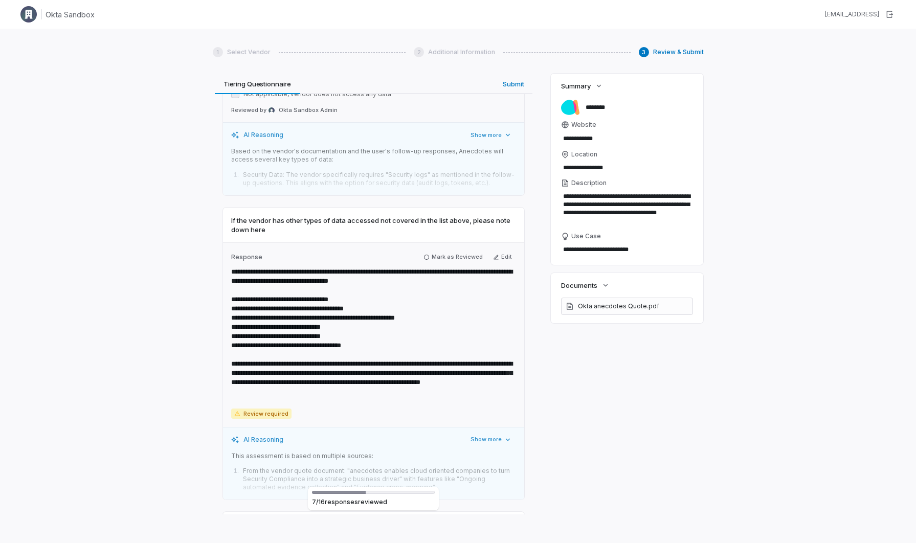
scroll to position [1958, 0]
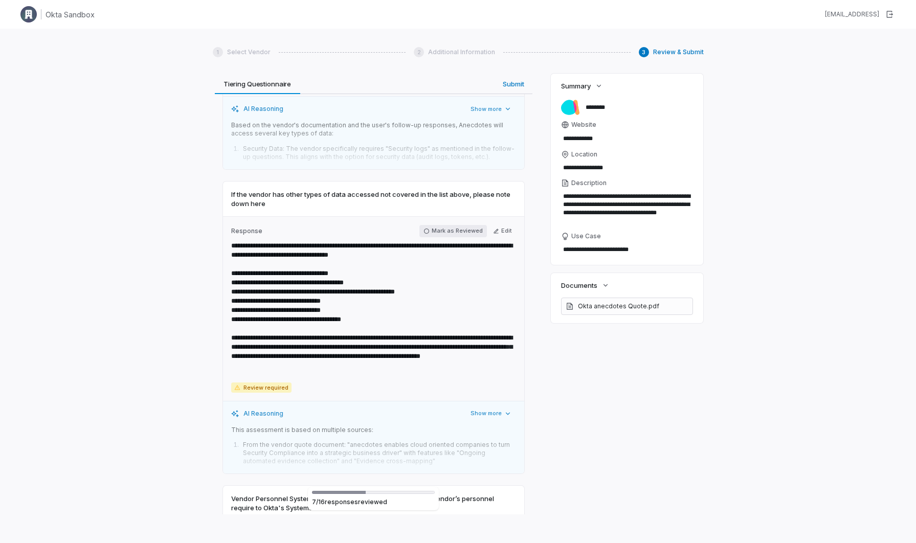
click at [428, 225] on button "Mark as Reviewed" at bounding box center [454, 231] width 68 height 12
click at [429, 227] on label "Response" at bounding box center [336, 231] width 210 height 8
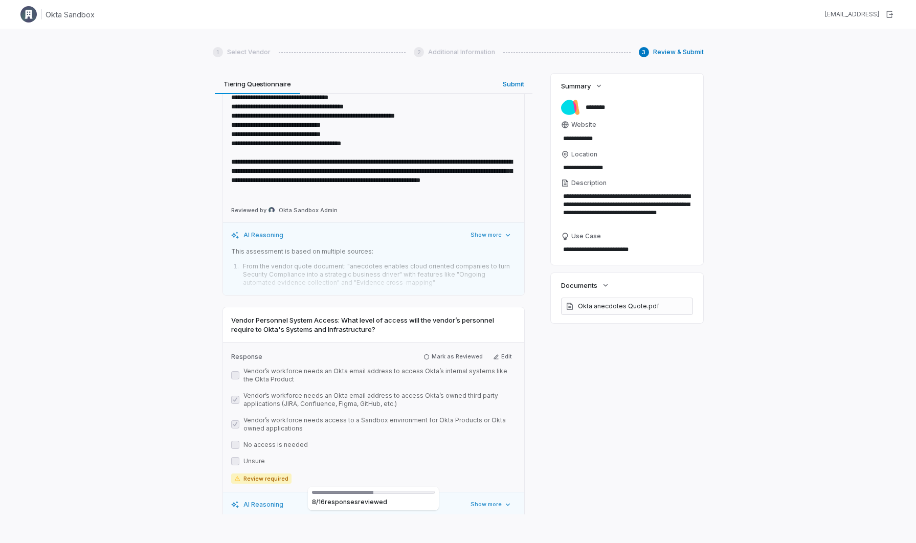
scroll to position [2172, 0]
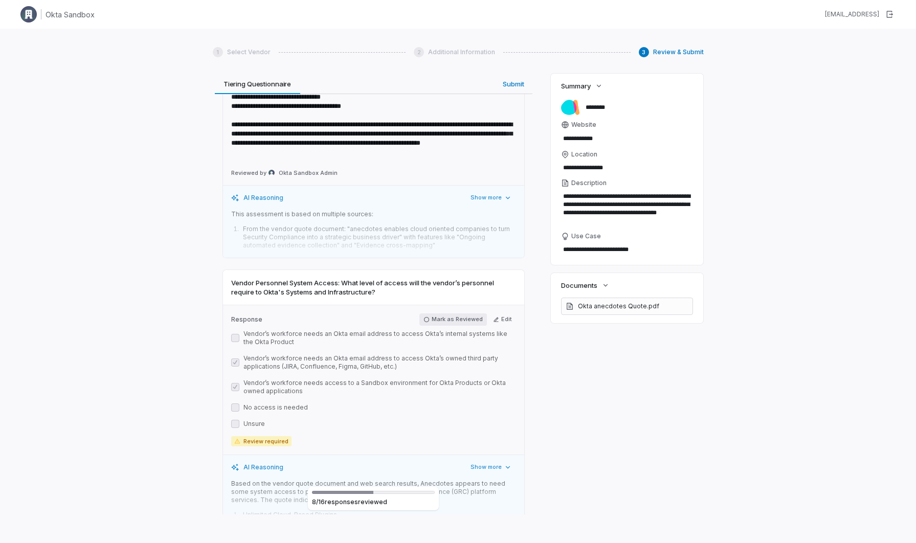
click at [429, 317] on icon "button" at bounding box center [426, 319] width 5 height 5
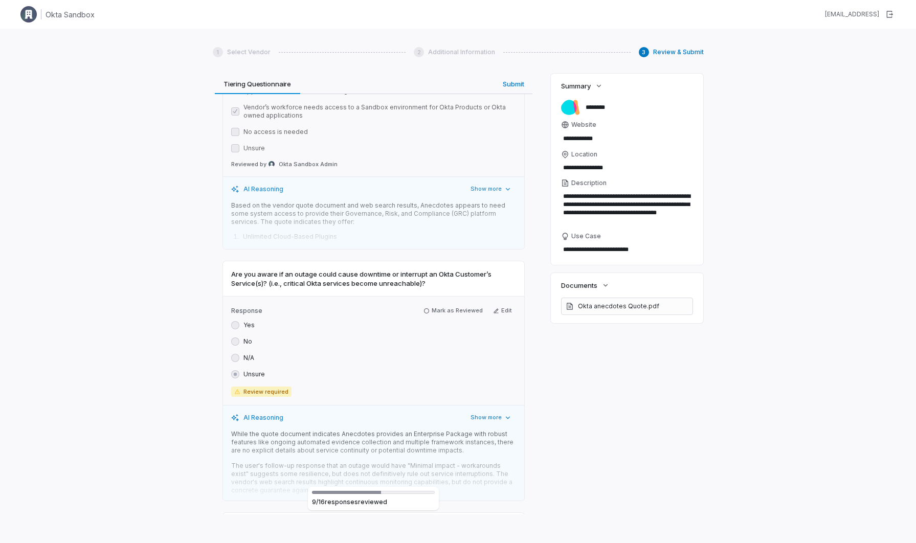
scroll to position [2458, 0]
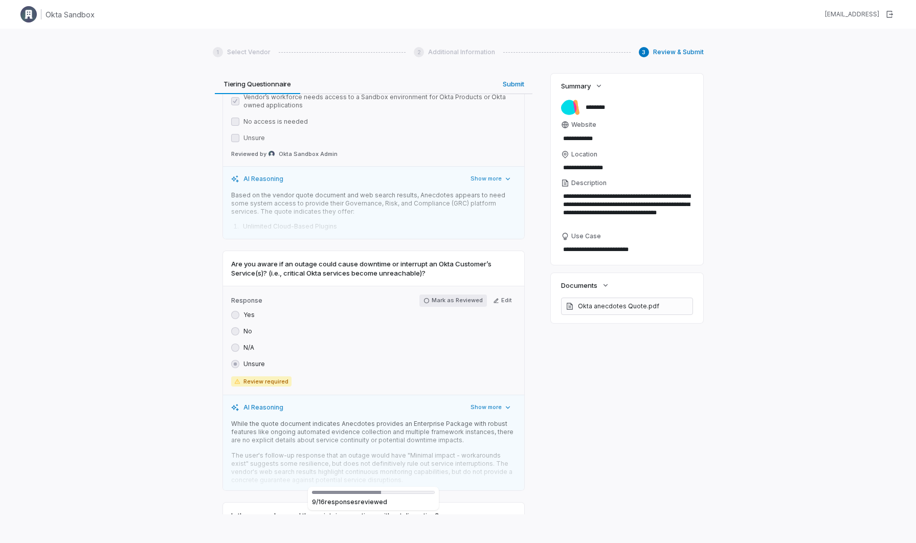
click at [428, 298] on icon "button" at bounding box center [427, 301] width 6 height 6
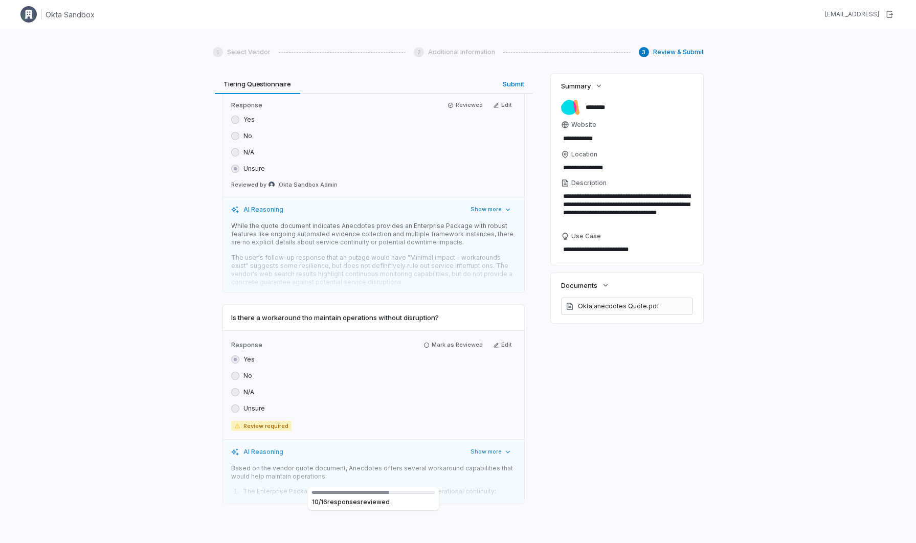
scroll to position [2673, 0]
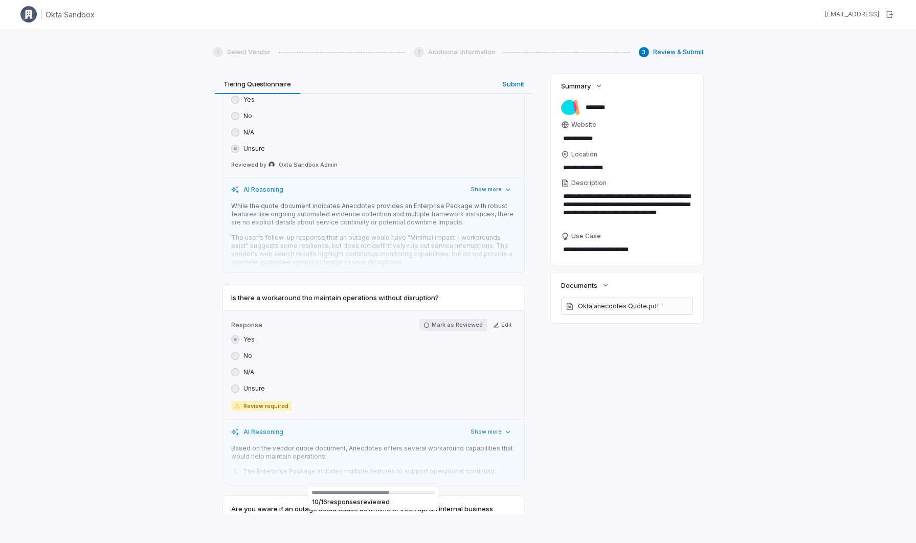
click at [428, 322] on icon "button" at bounding box center [427, 325] width 6 height 6
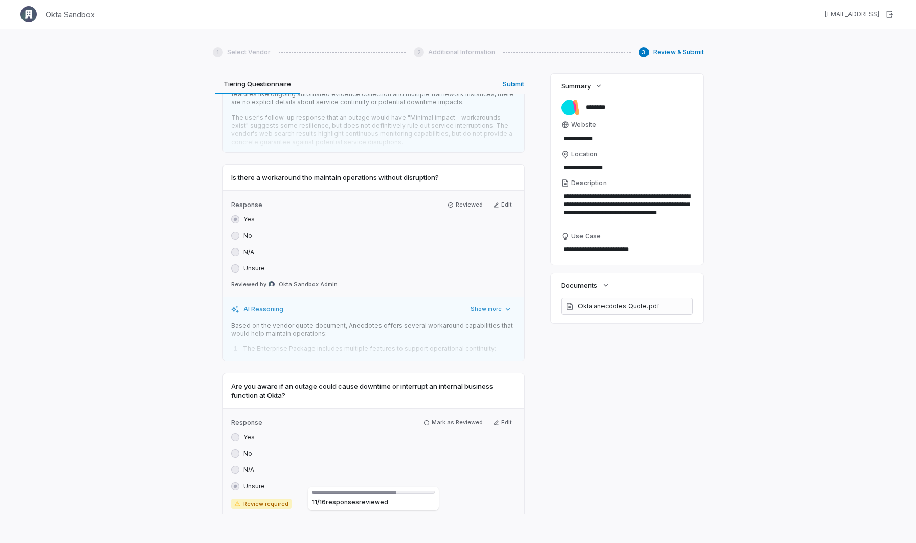
scroll to position [2828, 0]
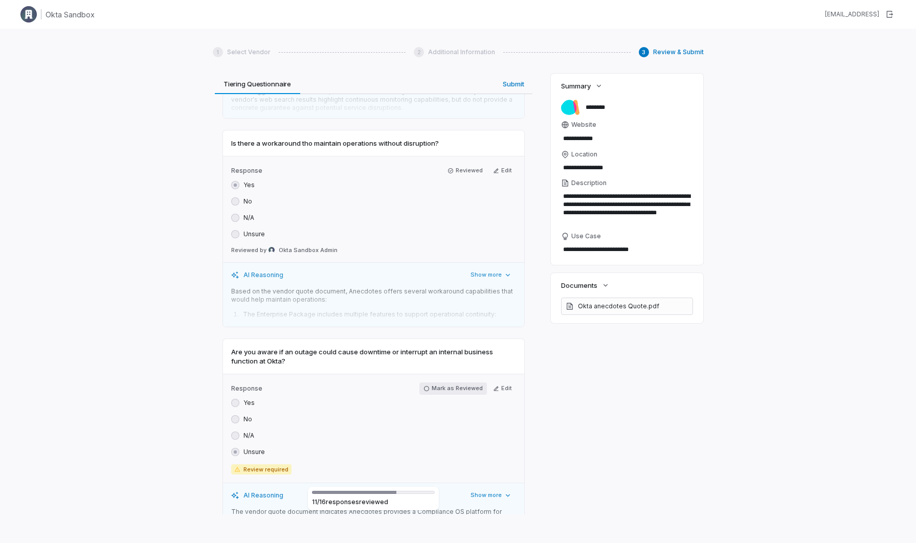
click at [429, 386] on icon "button" at bounding box center [426, 388] width 5 height 5
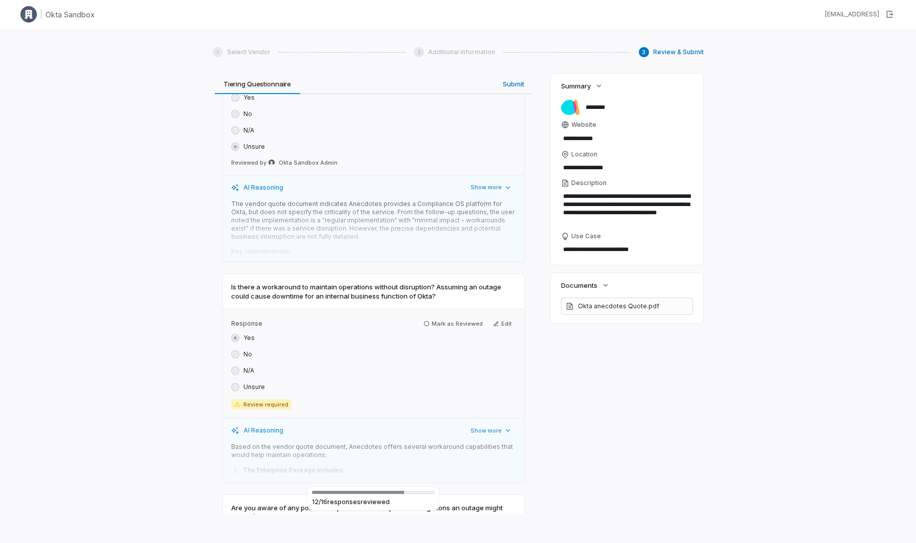
scroll to position [3156, 0]
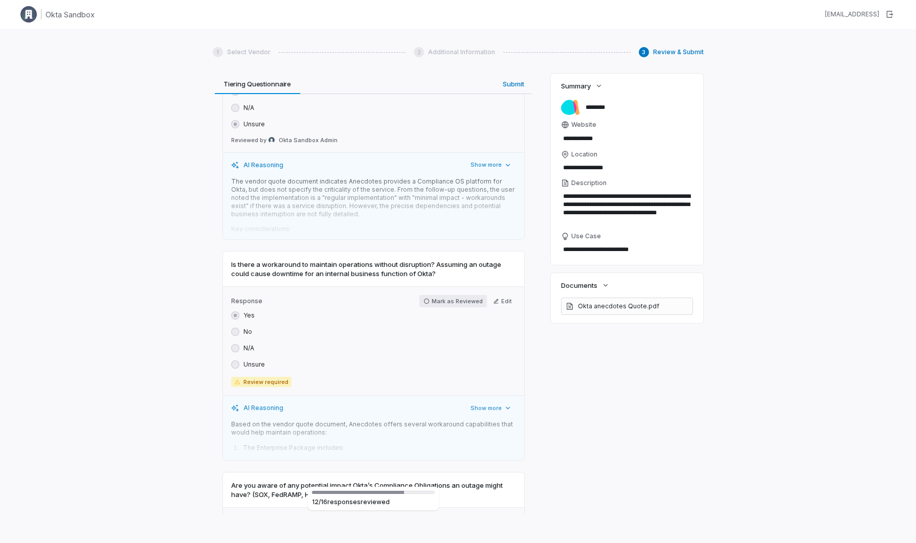
click at [429, 298] on icon "button" at bounding box center [427, 301] width 6 height 6
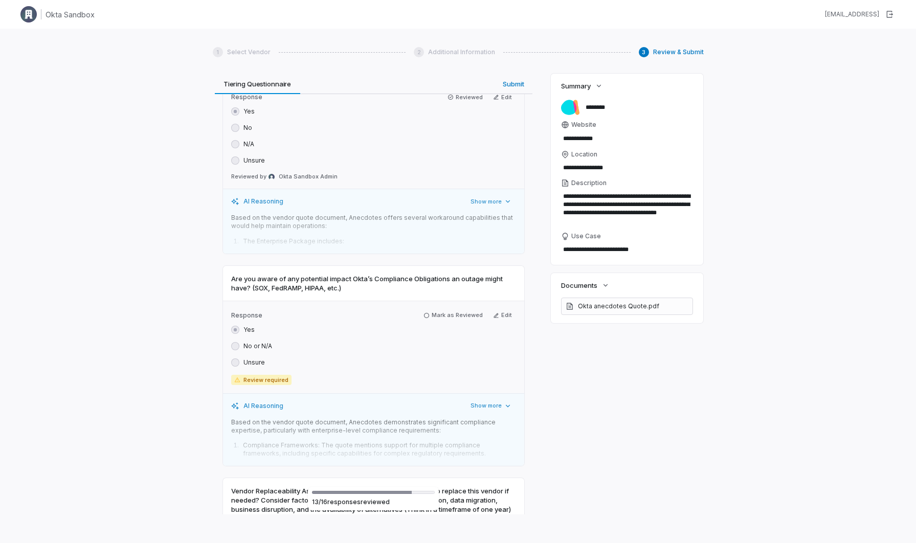
scroll to position [3365, 0]
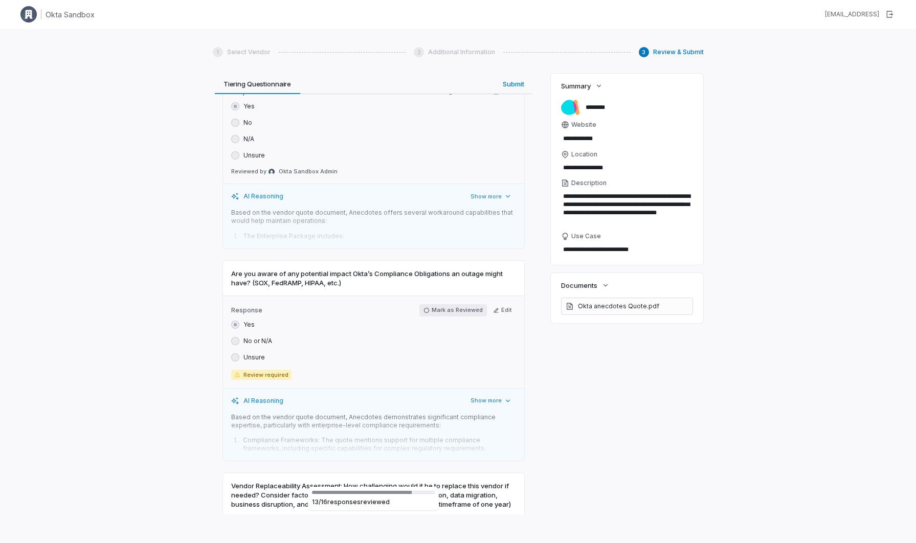
click at [430, 307] on icon "button" at bounding box center [427, 310] width 6 height 6
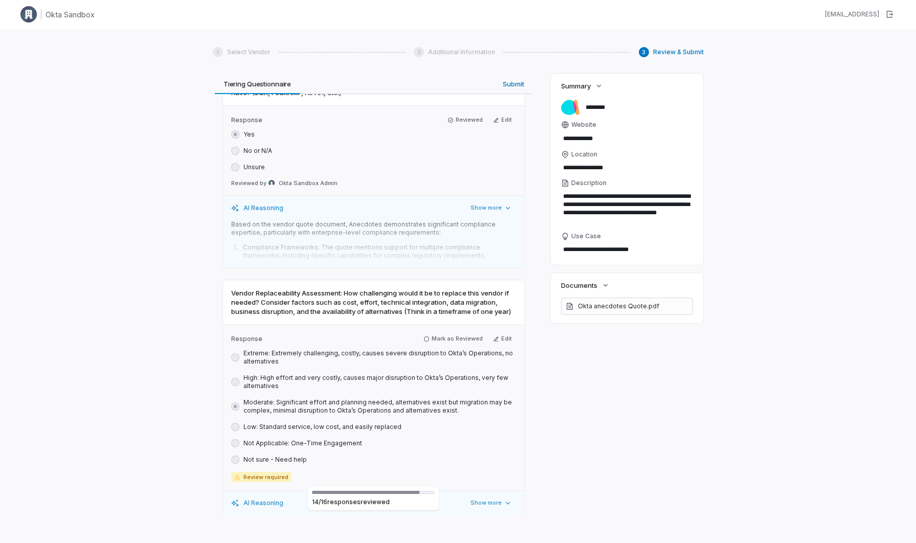
scroll to position [3561, 0]
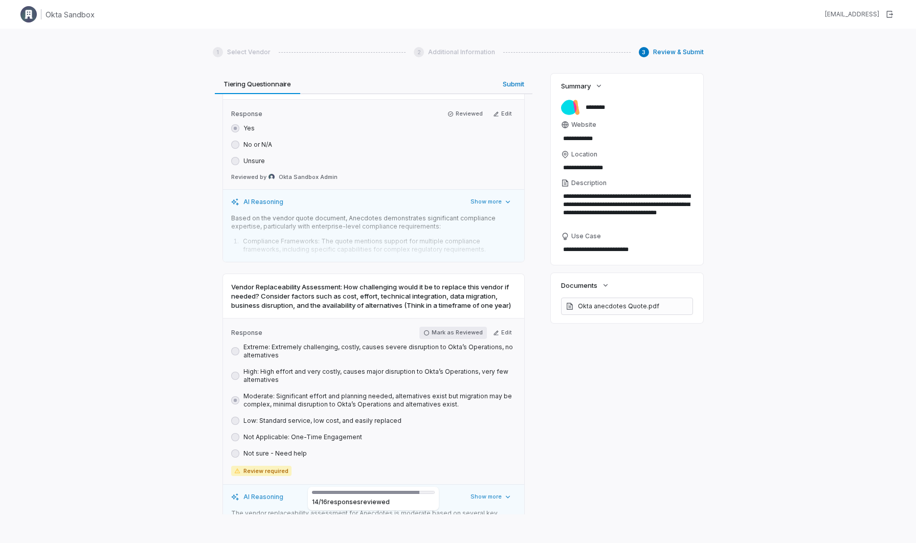
click at [430, 330] on icon "button" at bounding box center [427, 333] width 6 height 6
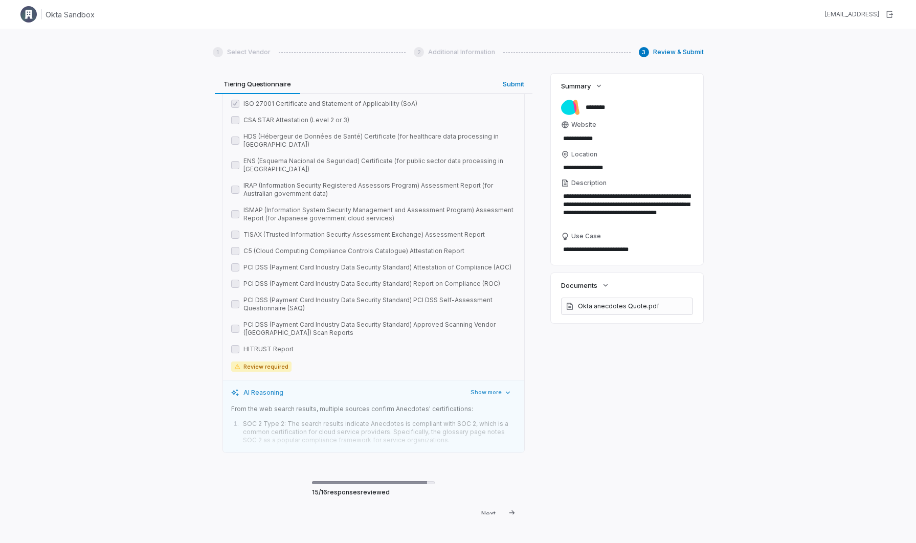
scroll to position [4038, 0]
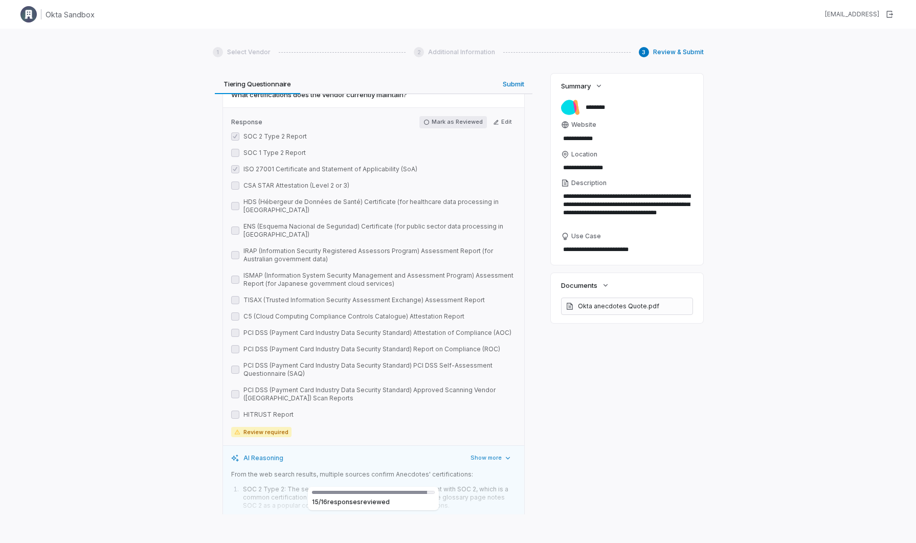
click at [430, 119] on icon "button" at bounding box center [427, 122] width 6 height 6
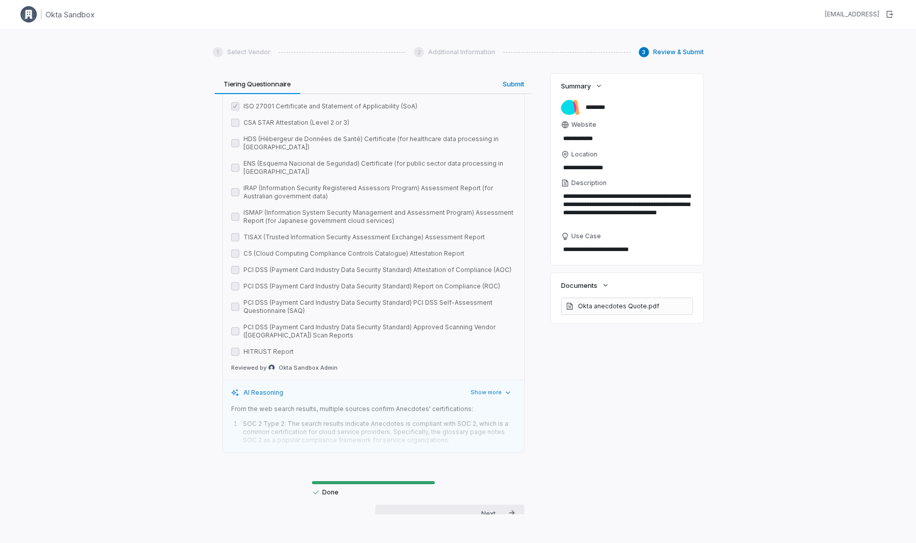
click at [501, 520] on div "Submit" at bounding box center [493, 525] width 25 height 11
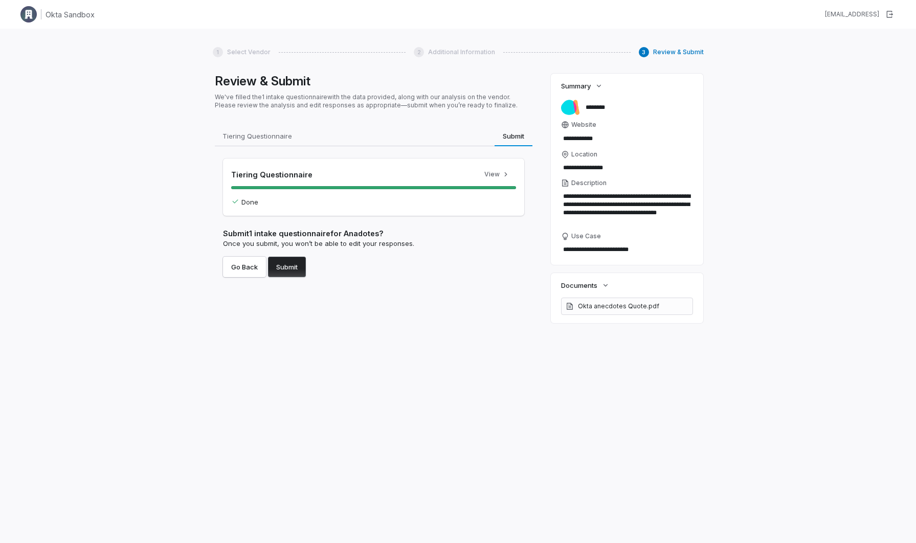
click at [305, 266] on button "Submit" at bounding box center [287, 267] width 38 height 20
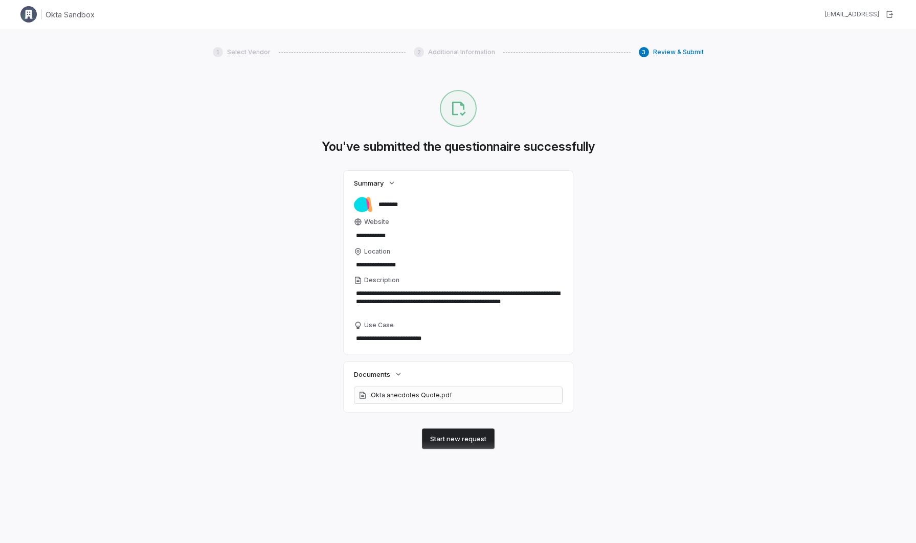
type textarea "*"
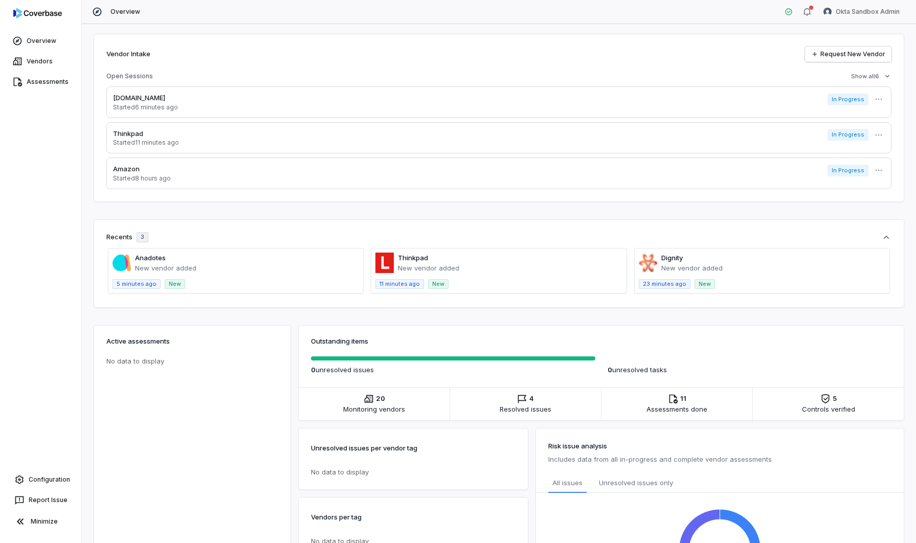
click at [440, 261] on span at bounding box center [498, 271] width 255 height 45
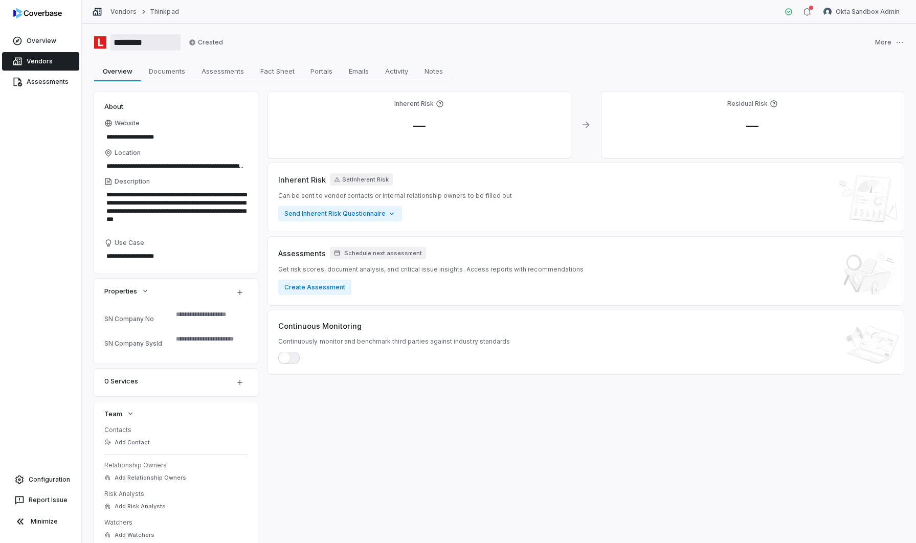
click at [140, 41] on input "********" at bounding box center [146, 42] width 70 height 16
type input "******"
click at [285, 34] on div "****** Created More" at bounding box center [499, 42] width 810 height 16
click at [46, 84] on link "Assessments" at bounding box center [40, 82] width 77 height 18
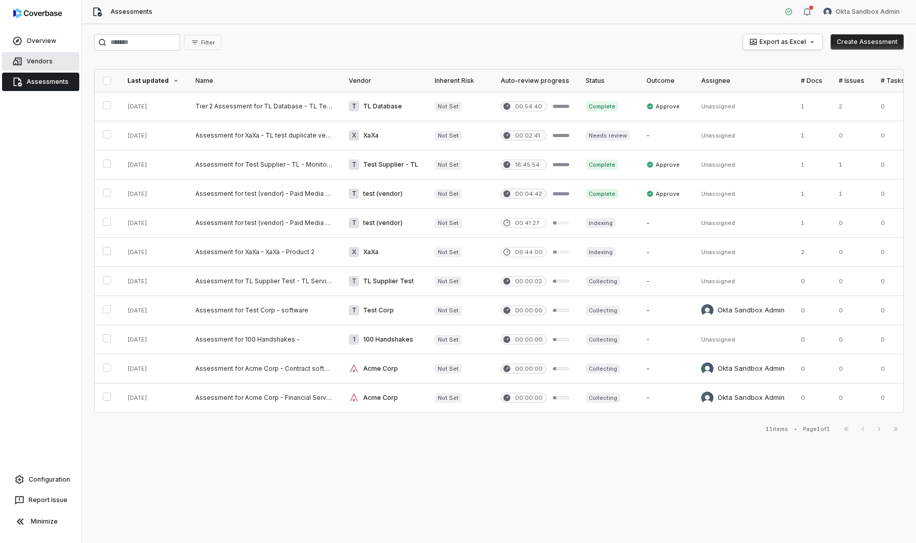
click at [48, 60] on link "Vendors" at bounding box center [40, 61] width 77 height 18
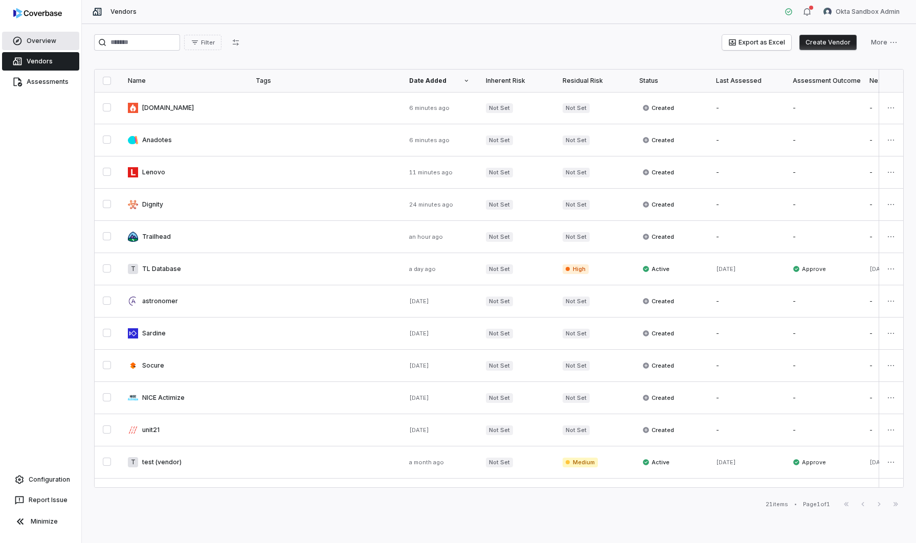
click at [27, 46] on link "Overview" at bounding box center [40, 41] width 77 height 18
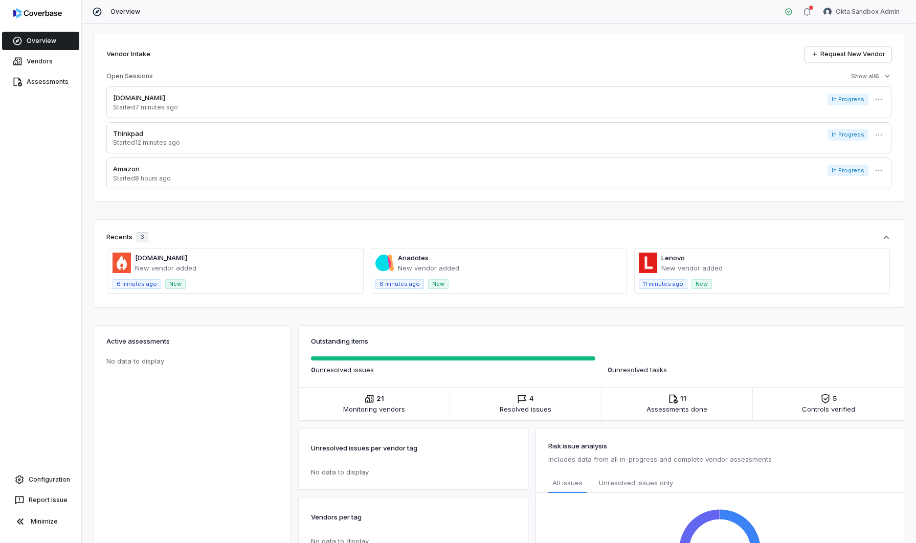
click at [388, 258] on span at bounding box center [498, 271] width 255 height 45
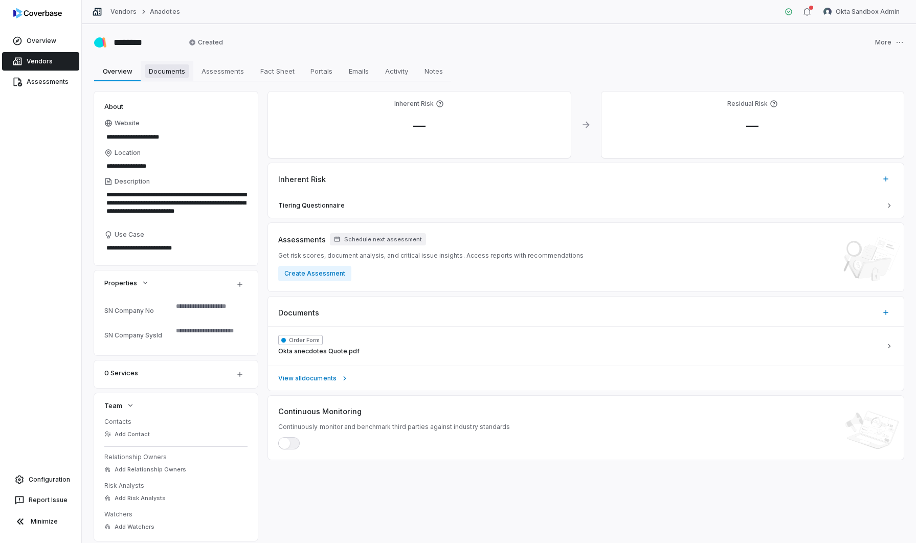
click at [152, 70] on span "Documents" at bounding box center [167, 70] width 45 height 13
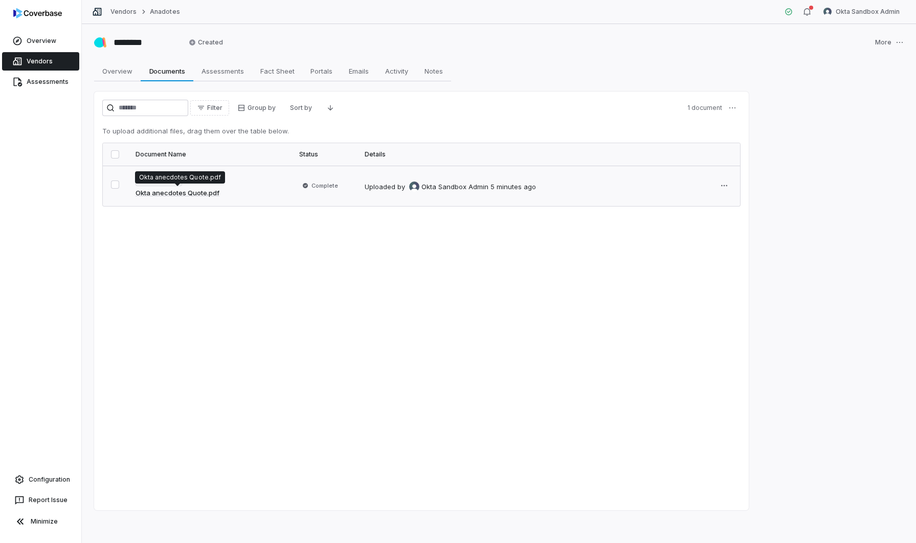
click at [208, 195] on link "Okta anecdotes Quote.pdf" at bounding box center [178, 193] width 84 height 10
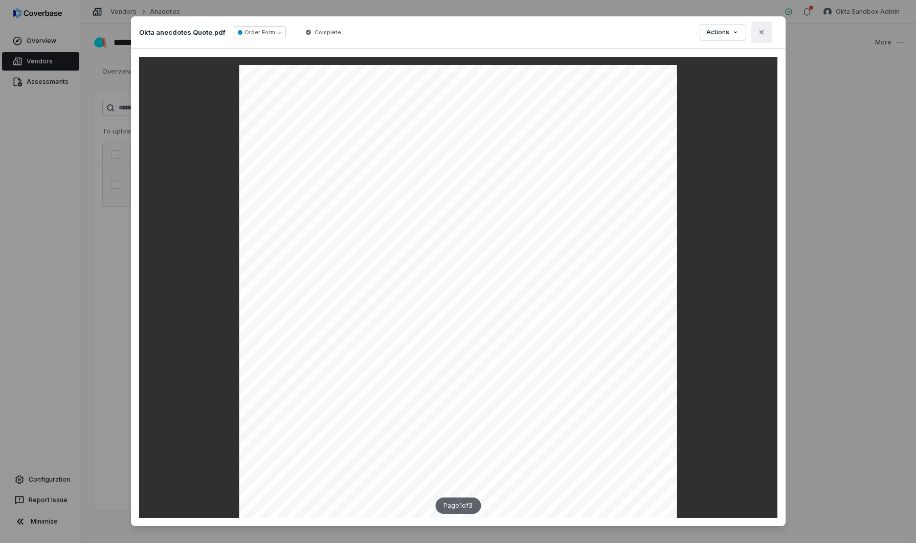
click at [763, 34] on icon "button" at bounding box center [762, 32] width 8 height 8
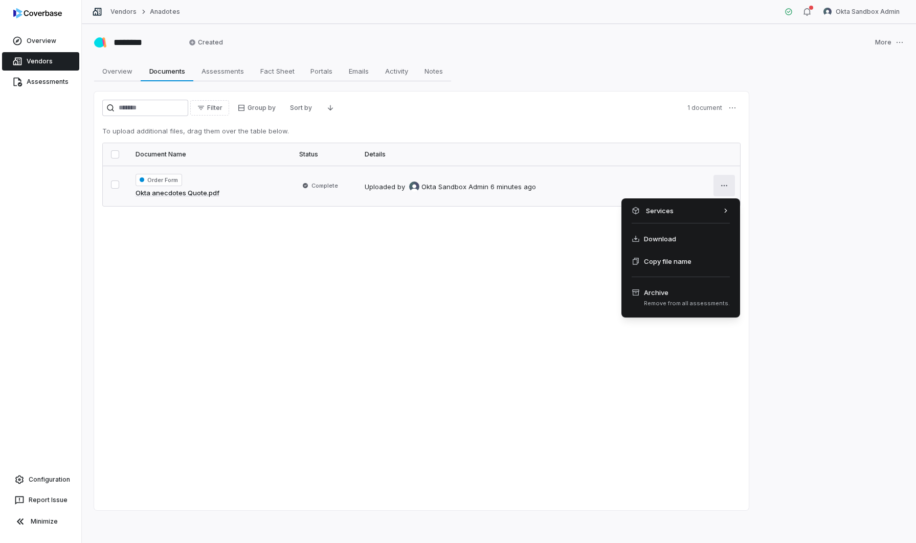
click at [724, 185] on html "Overview Vendors Assessments Configuration Report Issue Minimize Vendors Anadot…" at bounding box center [458, 271] width 916 height 543
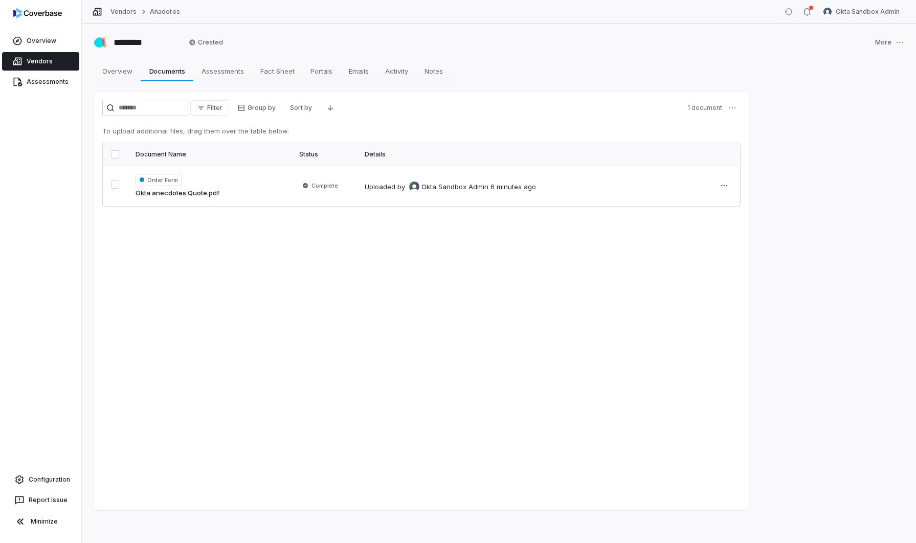
click at [223, 208] on html "Overview Vendors Assessments Configuration Report Issue Minimize Vendors Anadot…" at bounding box center [458, 271] width 916 height 543
click at [116, 186] on button "button" at bounding box center [115, 185] width 8 height 8
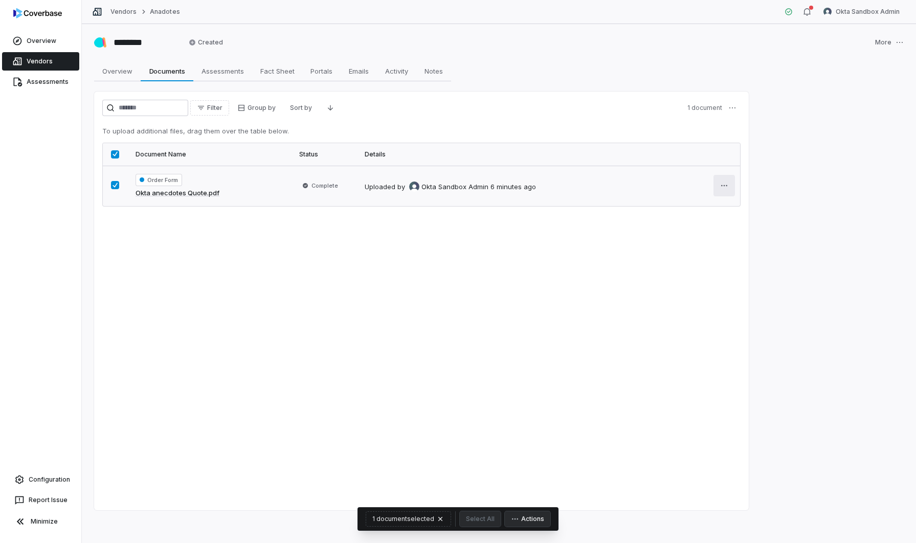
click at [728, 185] on html "Overview Vendors Assessments Configuration Report Issue Minimize Vendors Anadot…" at bounding box center [458, 271] width 916 height 543
click at [721, 184] on html "Overview Vendors Assessments Configuration Report Issue Minimize Vendors Anadot…" at bounding box center [458, 271] width 916 height 543
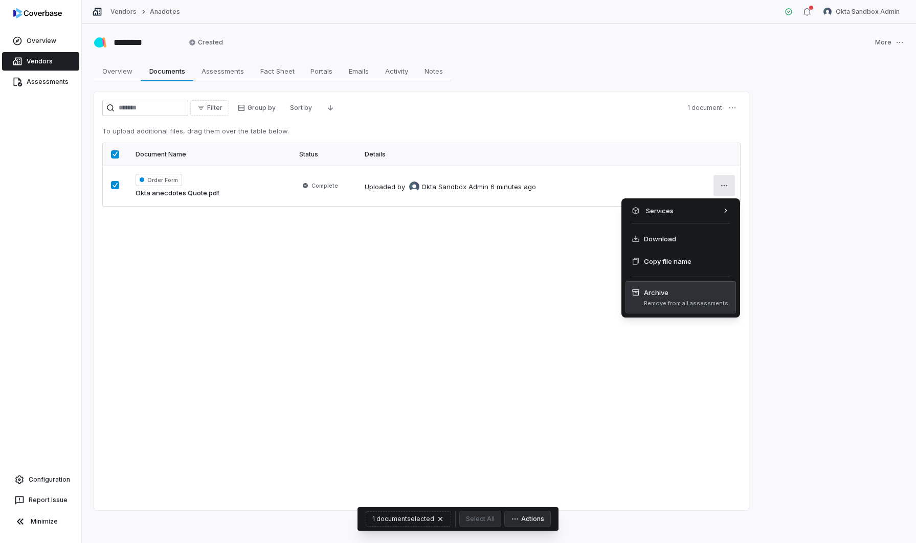
click at [665, 303] on span "Remove from all assessments." at bounding box center [687, 304] width 86 height 8
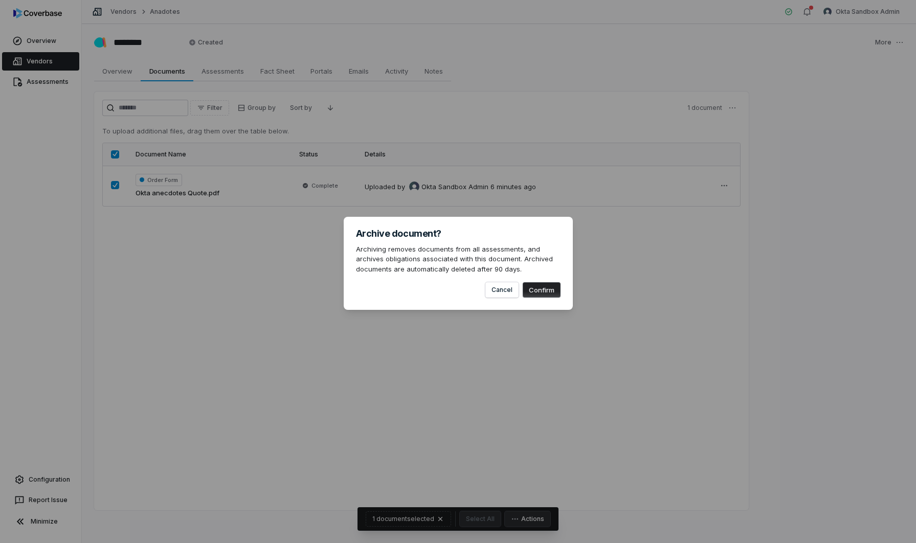
click at [550, 294] on button "Confirm" at bounding box center [542, 289] width 38 height 15
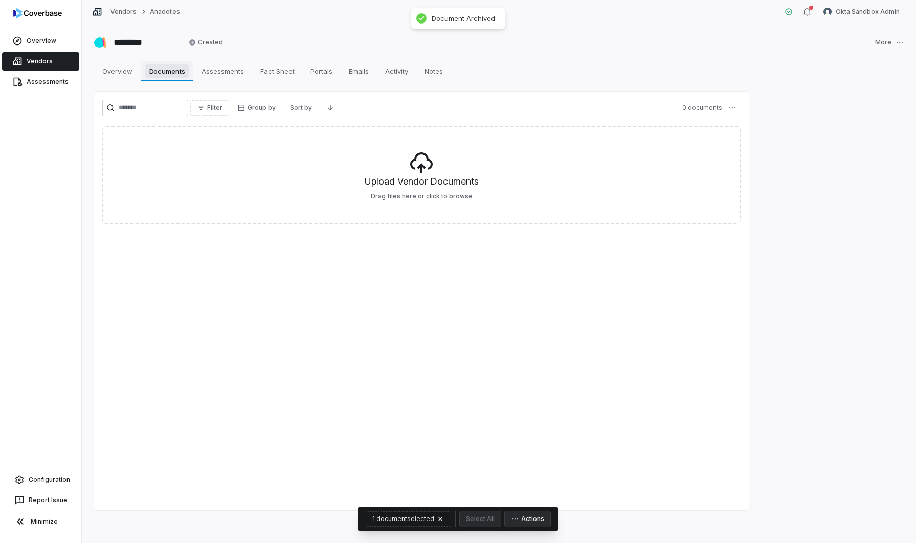
click at [172, 72] on span "Documents" at bounding box center [167, 70] width 44 height 13
click at [226, 72] on span "Assessments" at bounding box center [222, 70] width 51 height 13
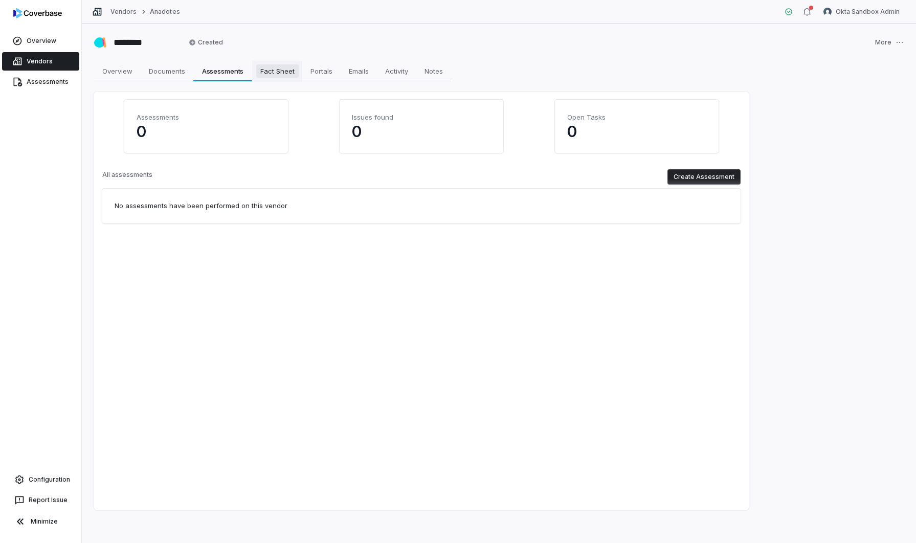
click at [275, 74] on span "Fact Sheet" at bounding box center [277, 70] width 42 height 13
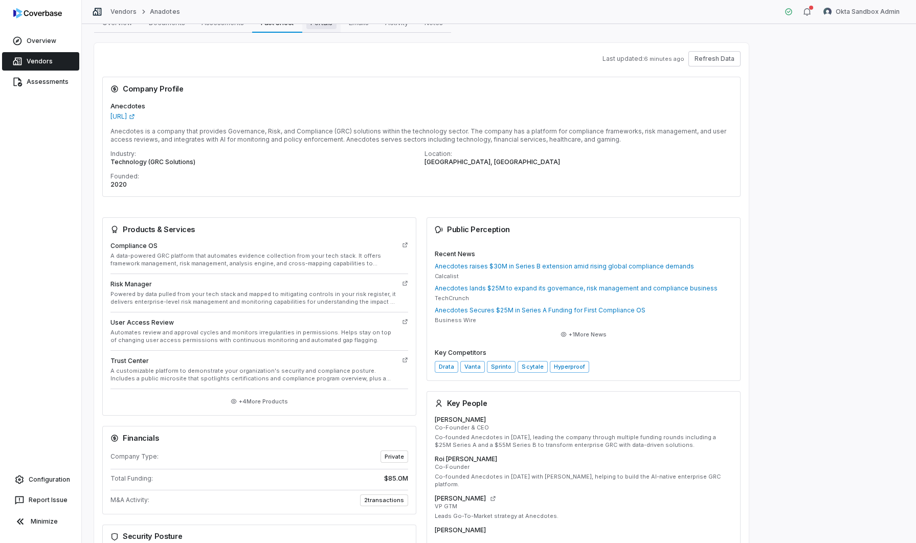
click at [320, 40] on div "******** Created More Overview Overview Documents Documents Assessments Assessm…" at bounding box center [499, 283] width 834 height 519
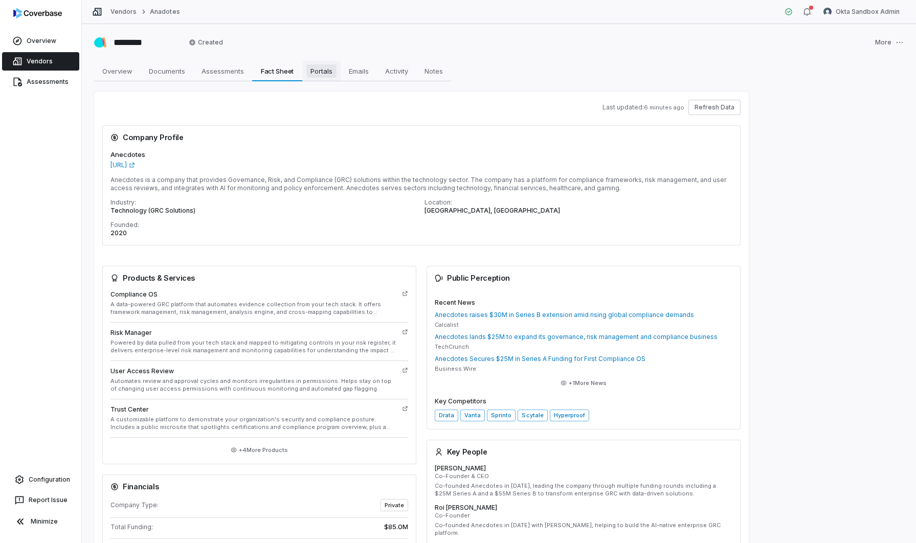
click at [330, 73] on span "Portals" at bounding box center [321, 70] width 30 height 13
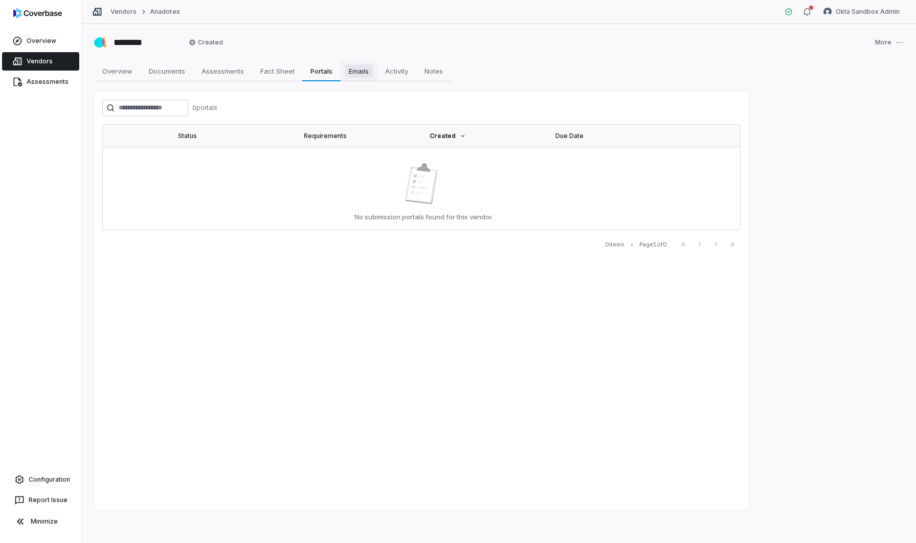
click at [361, 71] on span "Emails" at bounding box center [359, 70] width 28 height 13
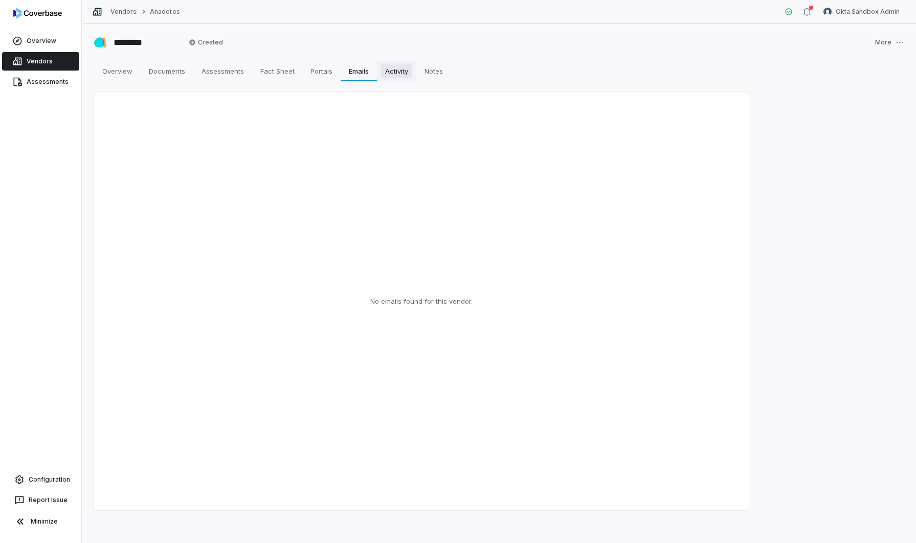
click at [403, 72] on span "Activity" at bounding box center [396, 70] width 31 height 13
click at [427, 72] on span "Notes" at bounding box center [434, 70] width 27 height 13
click at [116, 74] on span "Overview" at bounding box center [117, 70] width 38 height 13
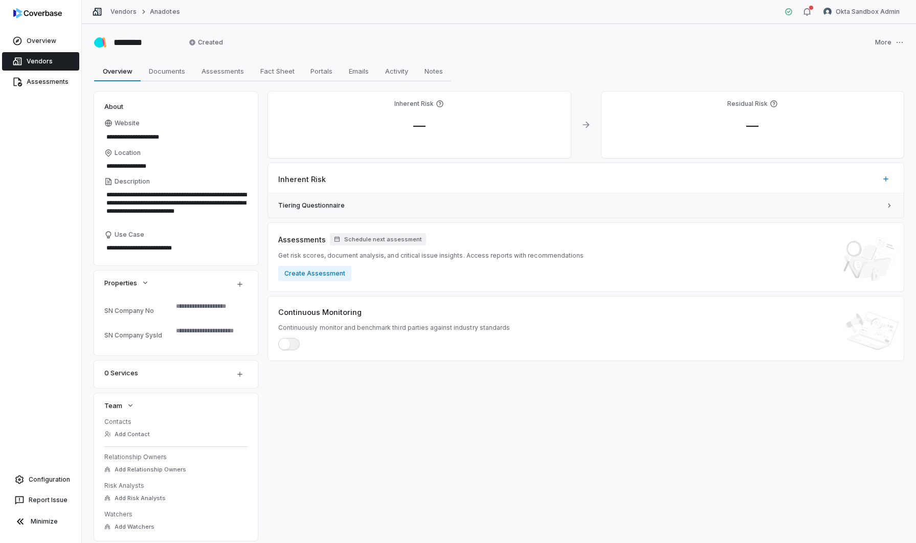
click at [558, 208] on span "Tiering Questionnaire" at bounding box center [579, 206] width 603 height 8
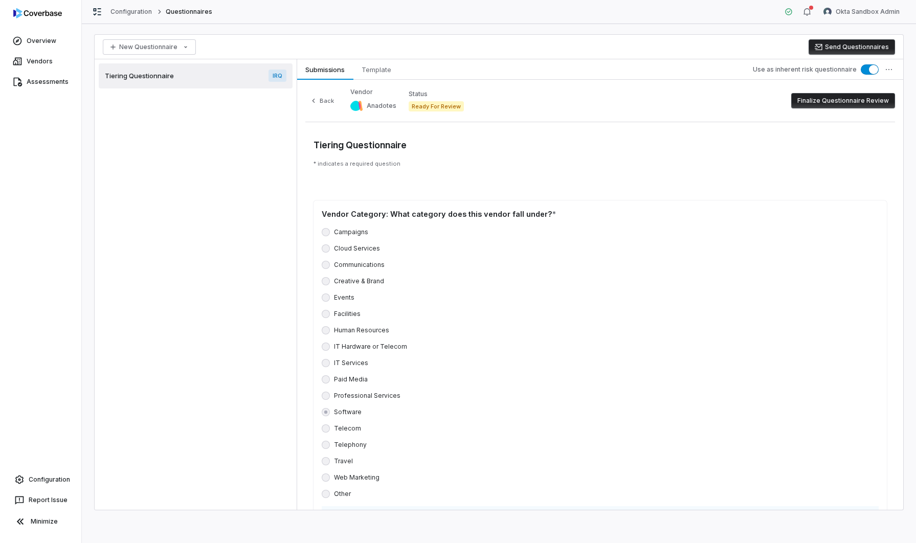
click at [822, 98] on button "Finalize Questionnaire Review" at bounding box center [843, 100] width 104 height 15
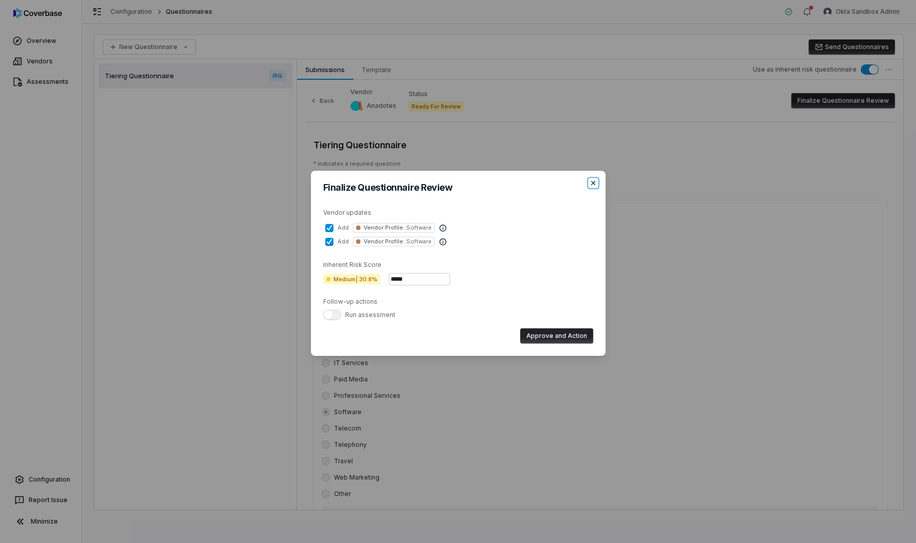
click at [595, 185] on icon "button" at bounding box center [593, 183] width 4 height 4
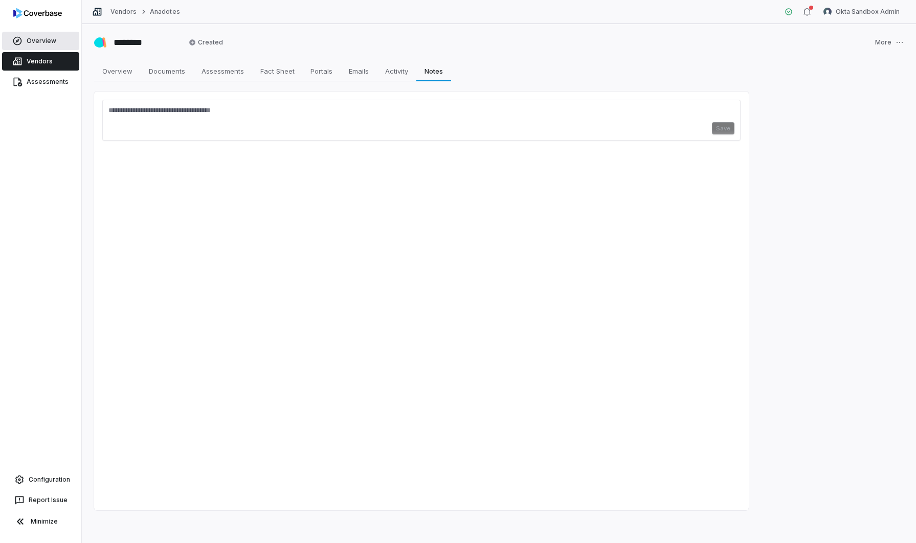
click at [50, 40] on link "Overview" at bounding box center [40, 41] width 77 height 18
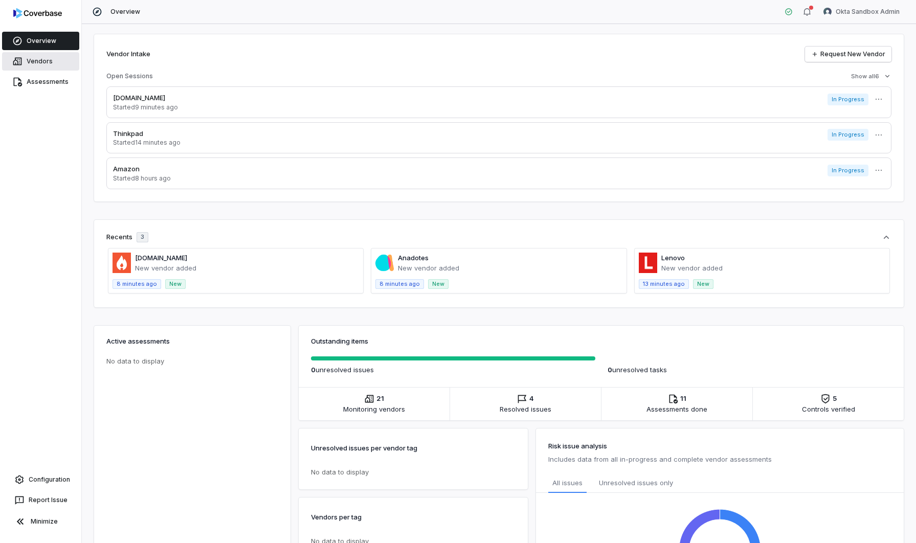
click at [44, 60] on link "Vendors" at bounding box center [40, 61] width 77 height 18
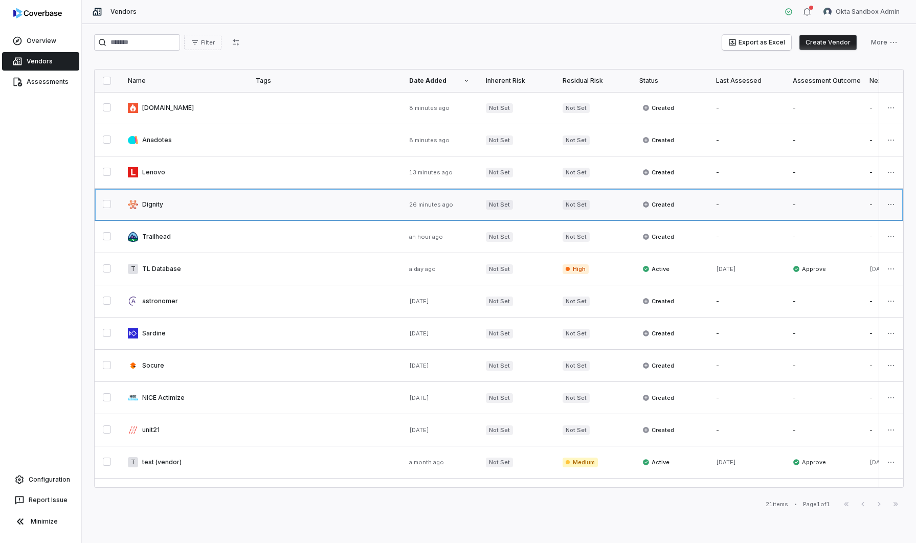
click at [154, 205] on link at bounding box center [184, 205] width 128 height 32
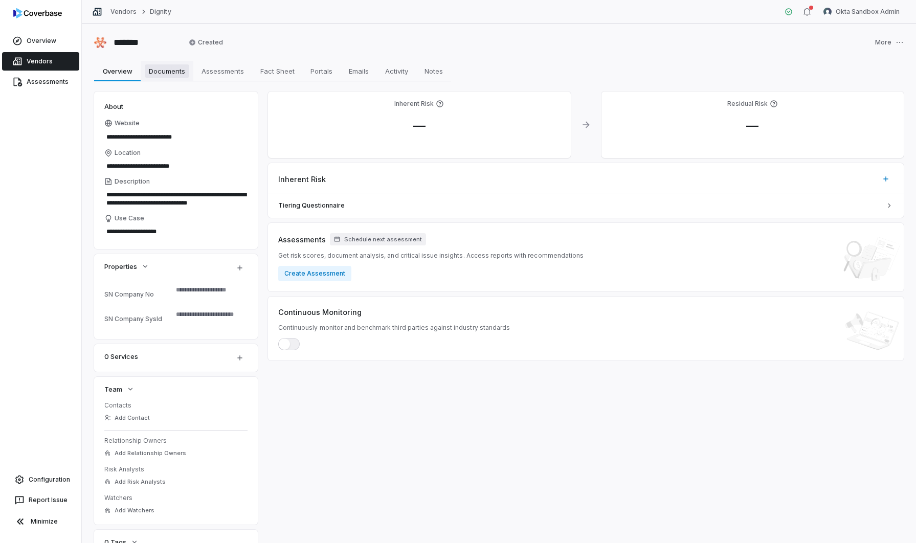
click at [174, 73] on span "Documents" at bounding box center [167, 70] width 45 height 13
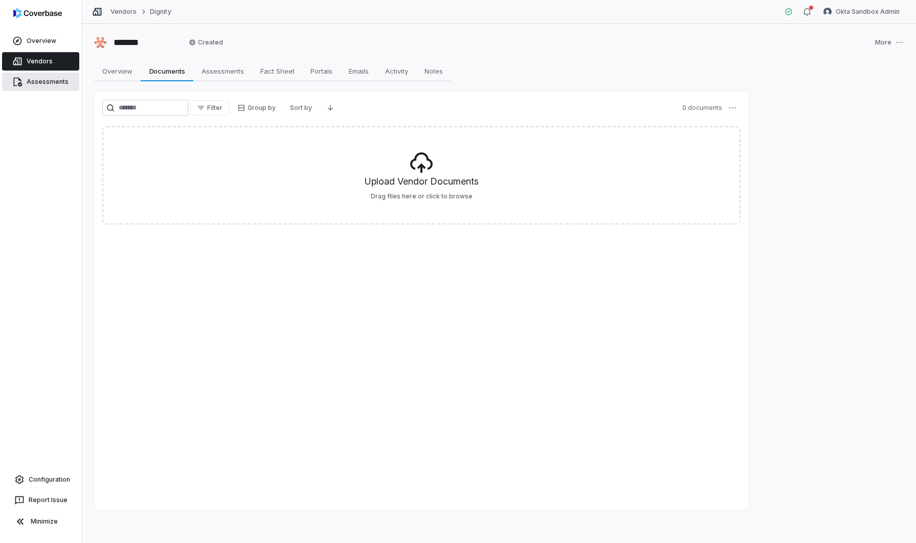
click at [43, 81] on link "Assessments" at bounding box center [40, 82] width 77 height 18
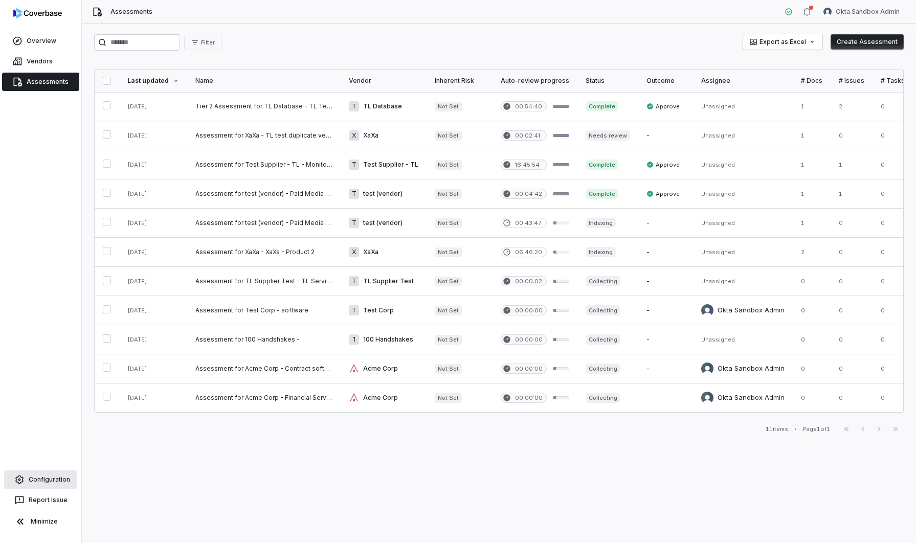
click at [48, 476] on link "Configuration" at bounding box center [40, 480] width 73 height 18
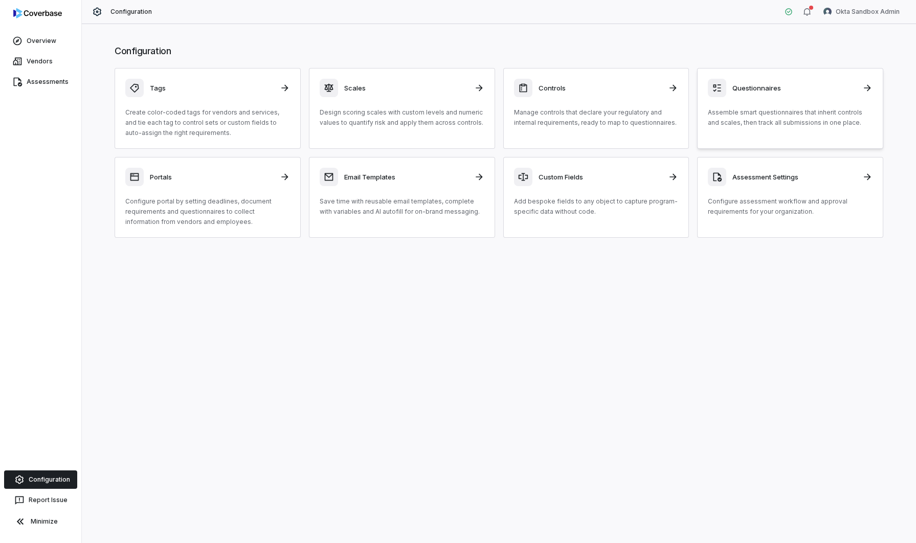
click at [753, 97] on div "Questionnaires Assemble smart questionnaires that inherit controls and scales, …" at bounding box center [790, 103] width 165 height 49
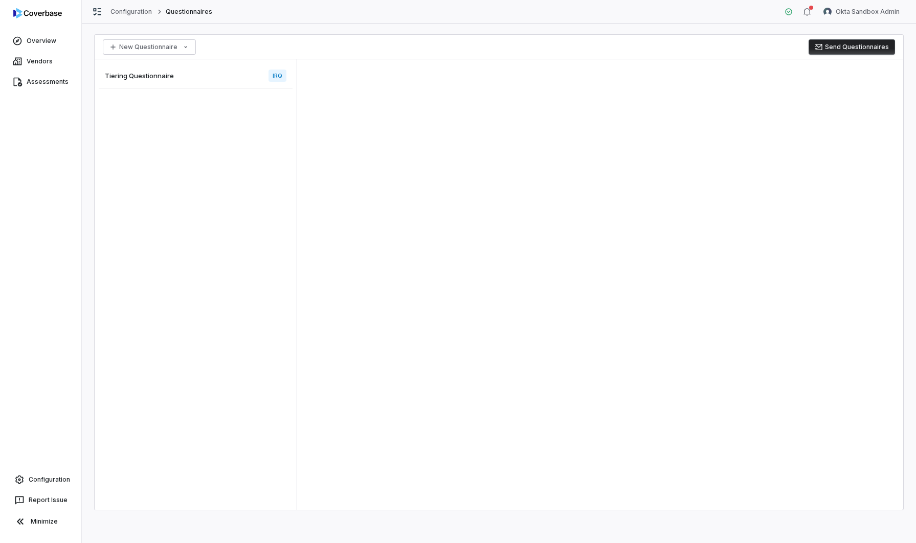
click at [223, 75] on div "Tiering Questionnaire IRQ" at bounding box center [196, 75] width 194 height 25
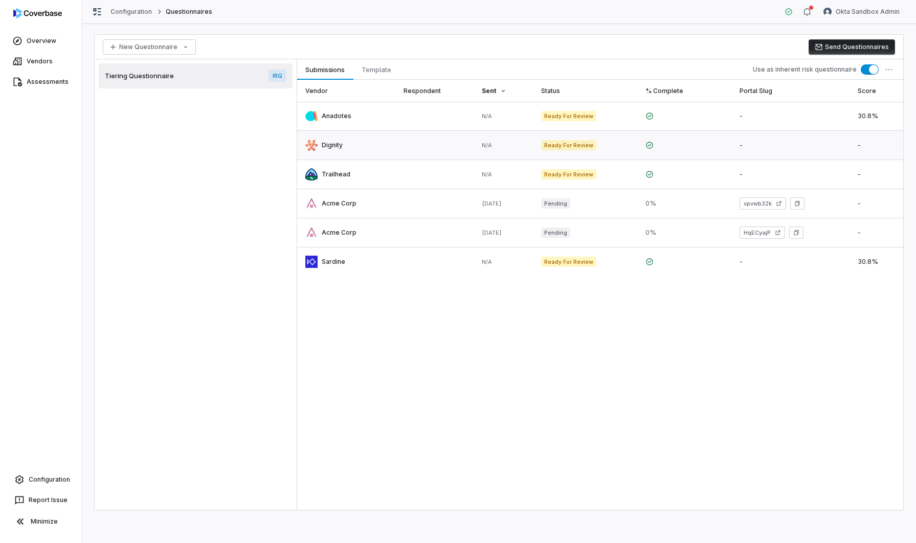
click at [356, 145] on link at bounding box center [346, 145] width 98 height 29
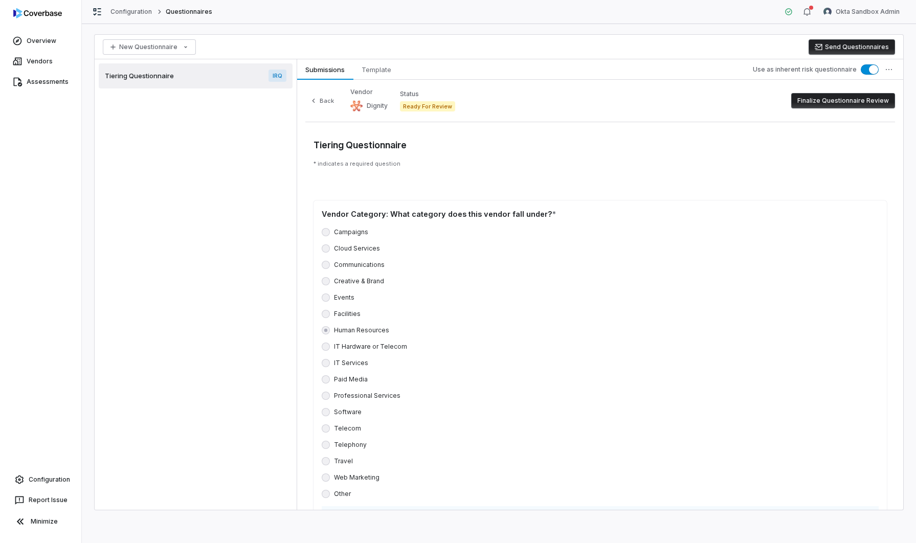
scroll to position [1, 0]
click at [834, 101] on button "Finalize Questionnaire Review" at bounding box center [843, 100] width 104 height 15
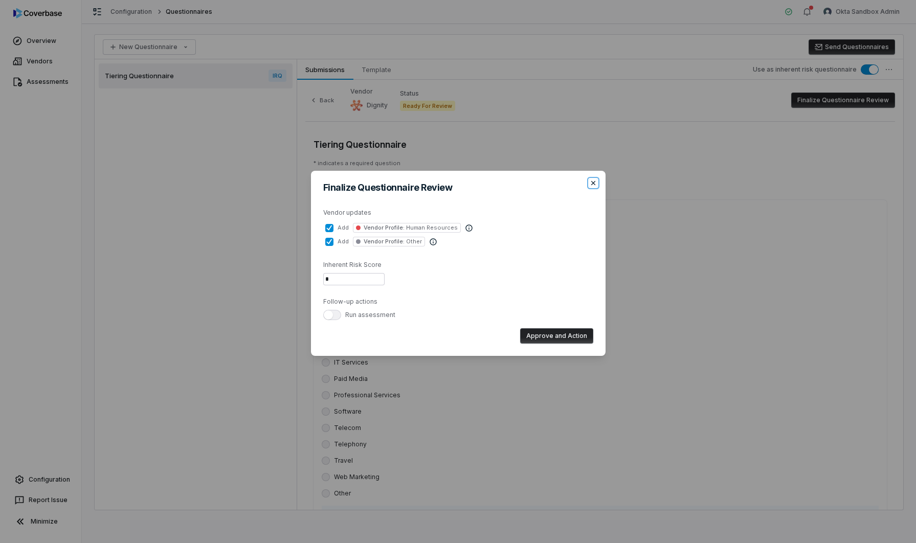
click at [596, 183] on icon "button" at bounding box center [593, 183] width 8 height 8
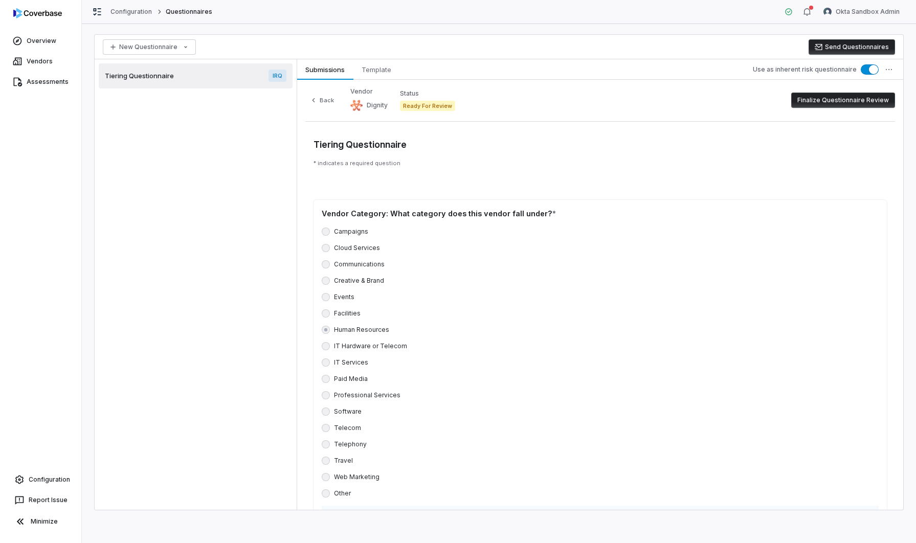
scroll to position [3, 0]
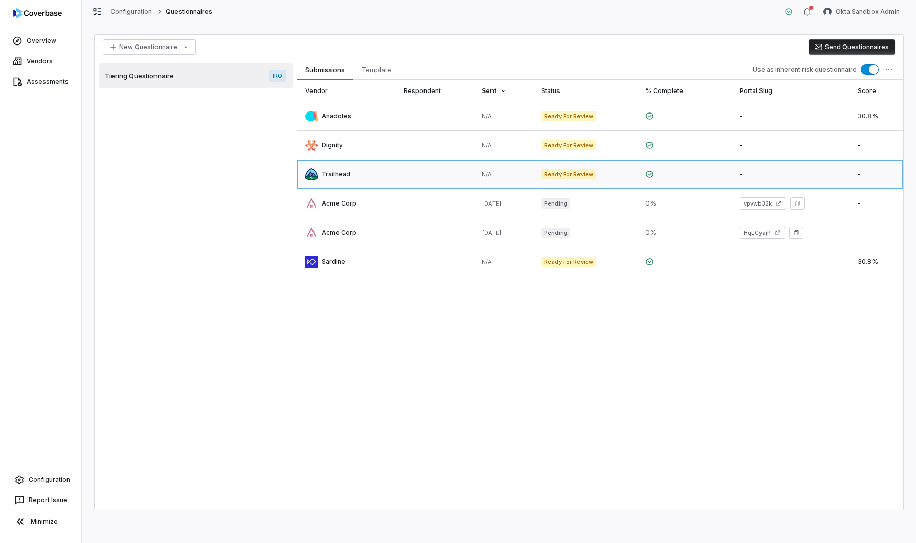
click at [330, 174] on link at bounding box center [346, 174] width 98 height 29
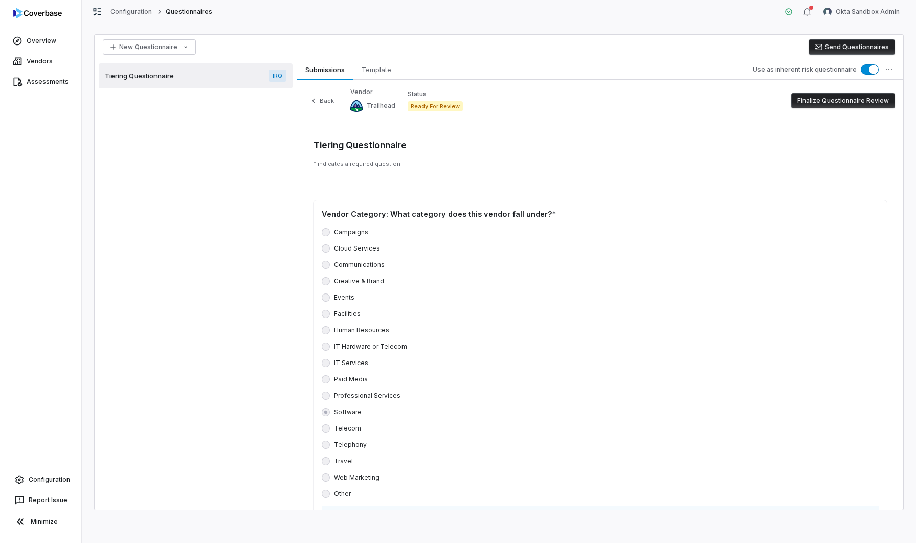
click at [873, 98] on button "Finalize Questionnaire Review" at bounding box center [843, 100] width 104 height 15
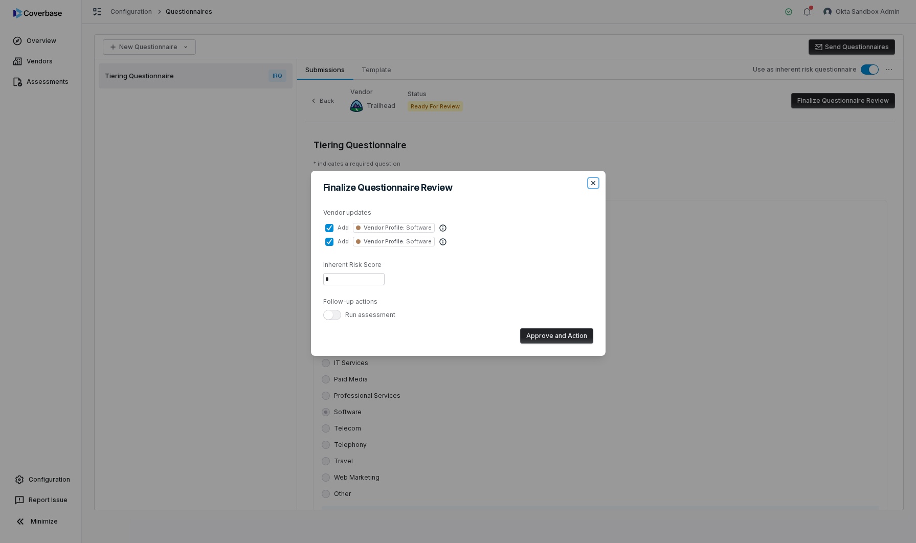
click at [595, 184] on icon "button" at bounding box center [593, 183] width 8 height 8
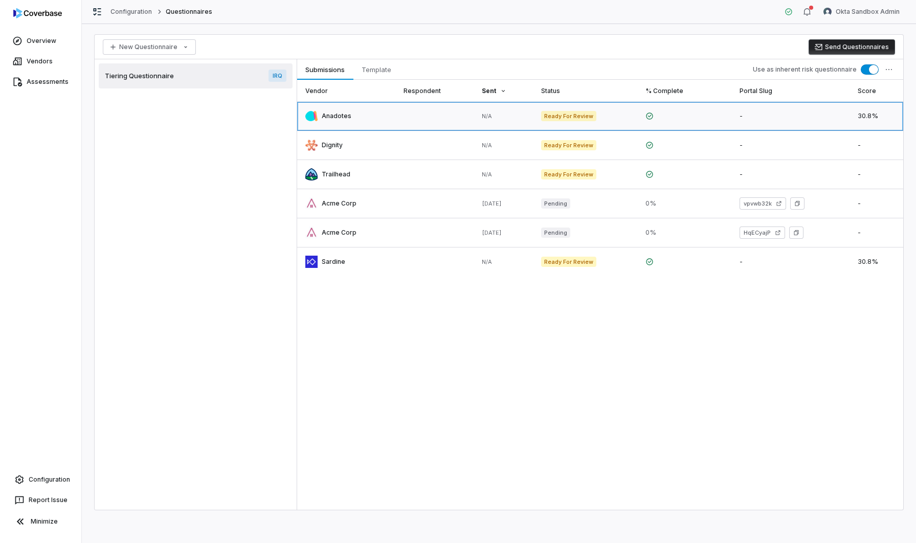
click at [325, 119] on link at bounding box center [346, 116] width 98 height 29
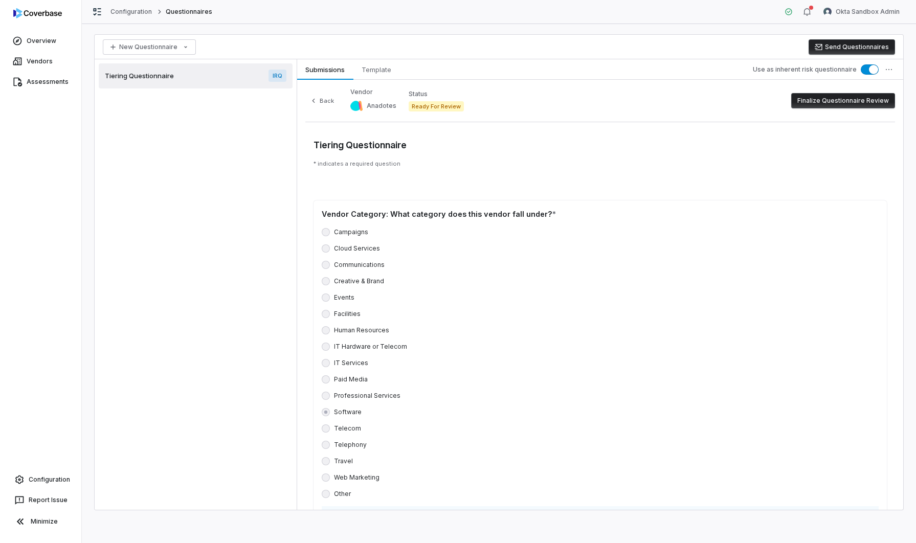
click at [855, 99] on button "Finalize Questionnaire Review" at bounding box center [843, 100] width 104 height 15
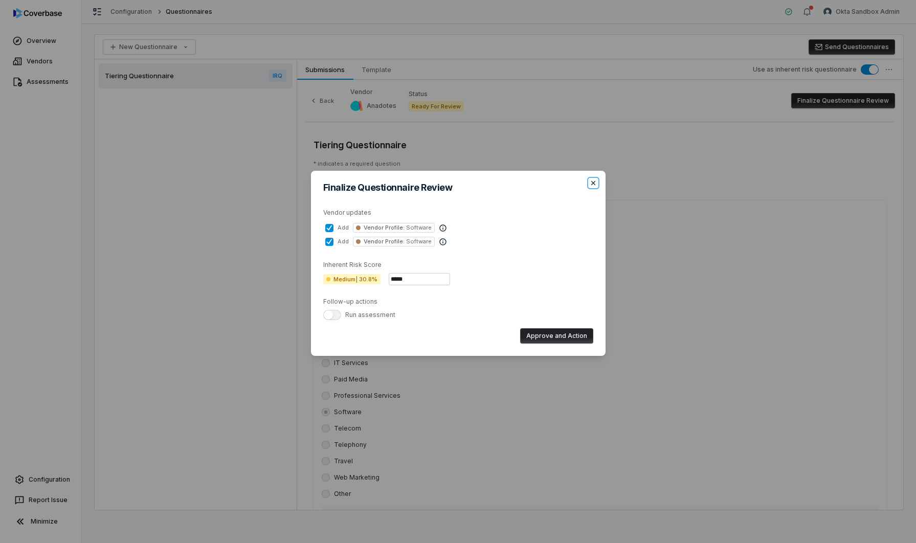
click at [592, 184] on icon "button" at bounding box center [593, 183] width 4 height 4
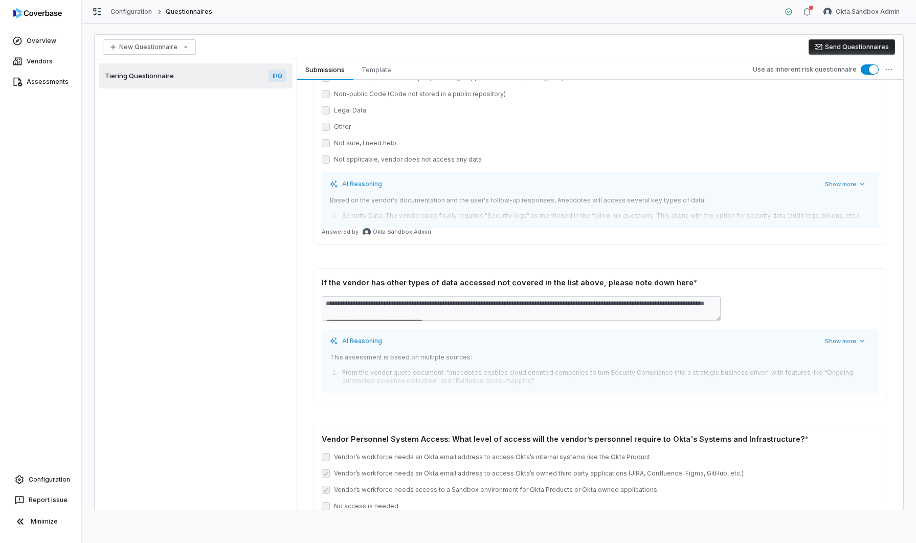
scroll to position [101, 0]
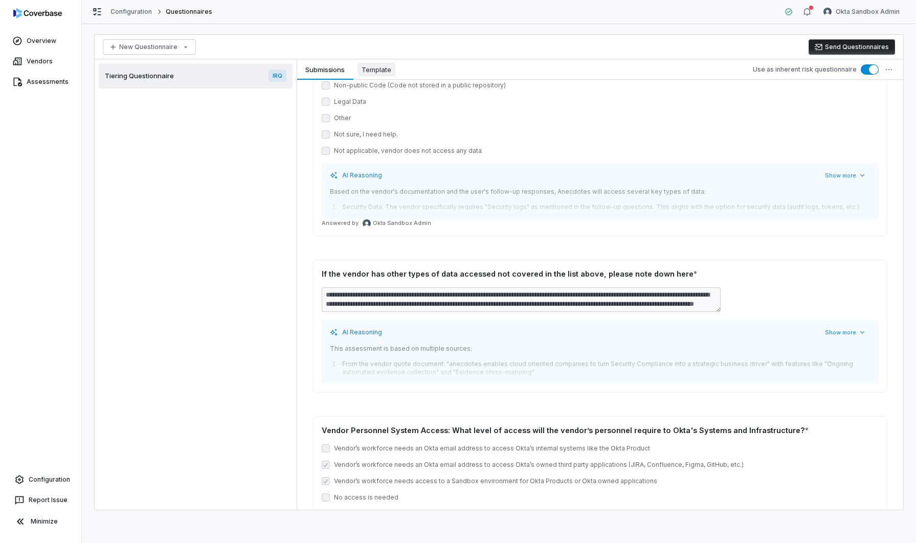
click at [379, 73] on span "Template" at bounding box center [377, 69] width 38 height 13
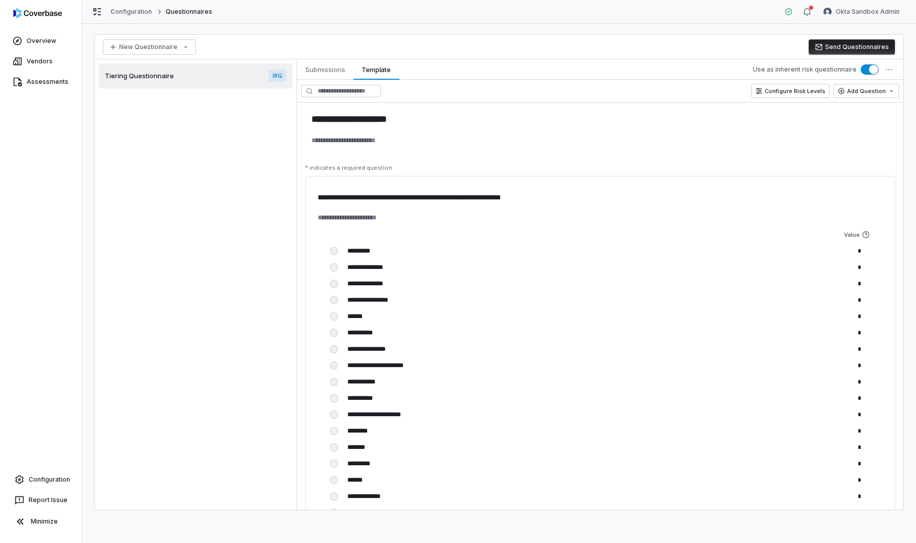
click at [184, 79] on div "Tiering Questionnaire IRQ" at bounding box center [196, 75] width 194 height 25
type textarea "*"
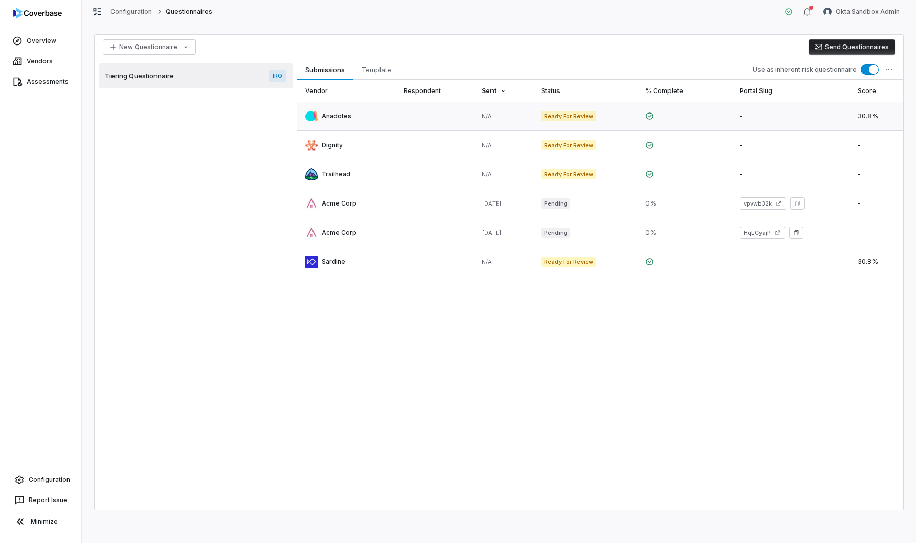
click at [350, 118] on link at bounding box center [346, 116] width 98 height 29
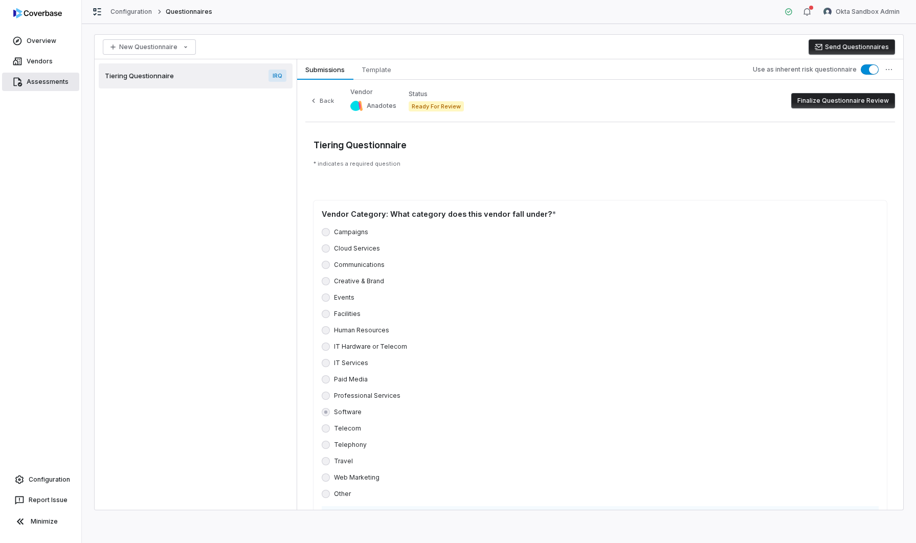
click at [56, 82] on link "Assessments" at bounding box center [40, 82] width 77 height 18
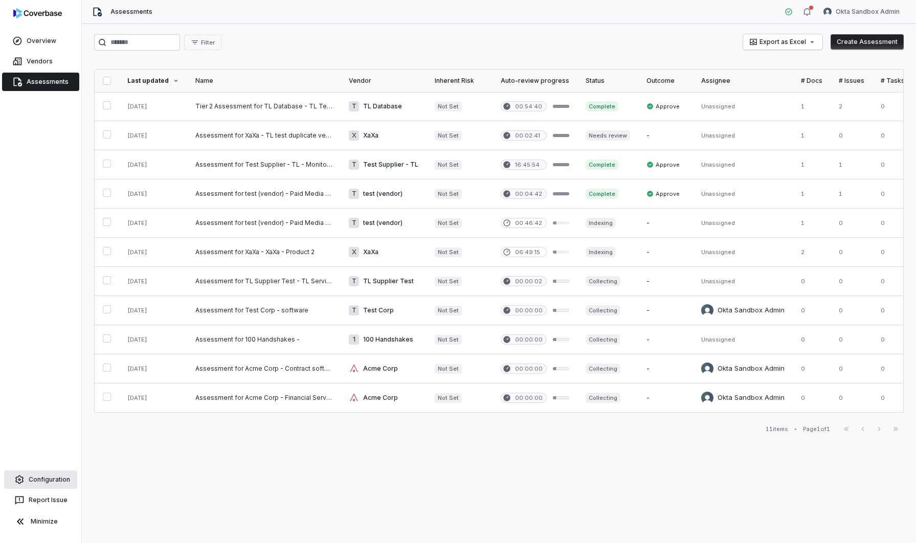
click at [58, 487] on link "Configuration" at bounding box center [40, 480] width 73 height 18
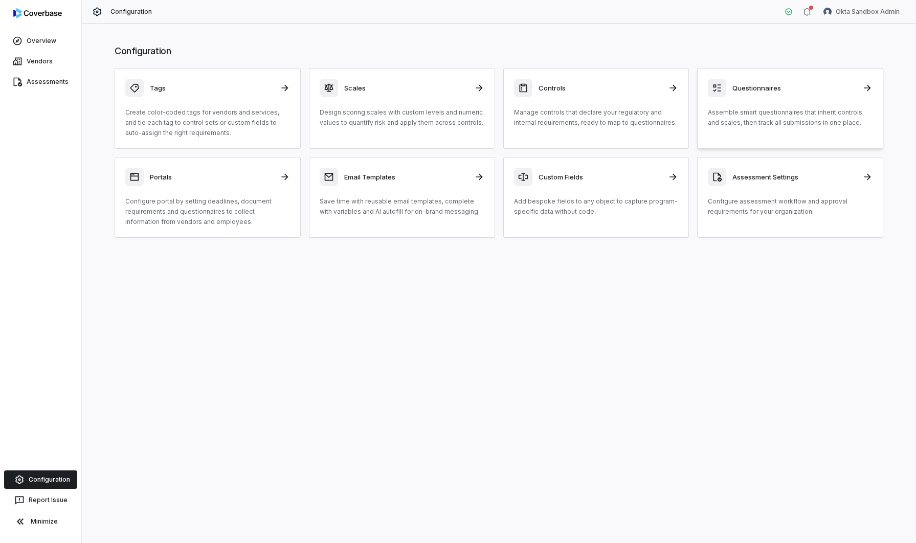
click at [771, 93] on div "Questionnaires" at bounding box center [790, 88] width 165 height 18
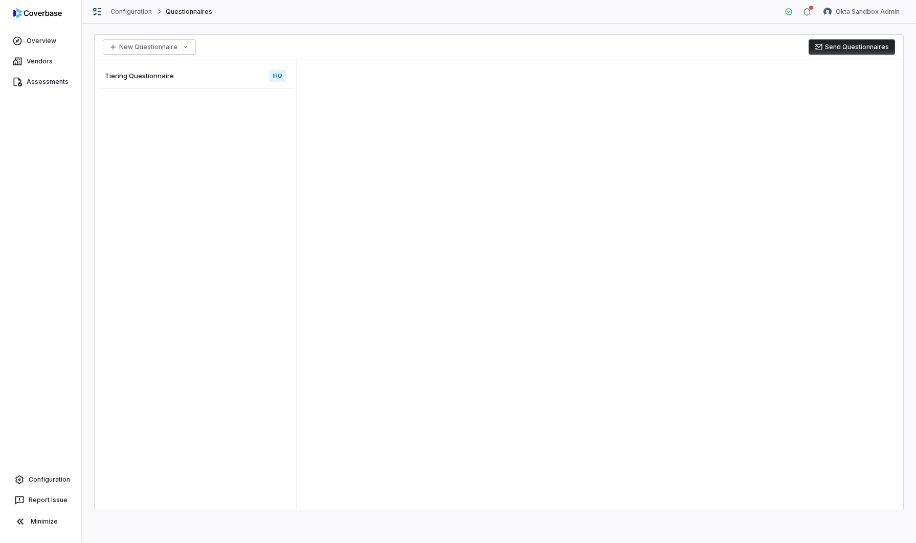
click at [165, 82] on div "Tiering Questionnaire IRQ" at bounding box center [196, 75] width 194 height 25
